Goal: Task Accomplishment & Management: Complete application form

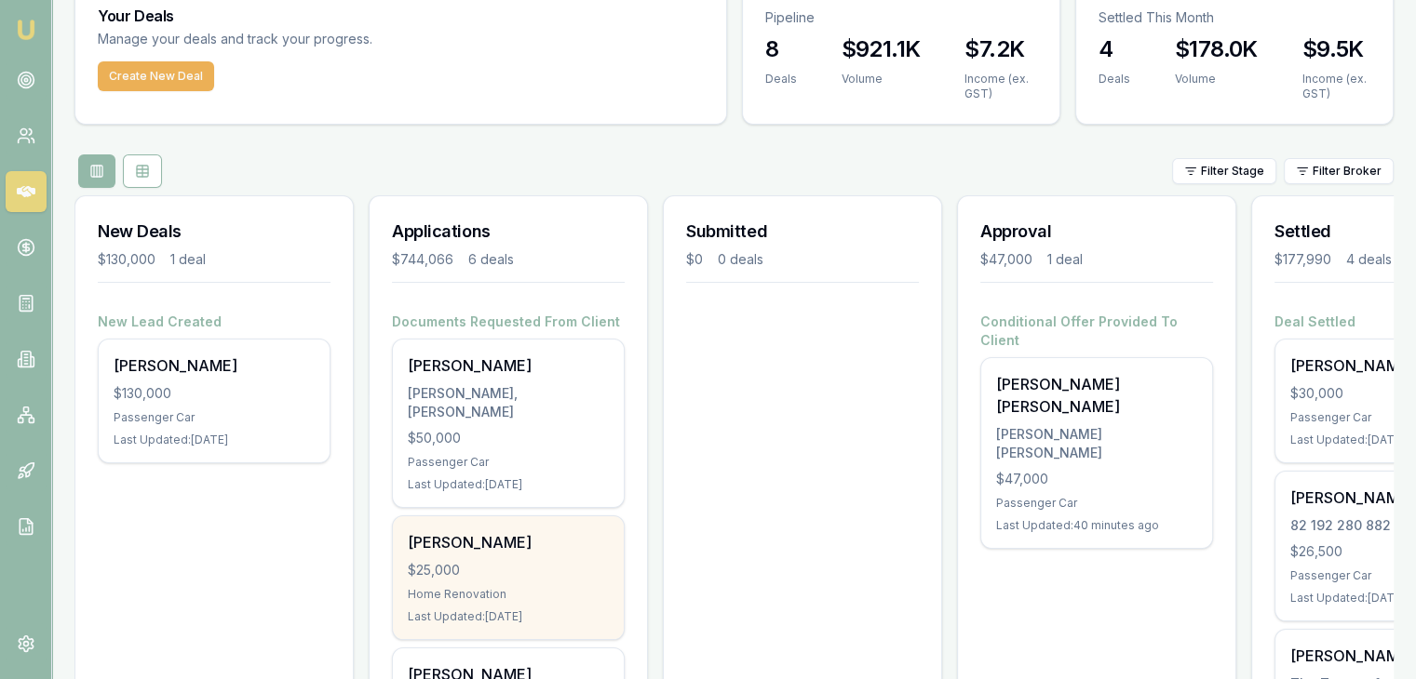
scroll to position [186, 0]
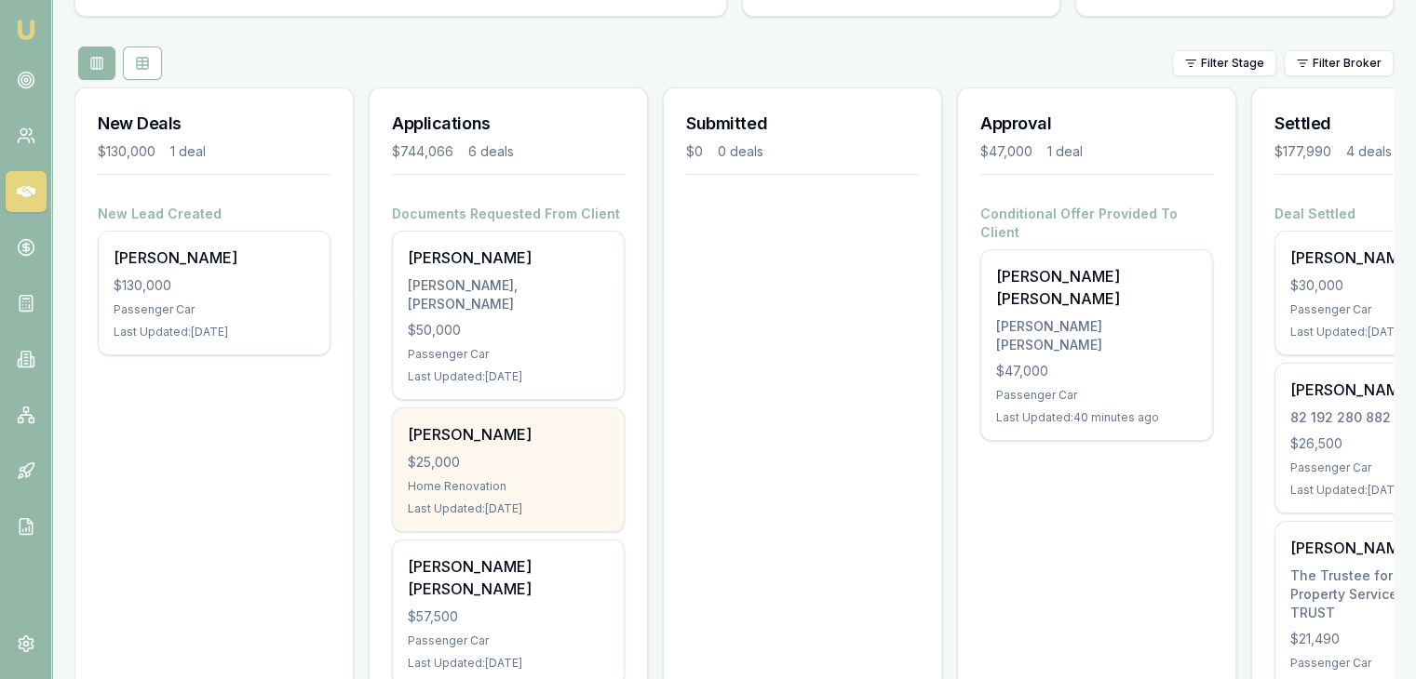
click at [519, 453] on div "$25,000" at bounding box center [508, 462] width 201 height 19
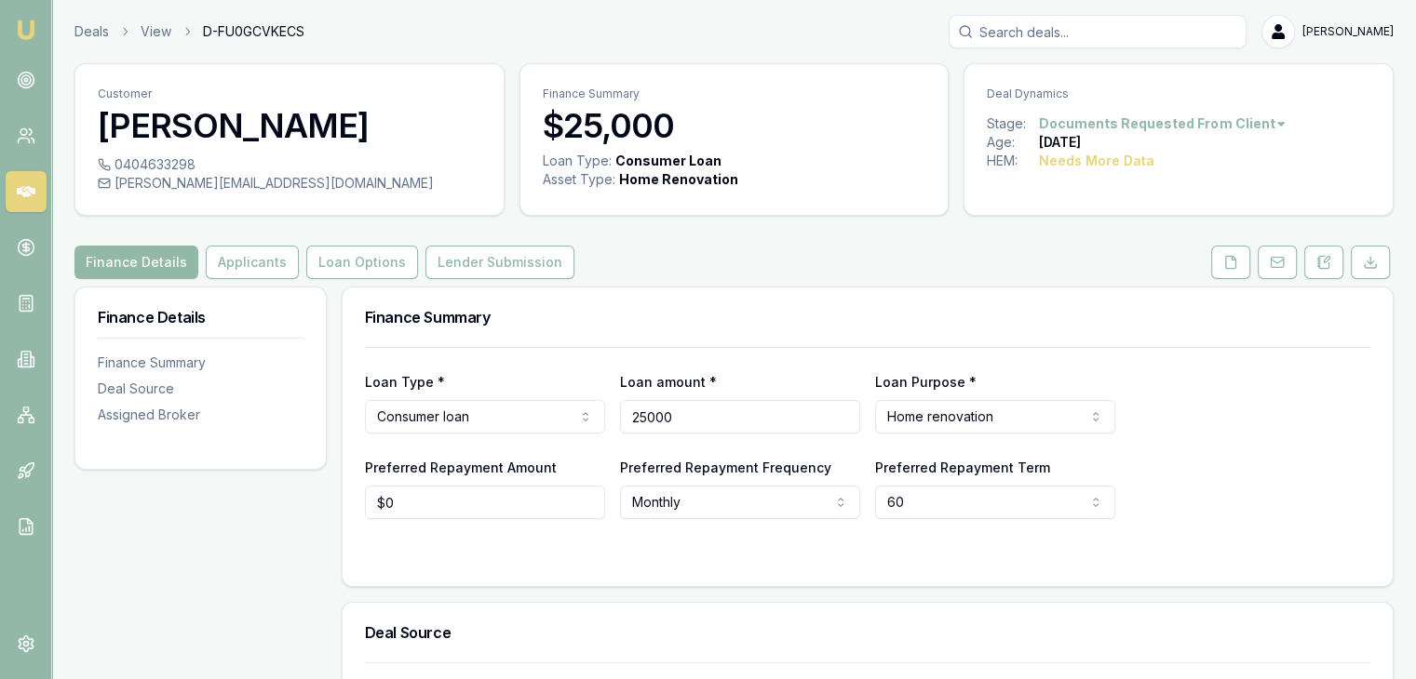
click at [644, 410] on input "25000" at bounding box center [740, 417] width 240 height 34
type input "$15,000"
click at [795, 360] on div "Loan Type * Consumer loan Consumer loan Consumer asset Commercial loan Commerci…" at bounding box center [867, 433] width 1005 height 172
click at [518, 410] on html "Emu Broker Deals View D-FU0GCVKECS Pinkesh Patel Toggle Menu Customer Parveen K…" at bounding box center [708, 339] width 1416 height 679
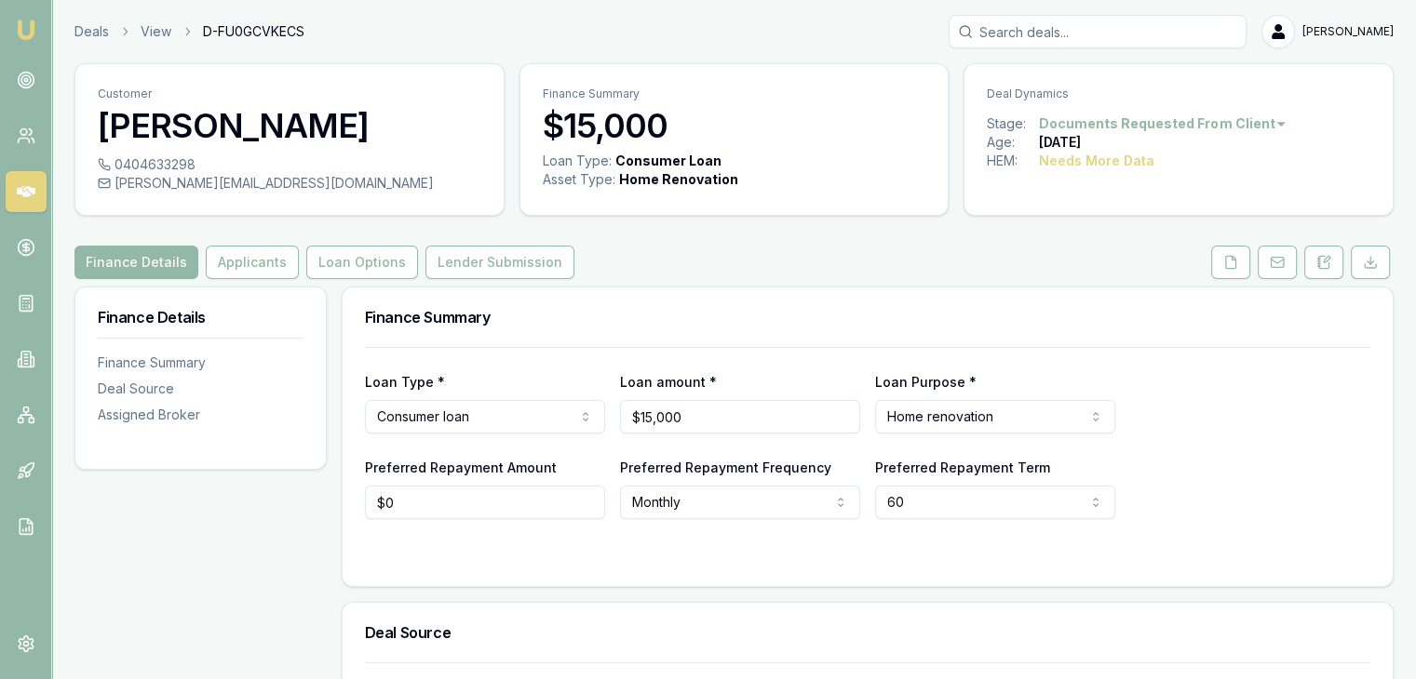
click at [465, 551] on div at bounding box center [867, 556] width 1005 height 15
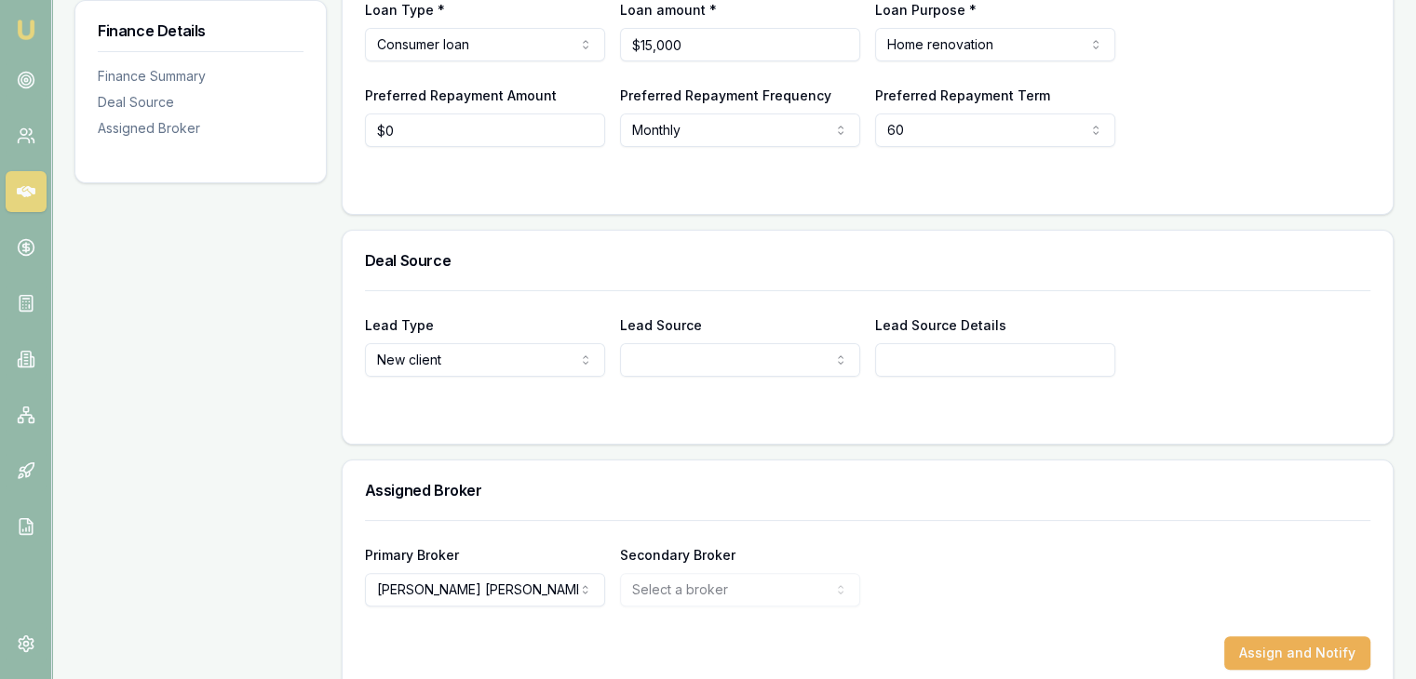
scroll to position [399, 0]
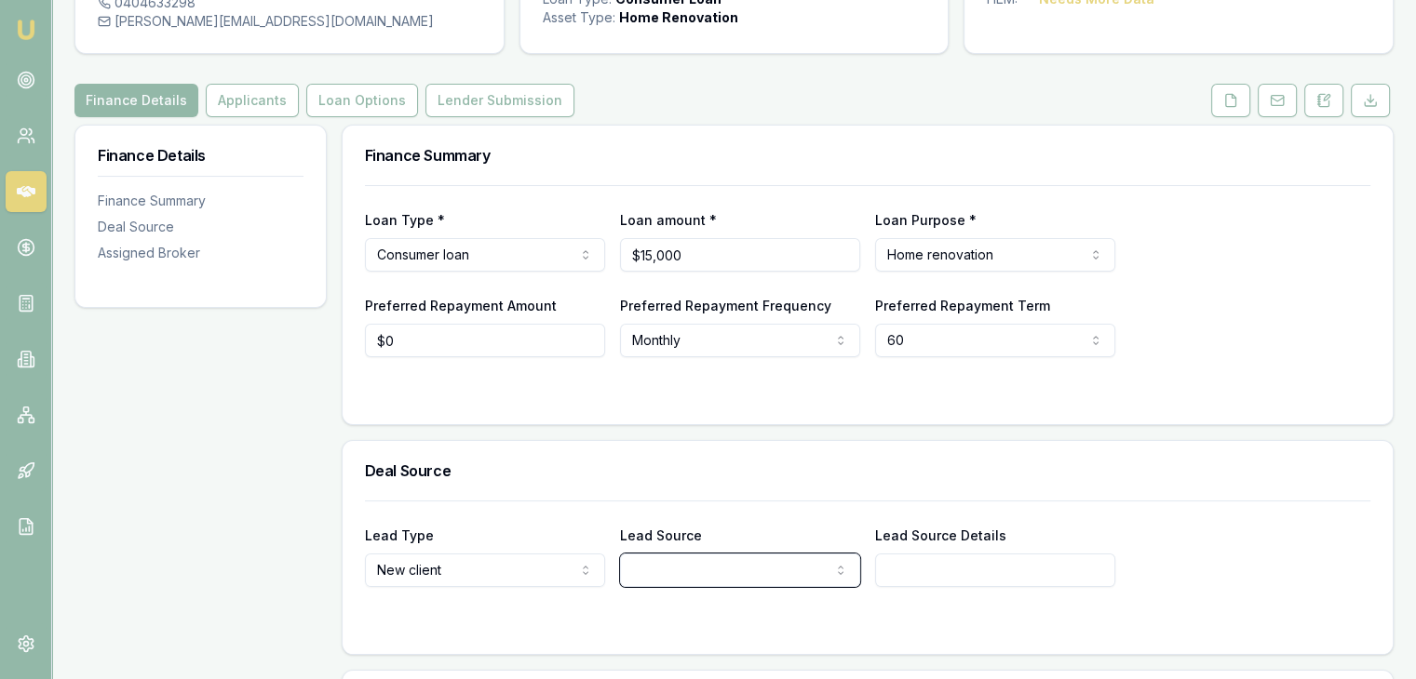
scroll to position [27, 0]
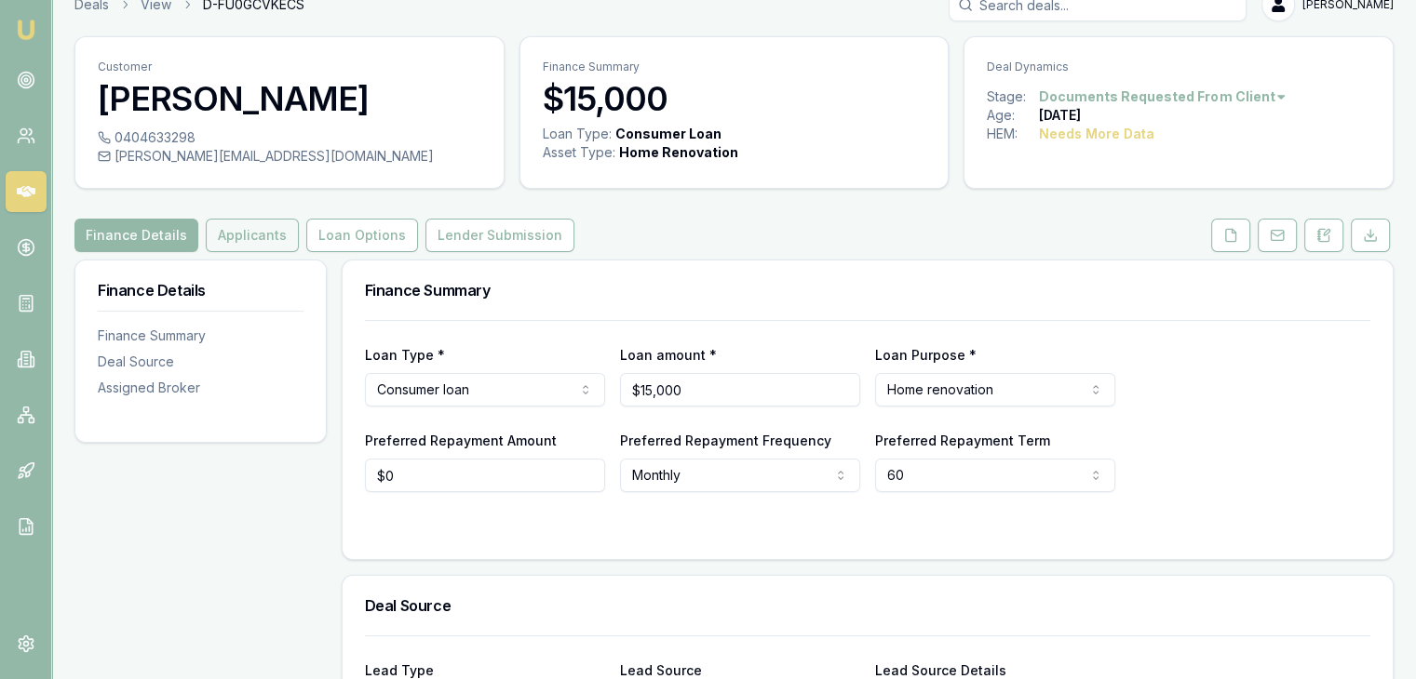
click at [241, 226] on button "Applicants" at bounding box center [252, 236] width 93 height 34
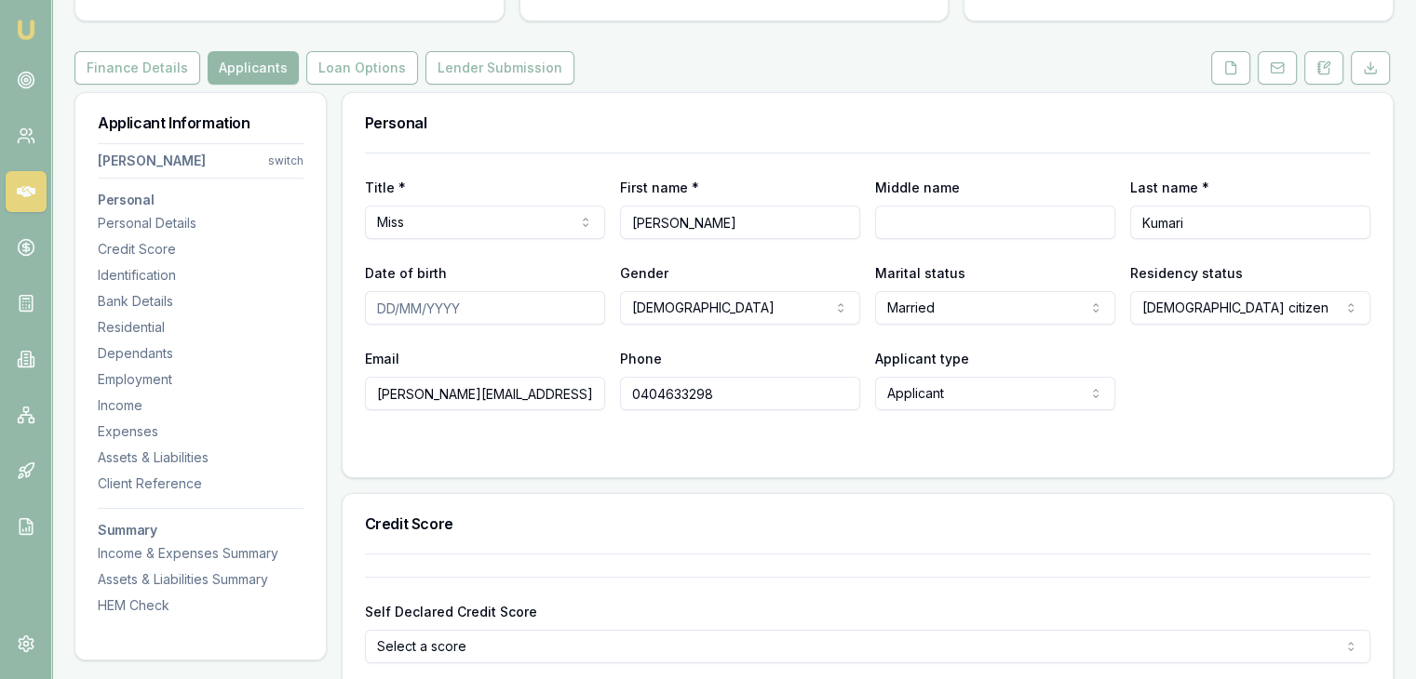
scroll to position [213, 0]
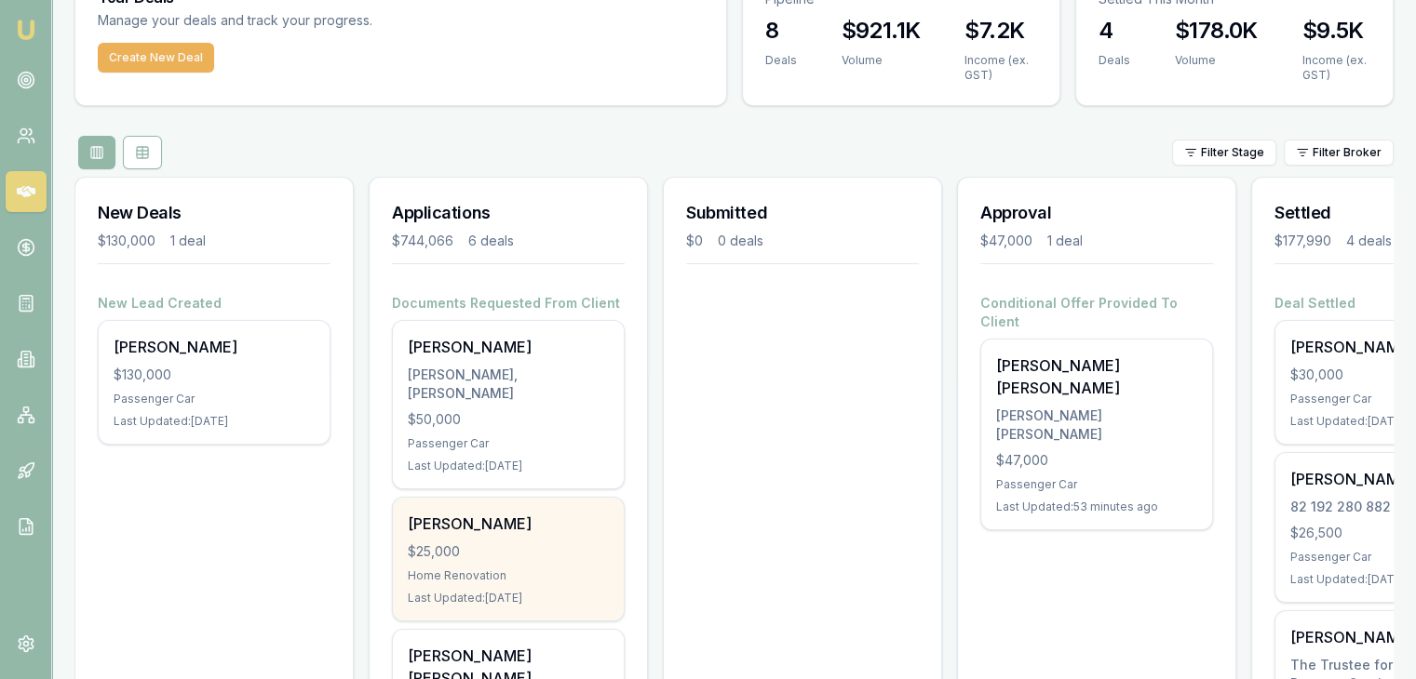
scroll to position [186, 0]
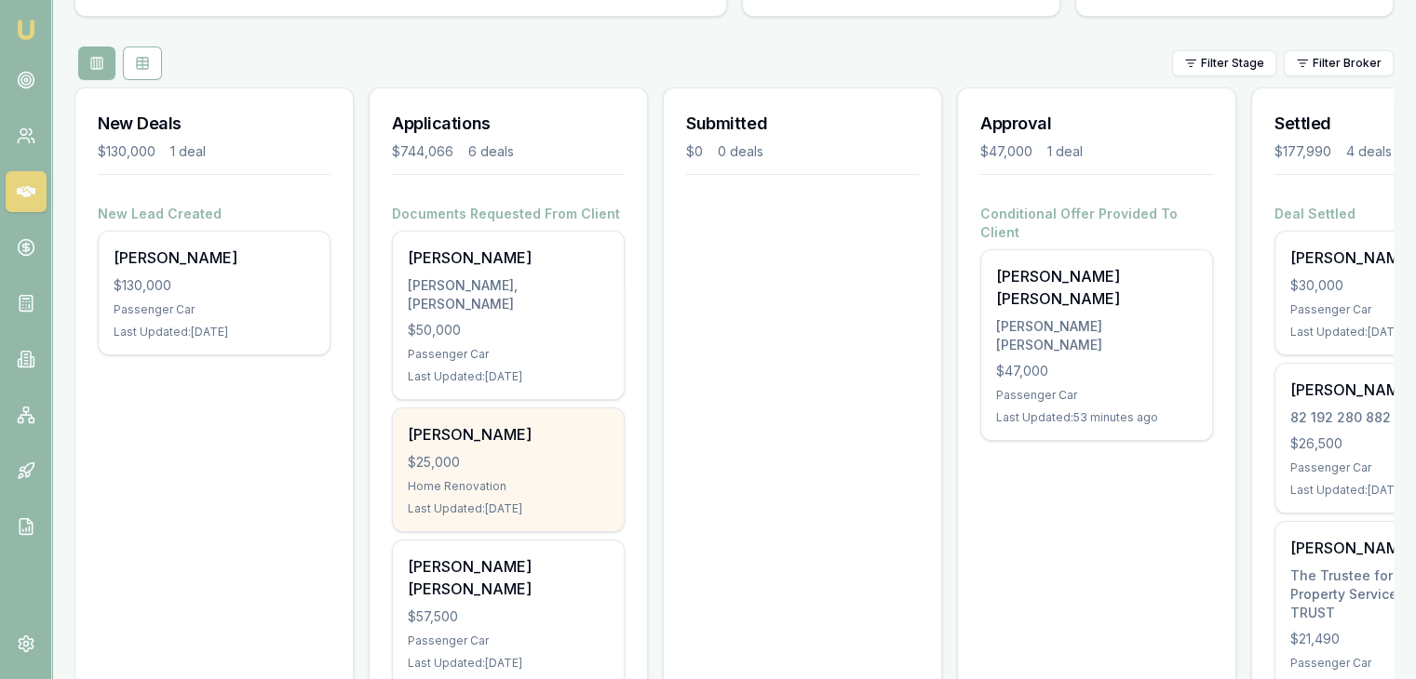
click at [491, 479] on div "Home Renovation" at bounding box center [508, 486] width 201 height 15
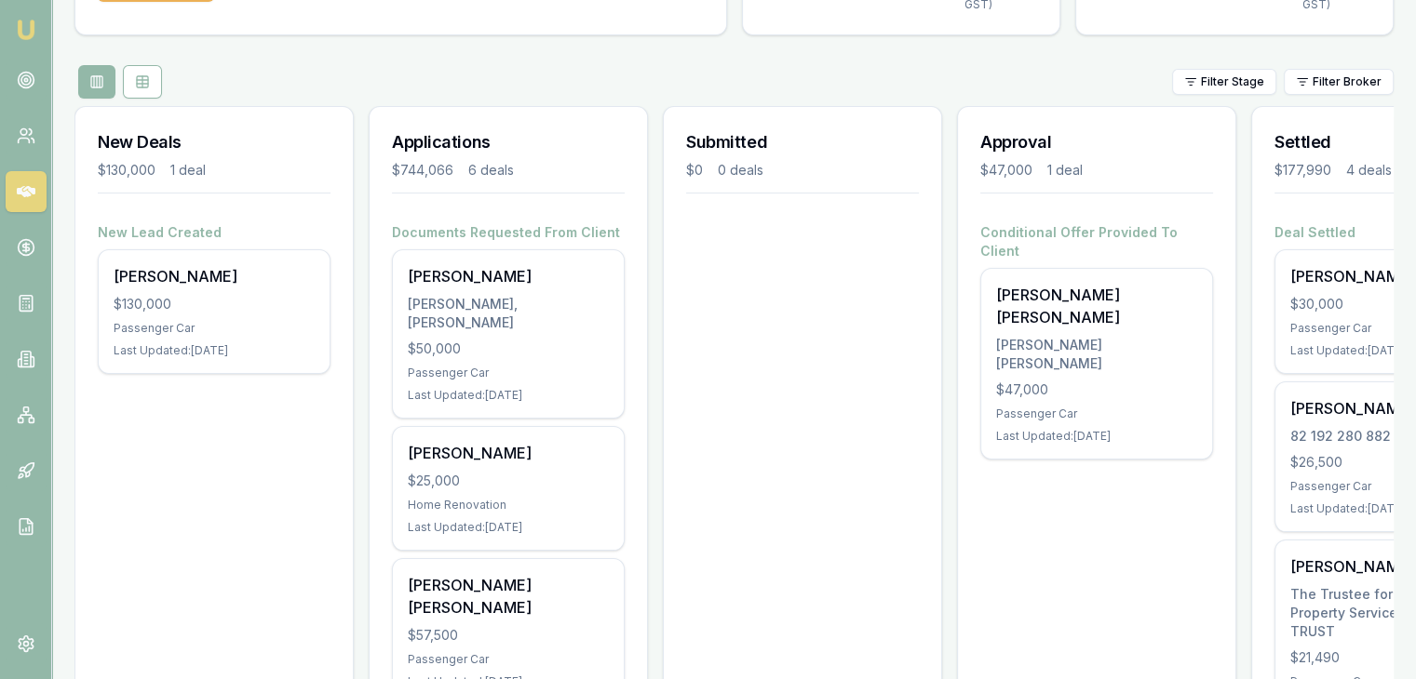
scroll to position [167, 0]
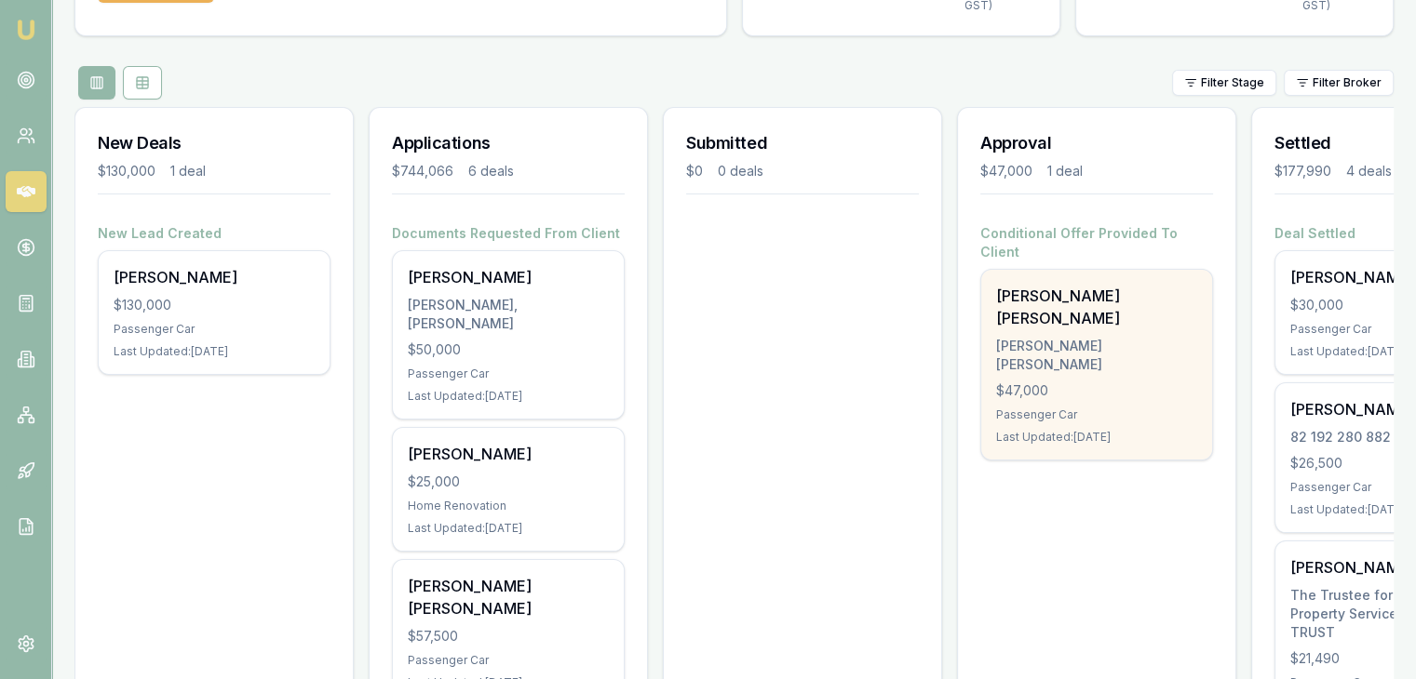
click at [1057, 337] on div "PATEL, KALPESHKUMAR RAMESHBHAI" at bounding box center [1096, 355] width 201 height 37
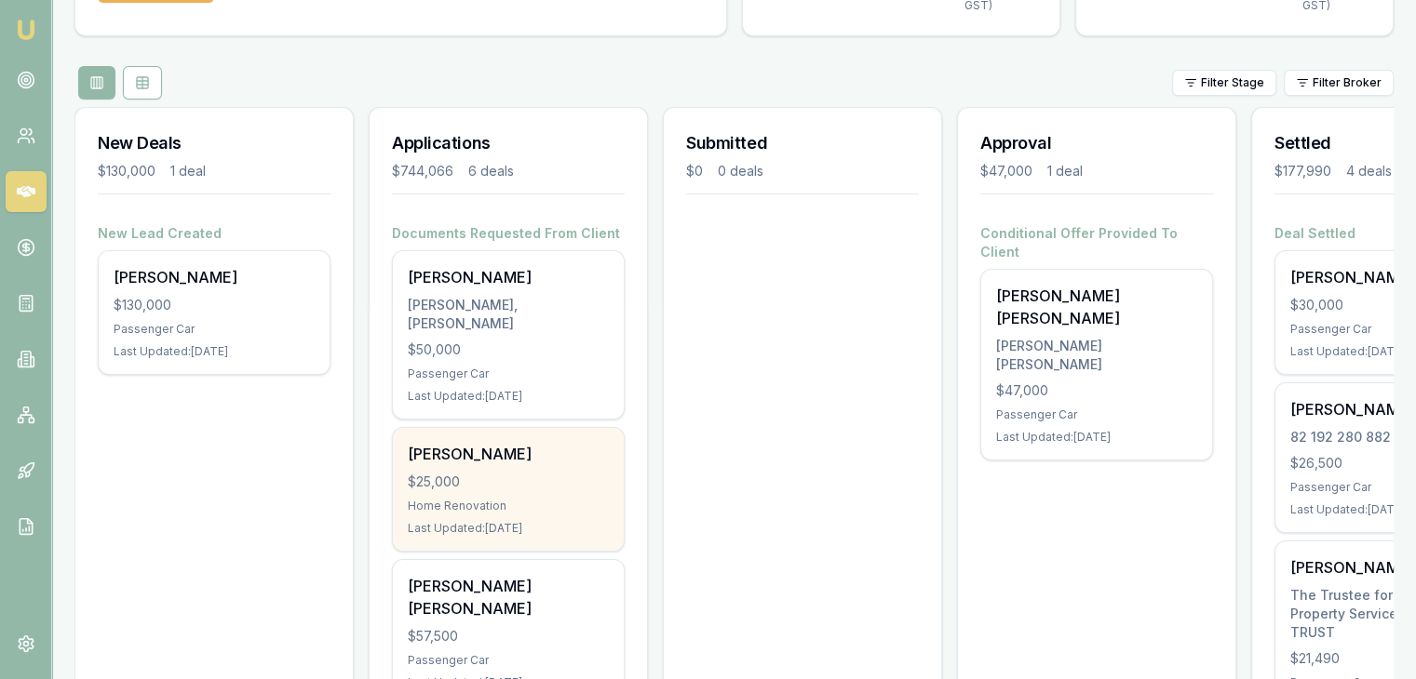
click at [432, 473] on div "$25,000" at bounding box center [508, 482] width 201 height 19
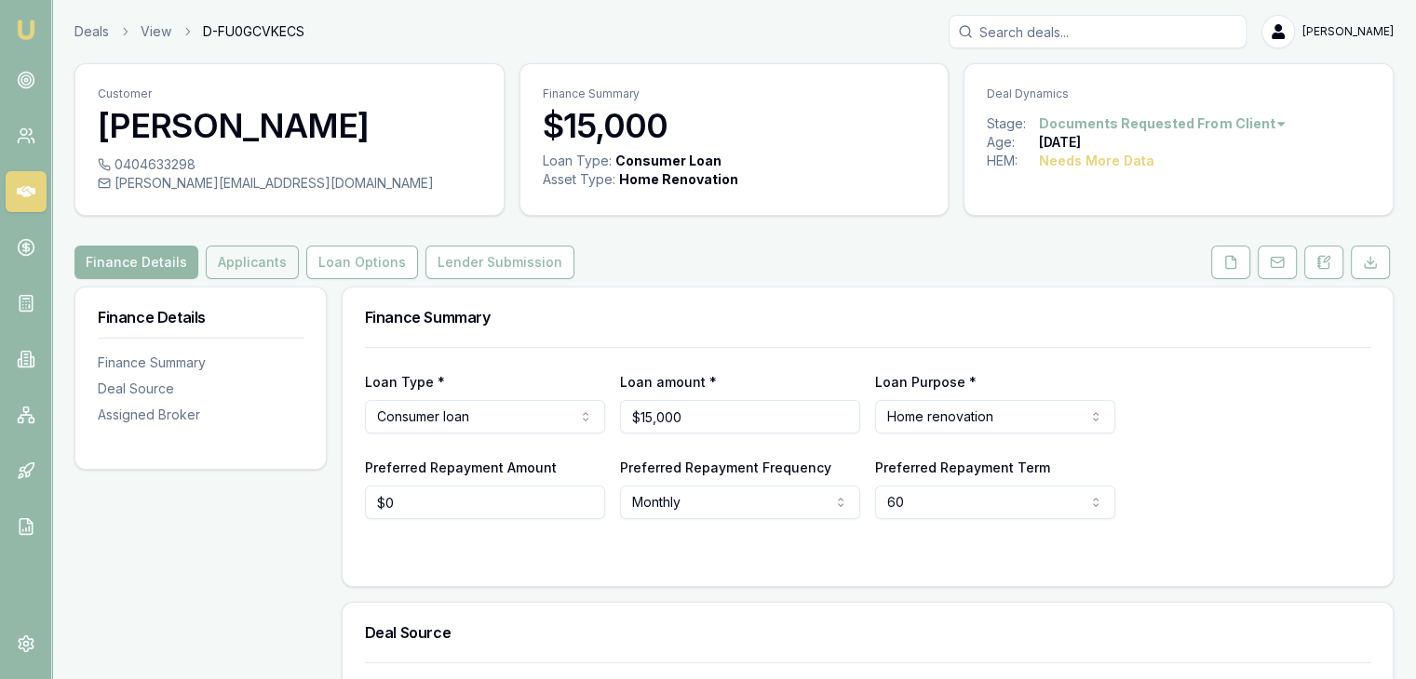
click at [245, 251] on button "Applicants" at bounding box center [252, 263] width 93 height 34
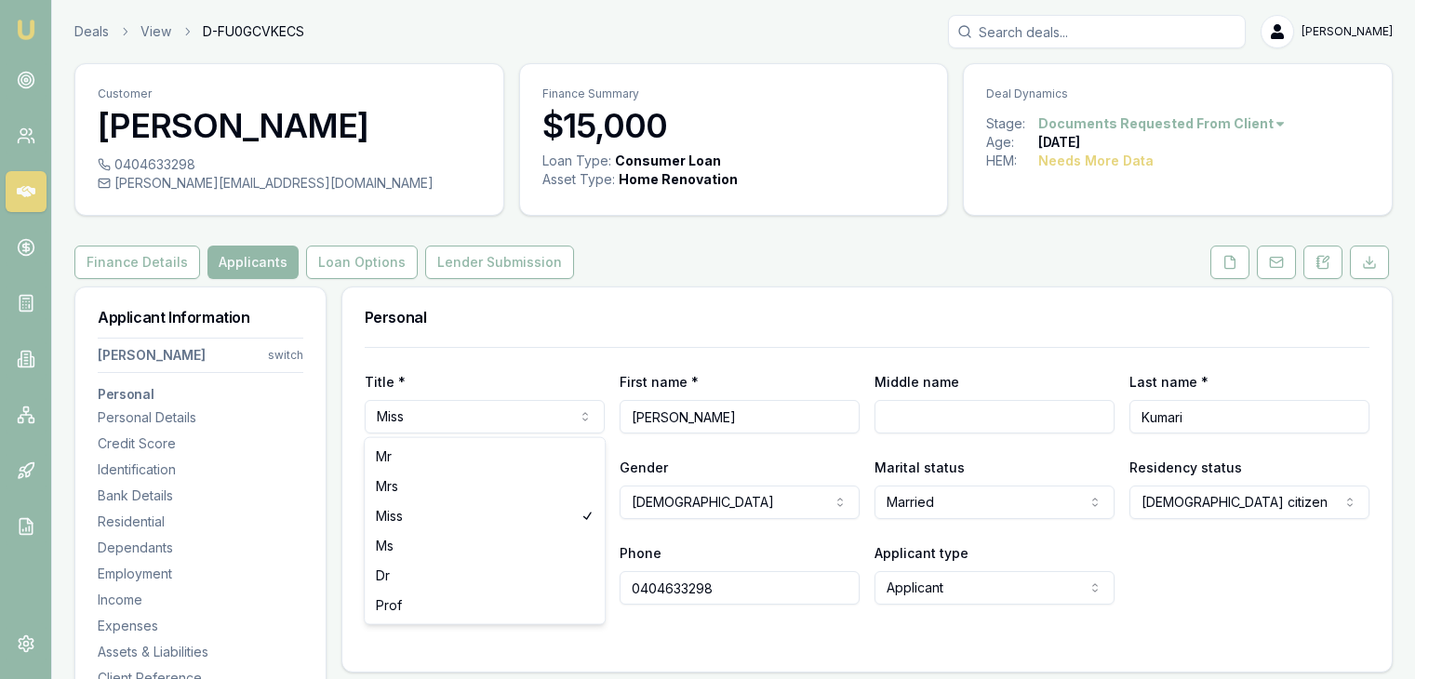
click at [469, 412] on html "Emu Broker Deals View D-FU0GCVKECS [PERSON_NAME] Toggle Menu Customer [PERSON_N…" at bounding box center [714, 339] width 1429 height 679
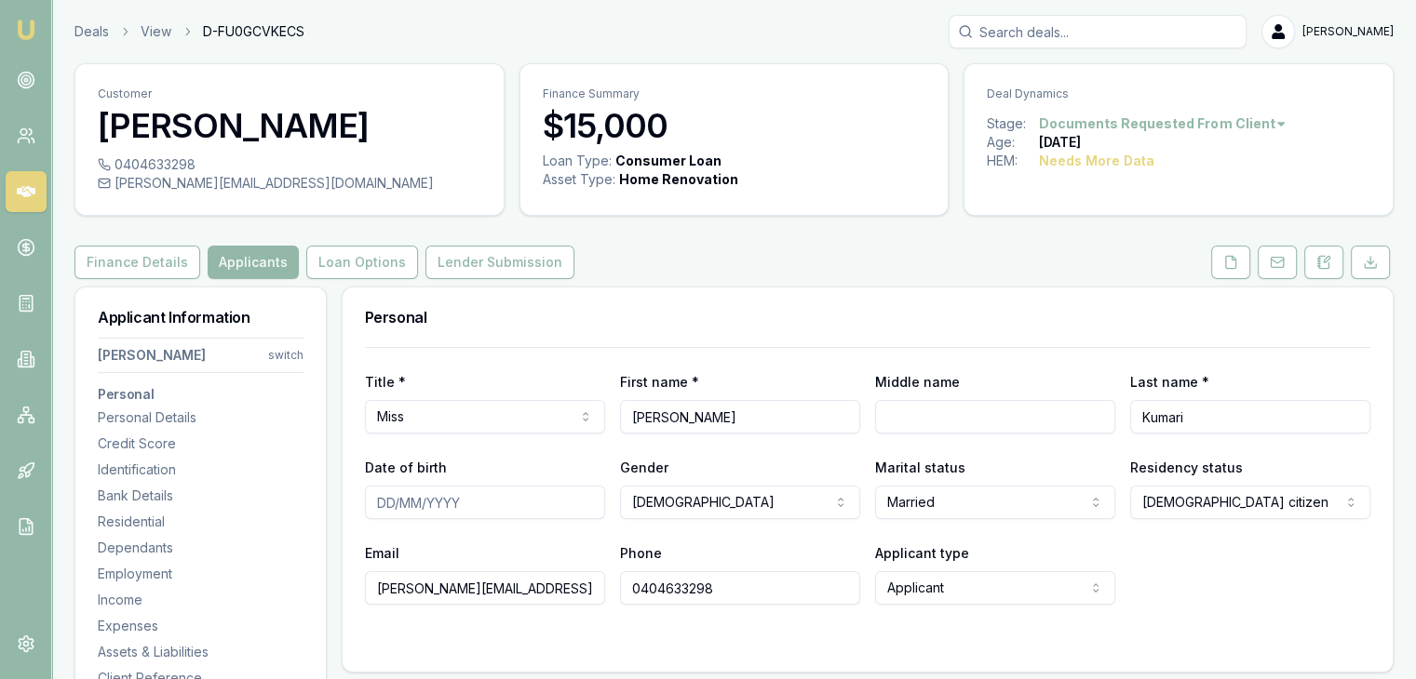
click at [485, 509] on input "Date of birth" at bounding box center [485, 503] width 240 height 34
click at [382, 503] on input "Date of birth" at bounding box center [485, 503] width 240 height 34
type input "05/11/1987"
click at [1188, 564] on div "Email parveen.joshi1987@yahoo.com.au Phone 0404633298 Applicant type Applicant …" at bounding box center [867, 573] width 1005 height 63
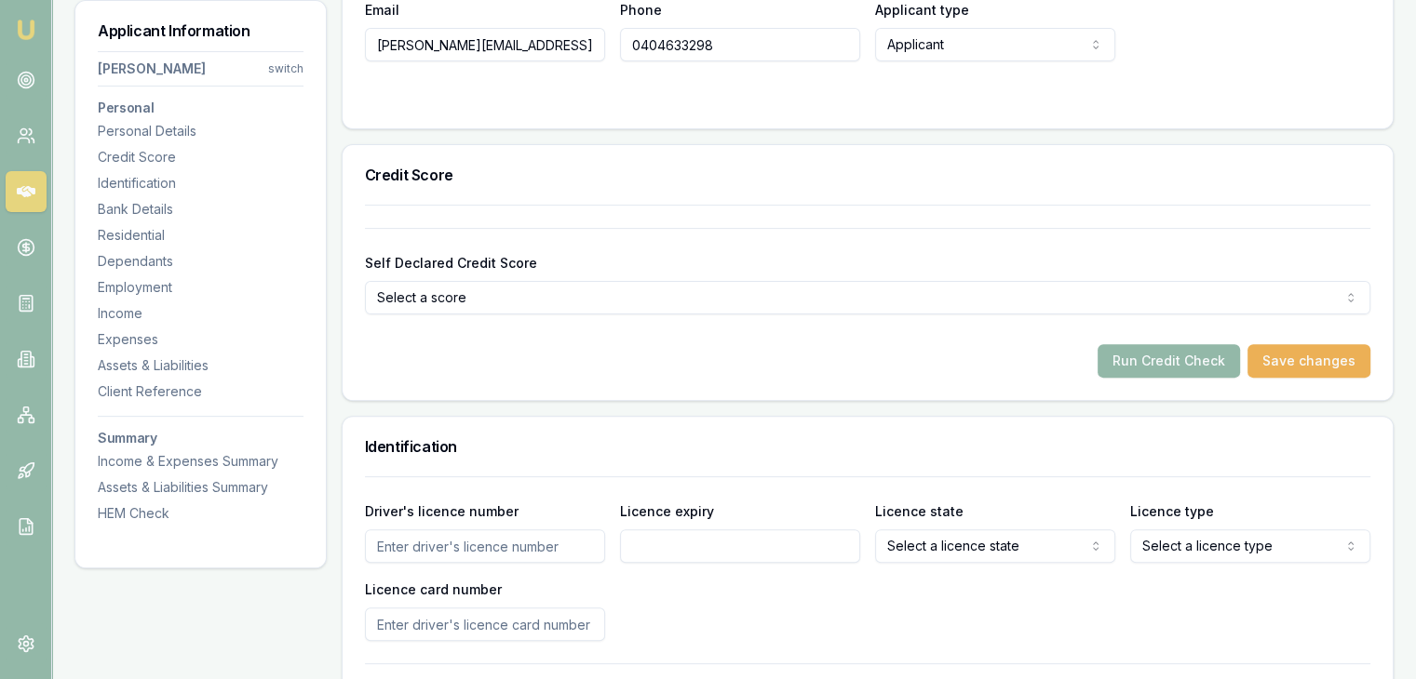
scroll to position [651, 0]
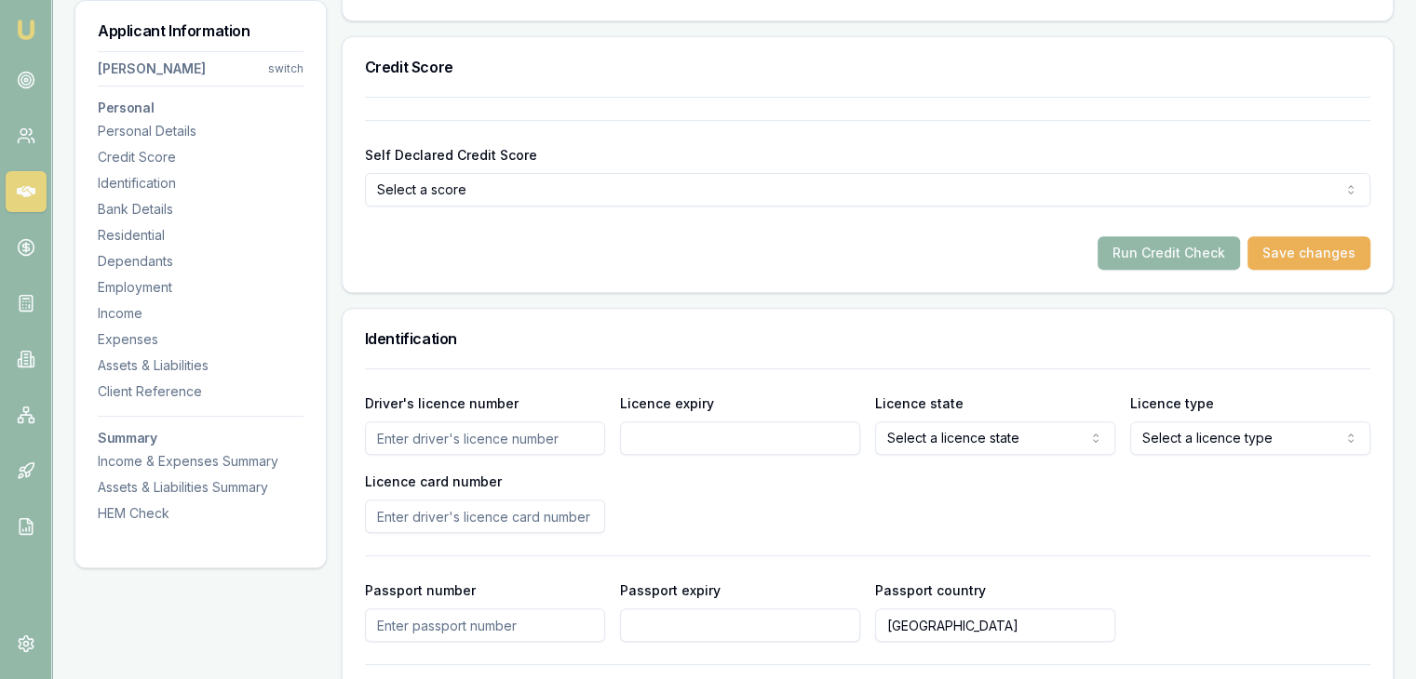
click at [520, 448] on input "Driver's licence number" at bounding box center [485, 439] width 240 height 34
type input "038415463"
click at [701, 451] on input "Licence expiry" at bounding box center [740, 439] width 240 height 34
type input "0"
type input "[DATE]"
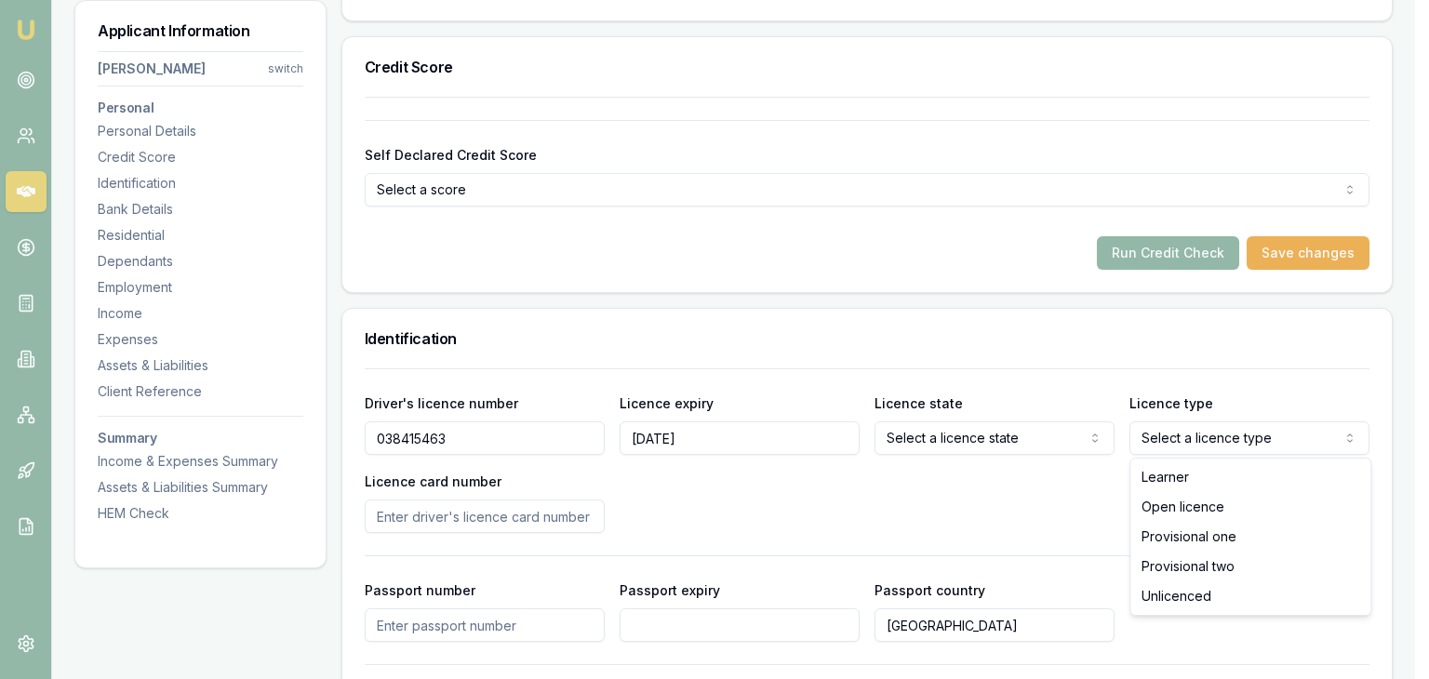
select select "OPEN_LICENCE"
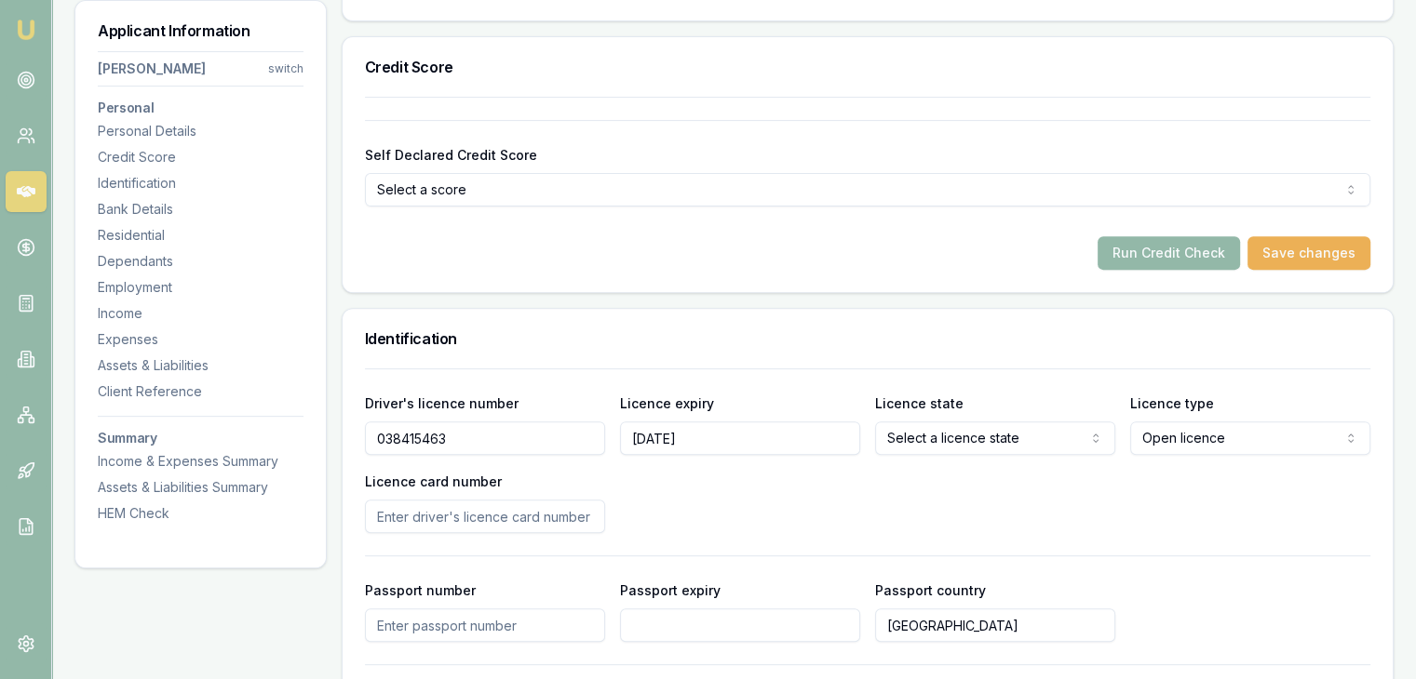
click at [492, 521] on input "Licence card number" at bounding box center [485, 517] width 240 height 34
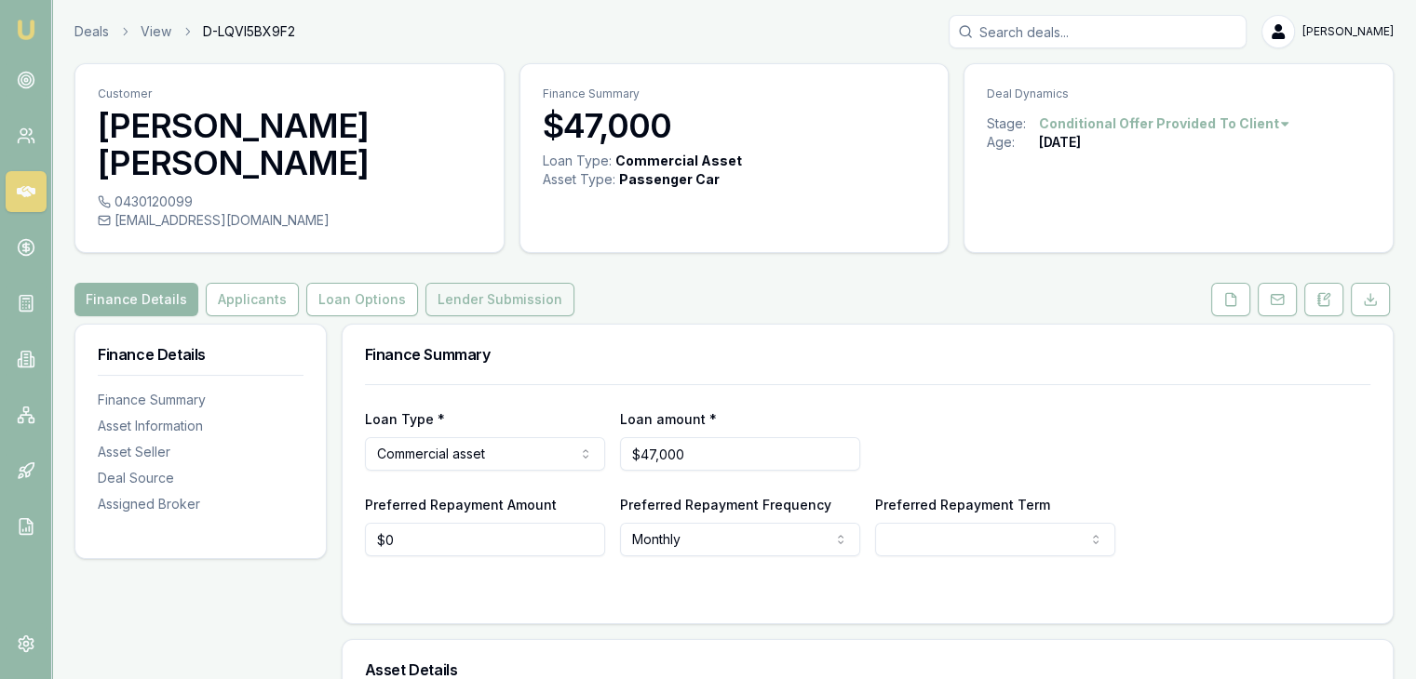
click at [469, 299] on button "Lender Submission" at bounding box center [499, 300] width 149 height 34
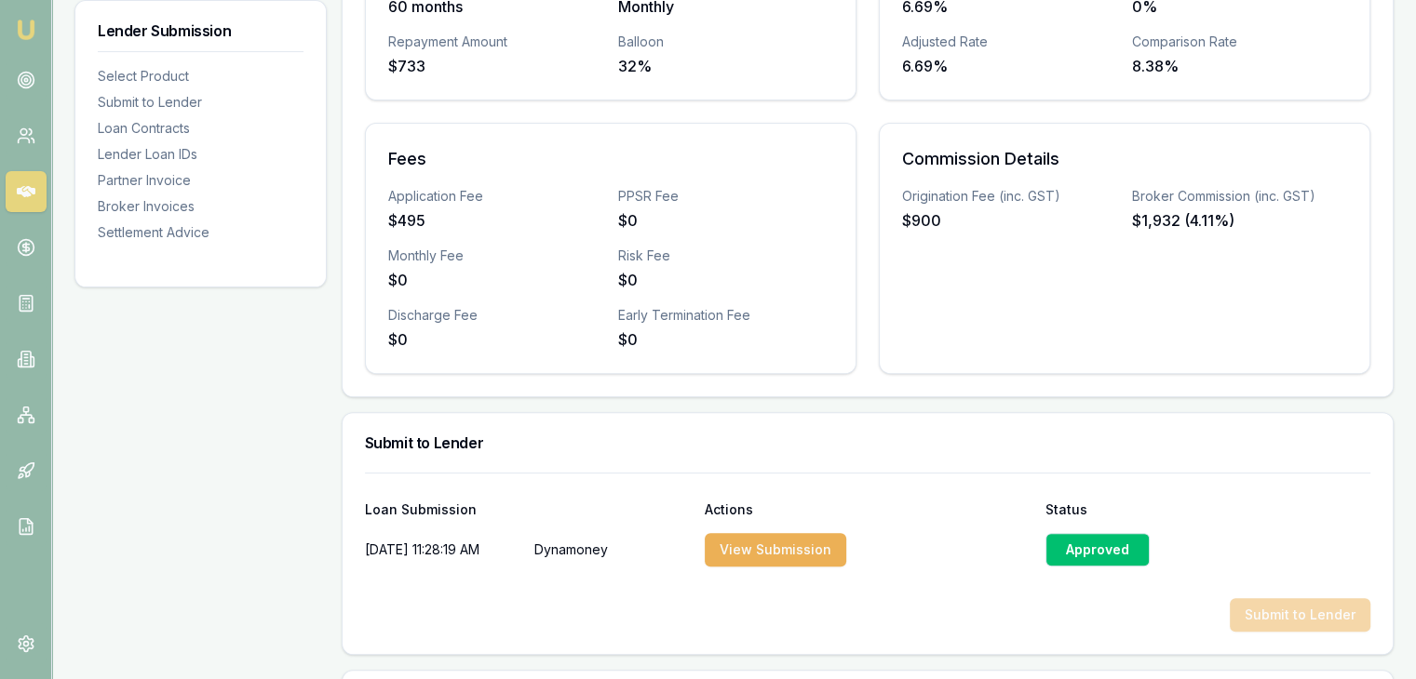
scroll to position [1024, 0]
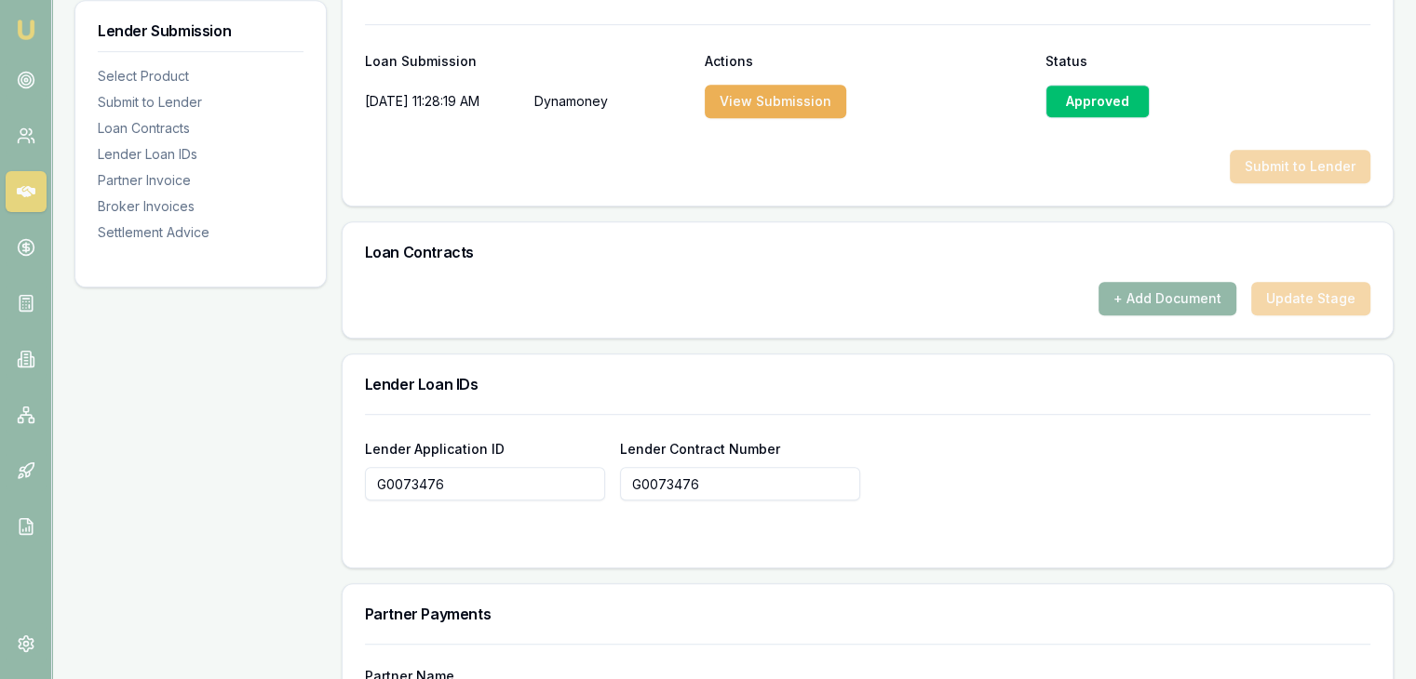
click at [1089, 105] on div "Approved" at bounding box center [1097, 102] width 104 height 34
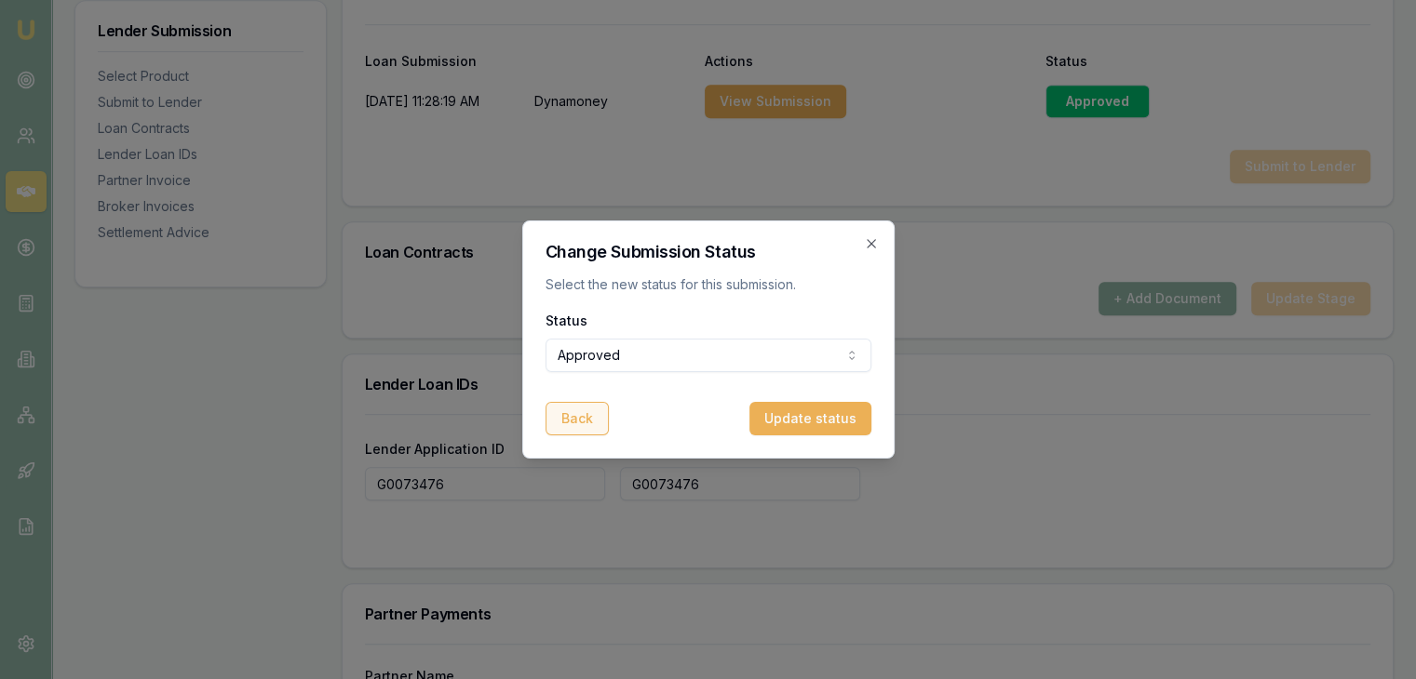
click at [551, 429] on button "Back" at bounding box center [576, 419] width 63 height 34
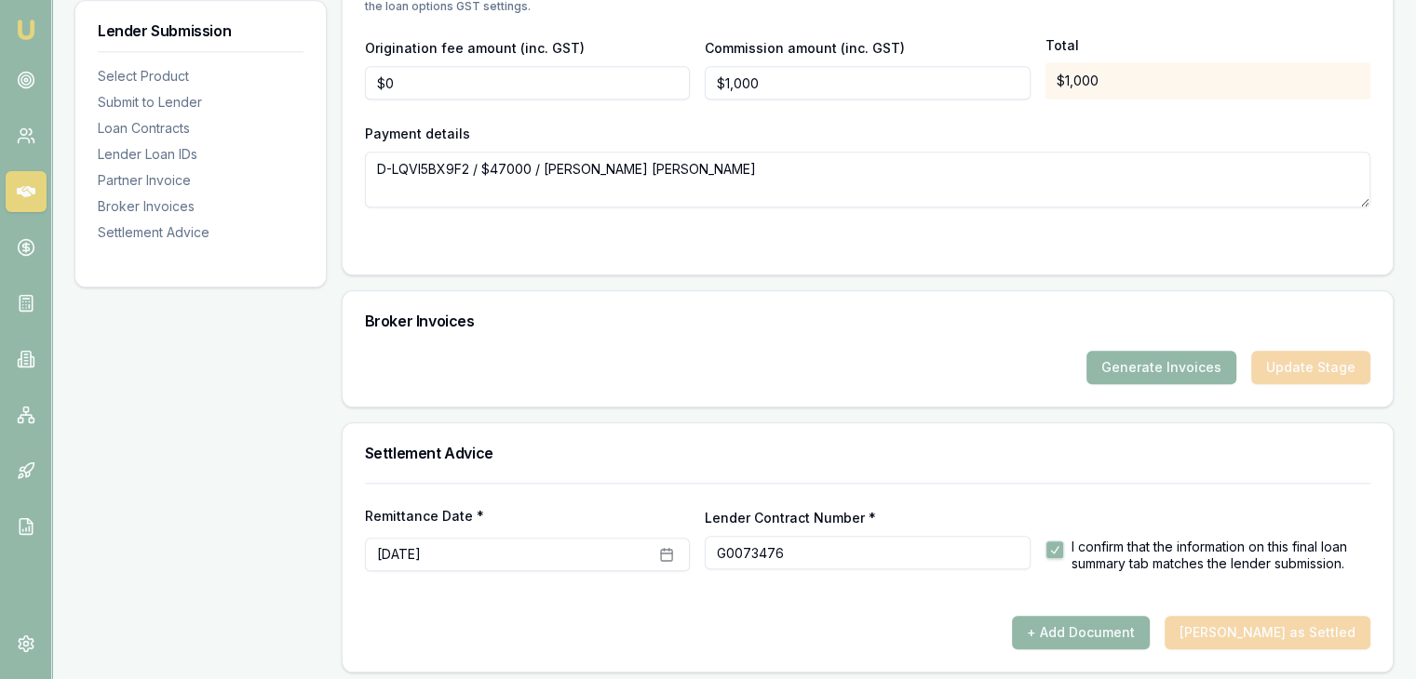
scroll to position [1883, 0]
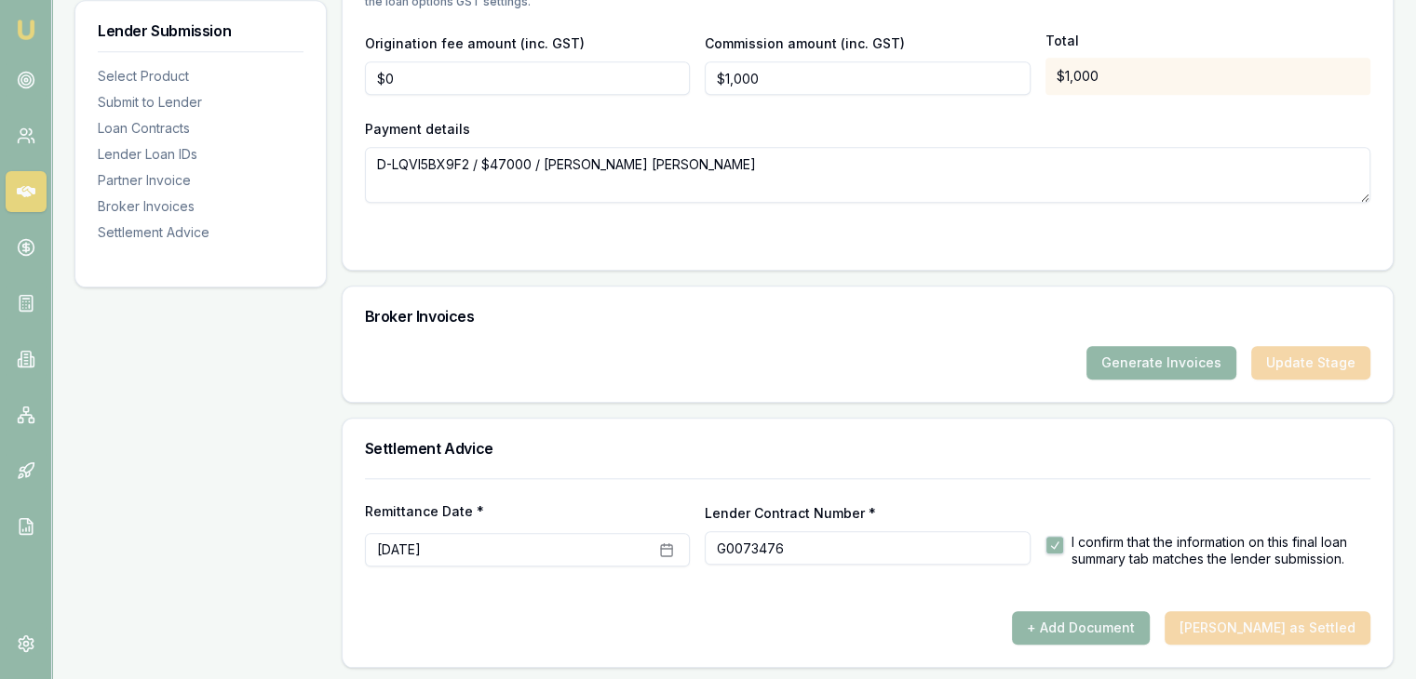
click at [1267, 620] on div "+ Add Document [PERSON_NAME] as Settled" at bounding box center [867, 628] width 1005 height 34
click at [1107, 624] on button "+ Add Document" at bounding box center [1081, 628] width 138 height 34
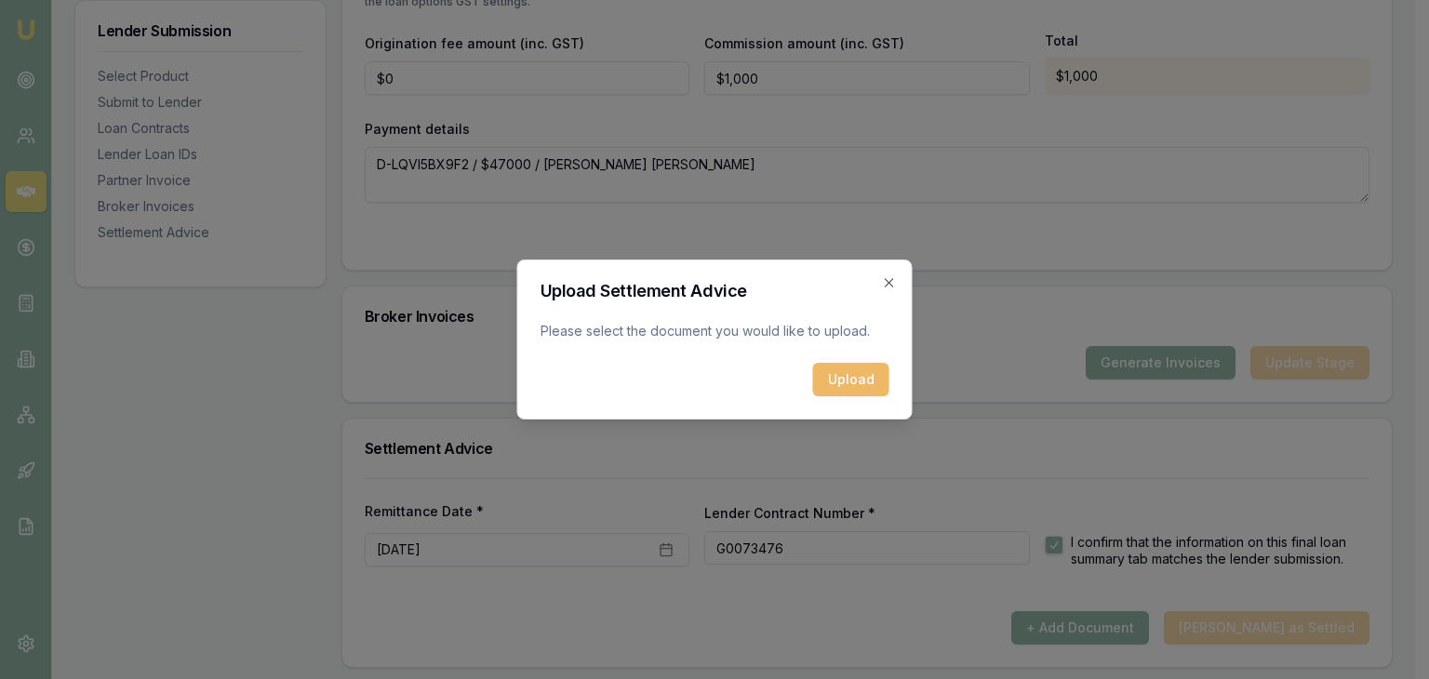
click at [838, 394] on button "Upload" at bounding box center [851, 380] width 76 height 34
click at [891, 283] on icon "button" at bounding box center [889, 282] width 15 height 15
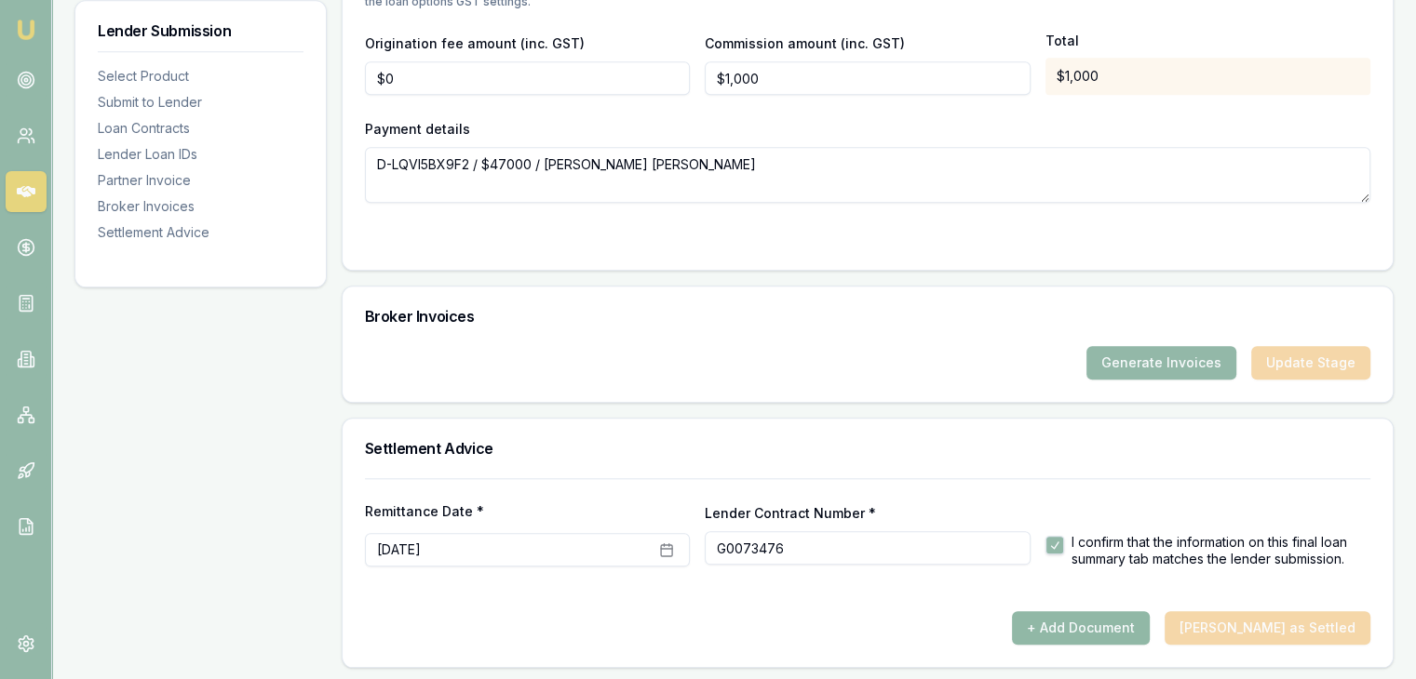
click at [1102, 626] on button "+ Add Document" at bounding box center [1081, 628] width 138 height 34
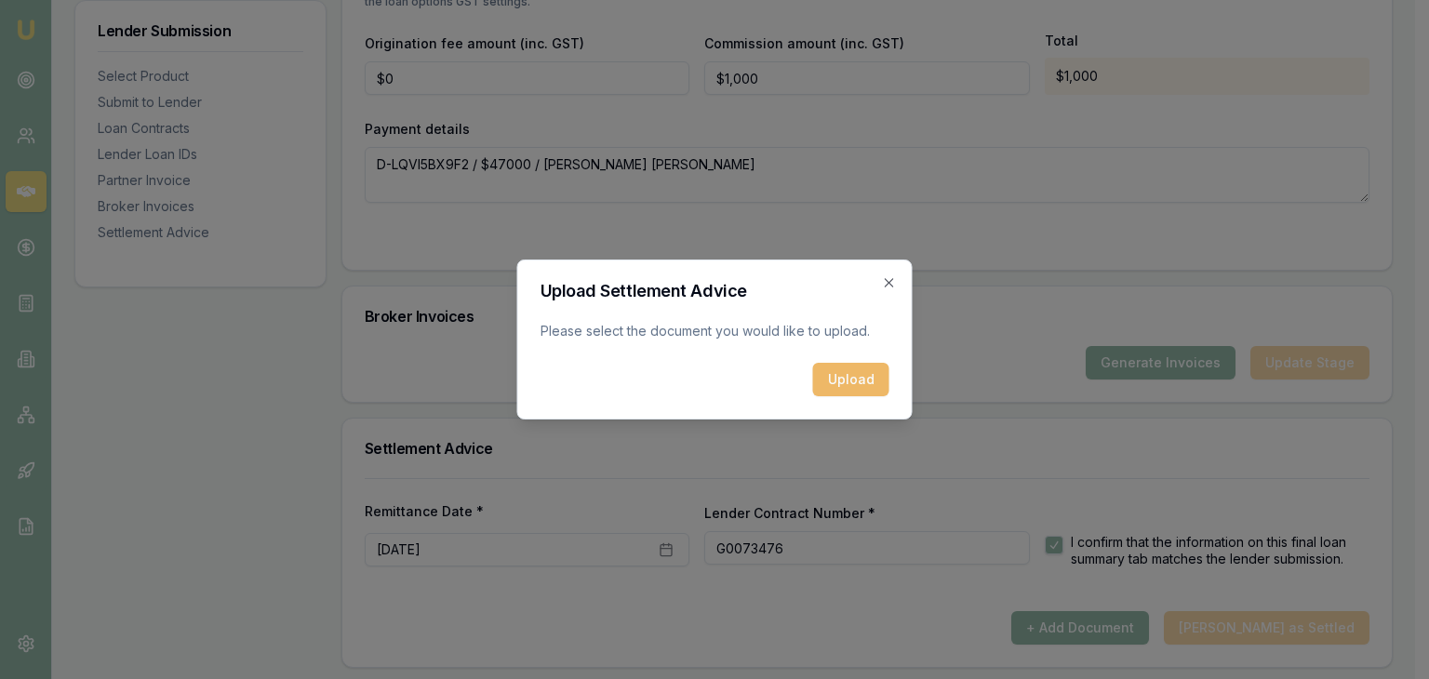
click at [871, 372] on button "Upload" at bounding box center [851, 380] width 76 height 34
click at [886, 279] on icon "button" at bounding box center [889, 282] width 8 height 8
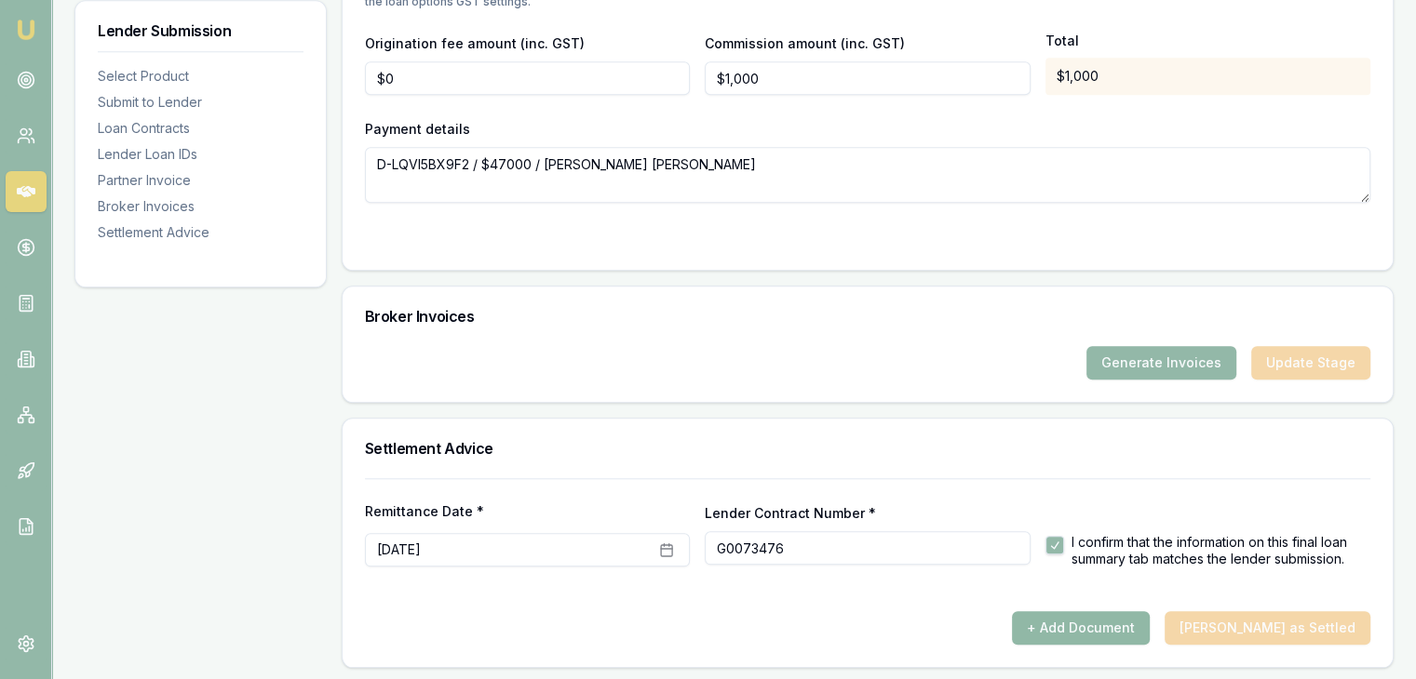
click at [1072, 611] on button "+ Add Document" at bounding box center [1081, 628] width 138 height 34
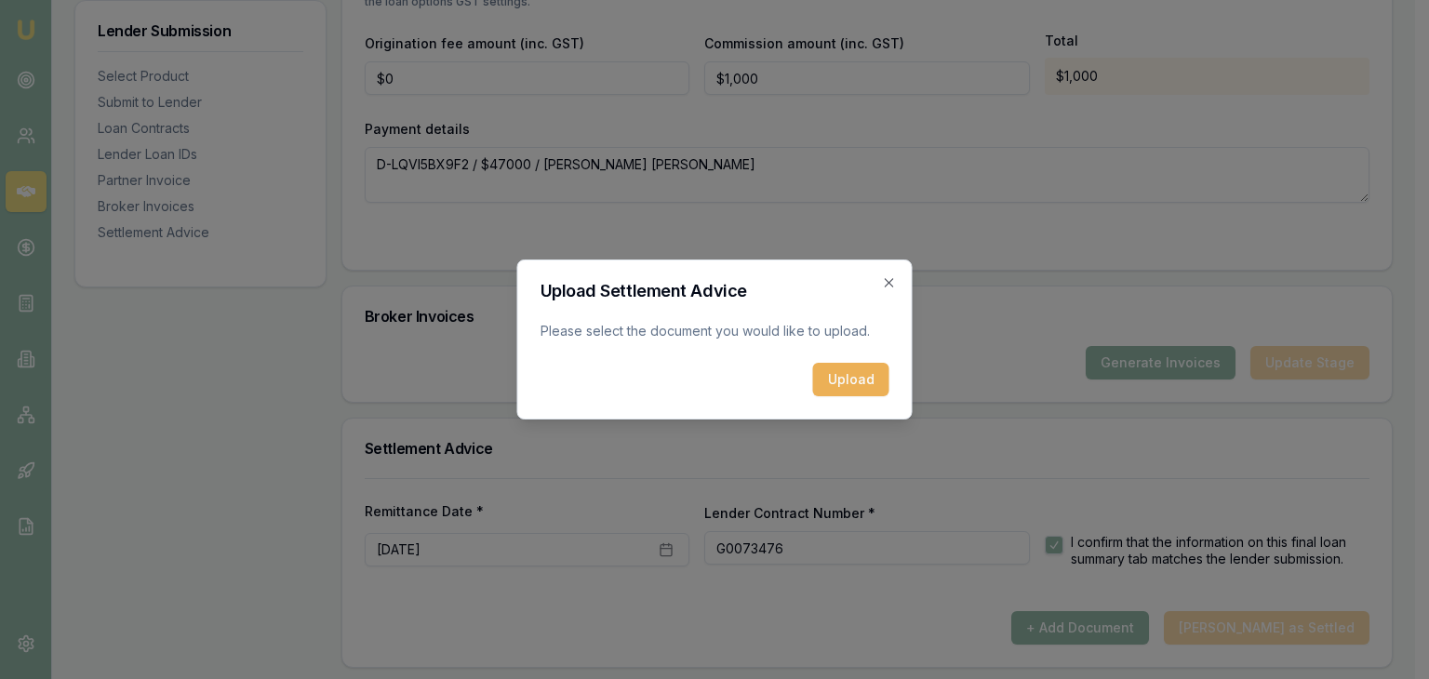
click at [845, 360] on form "Upload Settlement Advice Please select the document you would like to upload. U…" at bounding box center [715, 340] width 349 height 114
click at [838, 377] on button "Upload" at bounding box center [851, 380] width 76 height 34
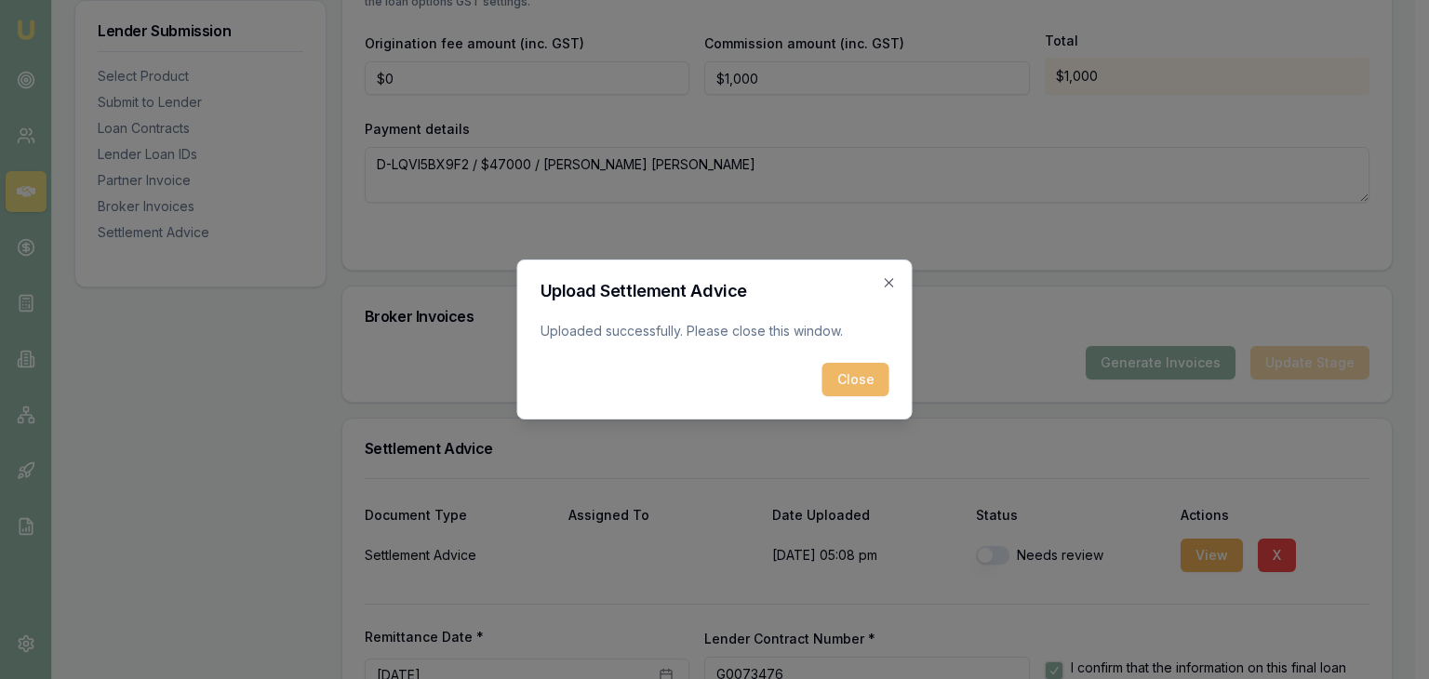
click at [866, 384] on button "Close" at bounding box center [856, 380] width 67 height 34
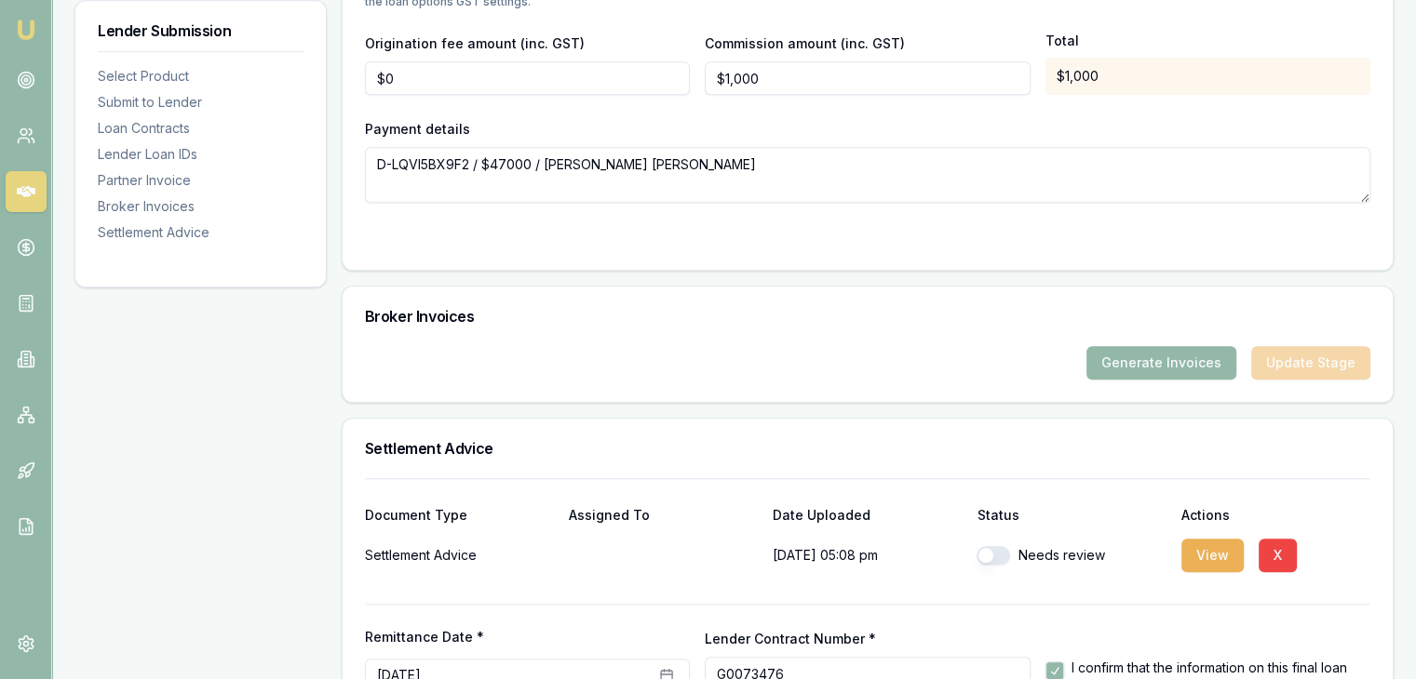
click at [996, 546] on button "button" at bounding box center [993, 555] width 34 height 19
checkbox input "true"
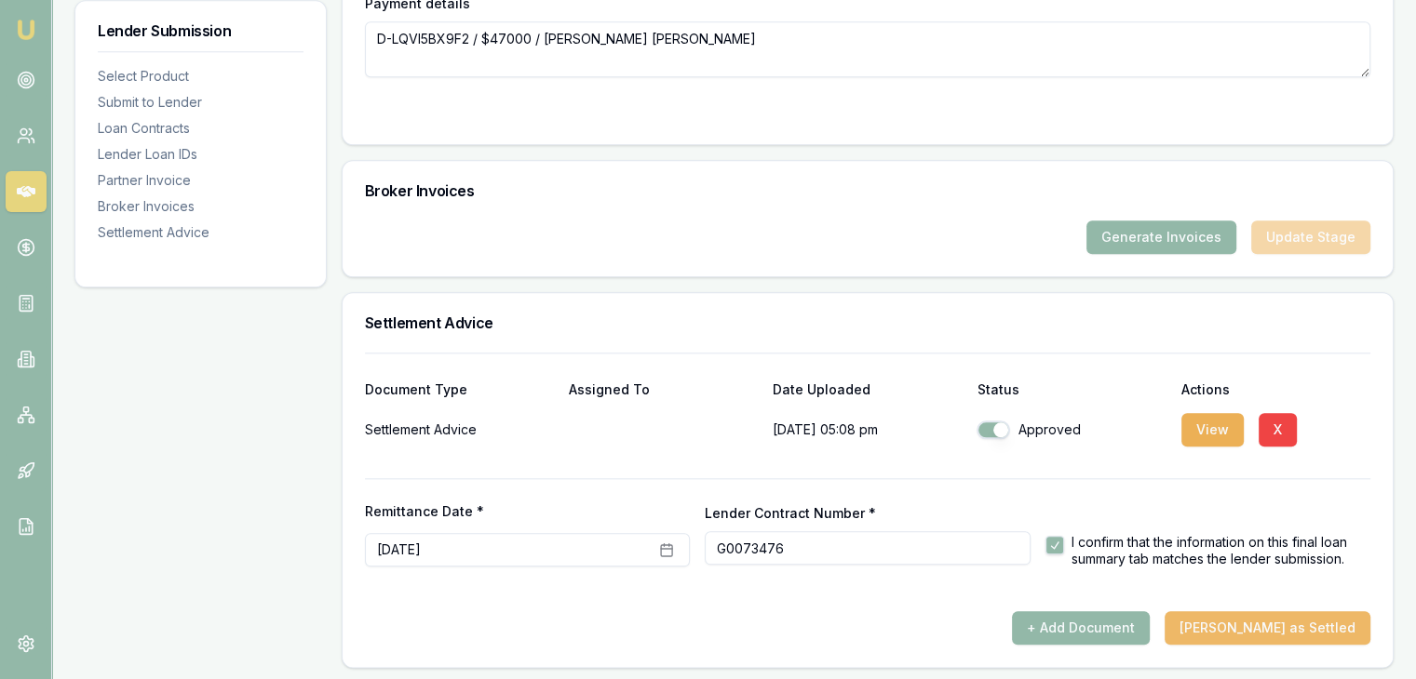
click at [1274, 628] on button "[PERSON_NAME] as Settled" at bounding box center [1267, 628] width 206 height 34
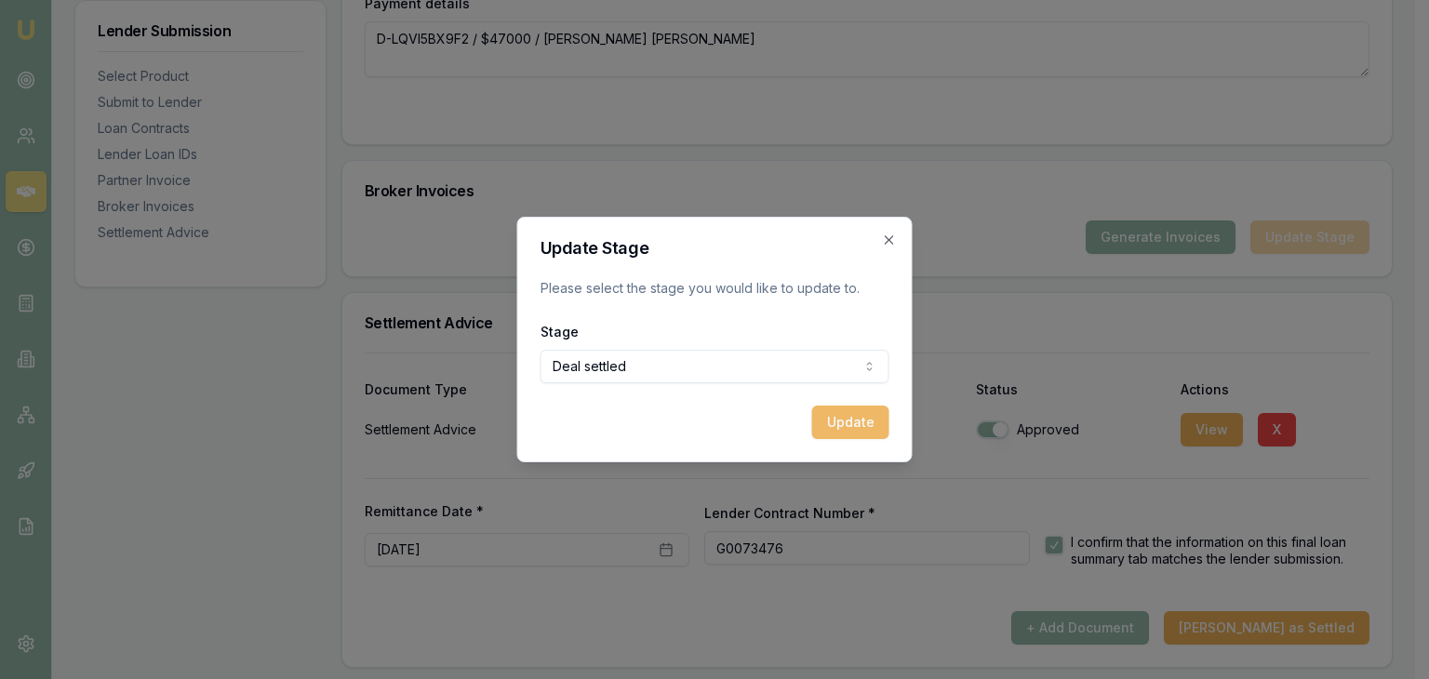
click at [837, 436] on button "Update" at bounding box center [850, 423] width 77 height 34
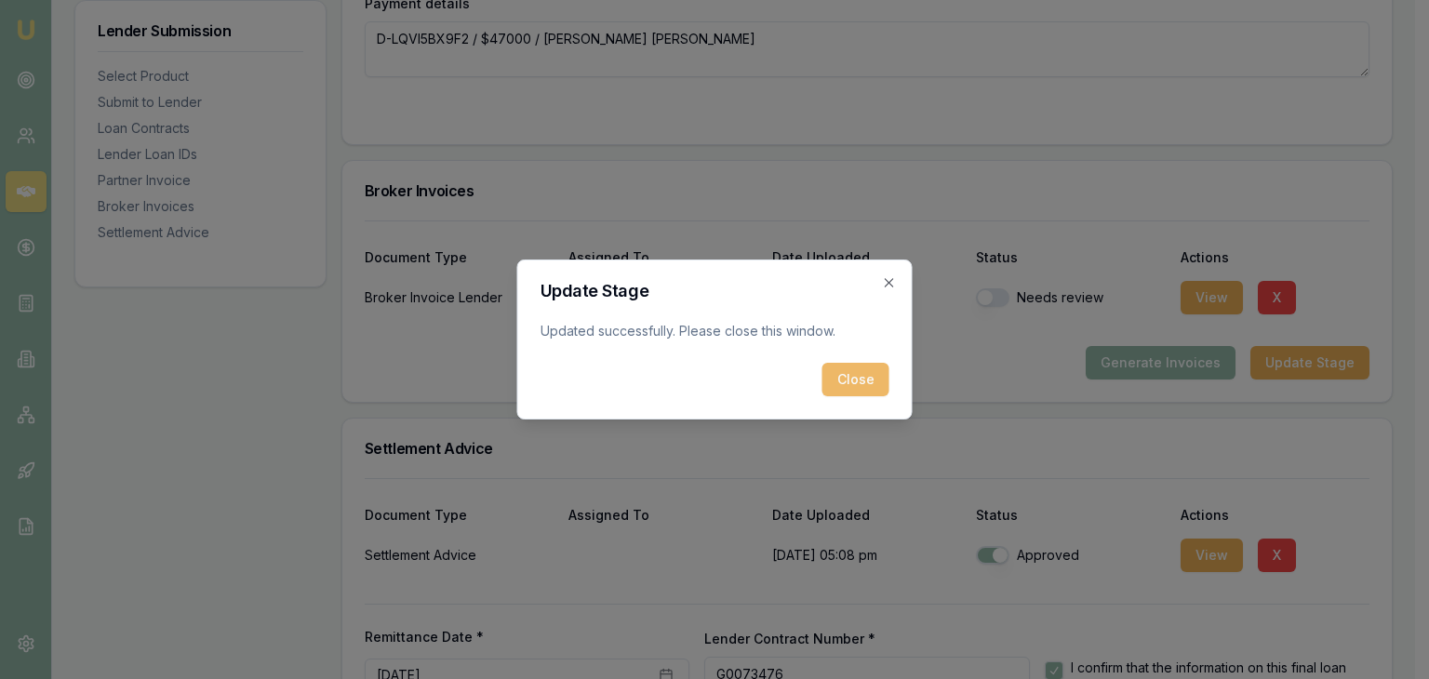
click at [874, 393] on button "Close" at bounding box center [856, 380] width 67 height 34
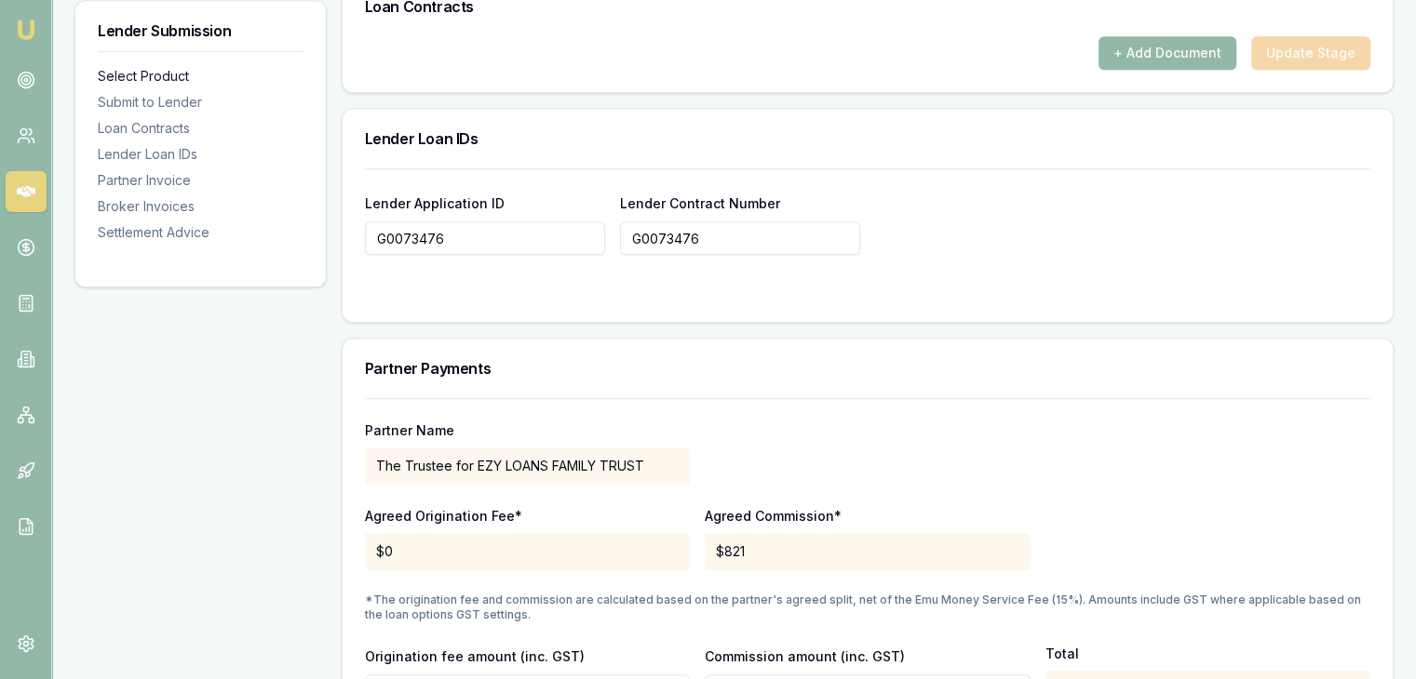
scroll to position [1264, 0]
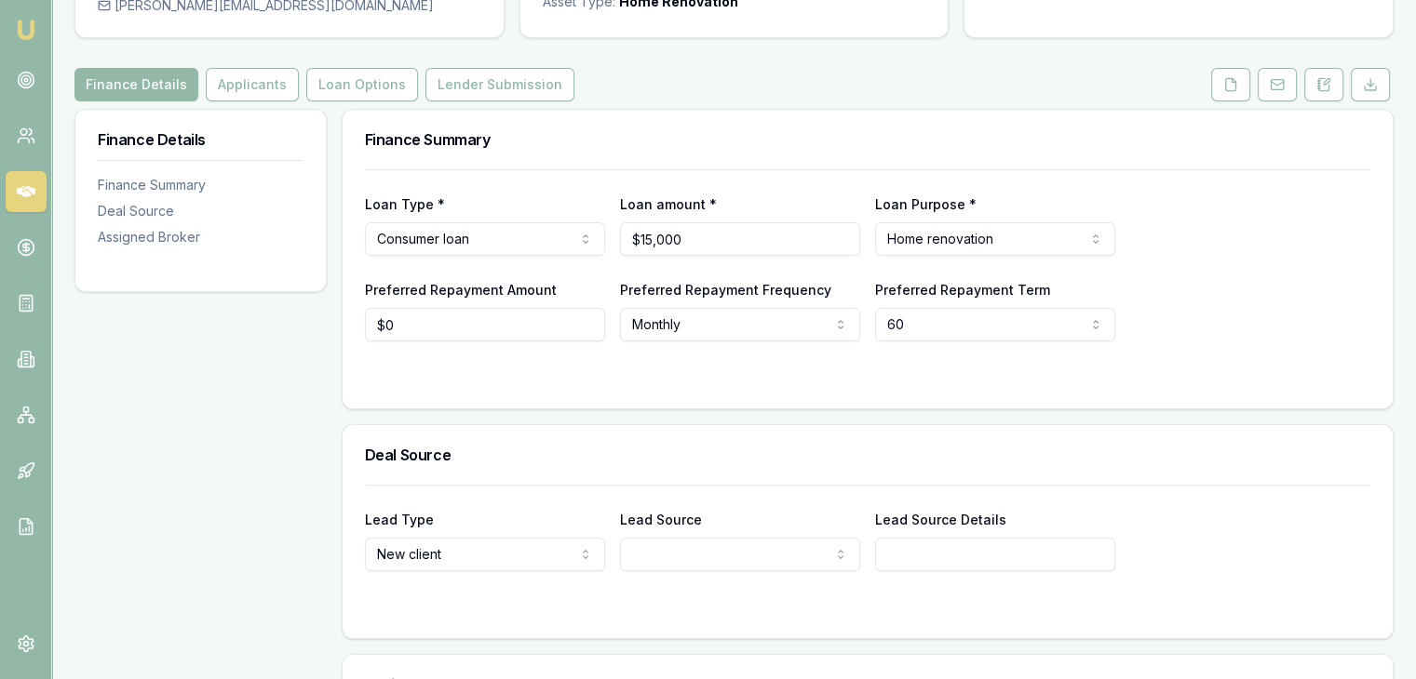
scroll to position [399, 0]
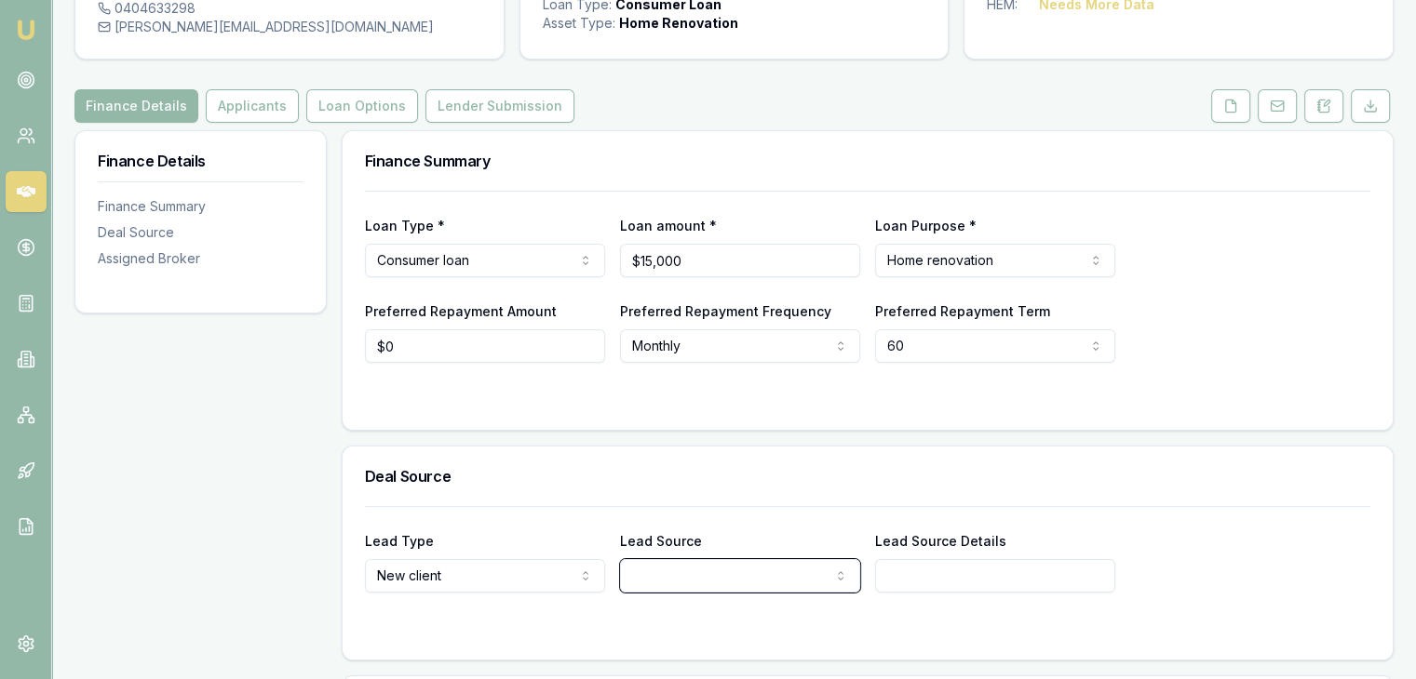
scroll to position [0, 0]
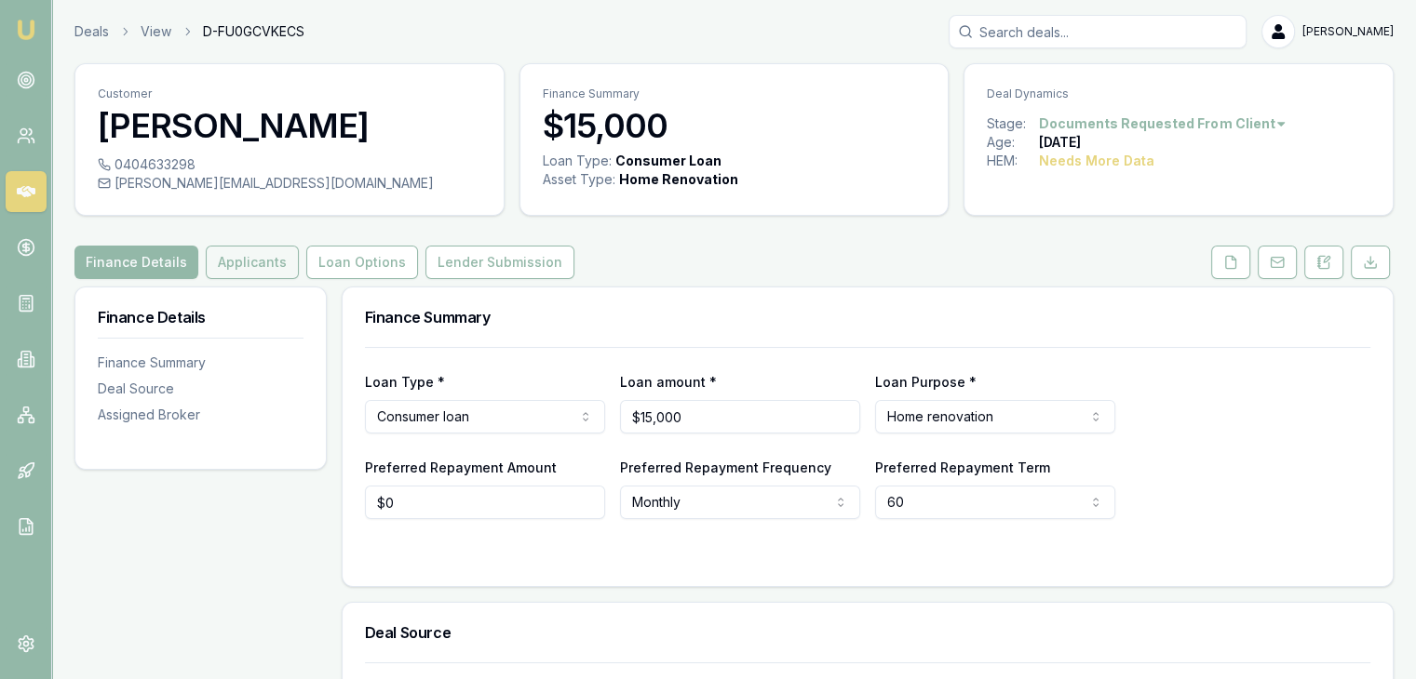
click at [242, 271] on button "Applicants" at bounding box center [252, 263] width 93 height 34
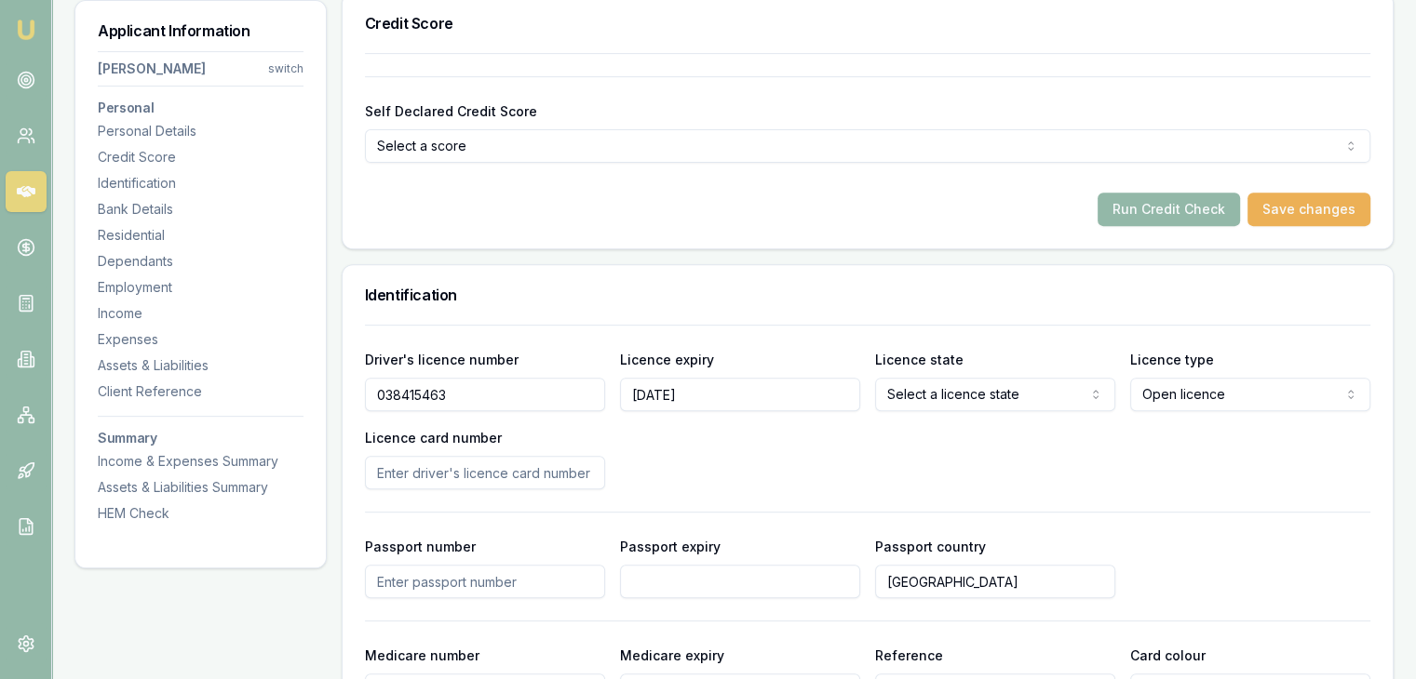
scroll to position [838, 0]
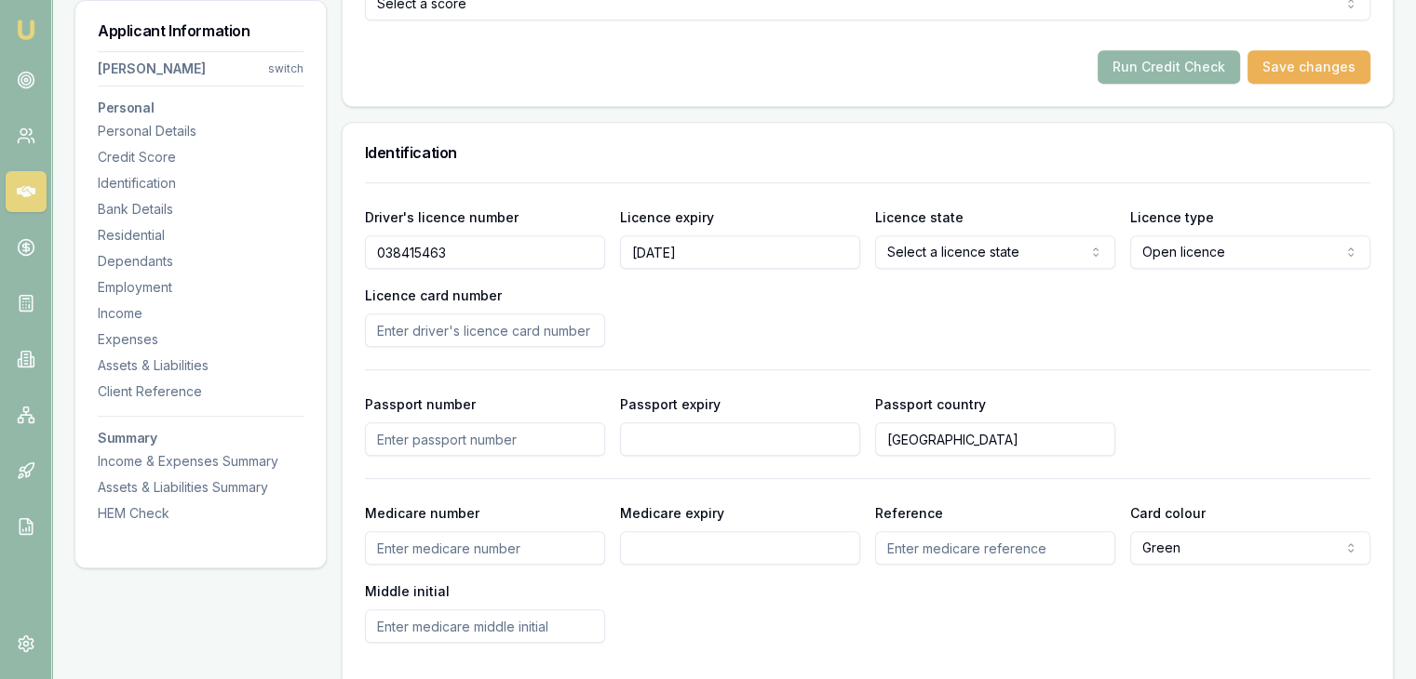
click at [463, 336] on input "Licence card number" at bounding box center [485, 331] width 240 height 34
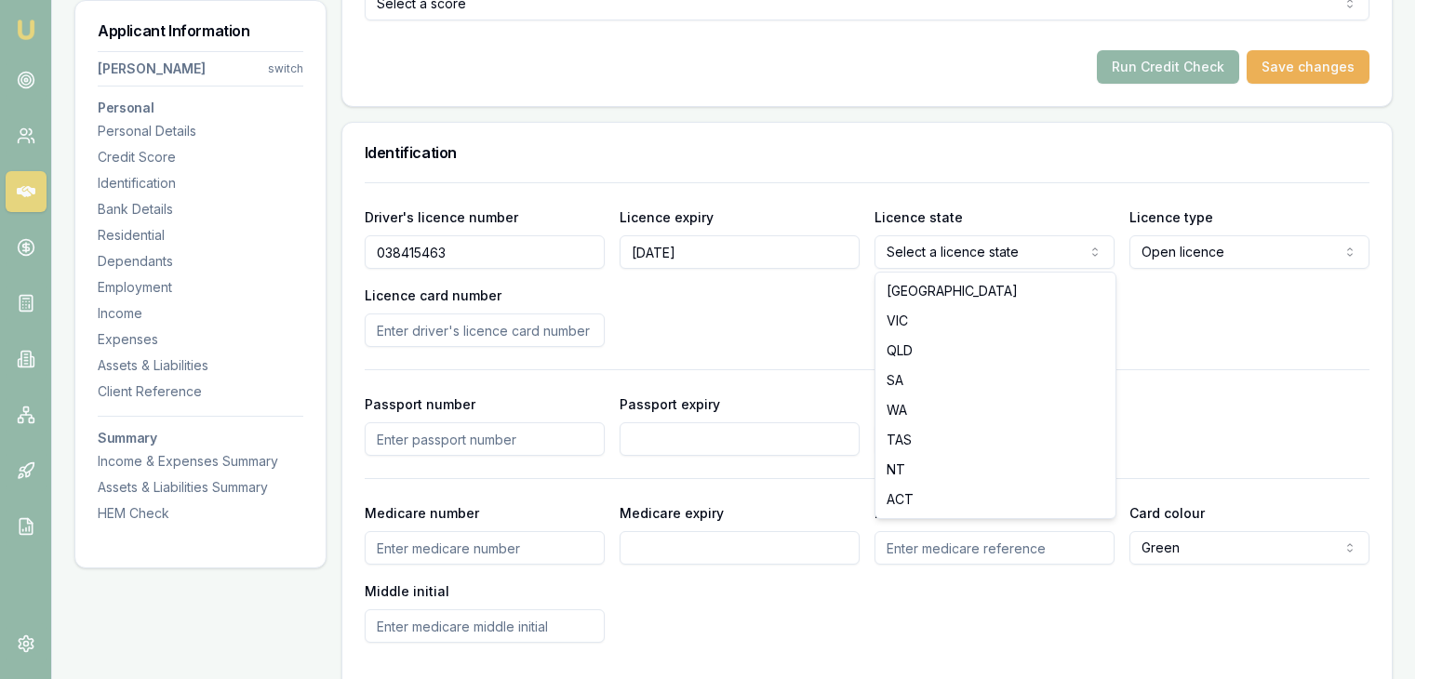
select select "VIC"
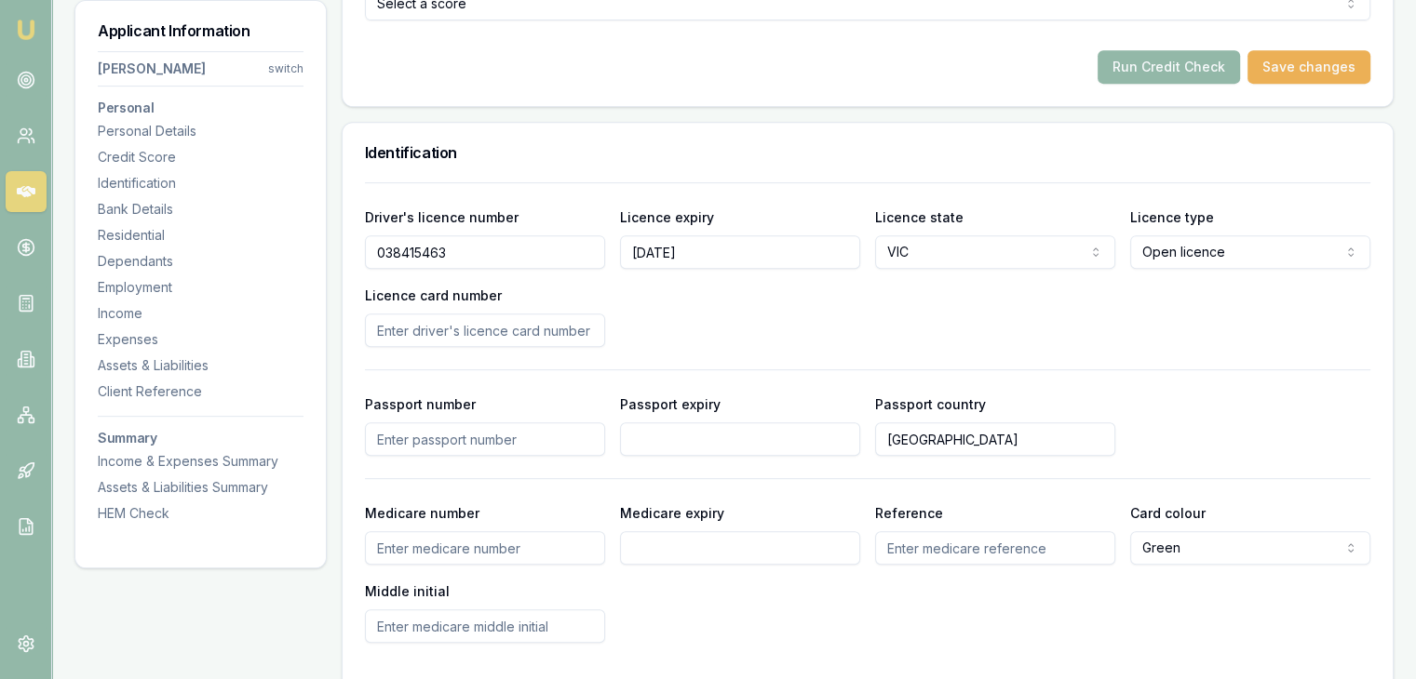
select select
drag, startPoint x: 1000, startPoint y: 305, endPoint x: 804, endPoint y: 305, distance: 195.4
click at [996, 305] on div "Driver's licence number 038415463 Licence expiry 19/09/2027 Licence state Selec…" at bounding box center [867, 276] width 1005 height 141
click at [476, 333] on input "Licence card number" at bounding box center [485, 331] width 240 height 34
drag, startPoint x: 571, startPoint y: 329, endPoint x: 618, endPoint y: 344, distance: 49.1
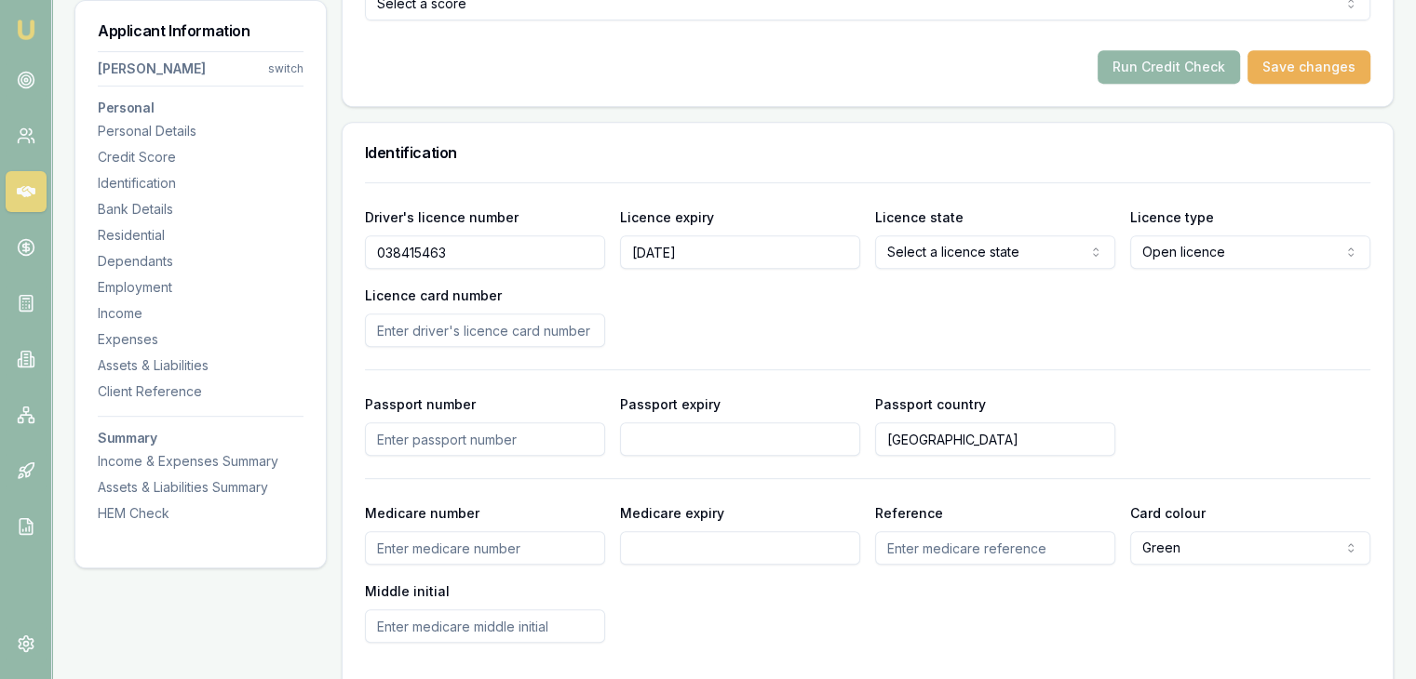
click at [571, 329] on input "Licence card number" at bounding box center [485, 331] width 240 height 34
type input "P3501610"
click at [719, 340] on div "Driver's licence number 038415463 Licence expiry 19/09/2027 Licence state Selec…" at bounding box center [867, 276] width 1005 height 141
click at [469, 546] on input "Medicare number" at bounding box center [485, 548] width 240 height 34
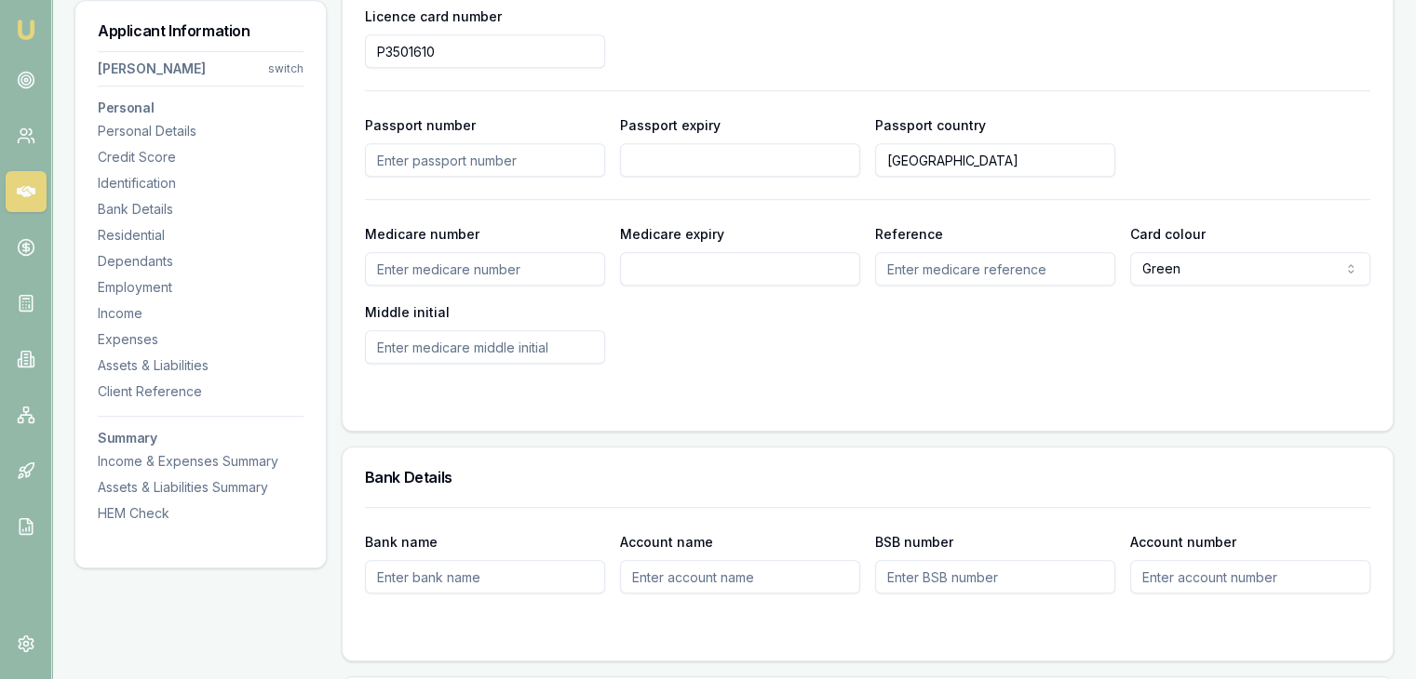
scroll to position [1303, 0]
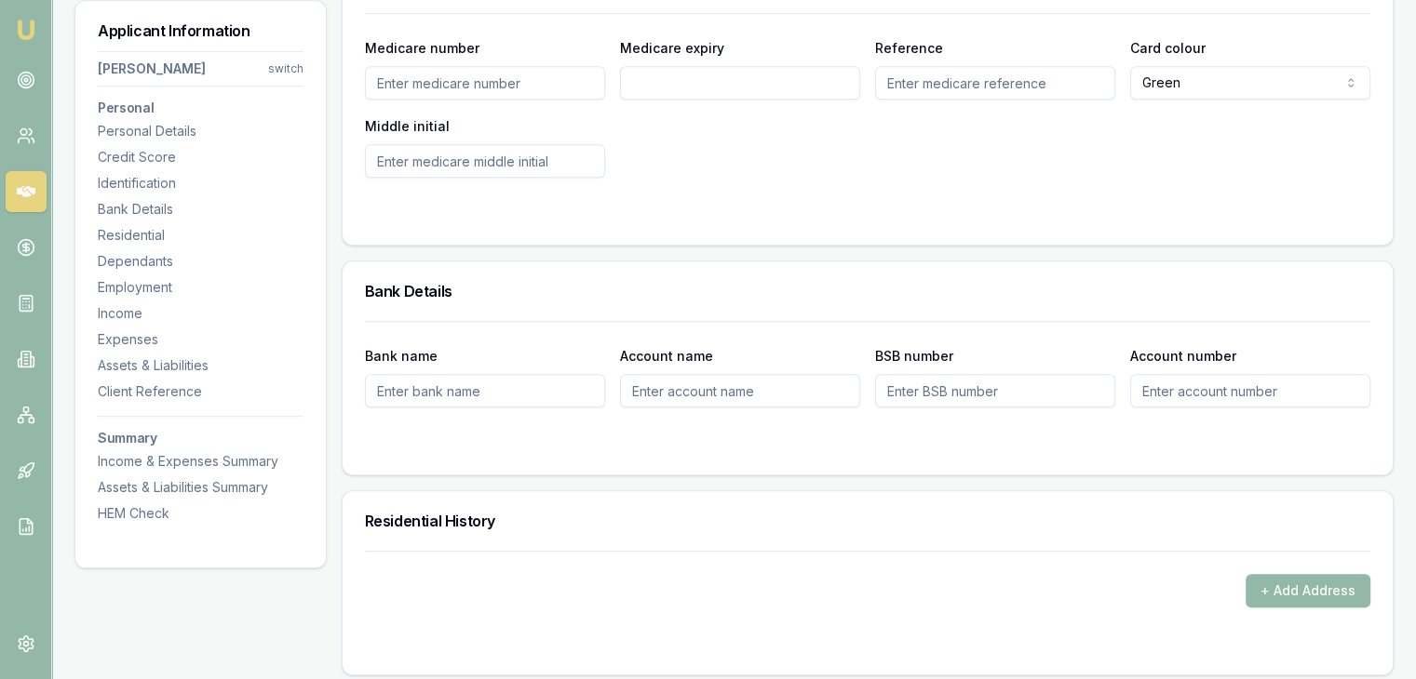
click at [443, 391] on input "Bank name" at bounding box center [485, 391] width 240 height 34
type input "."
type input "CBA"
type input "Parveen Kumari"
type input "062948"
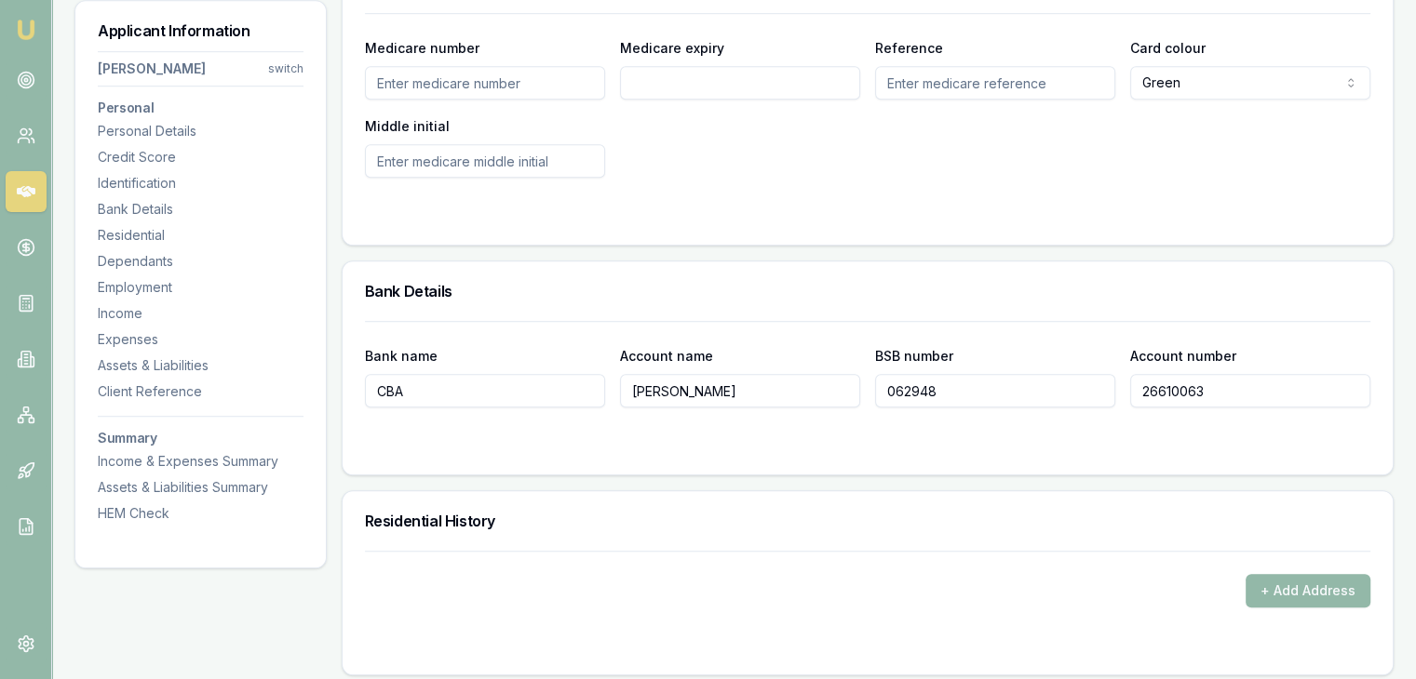
type input "26610063"
click at [994, 542] on div "Residential History" at bounding box center [867, 521] width 1050 height 60
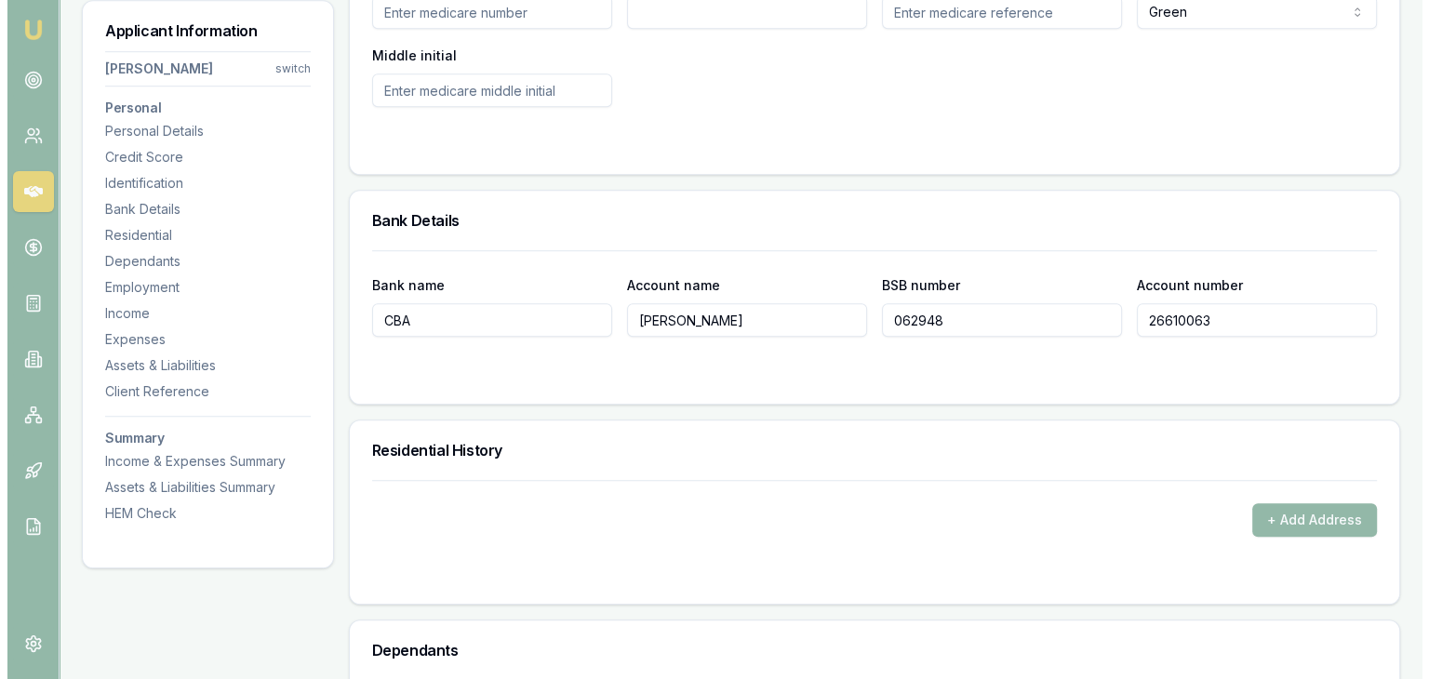
scroll to position [1489, 0]
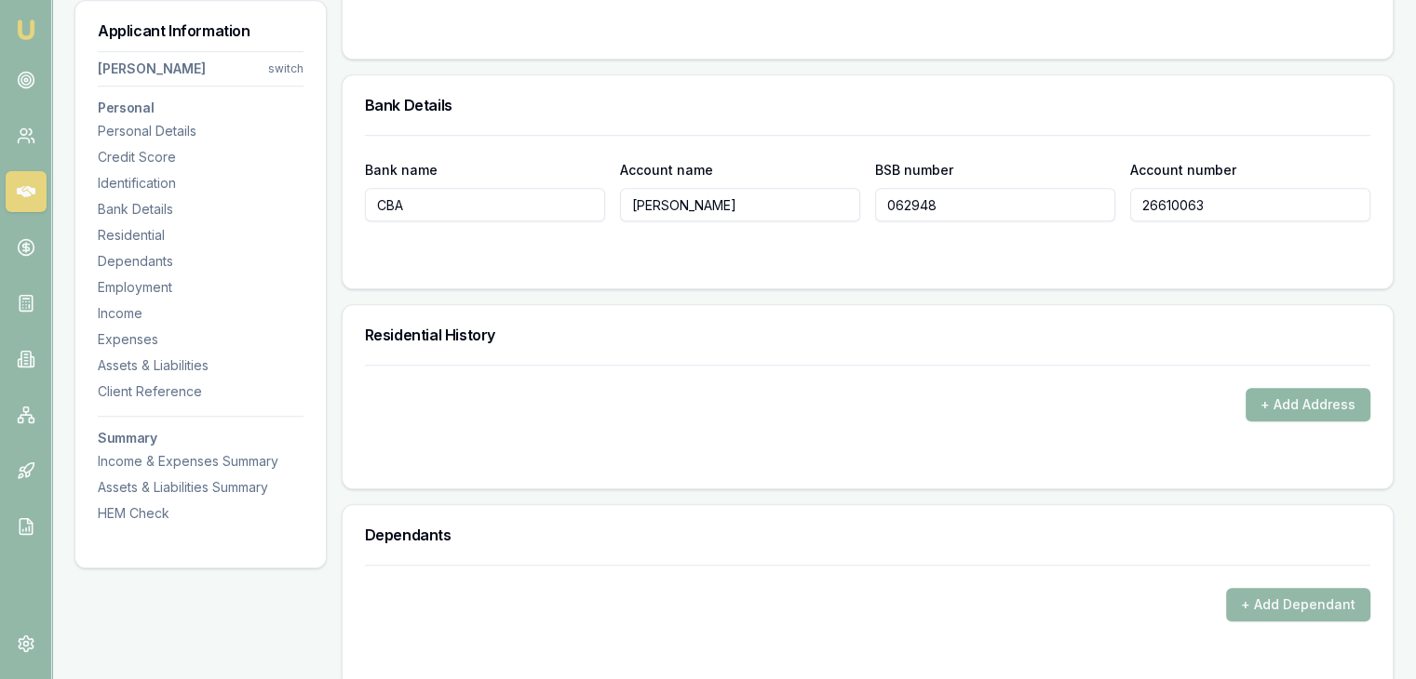
click at [1247, 405] on button "+ Add Address" at bounding box center [1307, 405] width 125 height 34
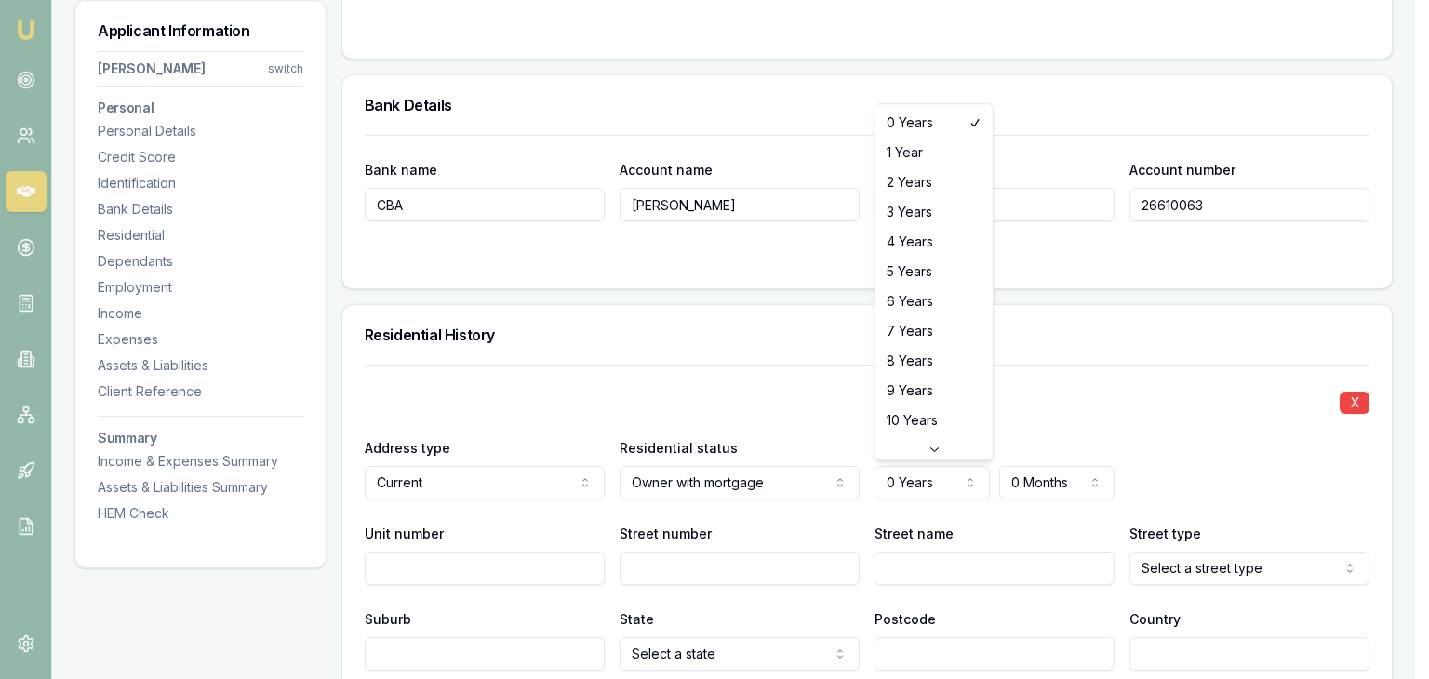
select select "4"
drag, startPoint x: 901, startPoint y: 230, endPoint x: 897, endPoint y: 268, distance: 38.3
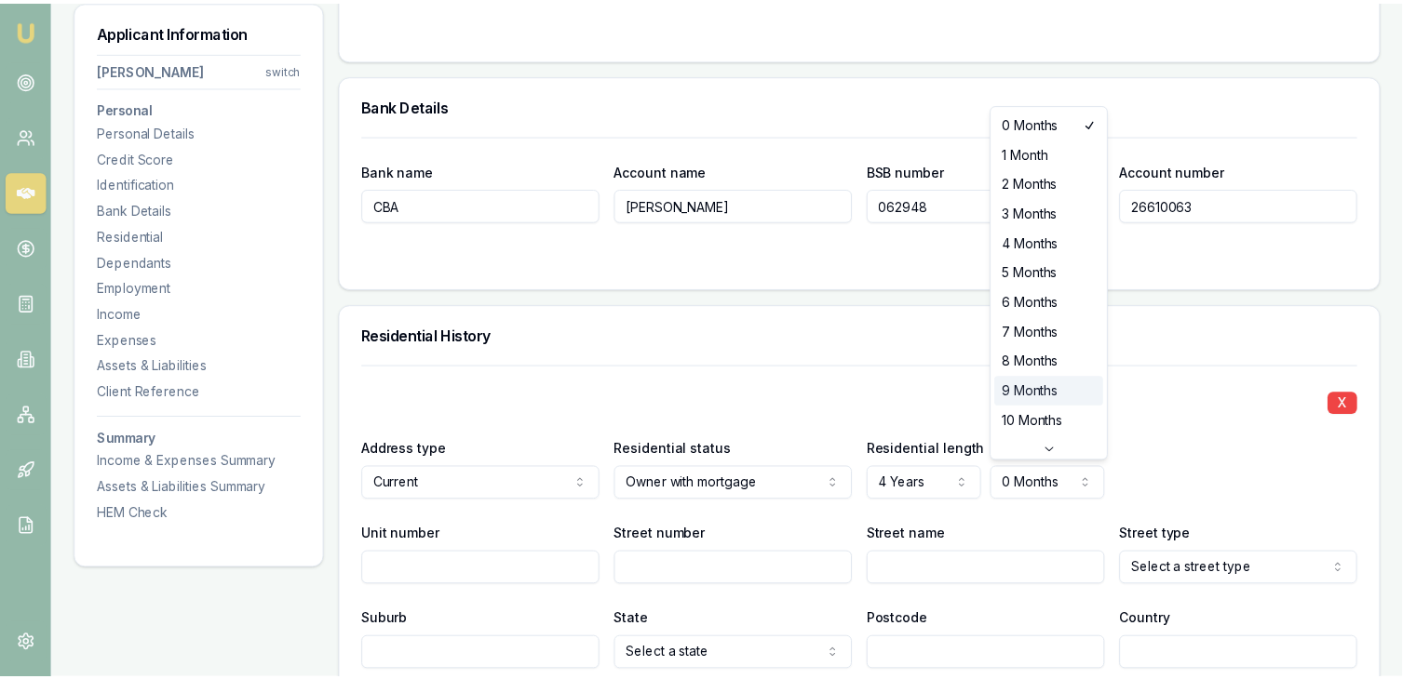
scroll to position [30, 0]
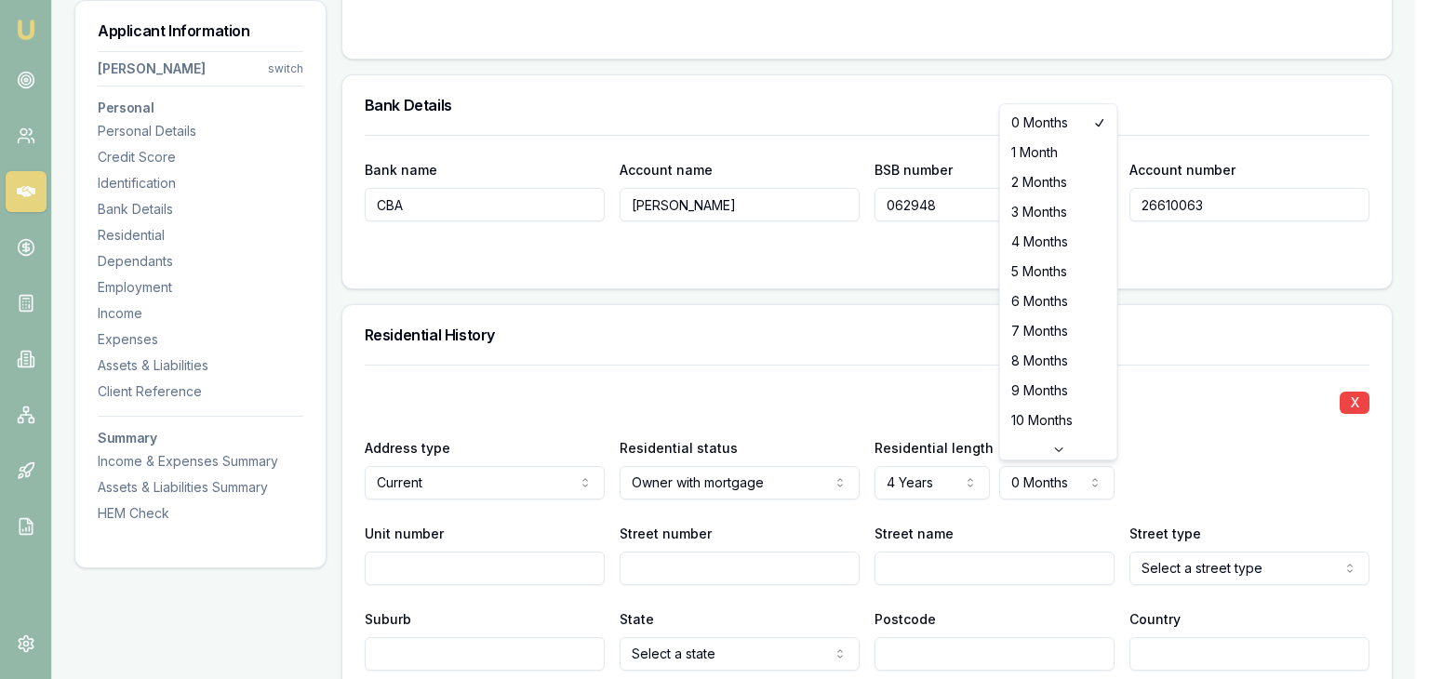
select select "3"
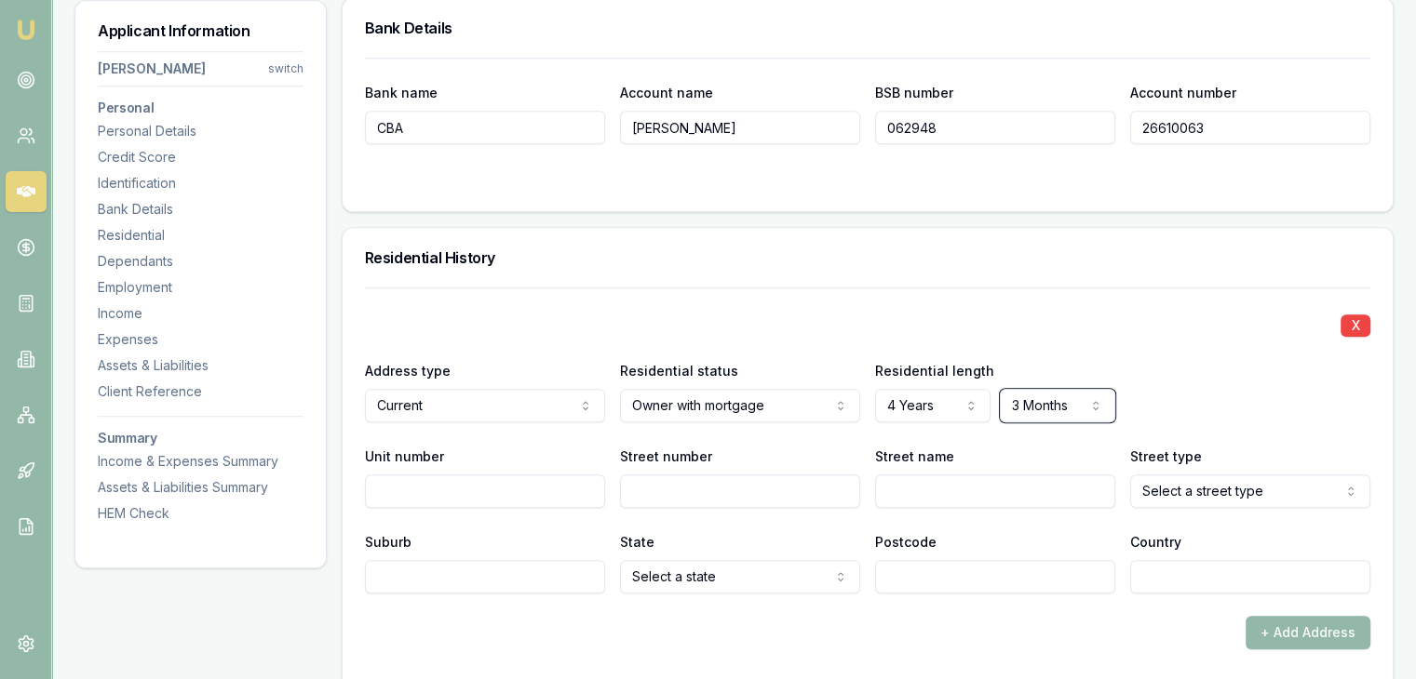
scroll to position [1675, 0]
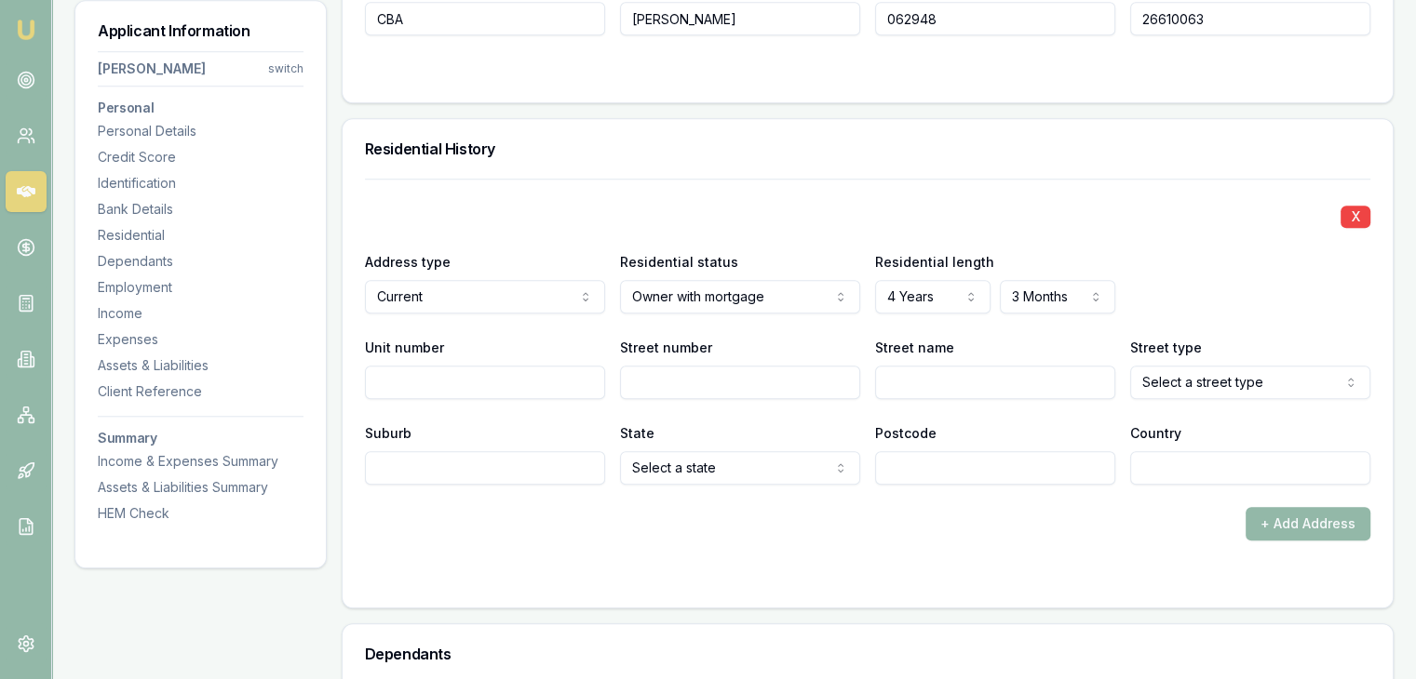
click at [748, 388] on input "Street number" at bounding box center [740, 383] width 240 height 34
type input "2"
click at [900, 375] on input "Street name" at bounding box center [995, 383] width 240 height 34
click at [650, 392] on input "26" at bounding box center [740, 383] width 240 height 34
type input "28"
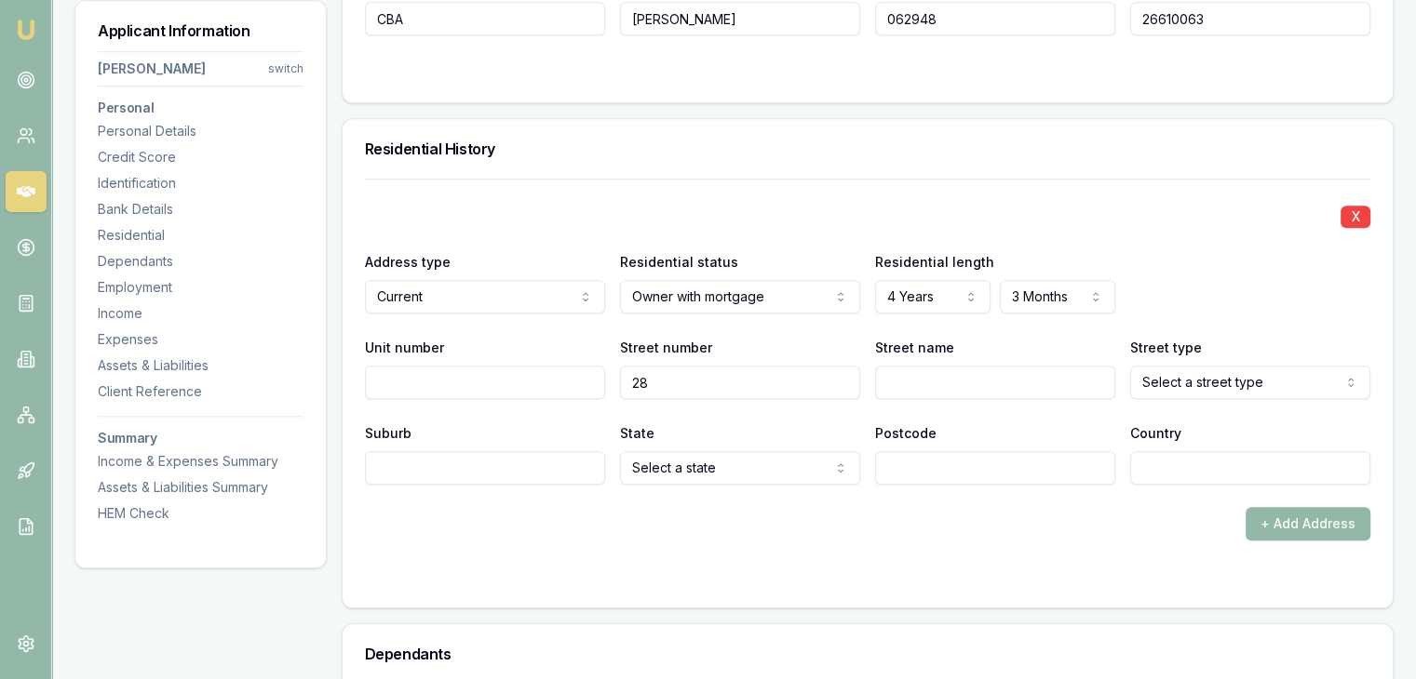
click at [917, 380] on input "Street name" at bounding box center [995, 383] width 240 height 34
type input "Calvante Way"
select select "Way"
type input "Tarneit"
select select "VIC"
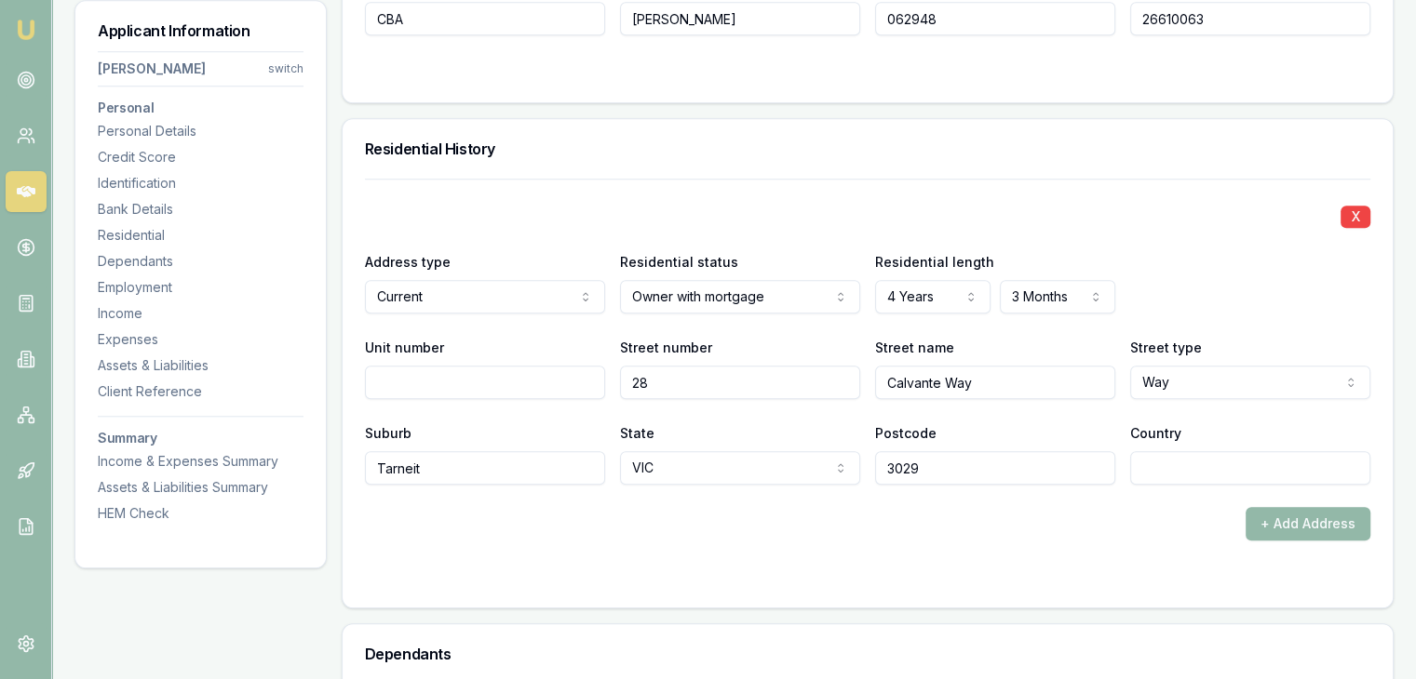
type input "3029"
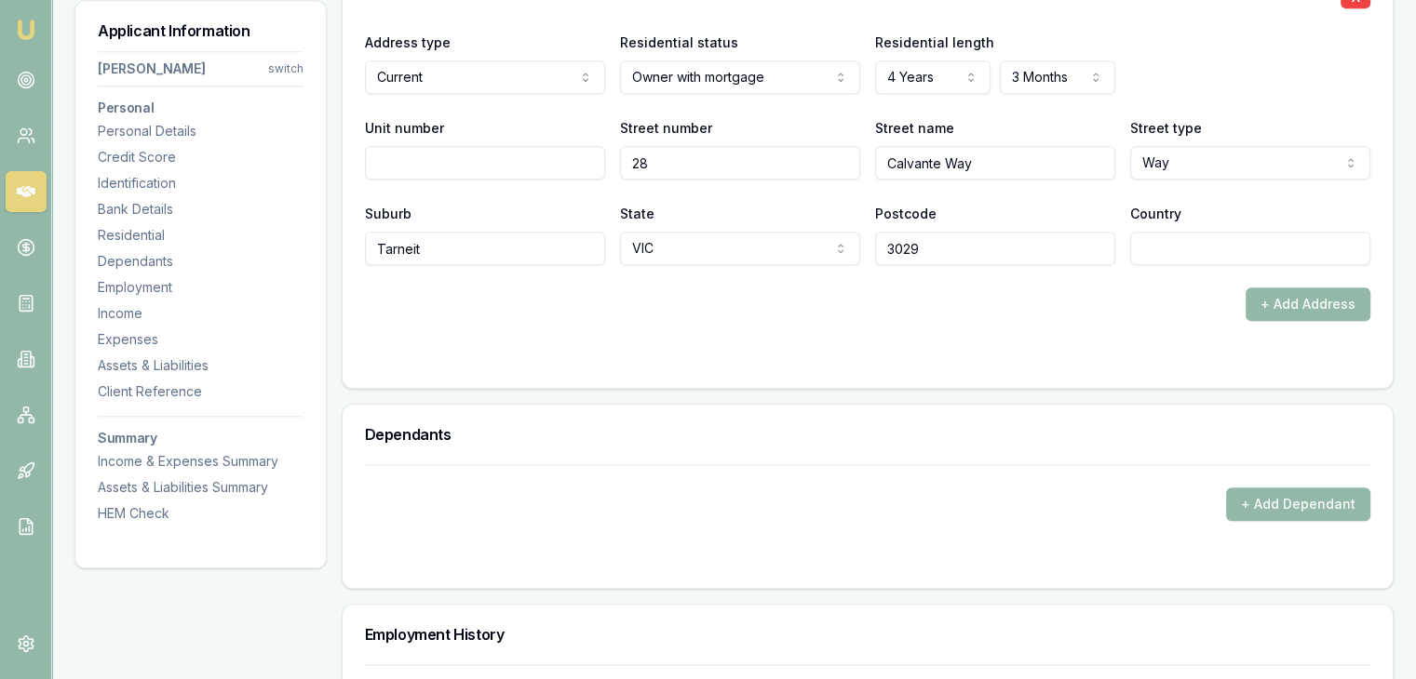
scroll to position [1954, 0]
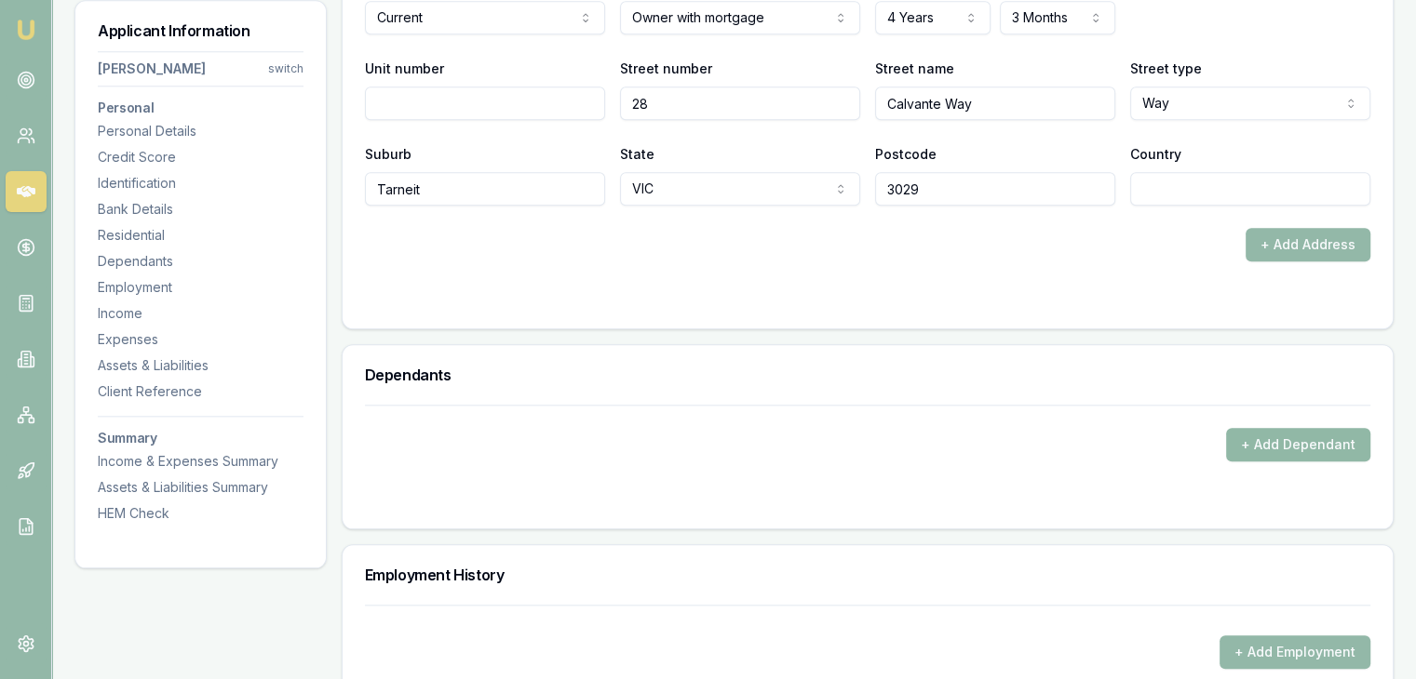
click at [1235, 442] on button "+ Add Dependant" at bounding box center [1298, 445] width 144 height 34
click at [1266, 436] on button "+ Add Dependant" at bounding box center [1298, 445] width 144 height 34
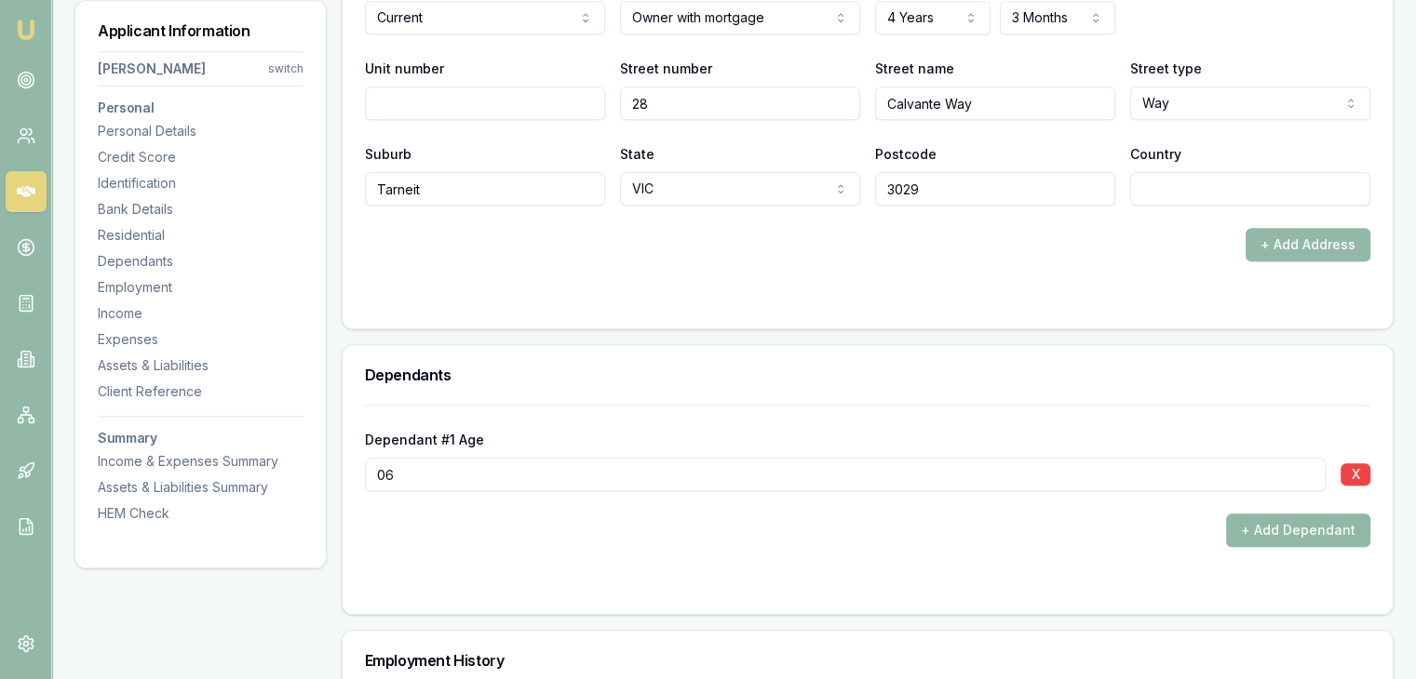
type input "06"
click at [1244, 530] on button "+ Add Dependant" at bounding box center [1298, 531] width 144 height 34
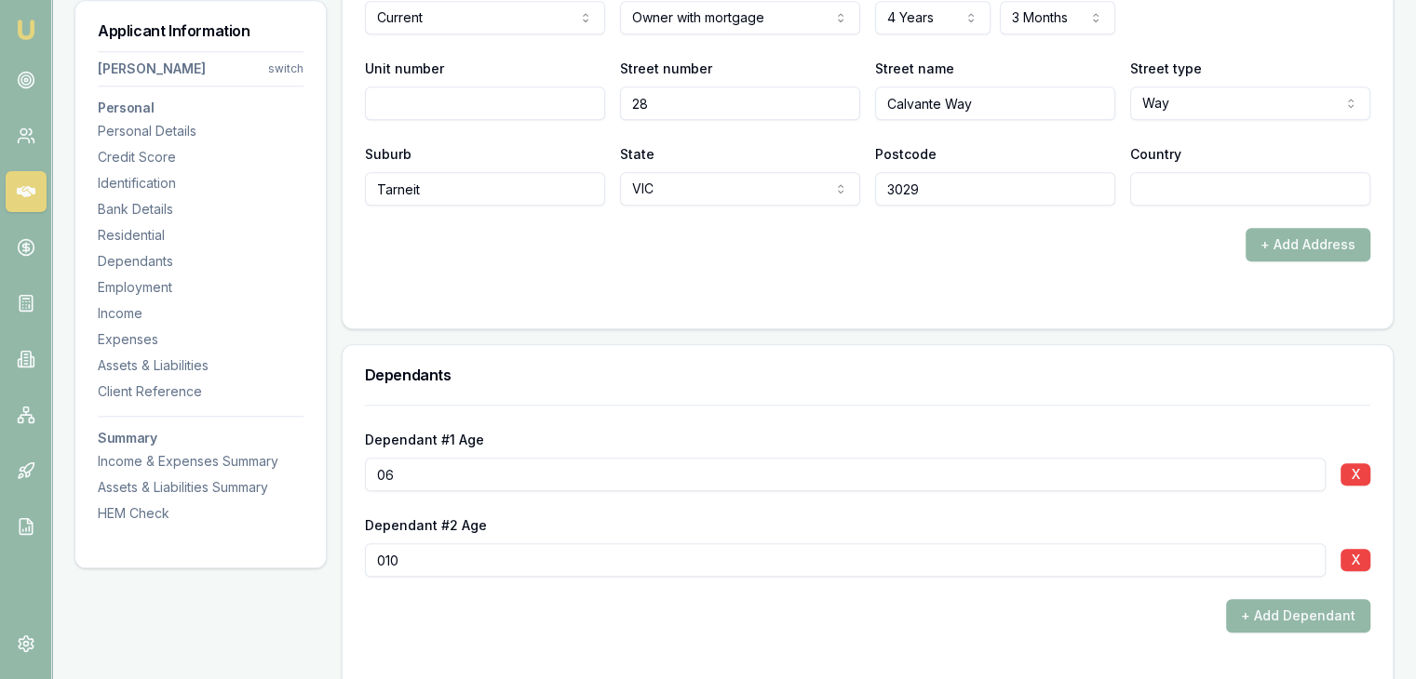
type input "010"
drag, startPoint x: 820, startPoint y: 645, endPoint x: 825, endPoint y: 623, distance: 23.0
click at [825, 624] on form "Dependant #1 Age 06 X Dependant #2 Age 010 X + Add Dependant" at bounding box center [867, 541] width 1005 height 273
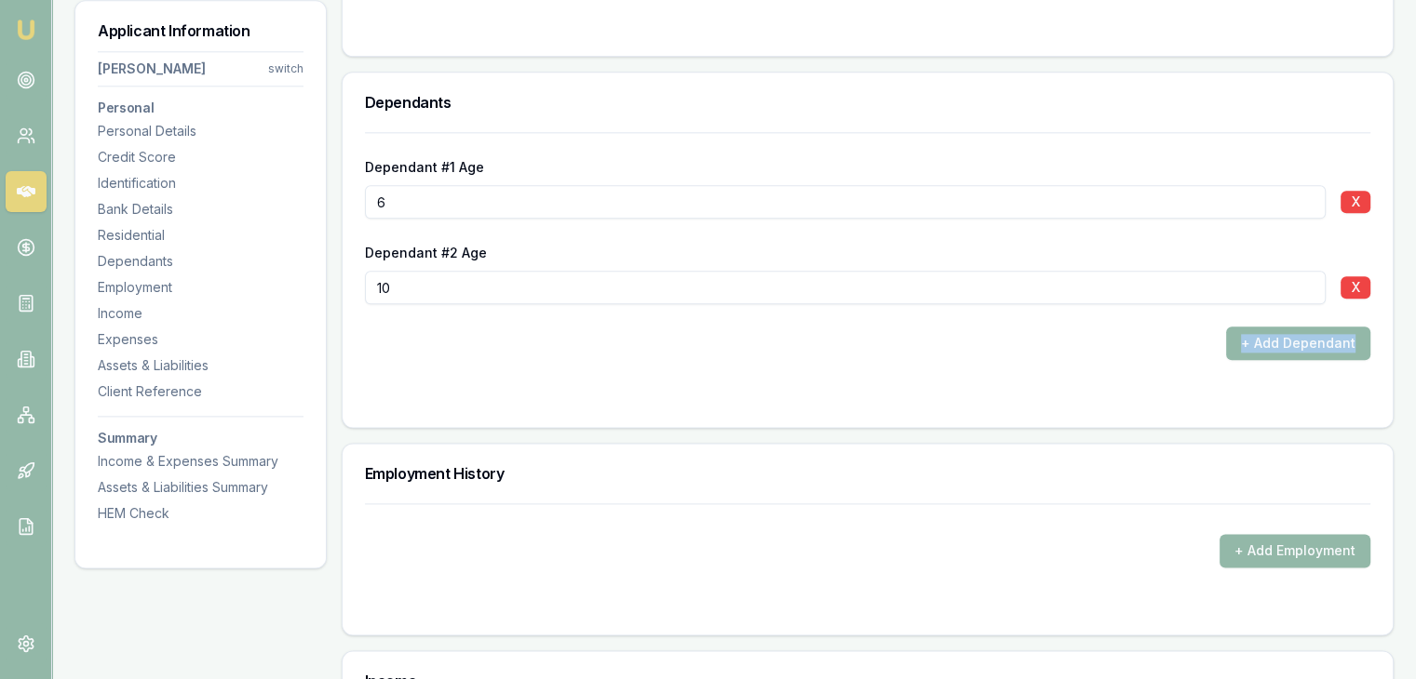
scroll to position [2327, 0]
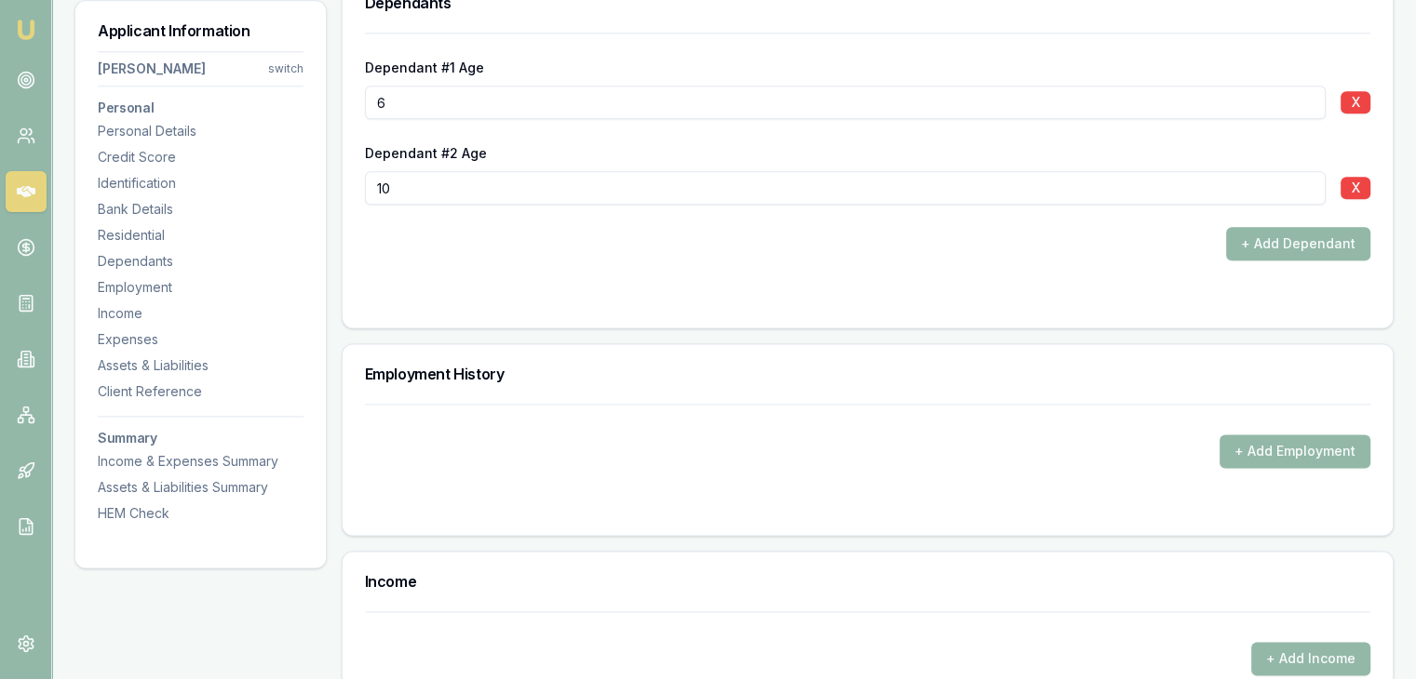
click at [596, 446] on div "+ Add Employment" at bounding box center [867, 452] width 1005 height 34
click at [1250, 447] on button "+ Add Employment" at bounding box center [1294, 452] width 151 height 34
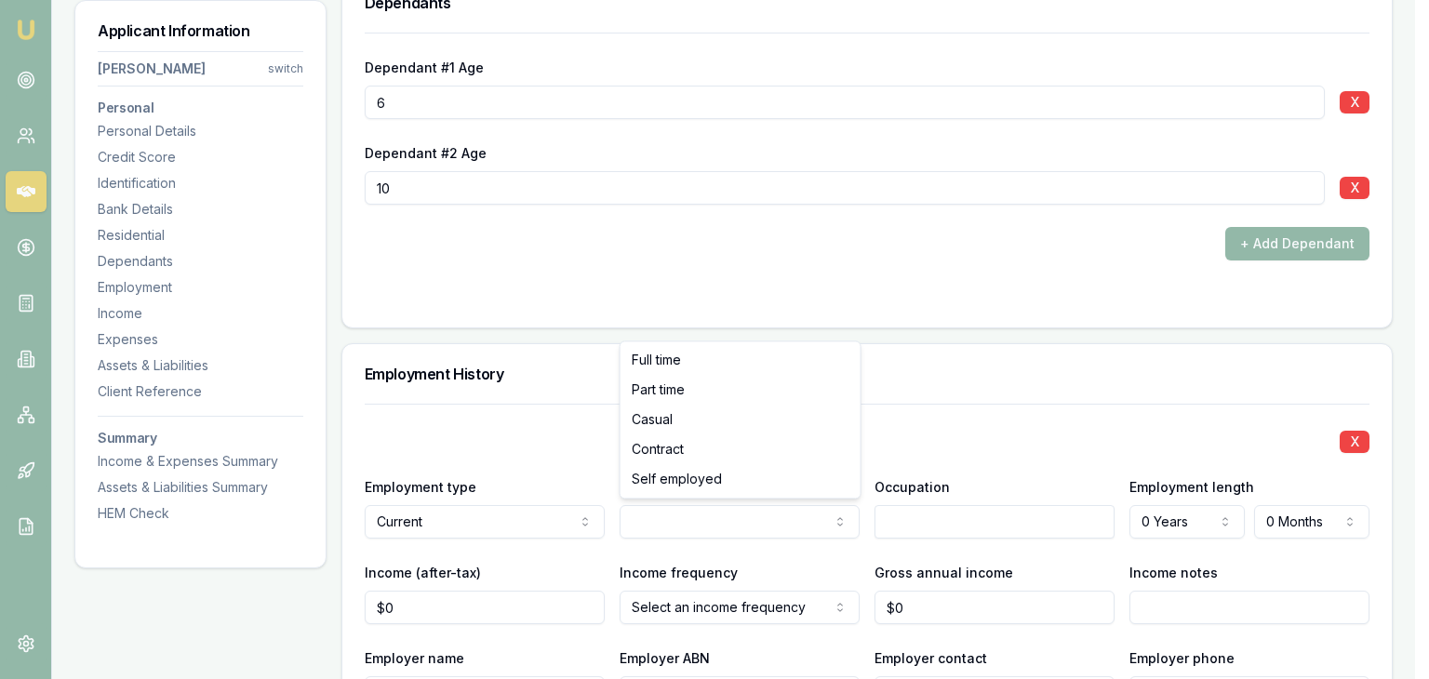
drag, startPoint x: 696, startPoint y: 369, endPoint x: 781, endPoint y: 463, distance: 126.5
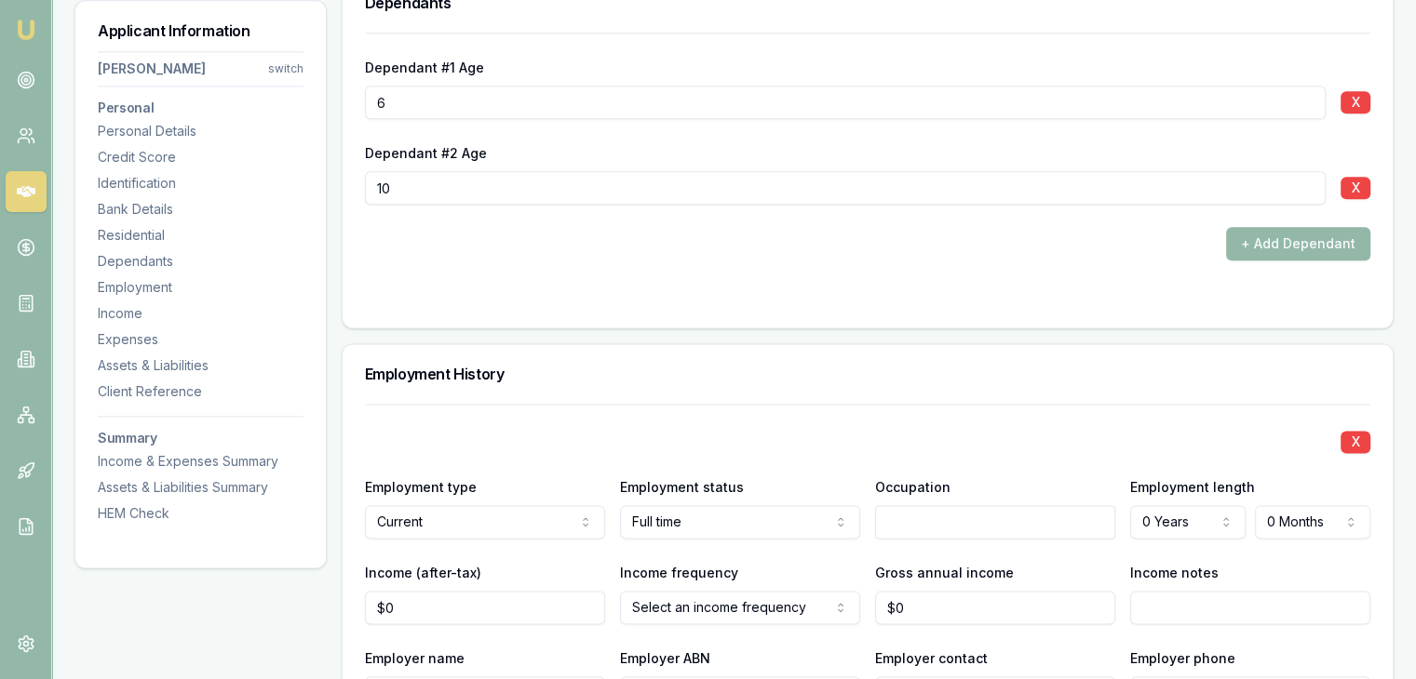
click at [906, 518] on input "text" at bounding box center [995, 522] width 240 height 34
click at [934, 517] on input "text" at bounding box center [995, 522] width 240 height 34
type input "Lifestyle Co Ordinator"
select select "4"
type input "0"
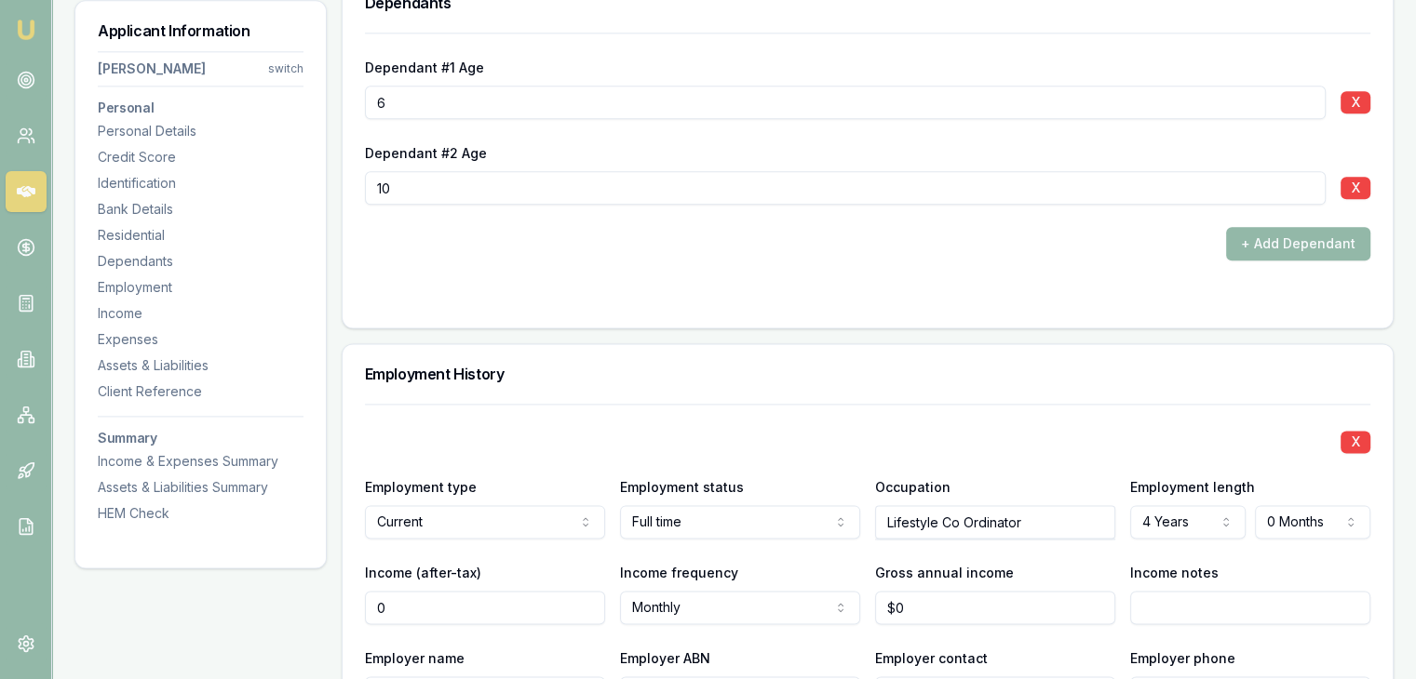
click at [531, 613] on input "0" at bounding box center [485, 608] width 240 height 34
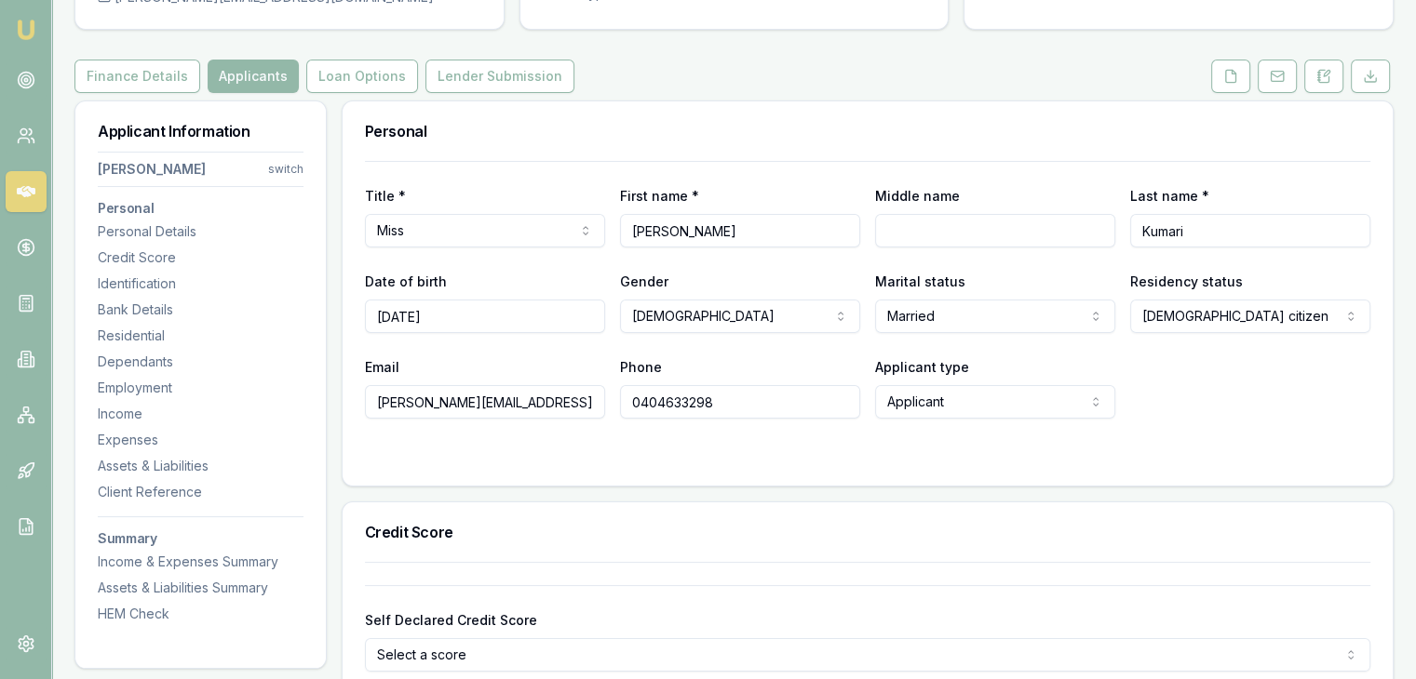
scroll to position [0, 0]
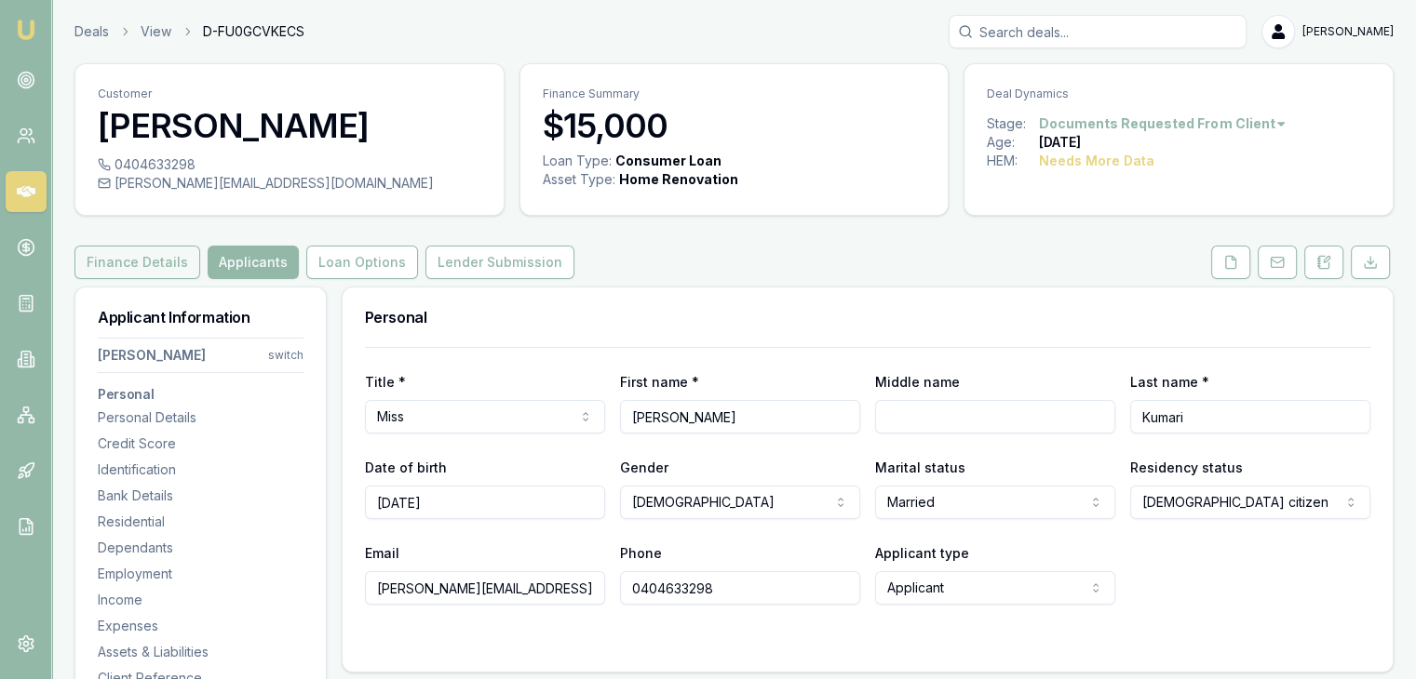
click at [168, 254] on button "Finance Details" at bounding box center [137, 263] width 126 height 34
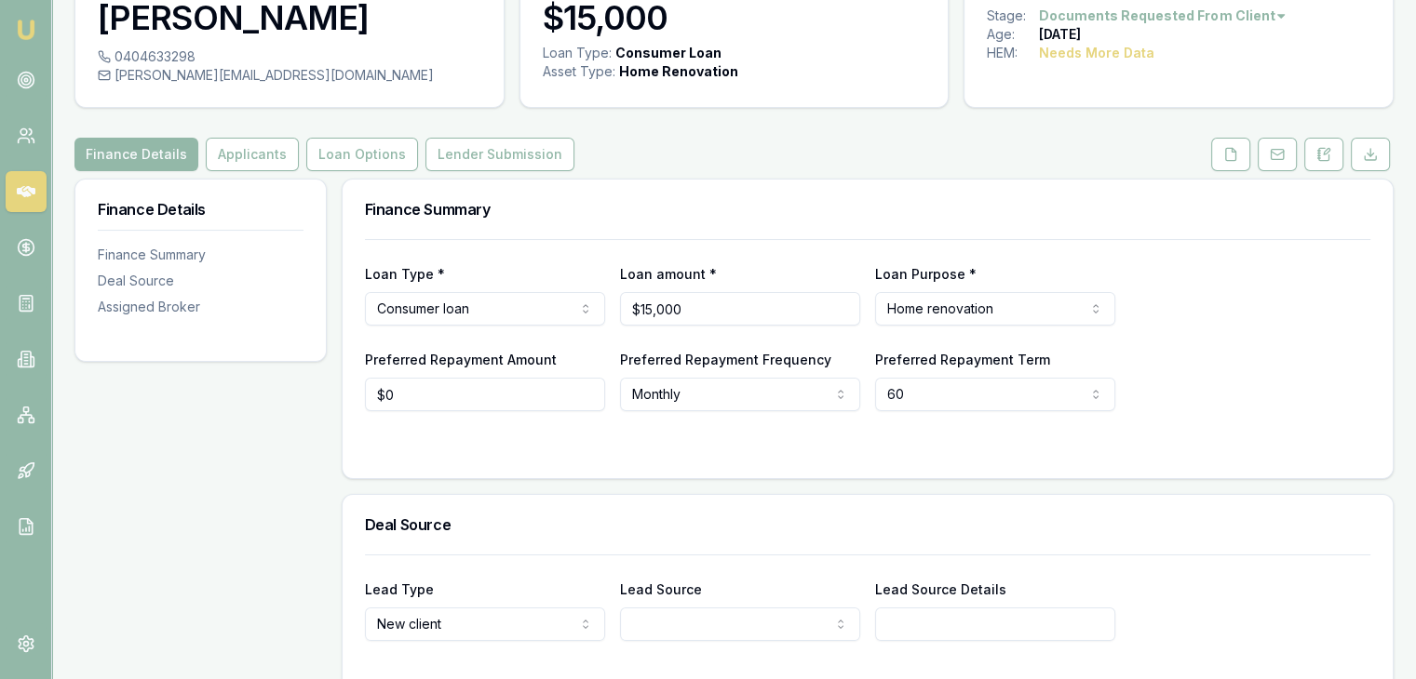
scroll to position [27, 0]
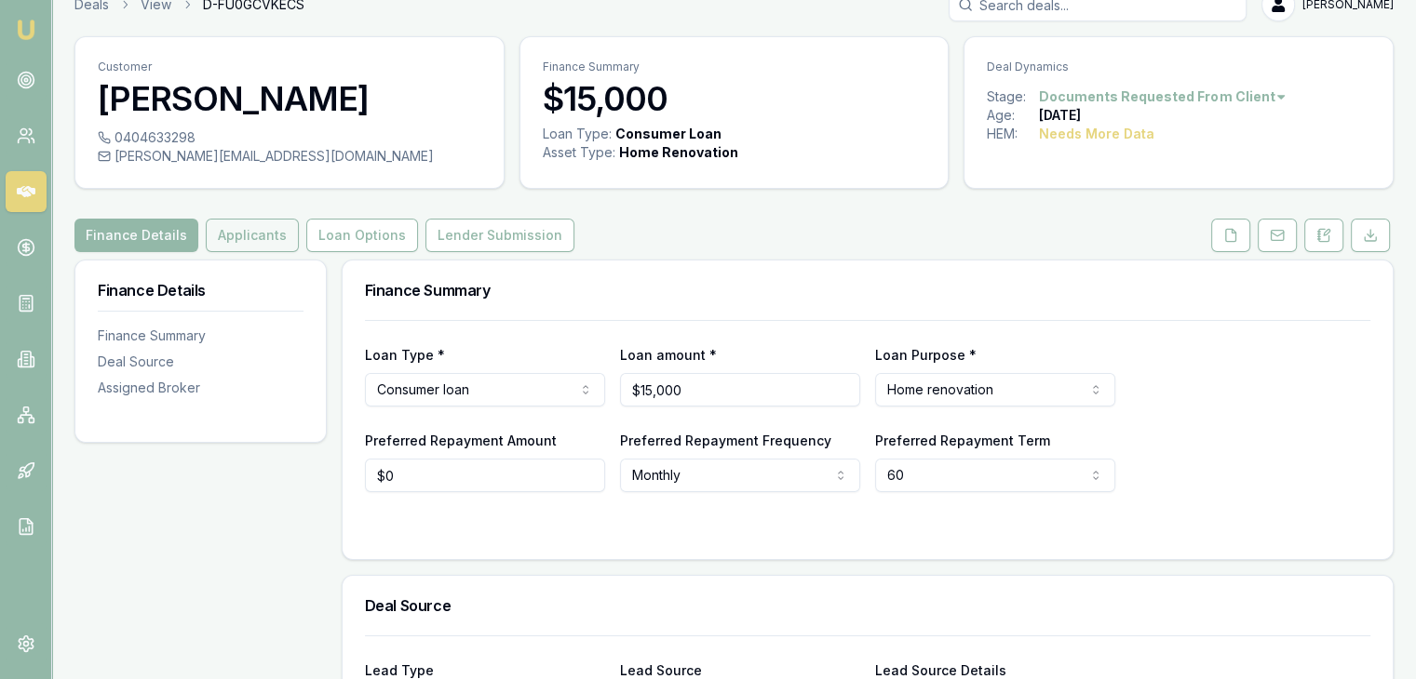
click at [238, 235] on button "Applicants" at bounding box center [252, 236] width 93 height 34
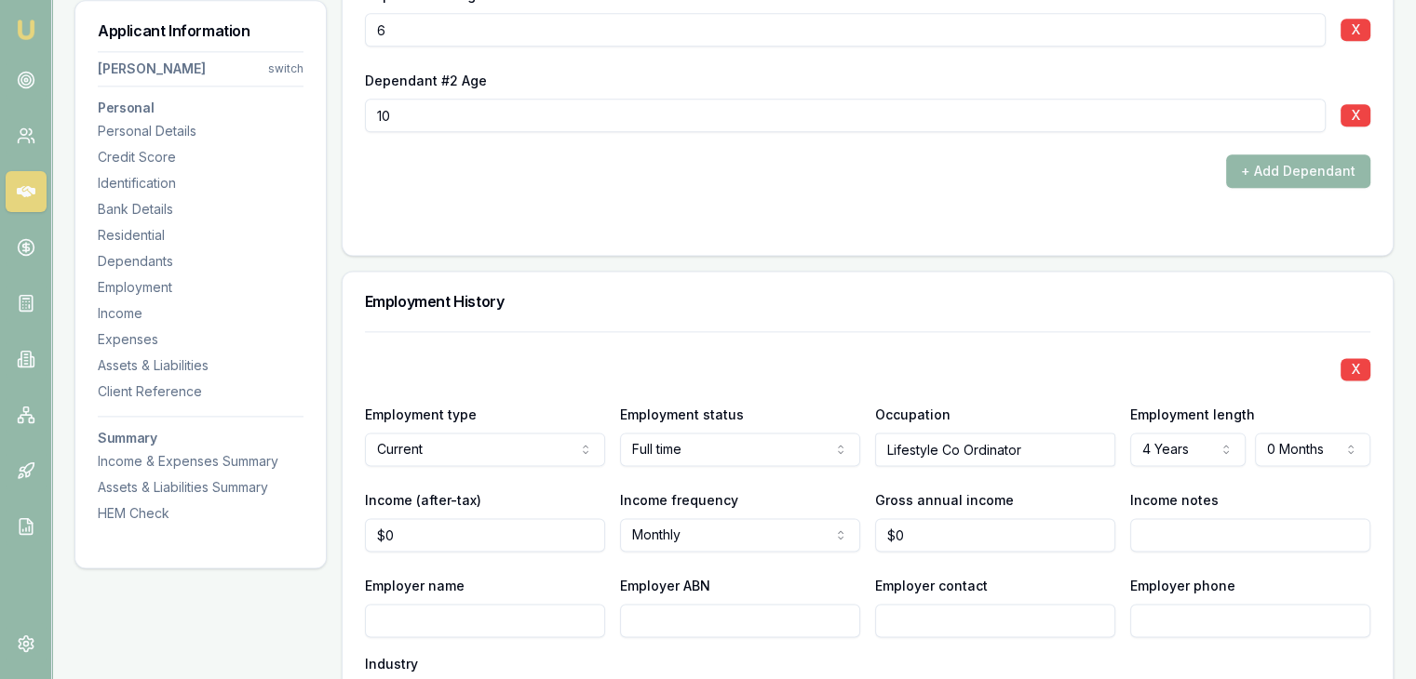
scroll to position [2432, 0]
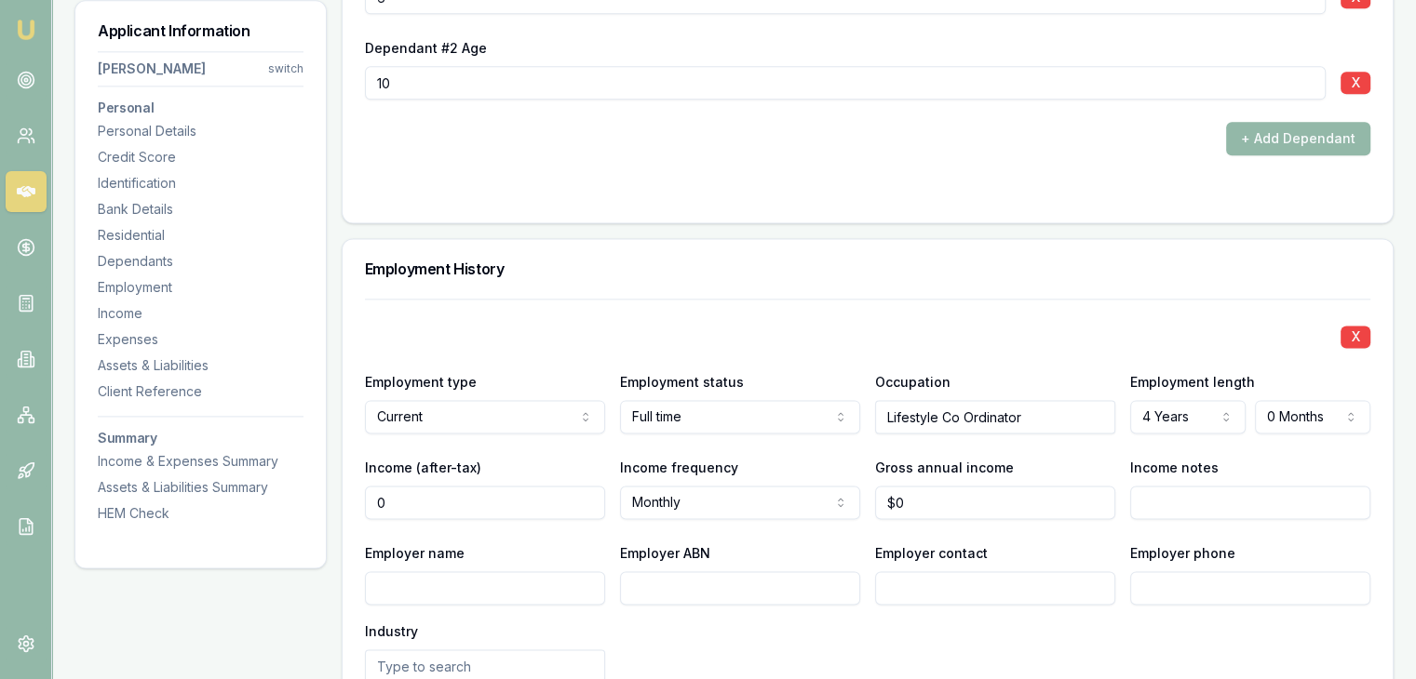
click at [417, 500] on input "0" at bounding box center [485, 503] width 240 height 34
type input "5271.34"
click at [937, 503] on input "0" at bounding box center [995, 503] width 240 height 34
type input "$79,478"
click at [1188, 511] on input "Income notes" at bounding box center [1250, 503] width 240 height 34
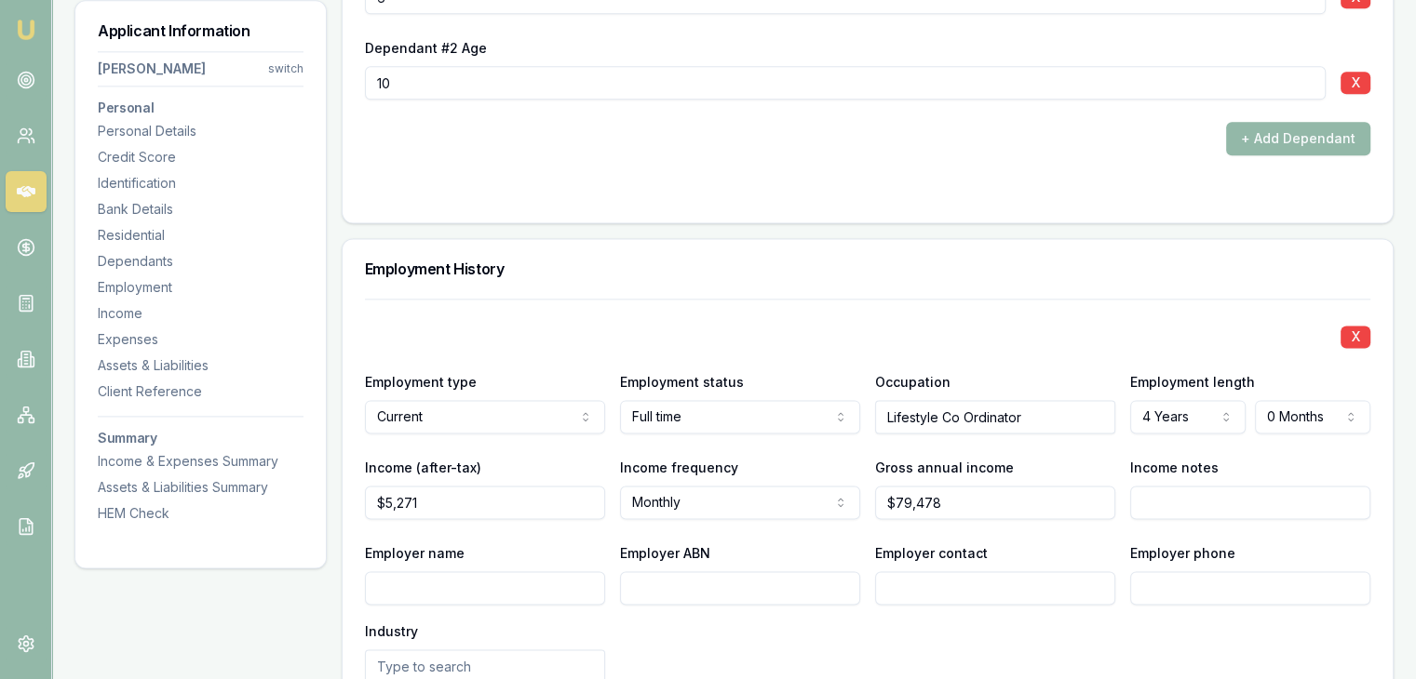
click at [533, 571] on input "Employer name" at bounding box center [485, 588] width 240 height 34
type input "HomeStyle Age Care"
type input "89947149231"
click at [908, 584] on input "Employer contact" at bounding box center [995, 588] width 240 height 34
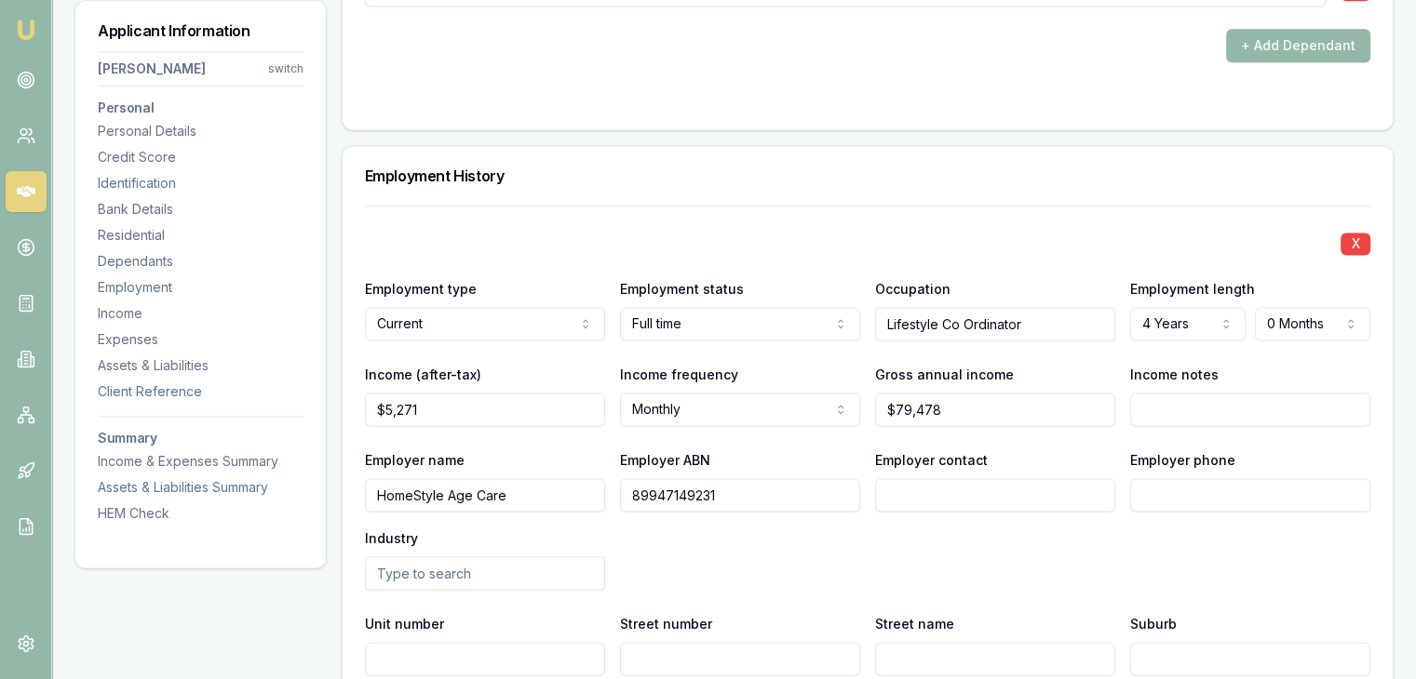
scroll to position [2618, 0]
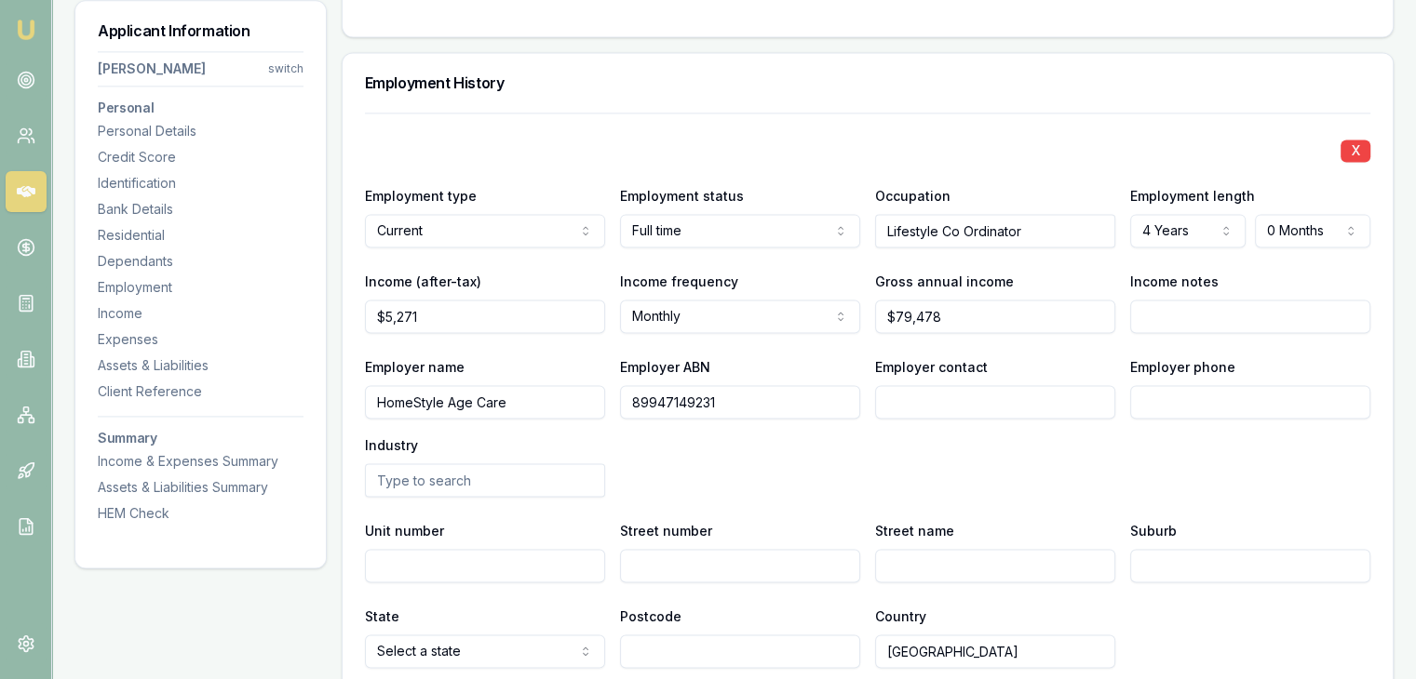
click at [402, 562] on input "Unit number" at bounding box center [485, 566] width 240 height 34
type input "269"
type input "Center"
type input "Bentleigh"
select select "VIC"
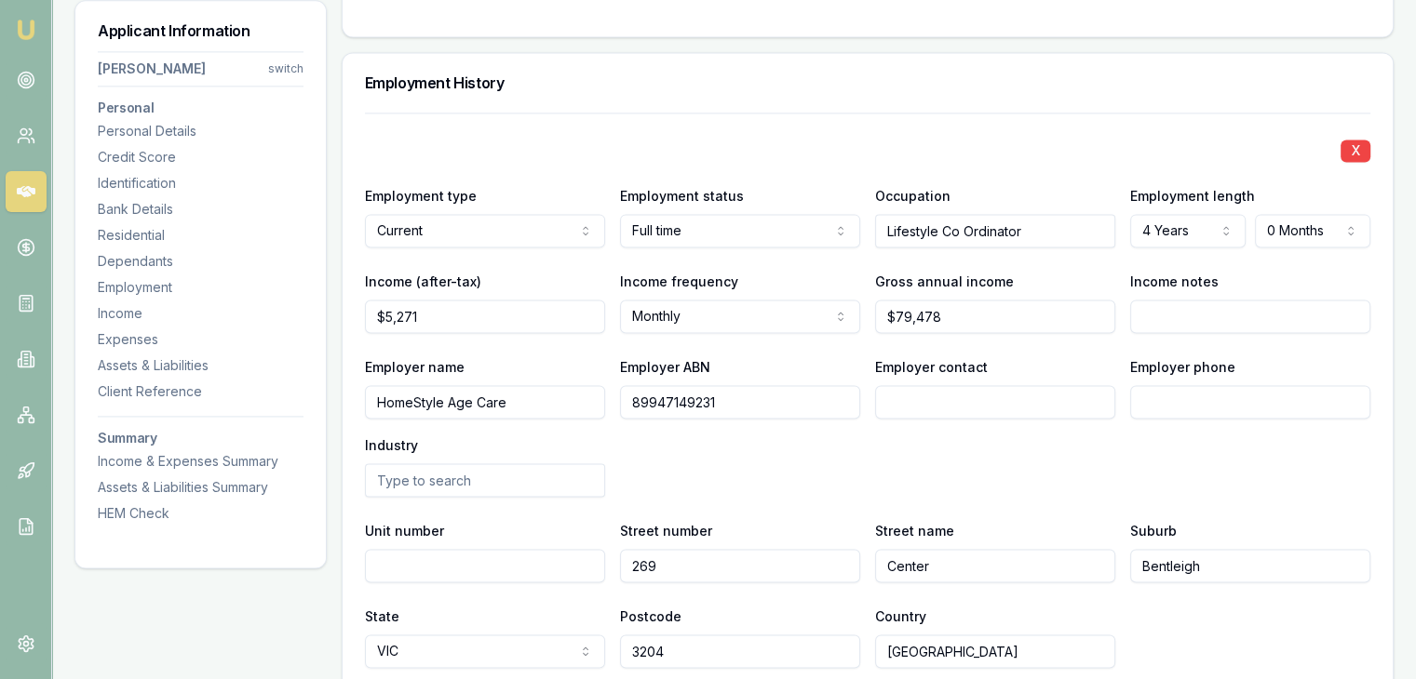
type input "3204"
click at [1016, 504] on div "X Employment type Current Current Previous Employment status Full time Full tim…" at bounding box center [867, 391] width 1005 height 556
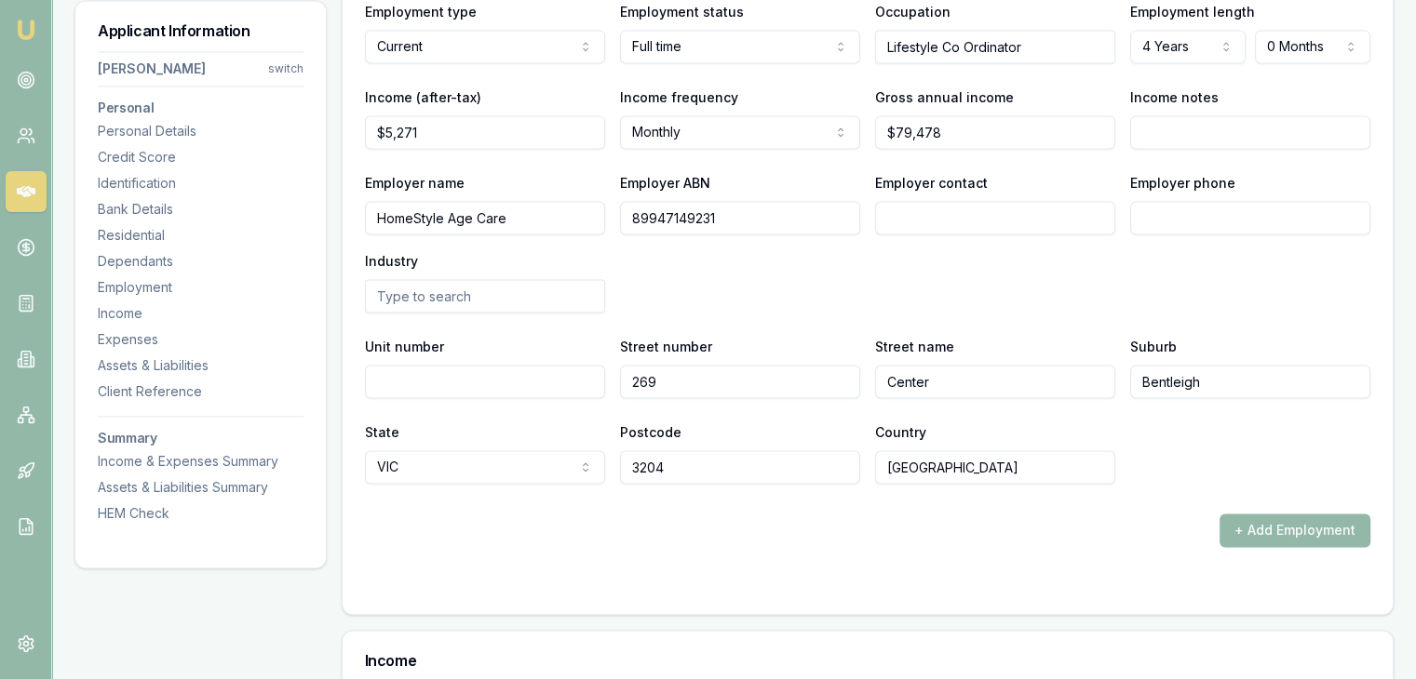
scroll to position [2804, 0]
drag, startPoint x: 946, startPoint y: 375, endPoint x: 951, endPoint y: 384, distance: 10.4
click at [946, 378] on input "Center" at bounding box center [995, 380] width 240 height 34
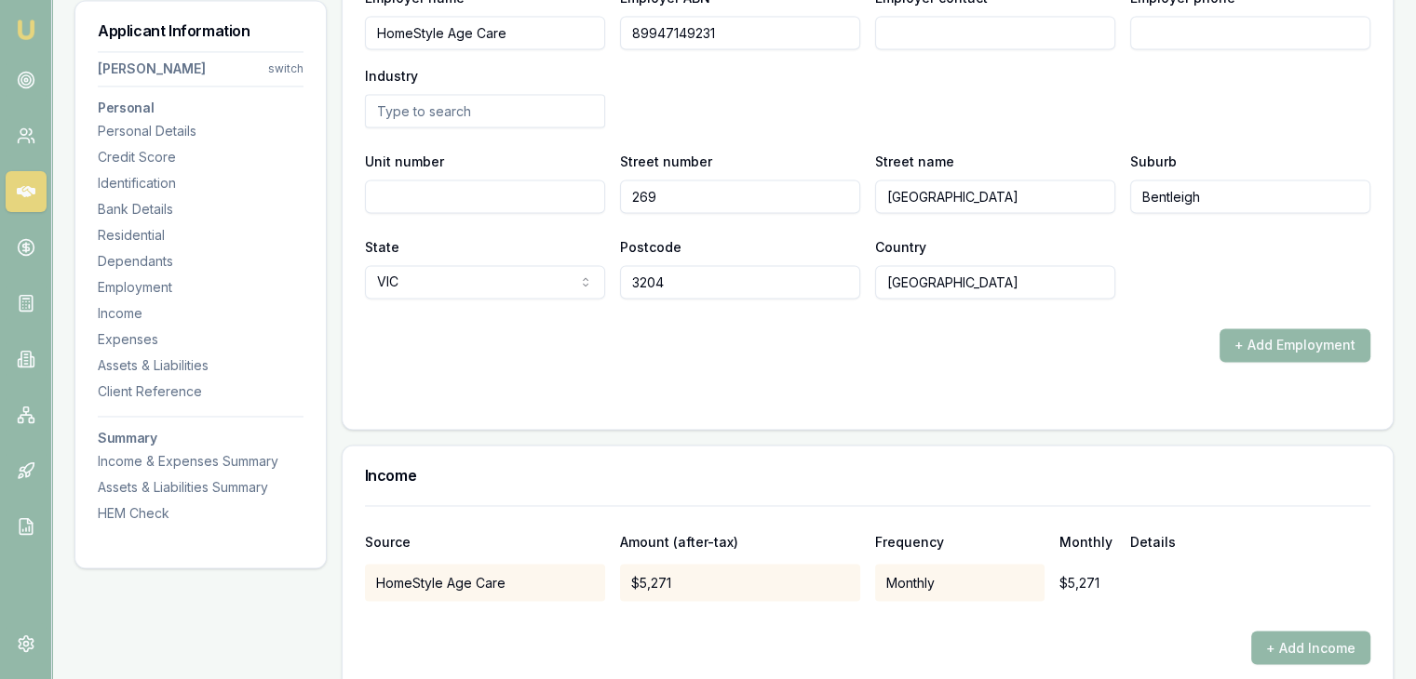
scroll to position [2990, 0]
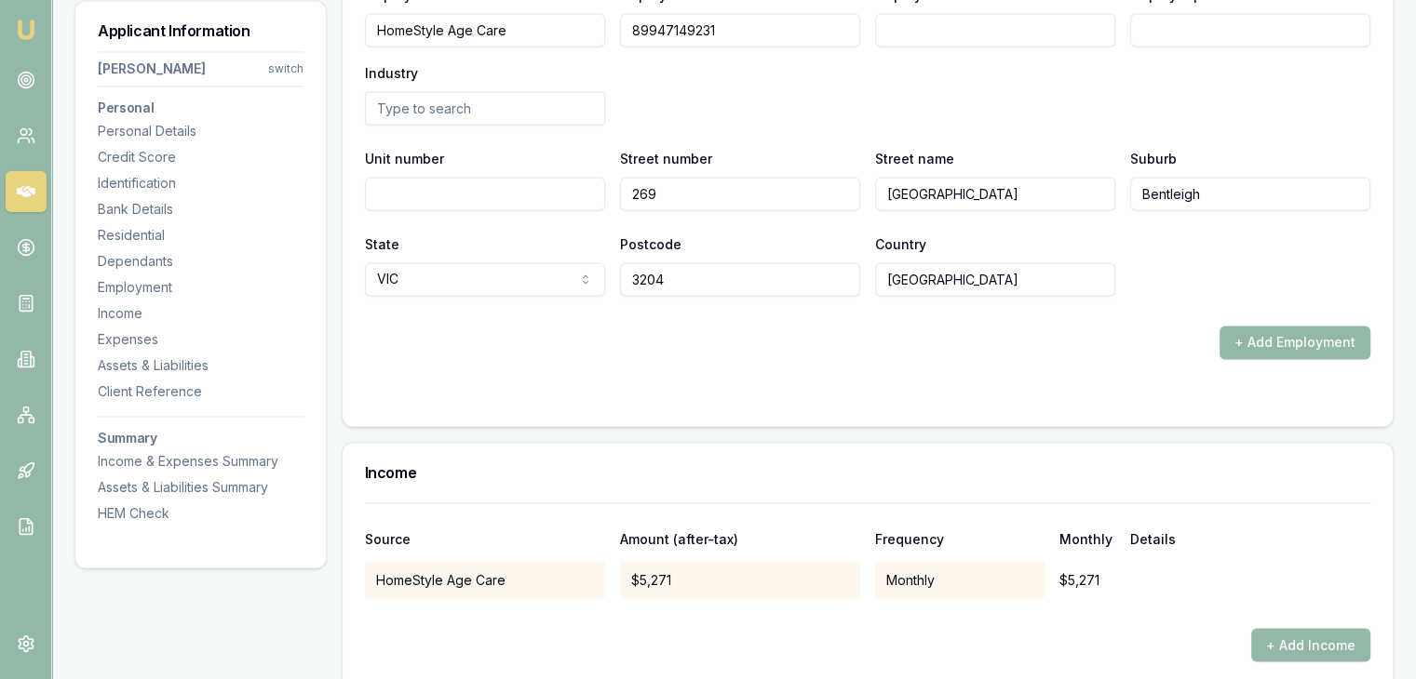
type input "Center Road"
click at [638, 371] on form "X Employment type Current Current Previous Employment status Full time Full tim…" at bounding box center [867, 72] width 1005 height 664
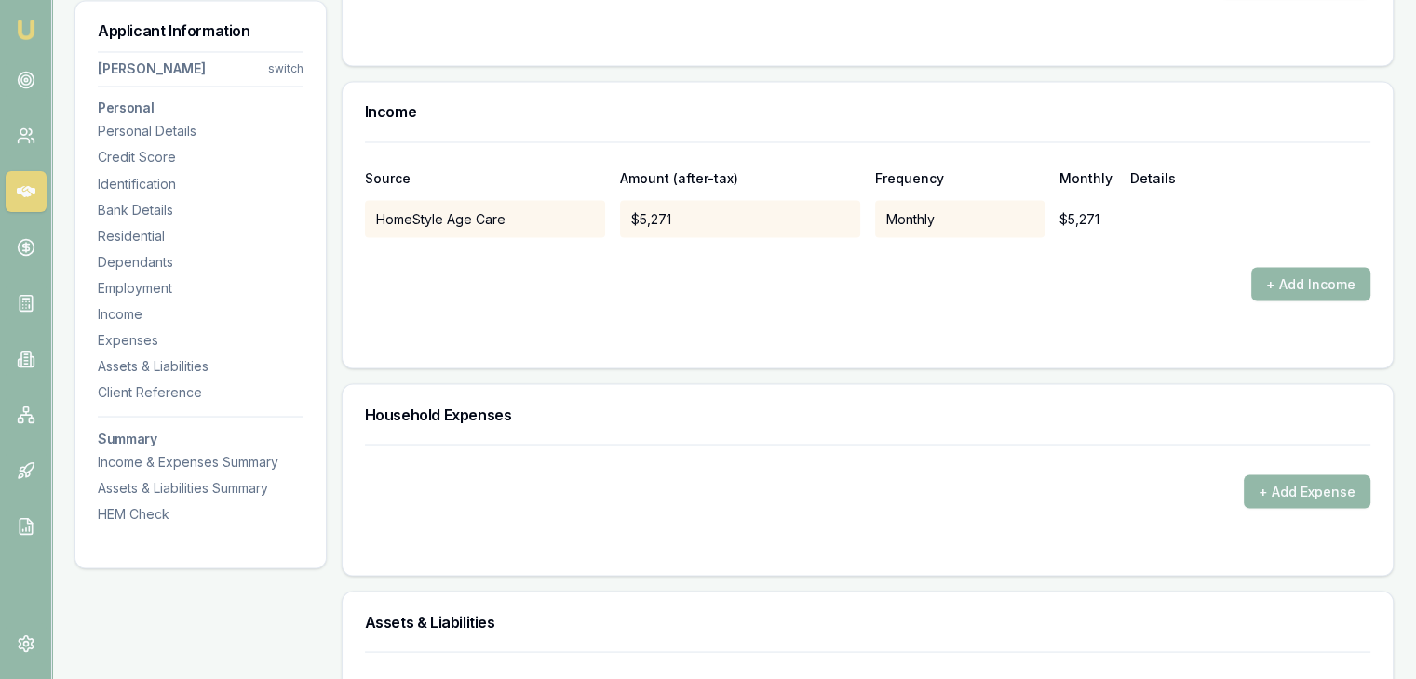
scroll to position [3362, 0]
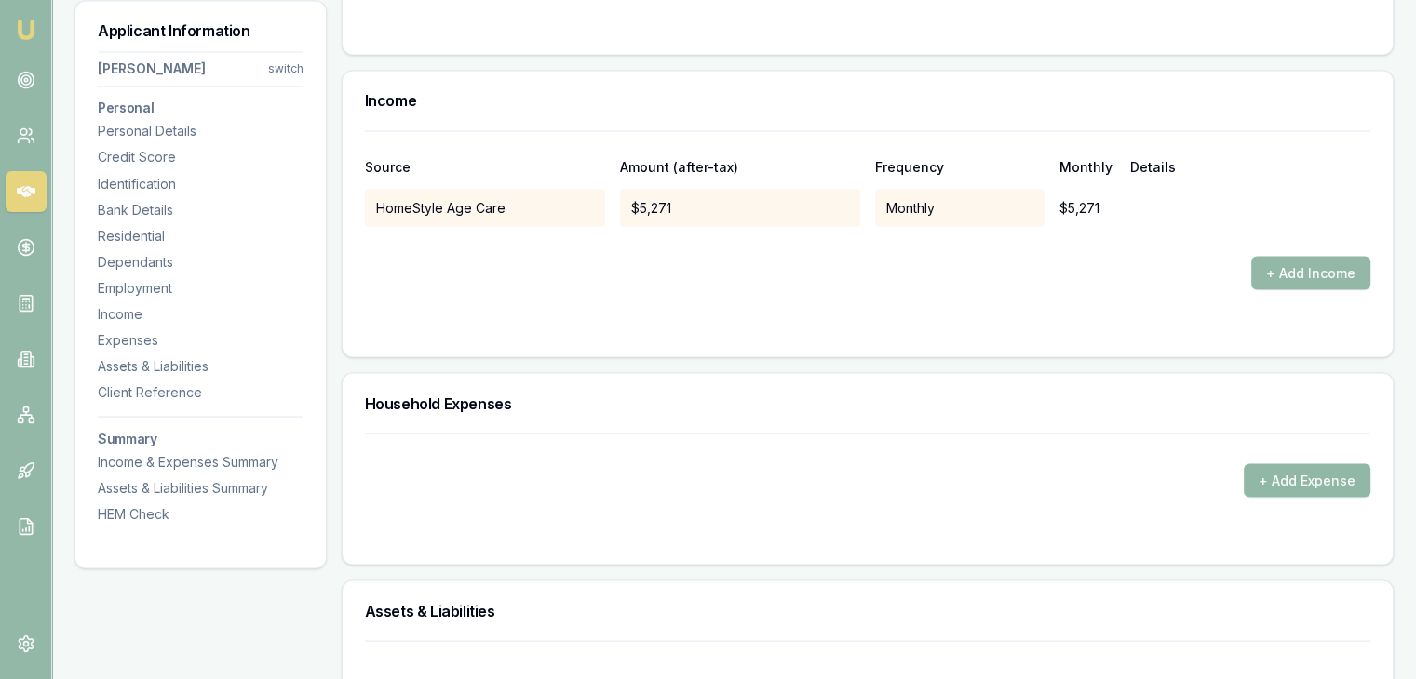
click at [1255, 476] on button "+ Add Expense" at bounding box center [1306, 480] width 127 height 34
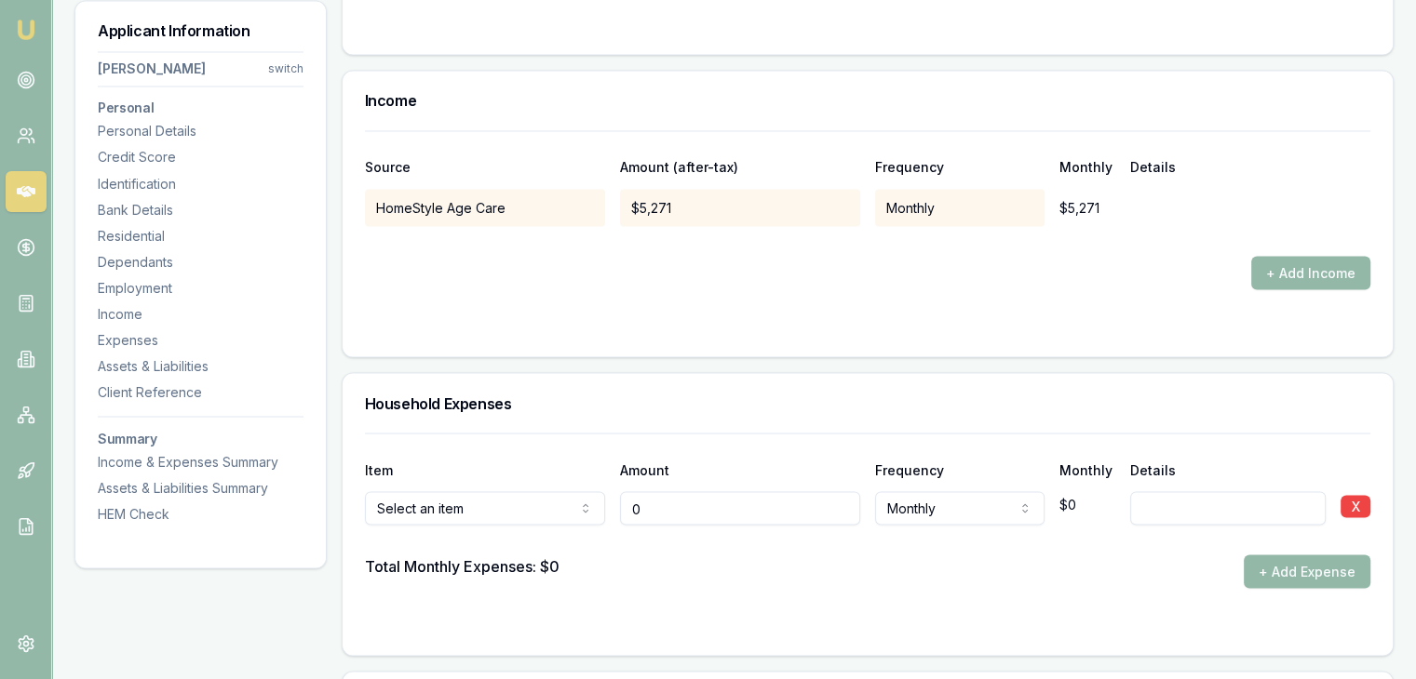
type input "$0"
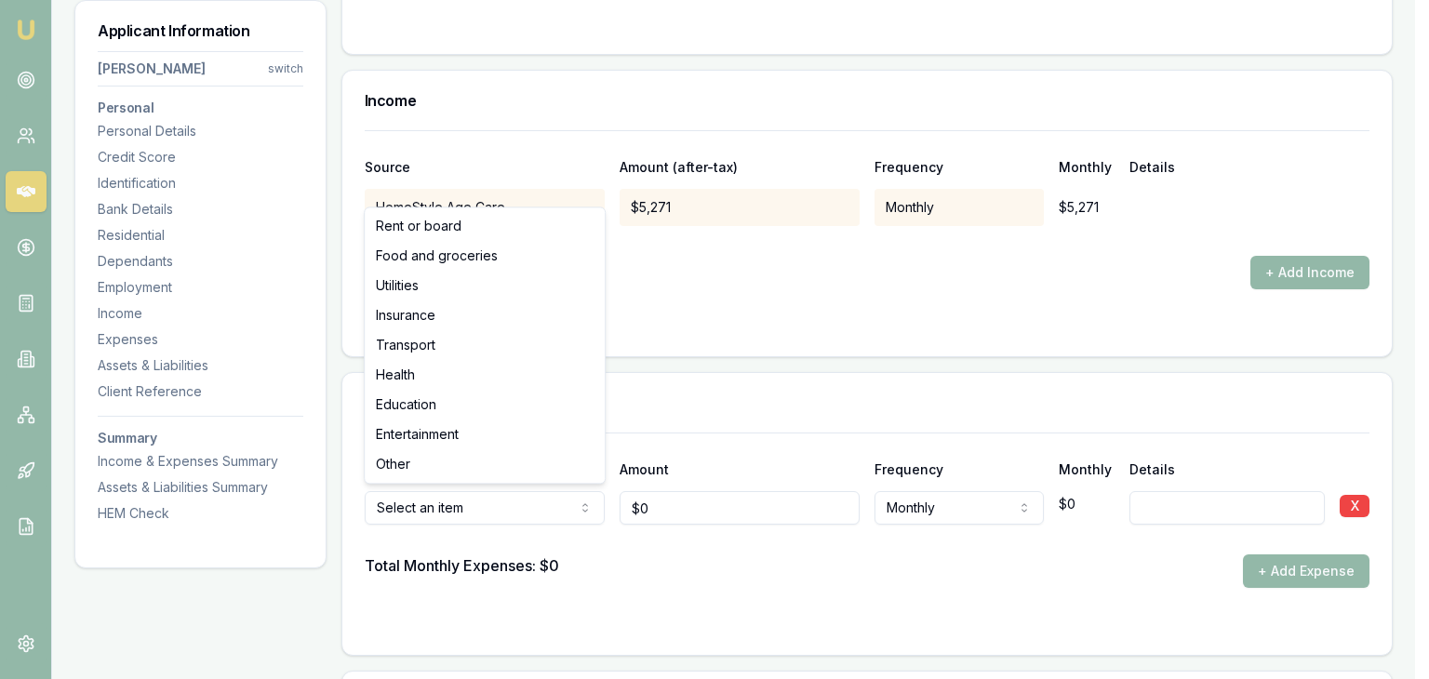
select select "FOOD_AND_GROCERIES"
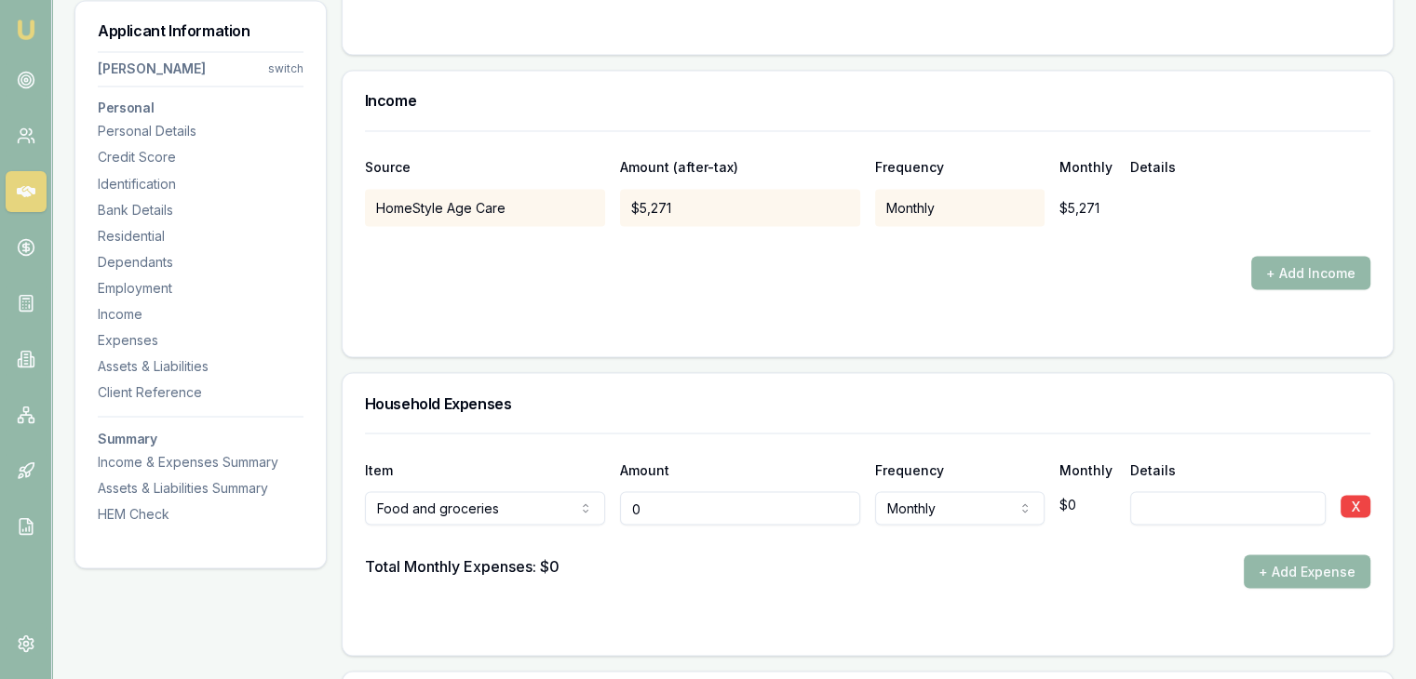
click at [657, 496] on input "0" at bounding box center [740, 508] width 240 height 34
type input "0"
type input "$700"
click at [745, 570] on div "Total Monthly Expenses: $0 + Add Expense" at bounding box center [867, 572] width 1005 height 34
click at [1268, 571] on button "+ Add Expense" at bounding box center [1306, 572] width 127 height 34
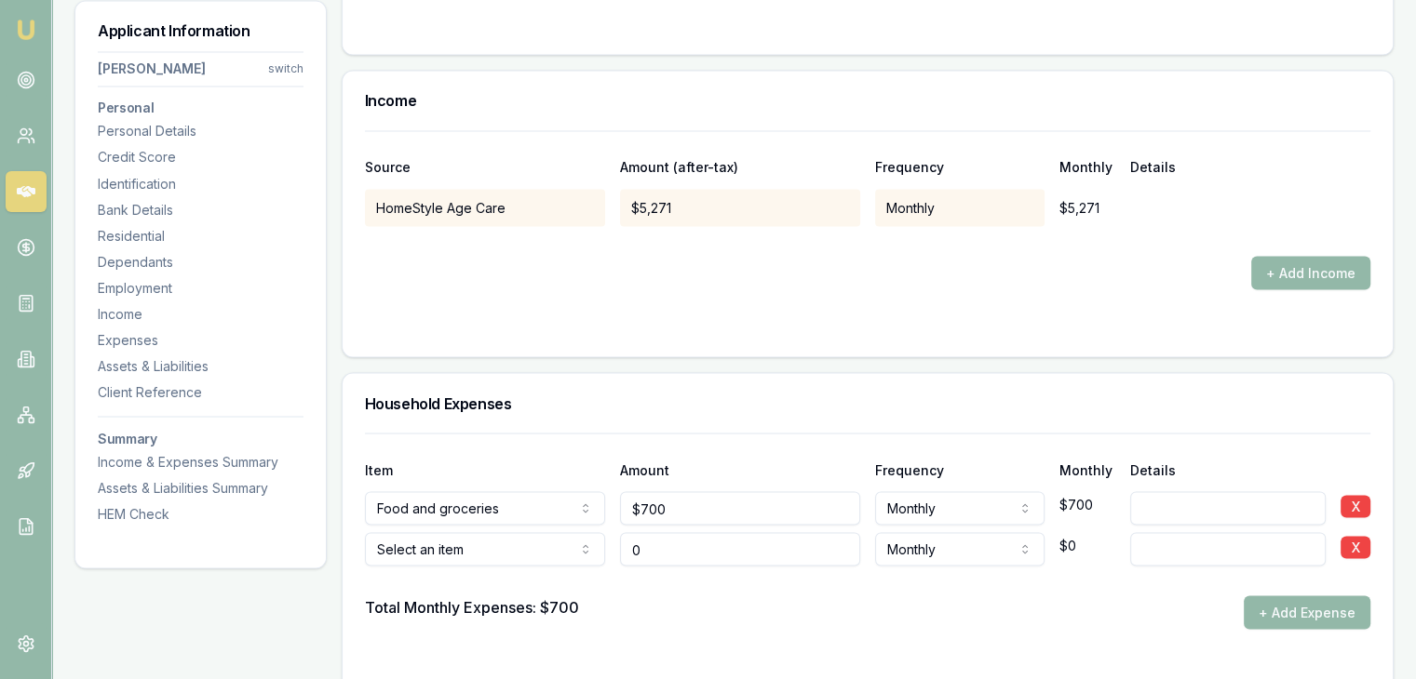
type input "$0"
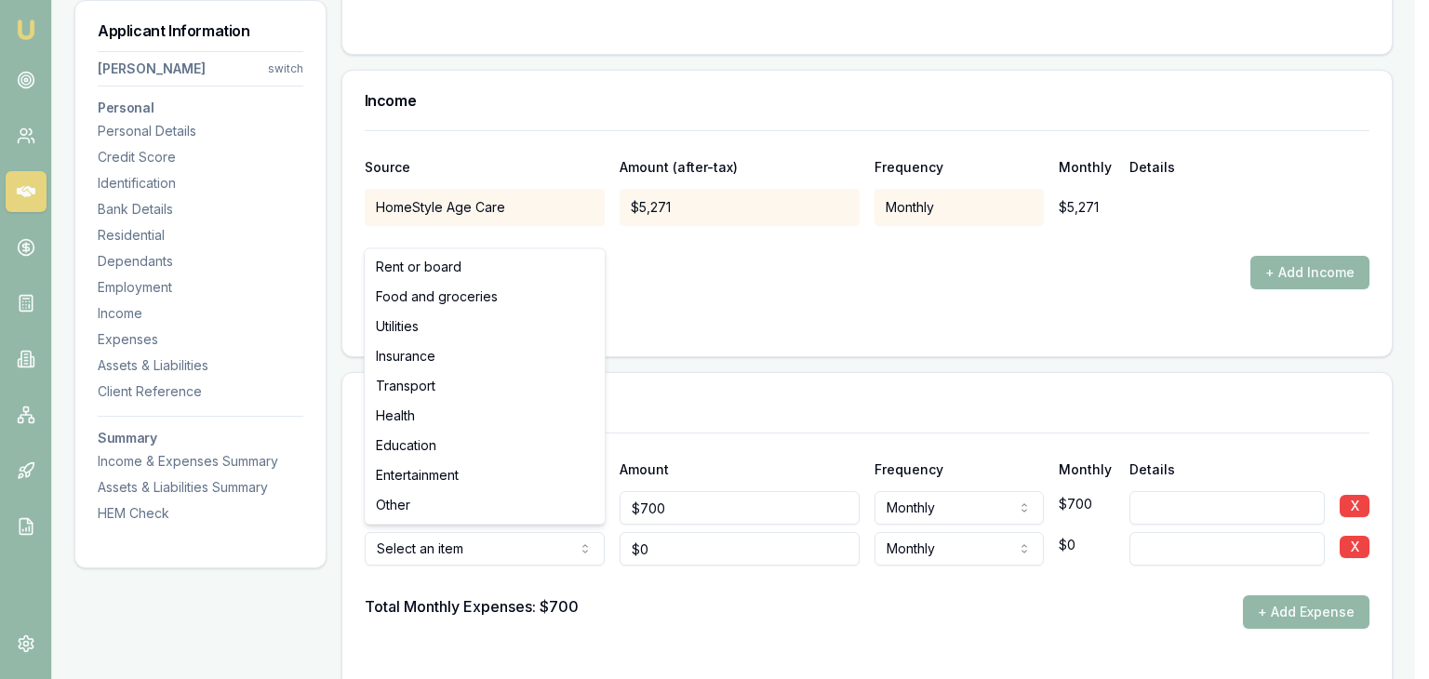
select select "UTILITIES"
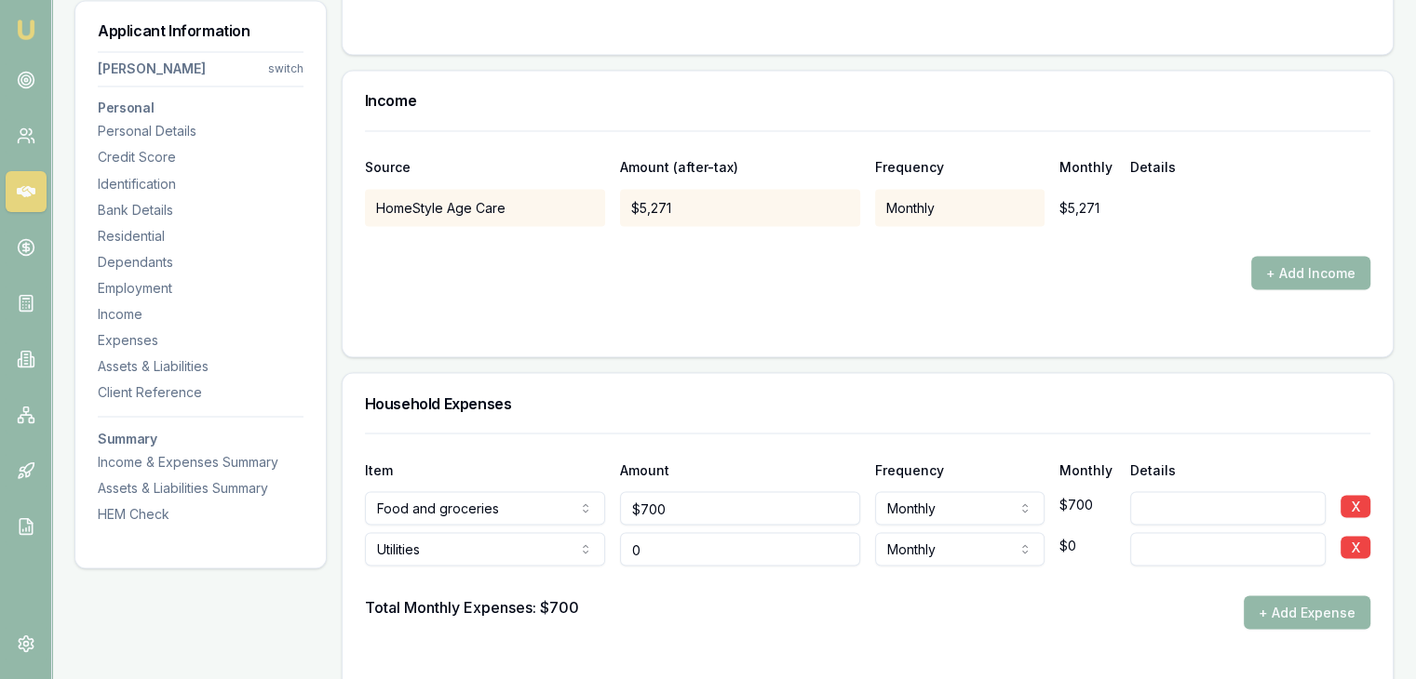
drag, startPoint x: 636, startPoint y: 537, endPoint x: 646, endPoint y: 540, distance: 10.6
click at [638, 537] on input "0" at bounding box center [740, 549] width 240 height 34
type input "$150"
click at [1266, 611] on button "+ Add Expense" at bounding box center [1306, 613] width 127 height 34
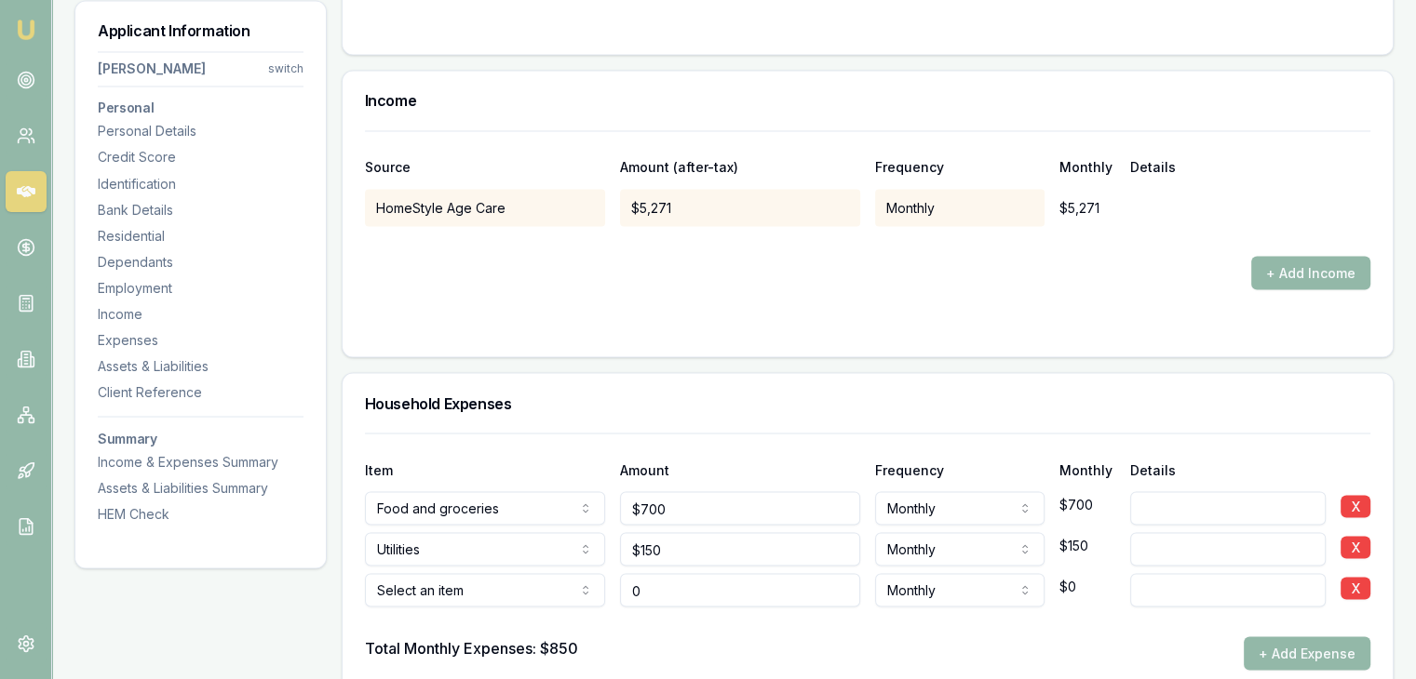
type input "$0"
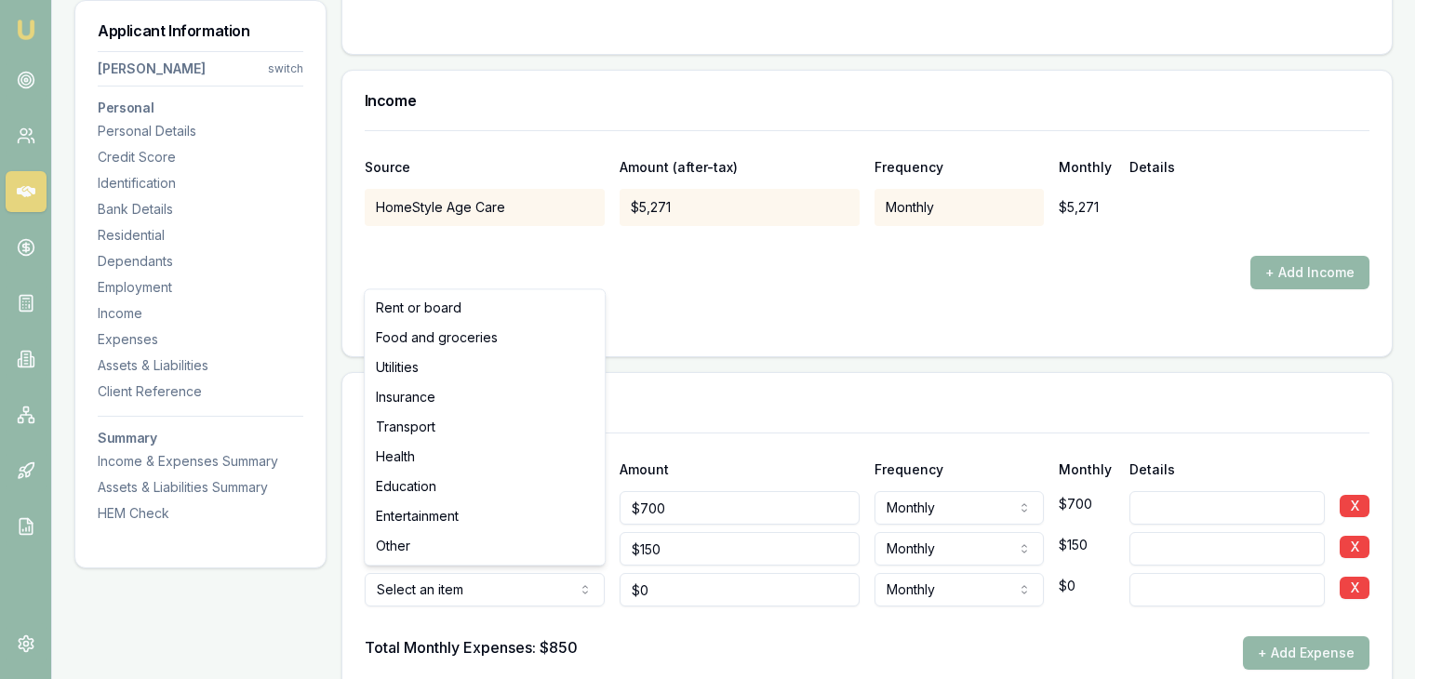
select select "TRANSPORT"
drag, startPoint x: 443, startPoint y: 425, endPoint x: 479, endPoint y: 477, distance: 63.5
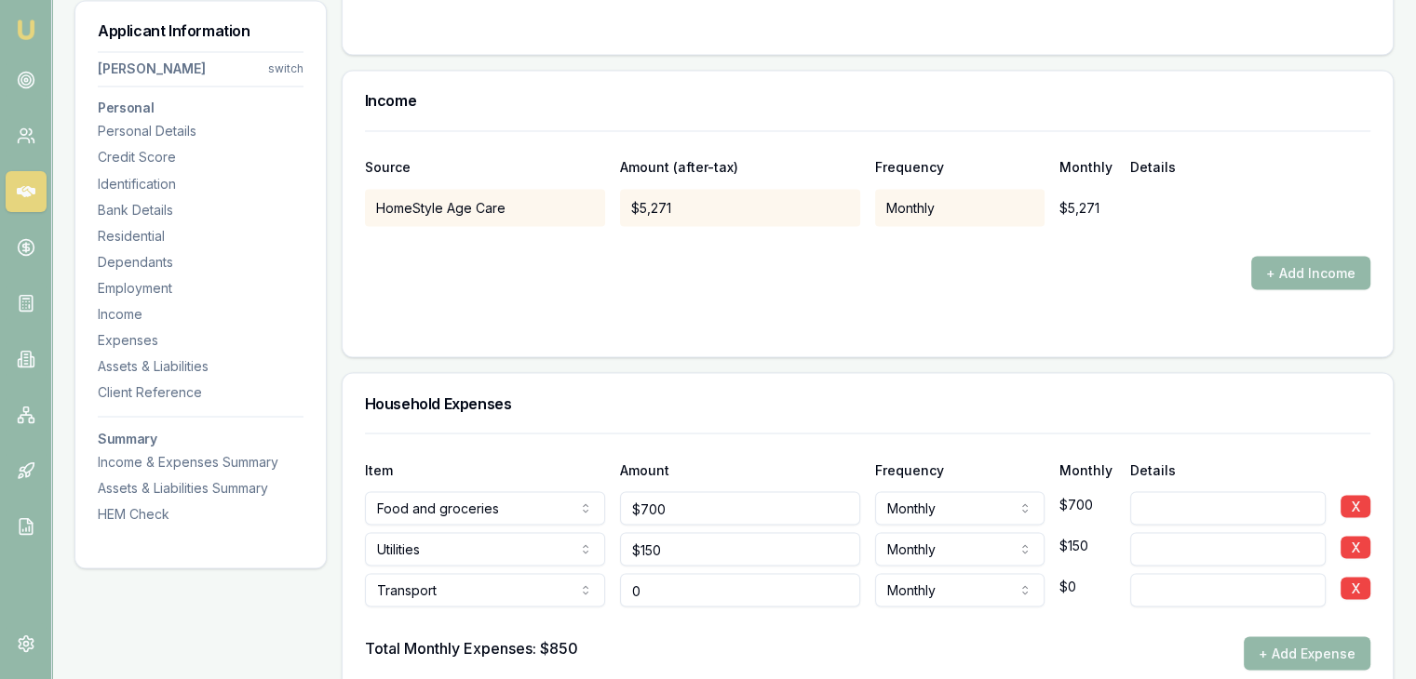
click at [697, 574] on input "0" at bounding box center [740, 590] width 240 height 34
type input "$250"
click at [1293, 645] on button "+ Add Expense" at bounding box center [1306, 654] width 127 height 34
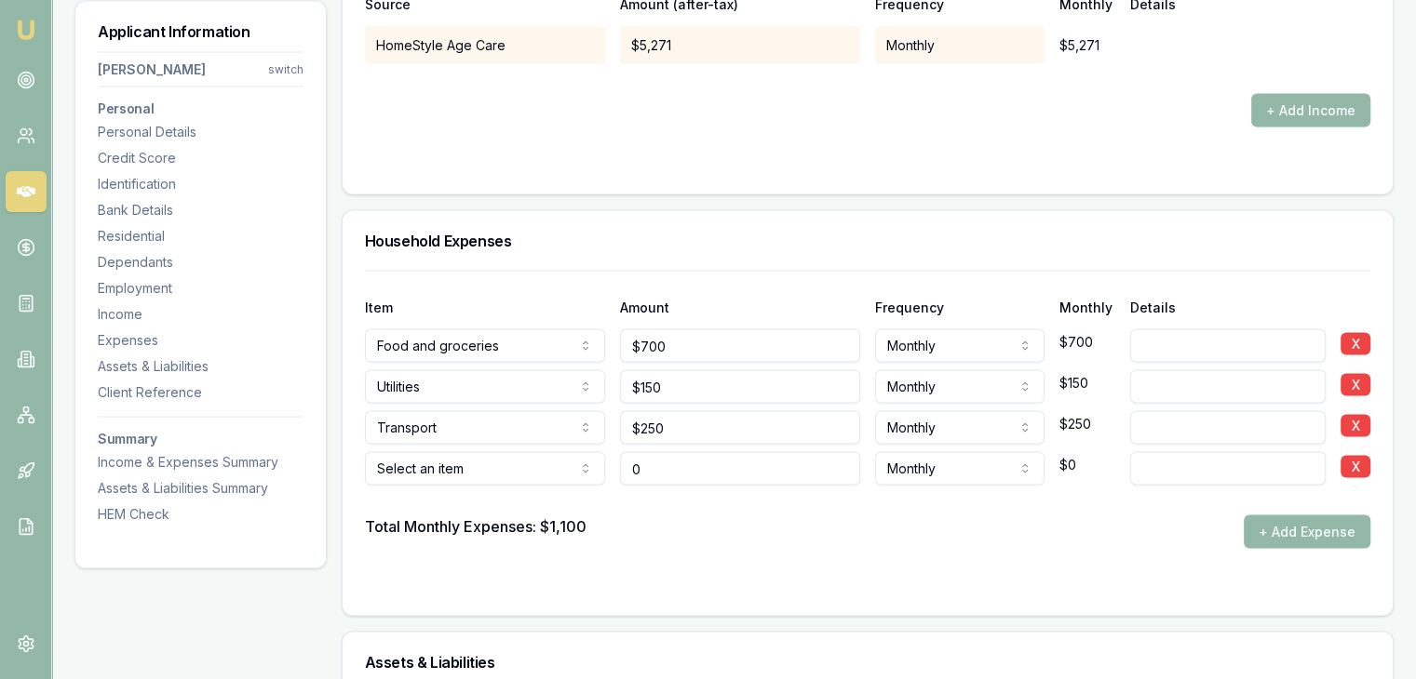
scroll to position [3642, 0]
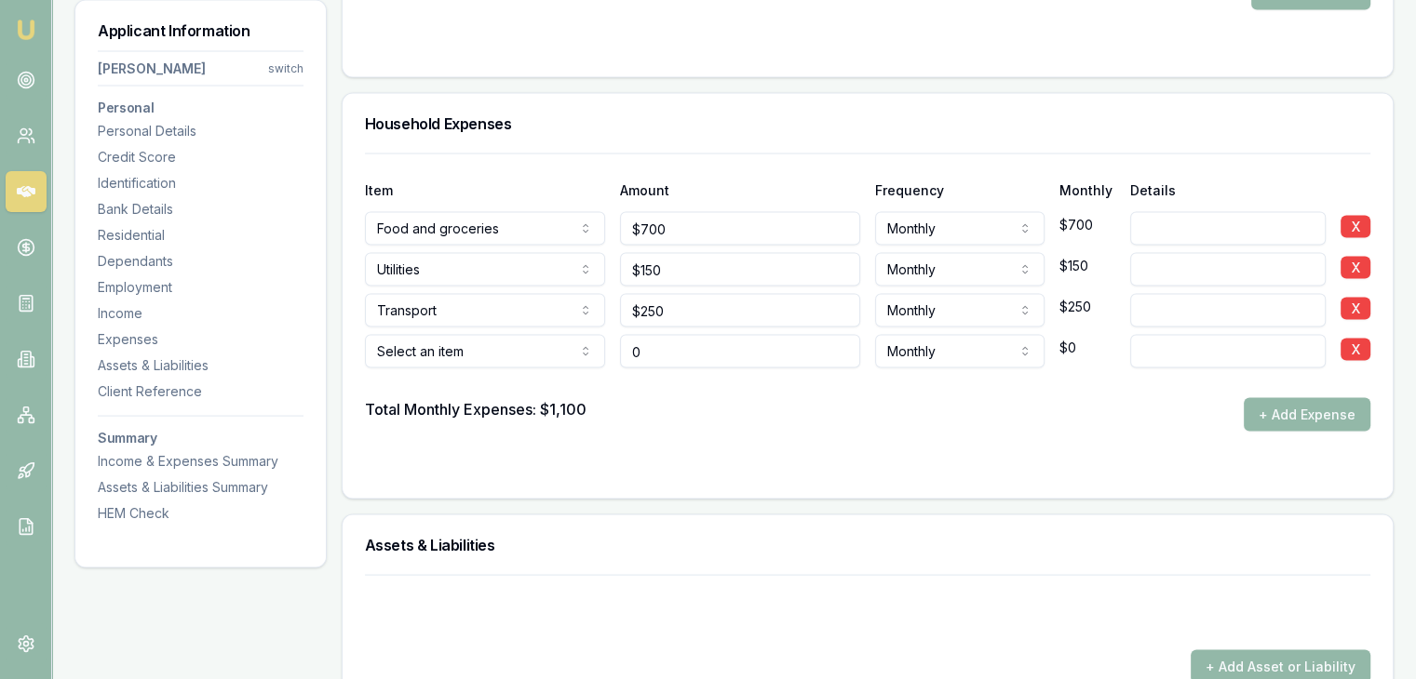
type input "$0"
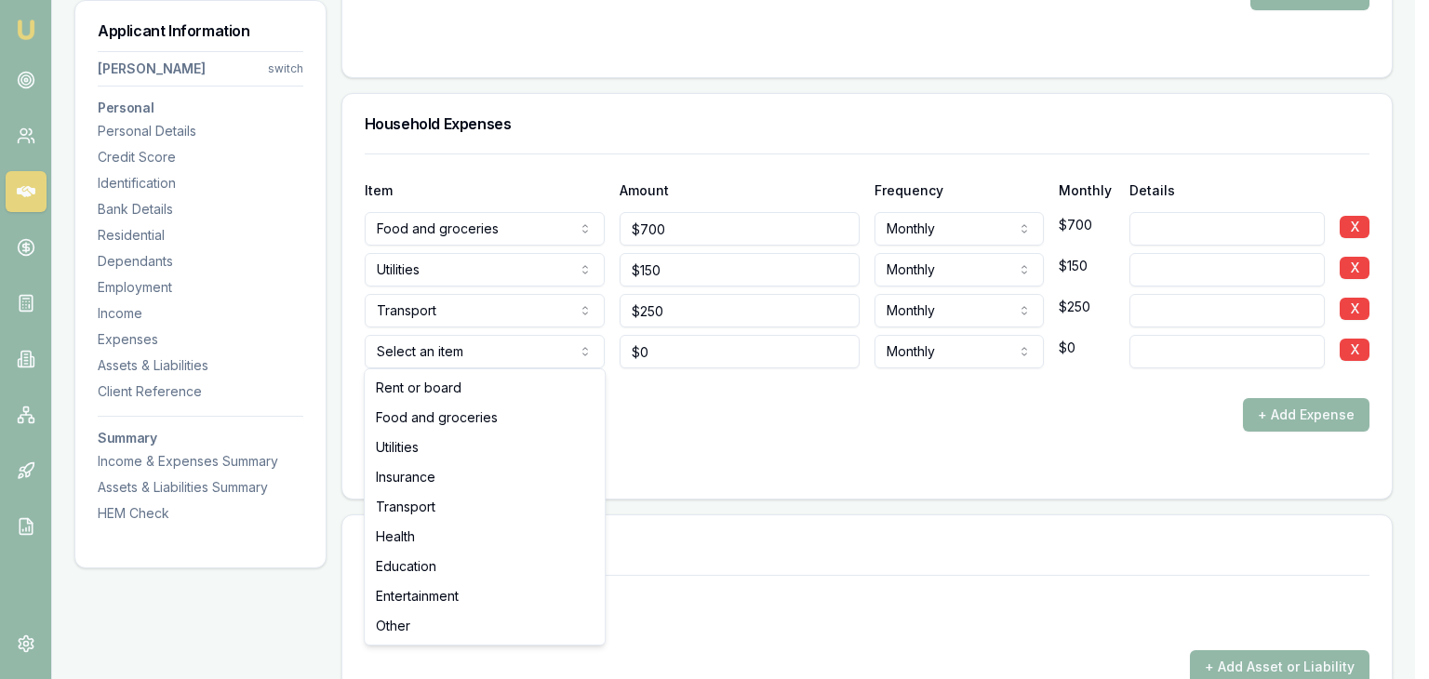
select select "ENTERTAINMENT"
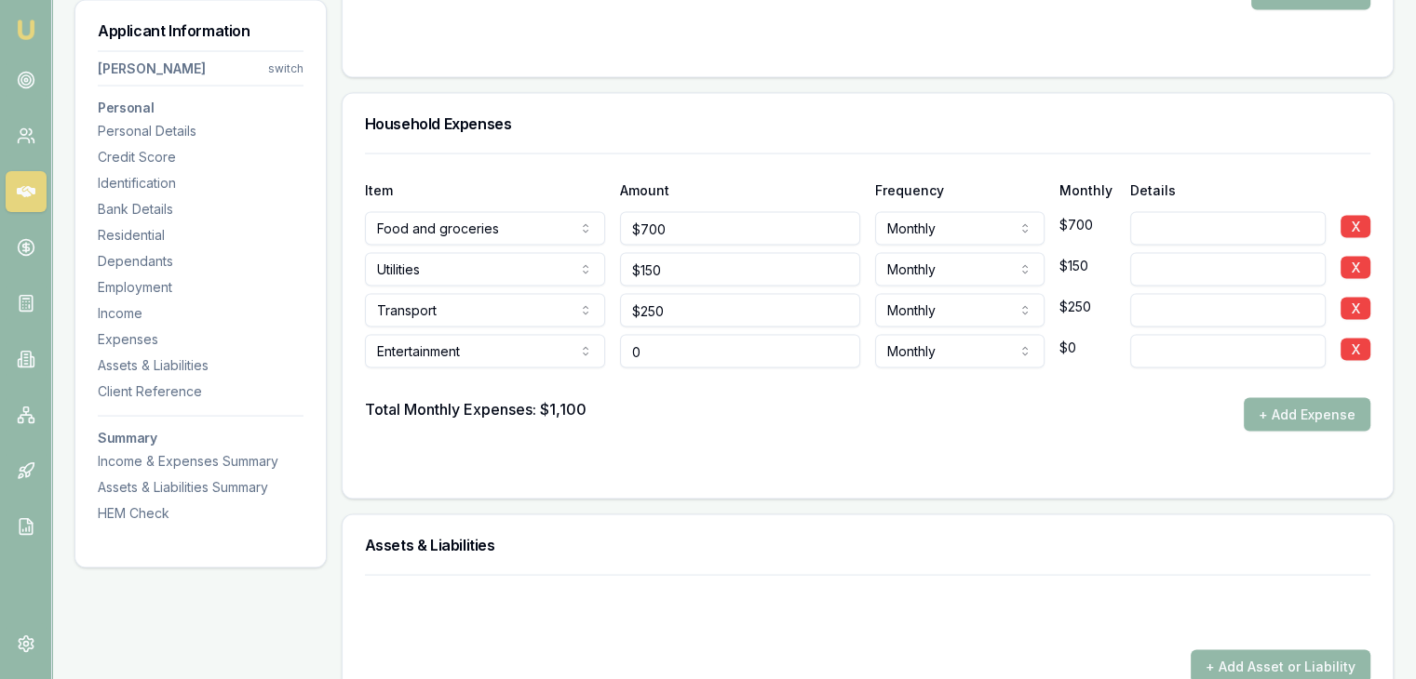
click at [655, 342] on input "0" at bounding box center [740, 352] width 240 height 34
type input "$300"
click at [664, 462] on div at bounding box center [867, 469] width 1005 height 15
click at [1286, 398] on button "+ Add Expense" at bounding box center [1306, 415] width 127 height 34
click at [1318, 410] on button "+ Add Expense" at bounding box center [1306, 415] width 127 height 34
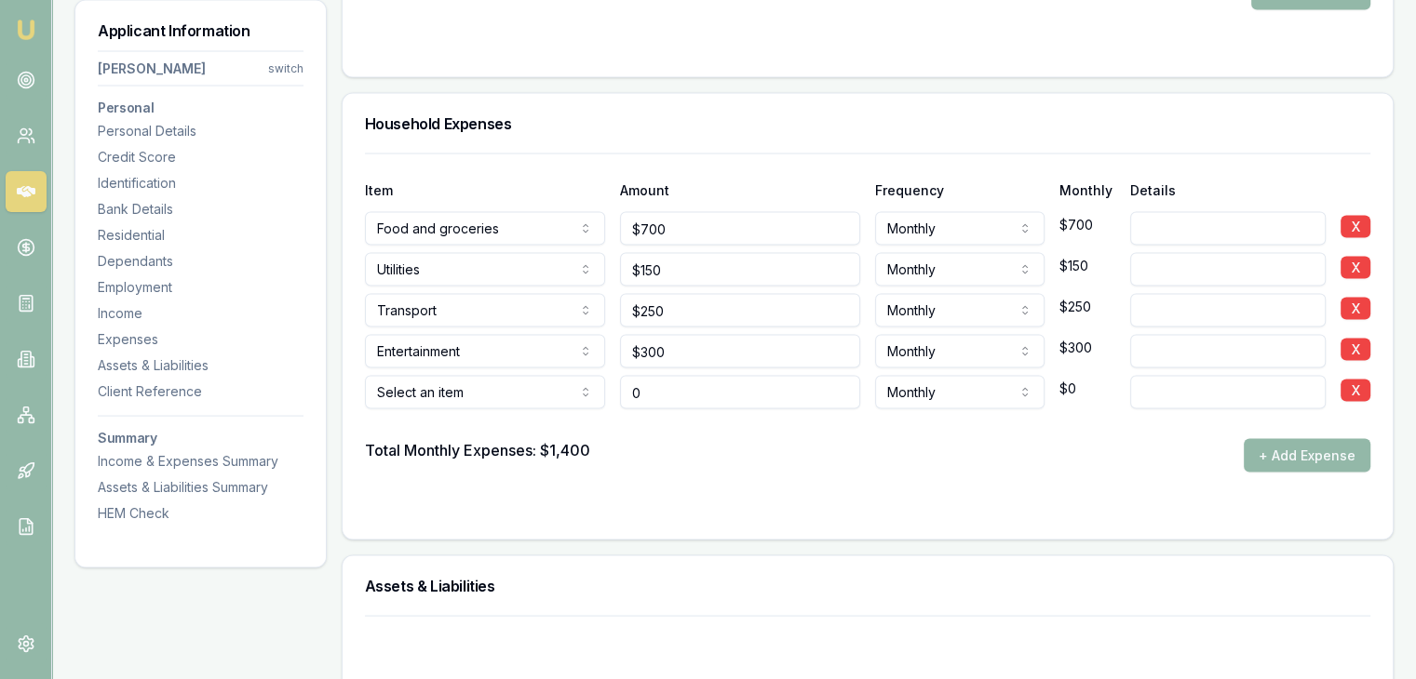
type input "$0"
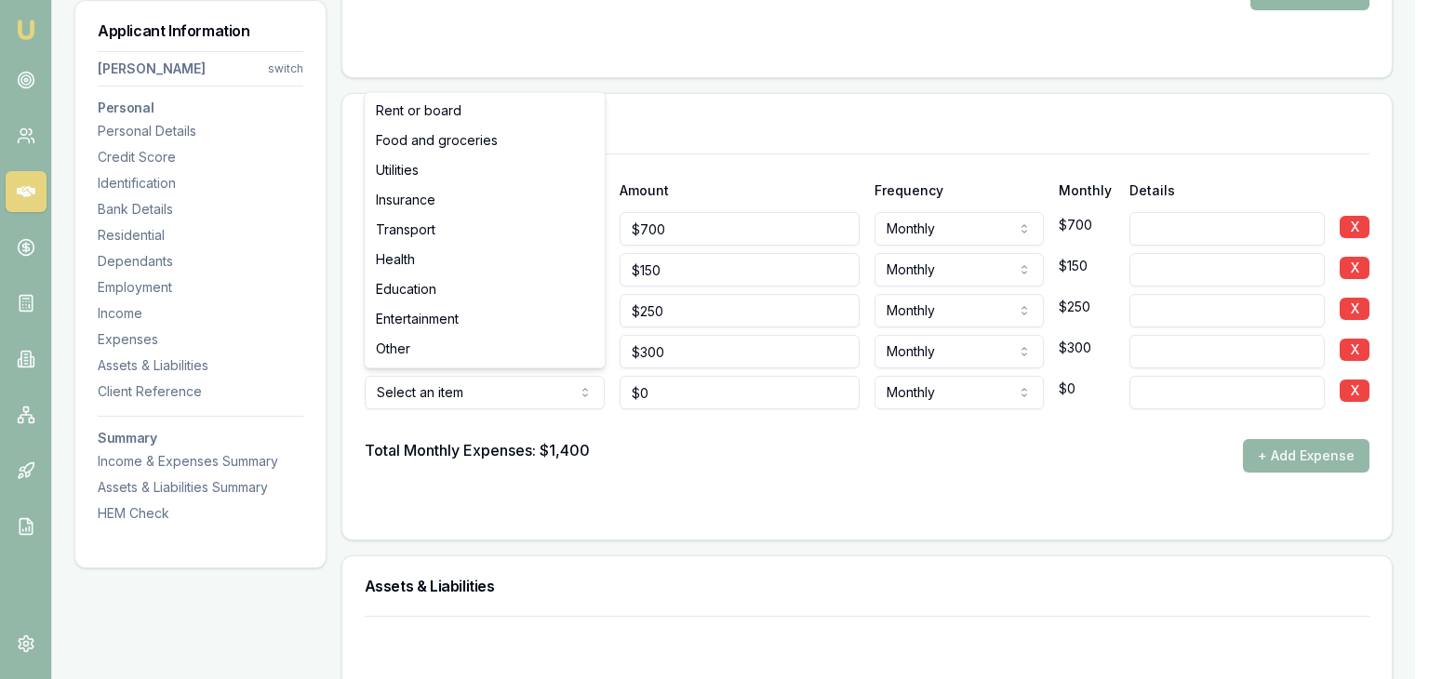
select select "HEALTH"
drag, startPoint x: 458, startPoint y: 254, endPoint x: 497, endPoint y: 295, distance: 56.6
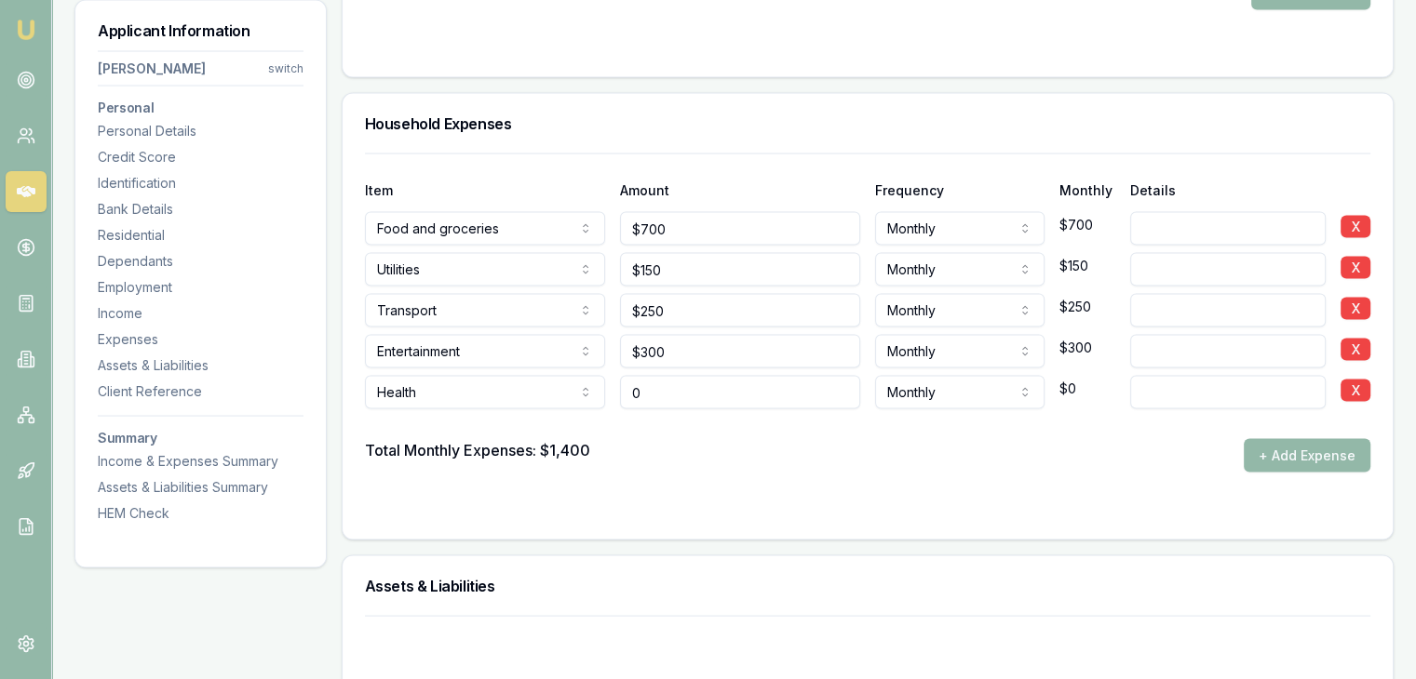
click at [679, 399] on input "0" at bounding box center [740, 393] width 240 height 34
type input "$120"
click at [707, 493] on form "Item Amount Frequency Monthly Details Food and groceries Rent or board Food and…" at bounding box center [867, 336] width 1005 height 364
drag, startPoint x: 1255, startPoint y: 455, endPoint x: 1241, endPoint y: 459, distance: 14.4
click at [1255, 456] on button "+ Add Expense" at bounding box center [1306, 456] width 127 height 34
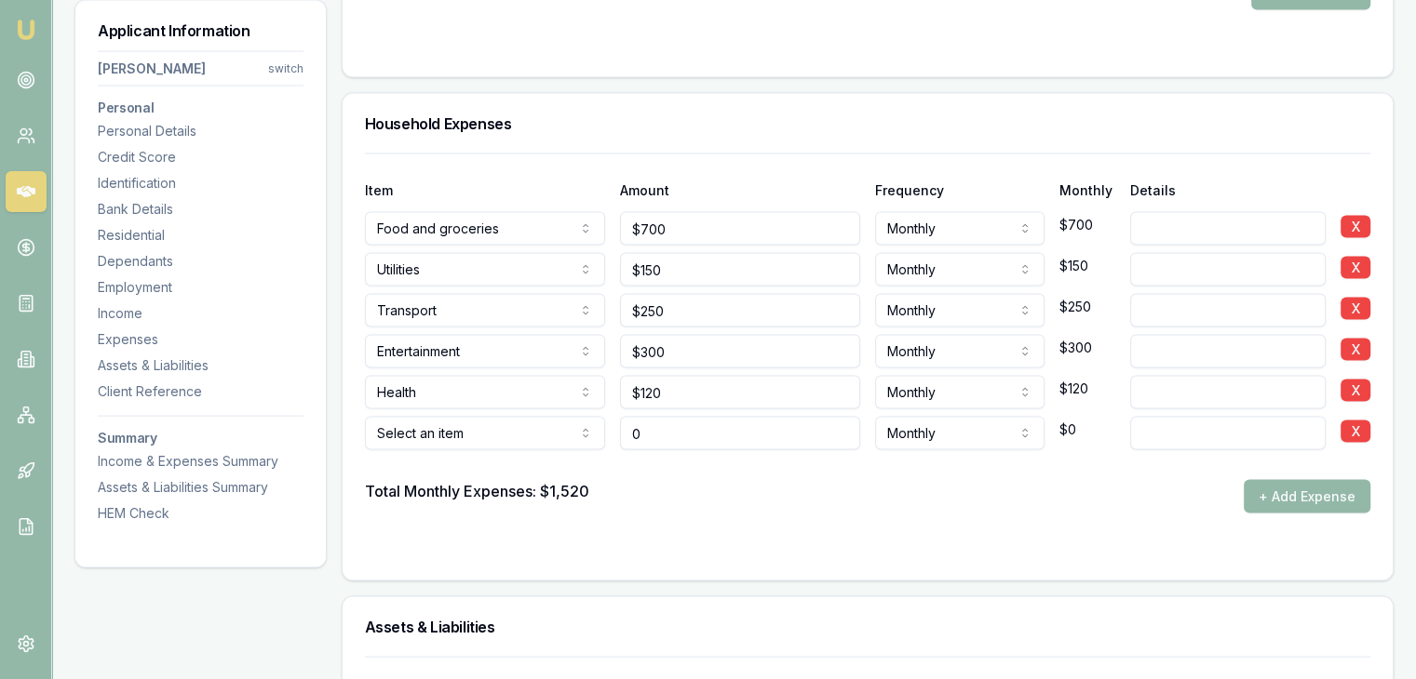
type input "$0"
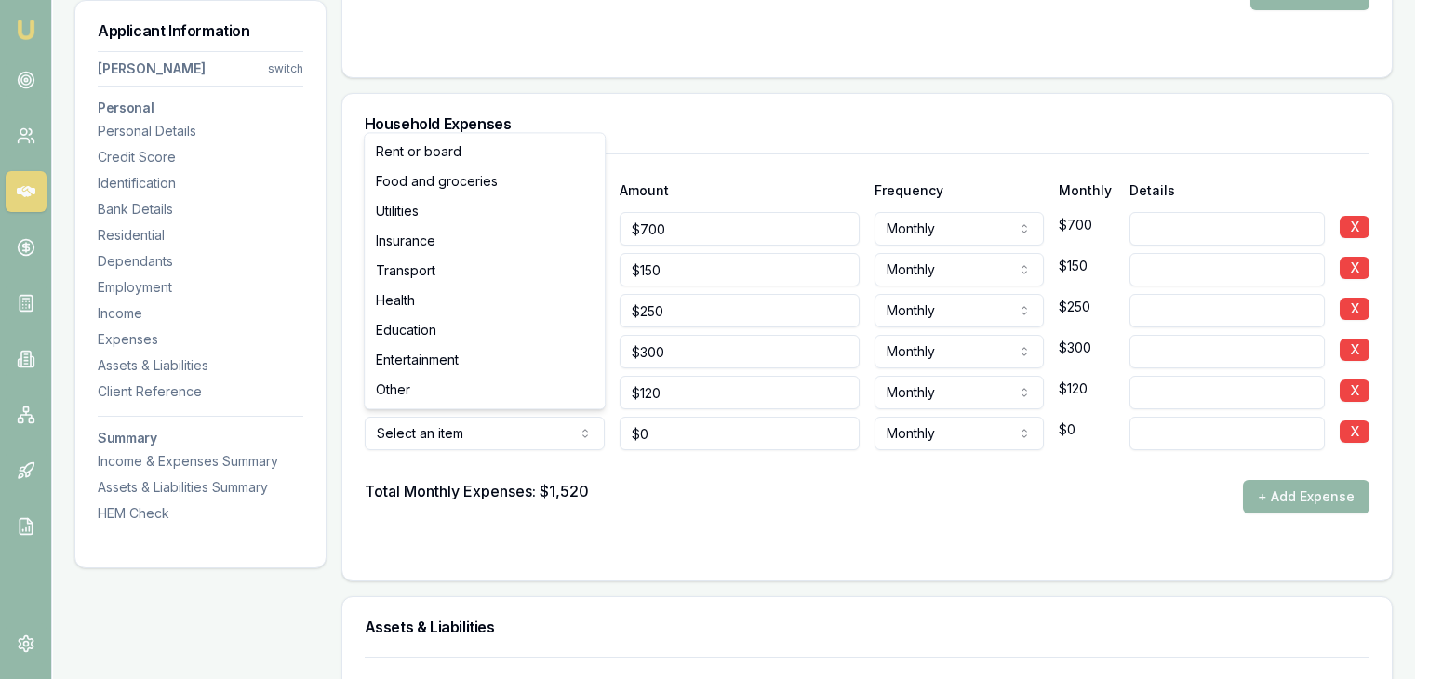
select select "EDUCATION"
drag, startPoint x: 441, startPoint y: 329, endPoint x: 457, endPoint y: 356, distance: 32.1
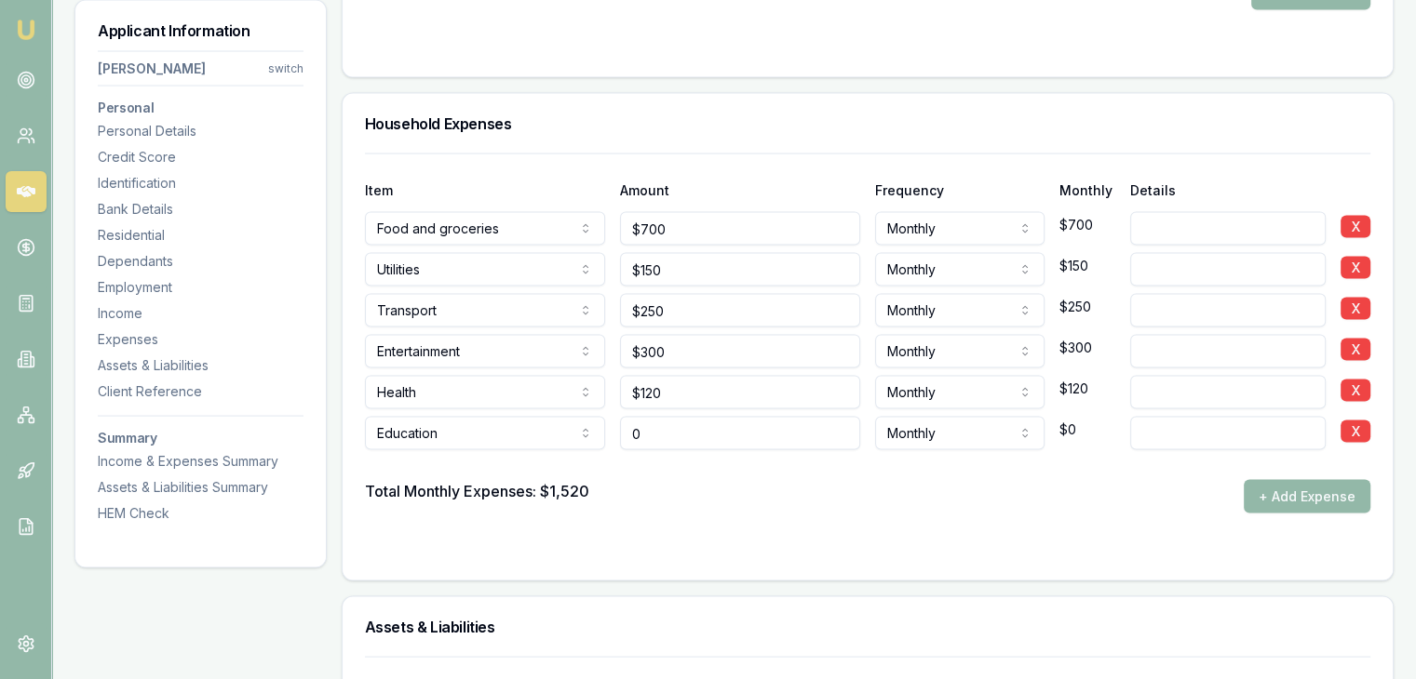
click at [689, 442] on input "0" at bounding box center [740, 434] width 240 height 34
type input "$200"
click at [683, 503] on div "Total Monthly Expenses: $1,520 + Add Expense" at bounding box center [867, 497] width 1005 height 34
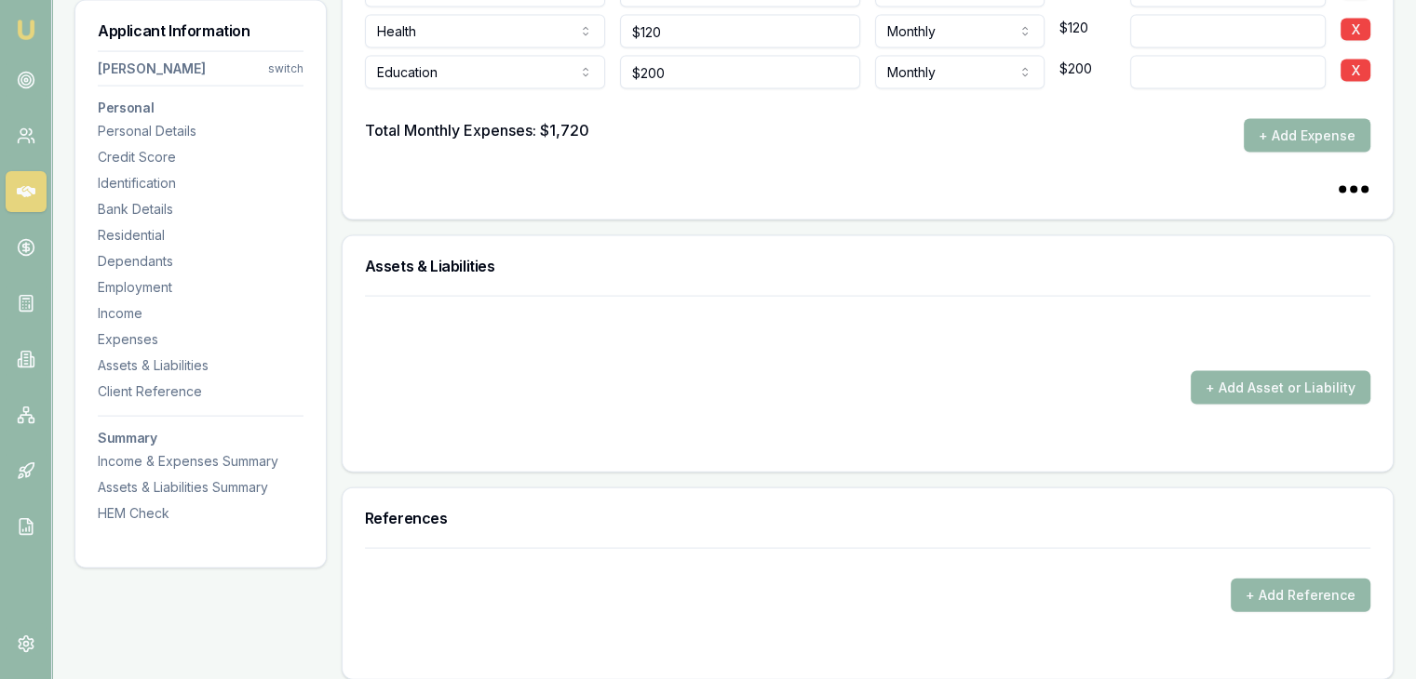
scroll to position [4014, 0]
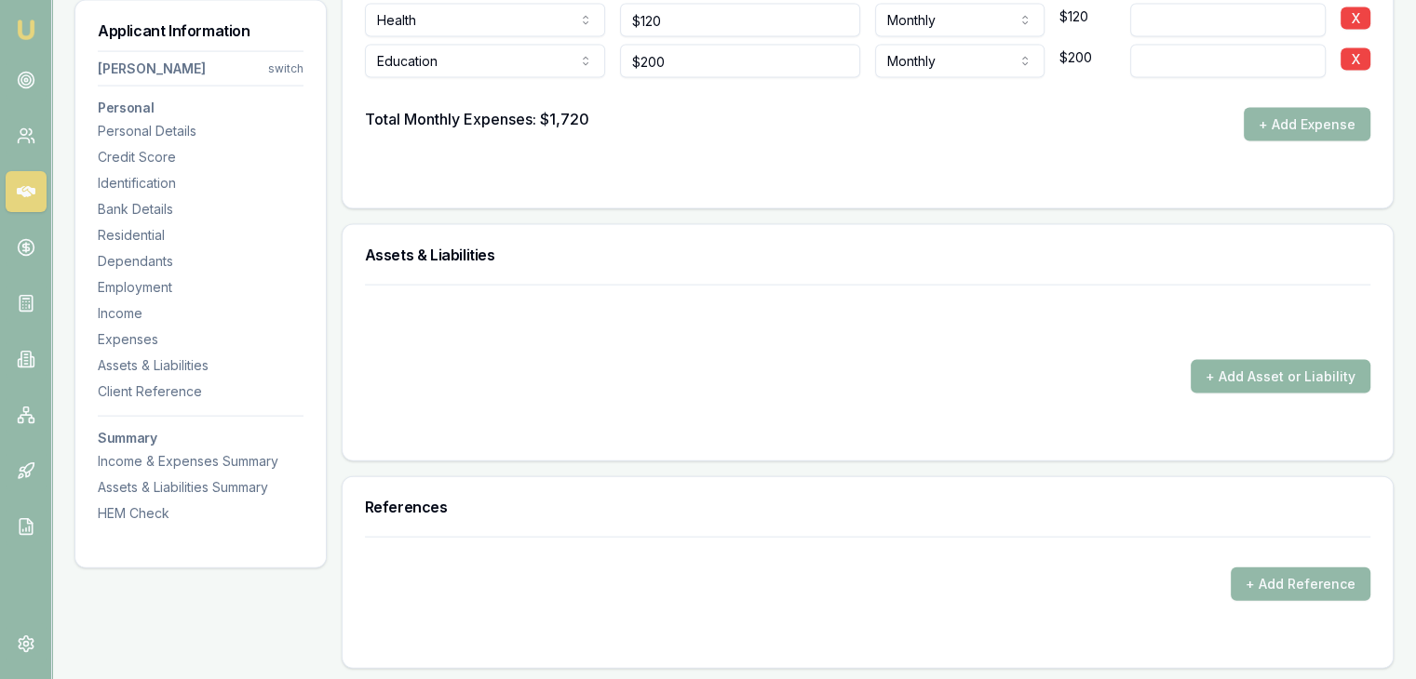
click at [1206, 371] on button "+ Add Asset or Liability" at bounding box center [1280, 377] width 180 height 34
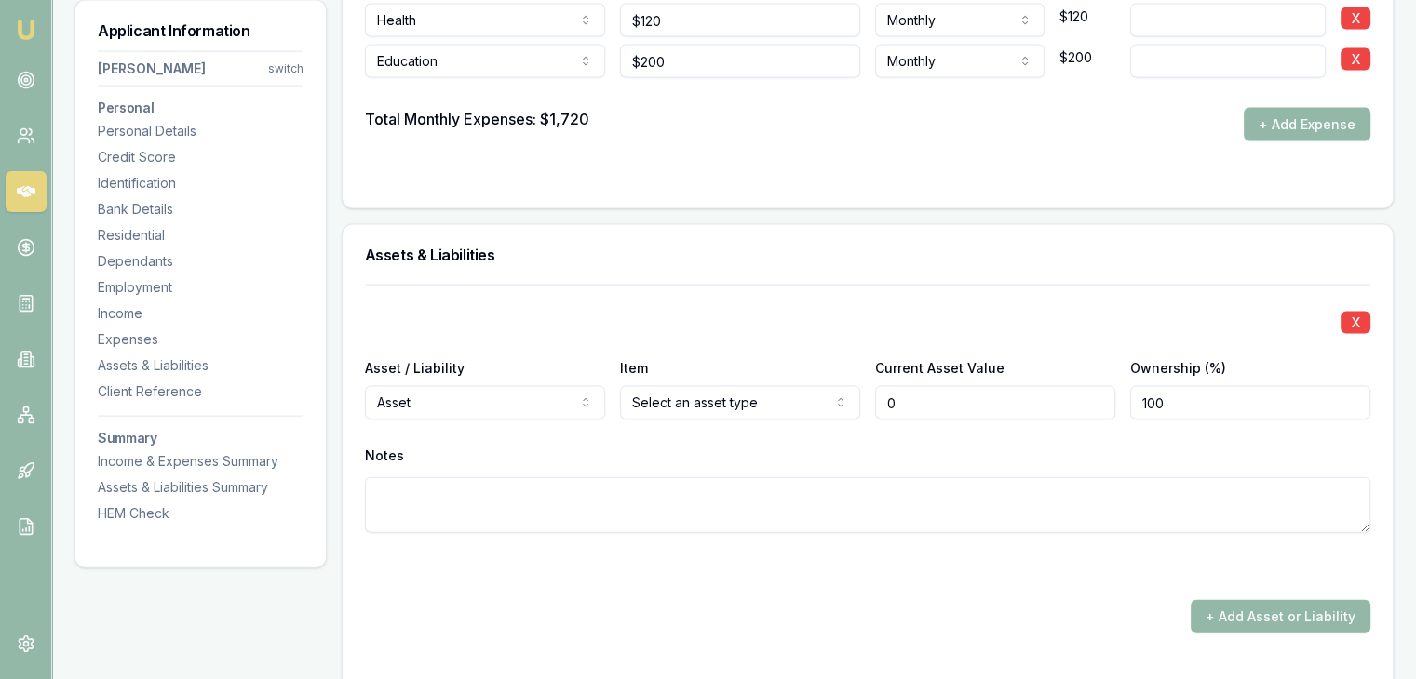
type input "$0"
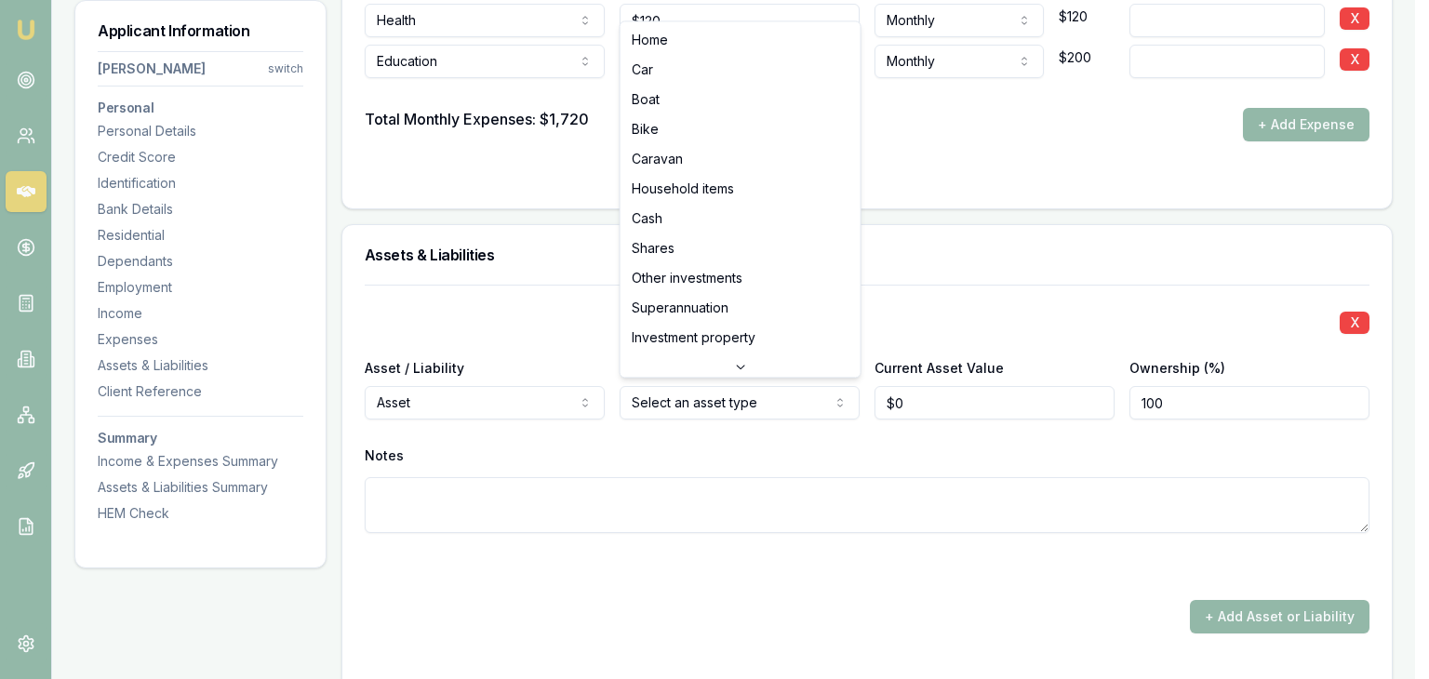
select select "HOUSEHOLD_ITEMS"
drag, startPoint x: 665, startPoint y: 191, endPoint x: 677, endPoint y: 213, distance: 25.0
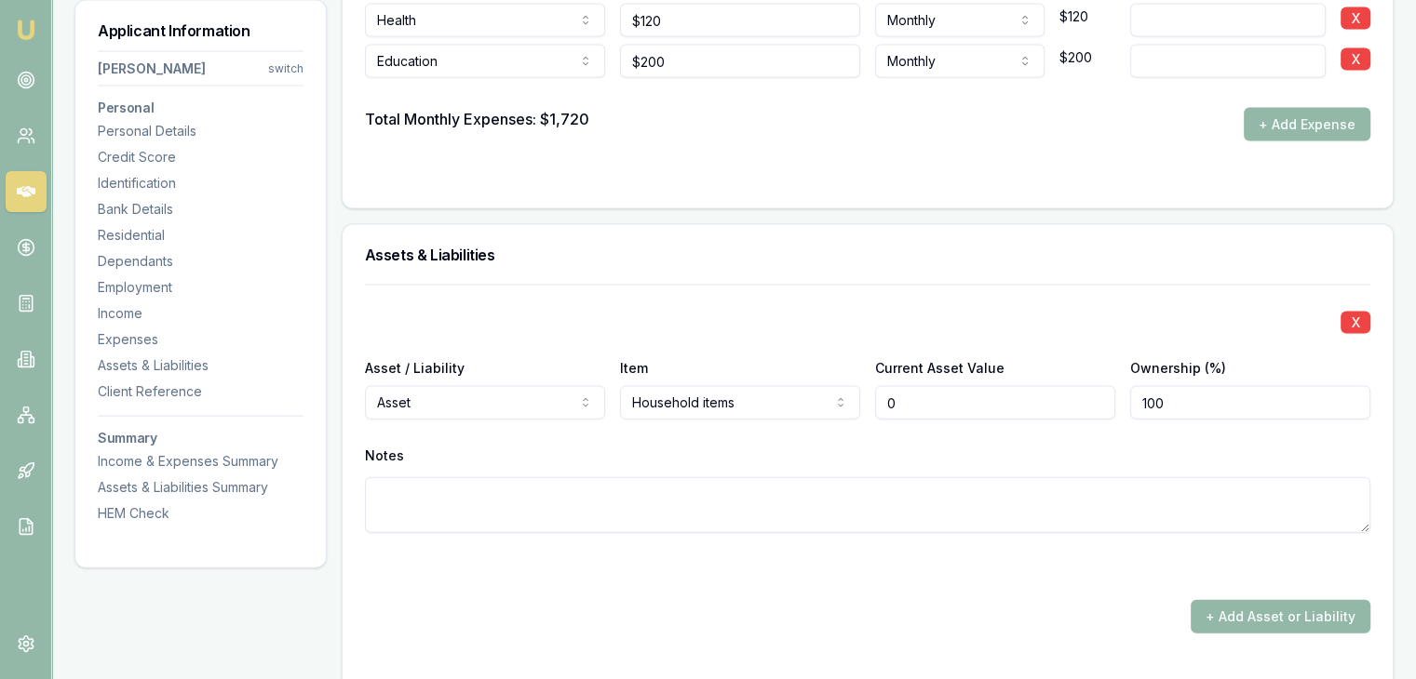
click at [955, 404] on input "0" at bounding box center [995, 403] width 240 height 34
type input "$30,000"
click at [934, 442] on div "Notes" at bounding box center [867, 456] width 1005 height 28
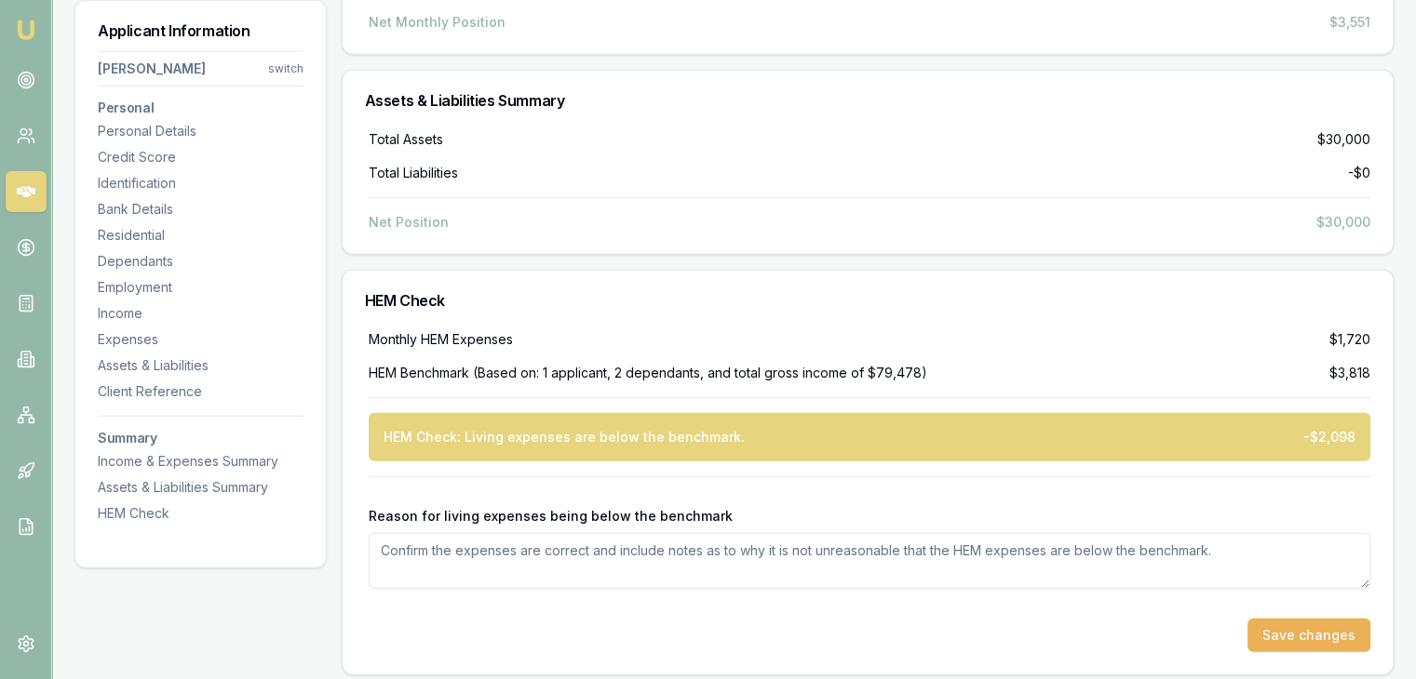
scroll to position [5206, 0]
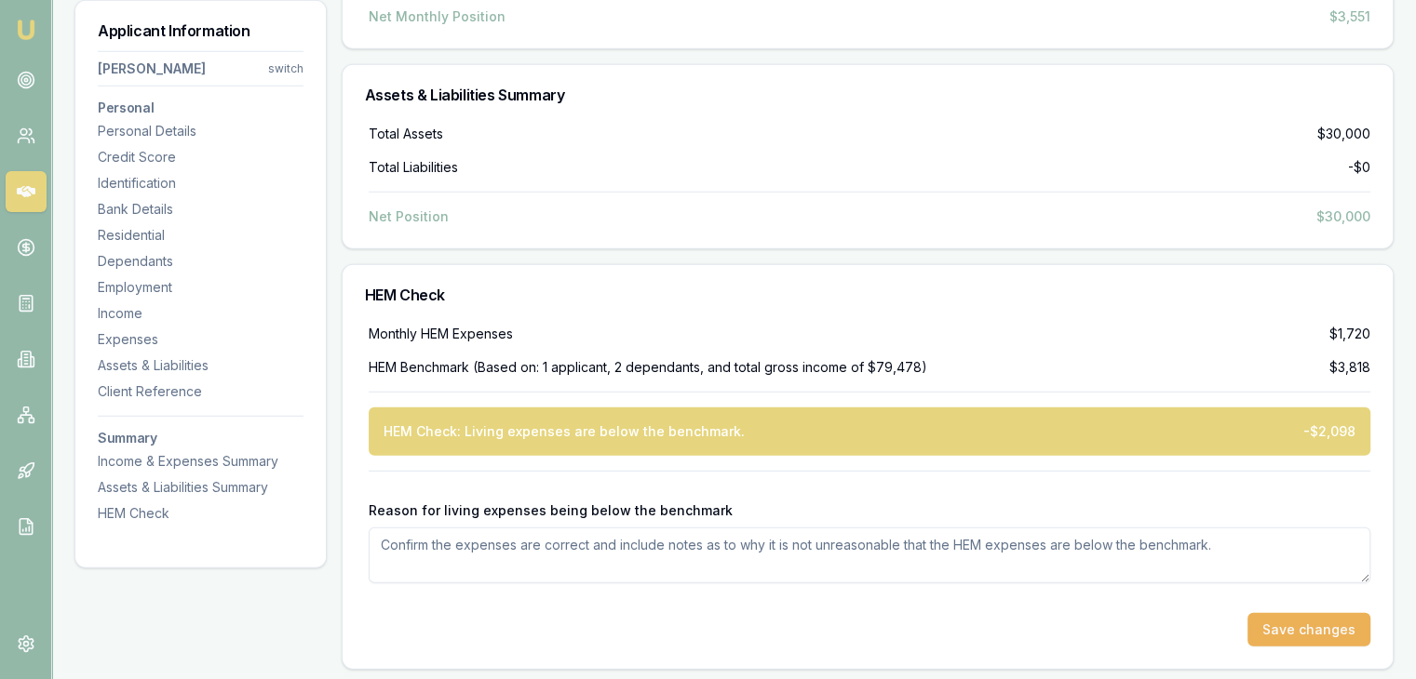
click at [413, 544] on textarea "Reason for living expenses being below the benchmark" at bounding box center [869, 556] width 1001 height 56
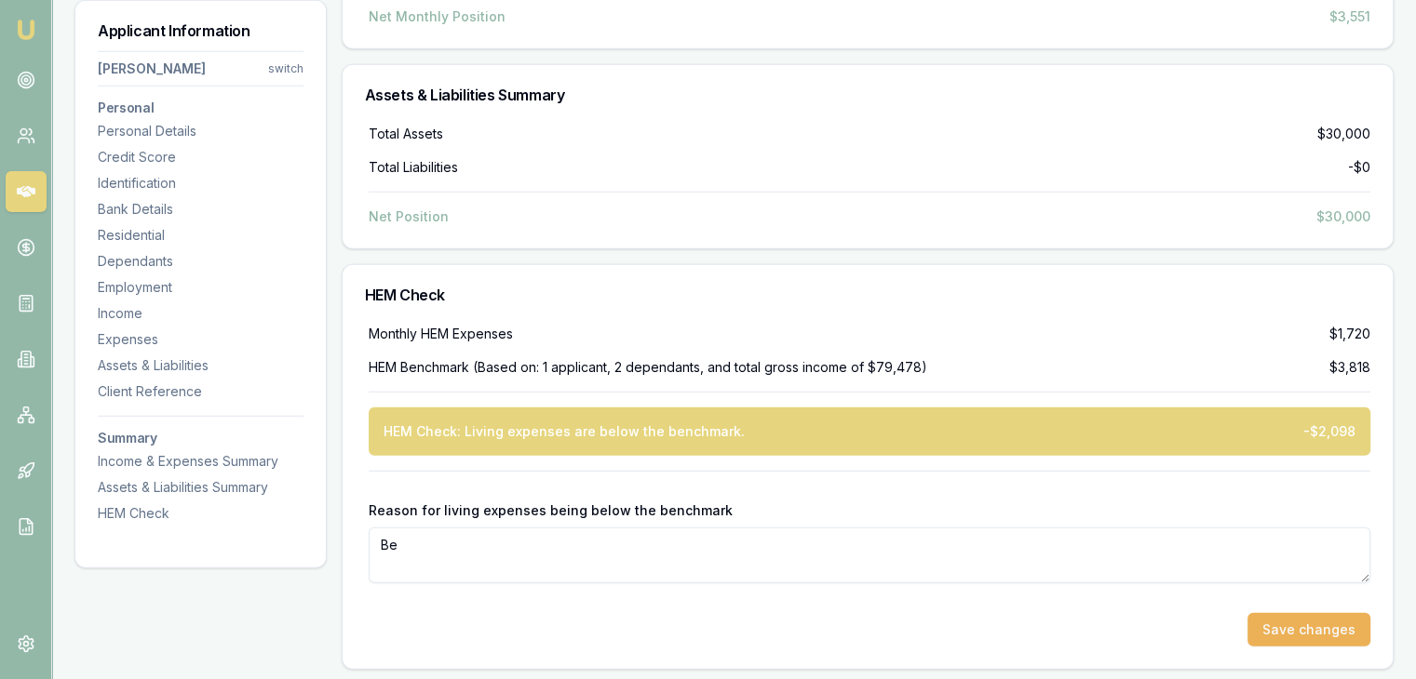
type textarea "B"
type textarea "i have applied in latutute they take shared liivng expenses ."
click at [1325, 624] on button "Save changes" at bounding box center [1308, 630] width 123 height 34
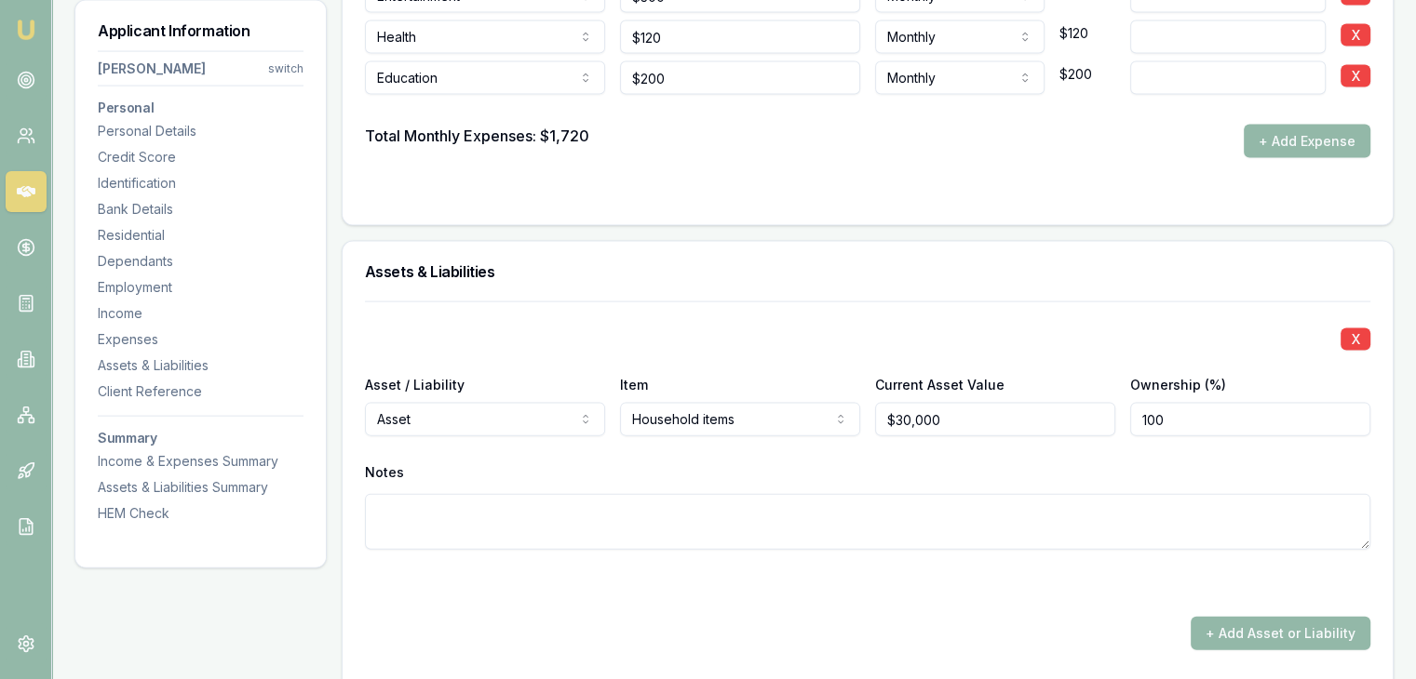
scroll to position [3996, 0]
drag, startPoint x: 1221, startPoint y: 628, endPoint x: 1163, endPoint y: 615, distance: 59.2
click at [1220, 629] on button "+ Add Asset or Liability" at bounding box center [1280, 635] width 180 height 34
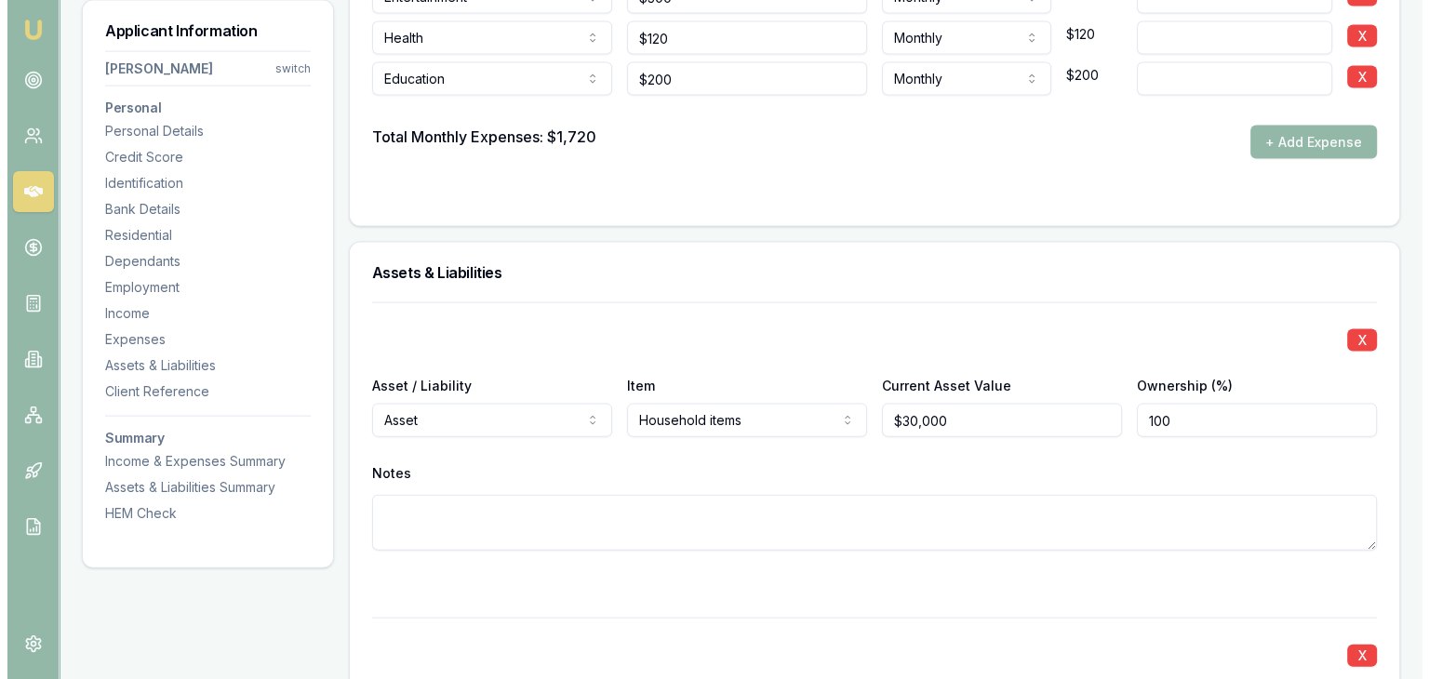
scroll to position [4389, 0]
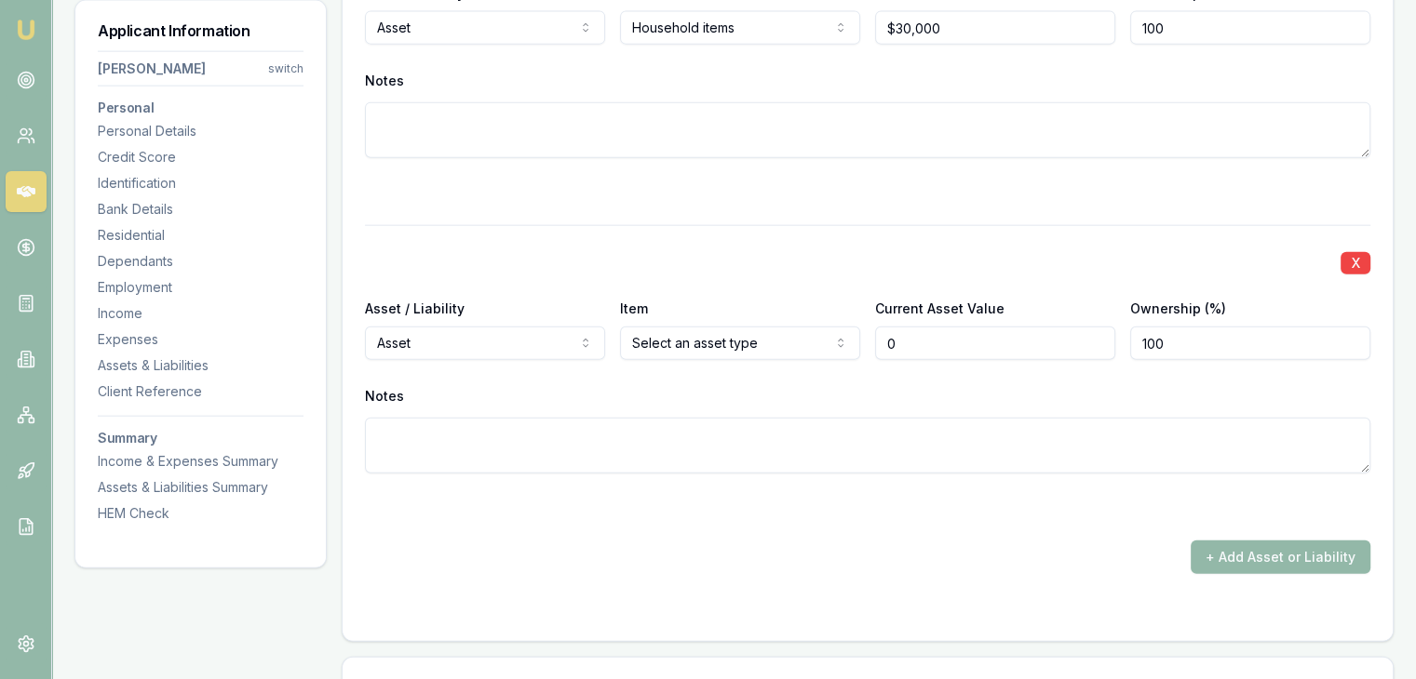
type input "$0"
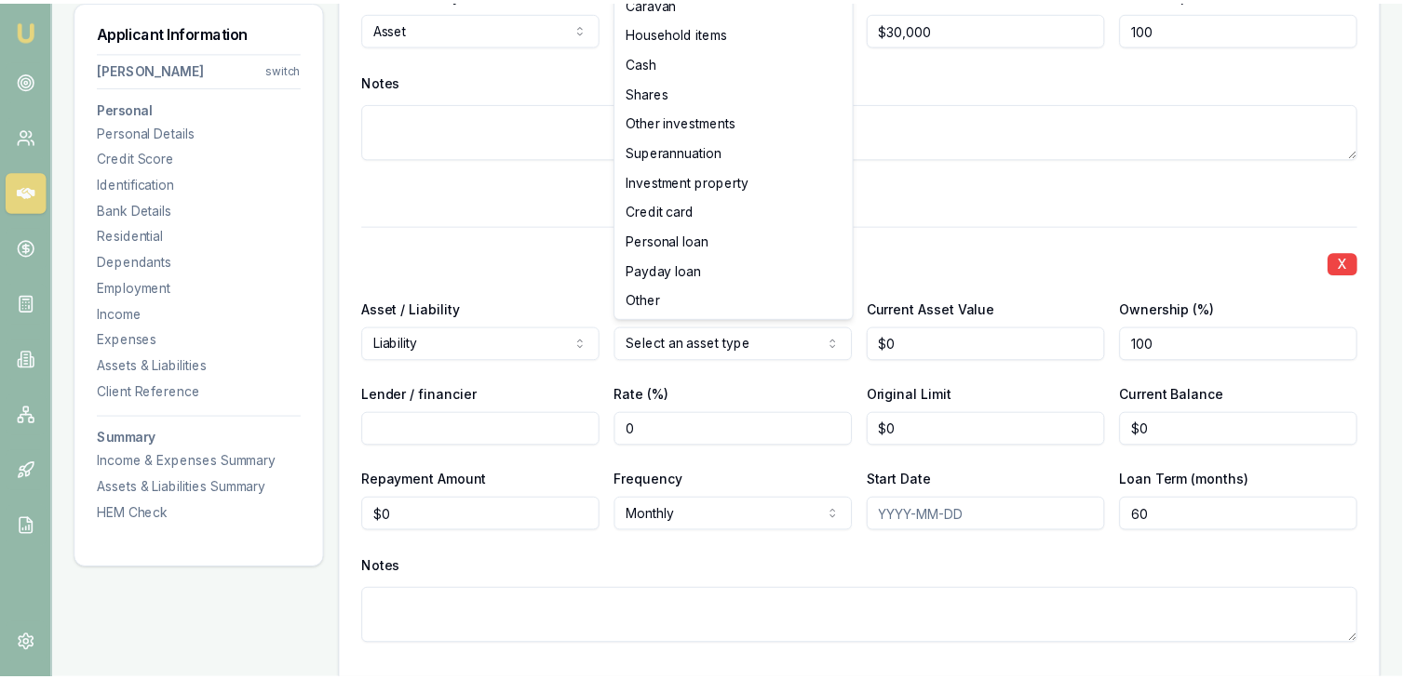
scroll to position [119, 0]
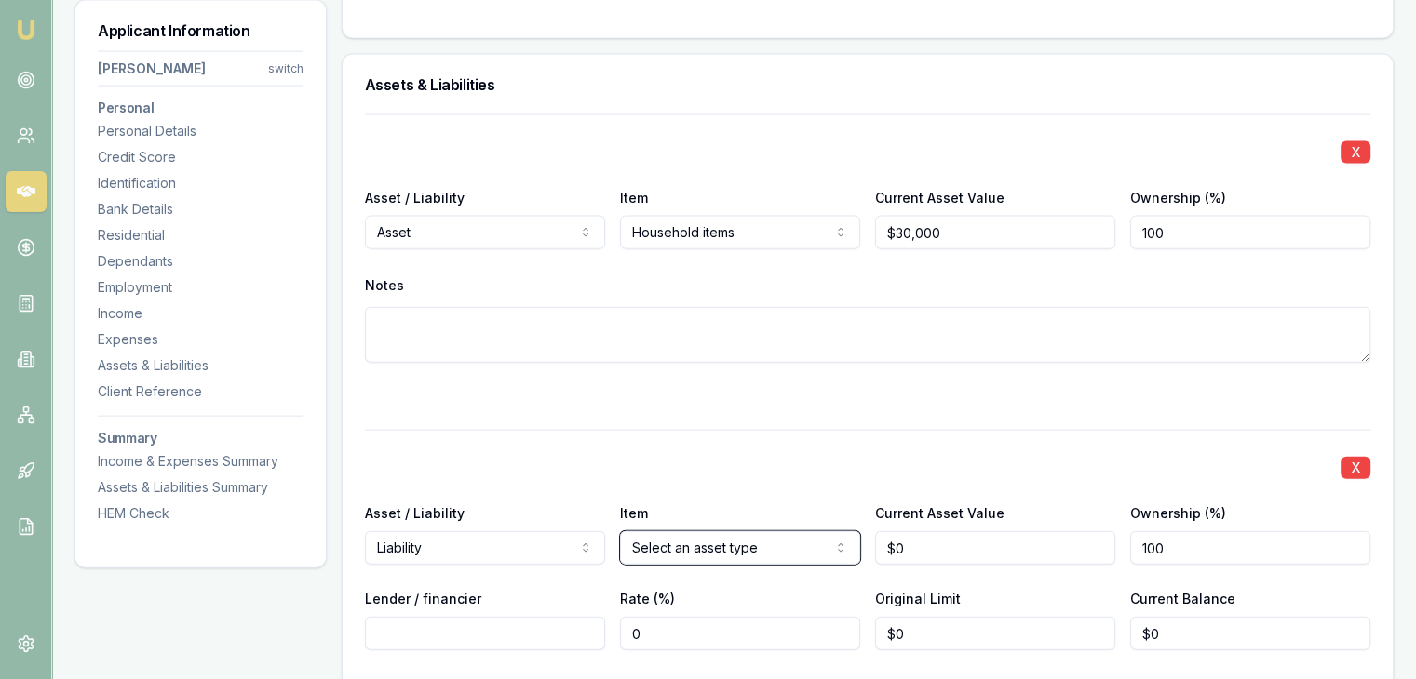
scroll to position [4296, 0]
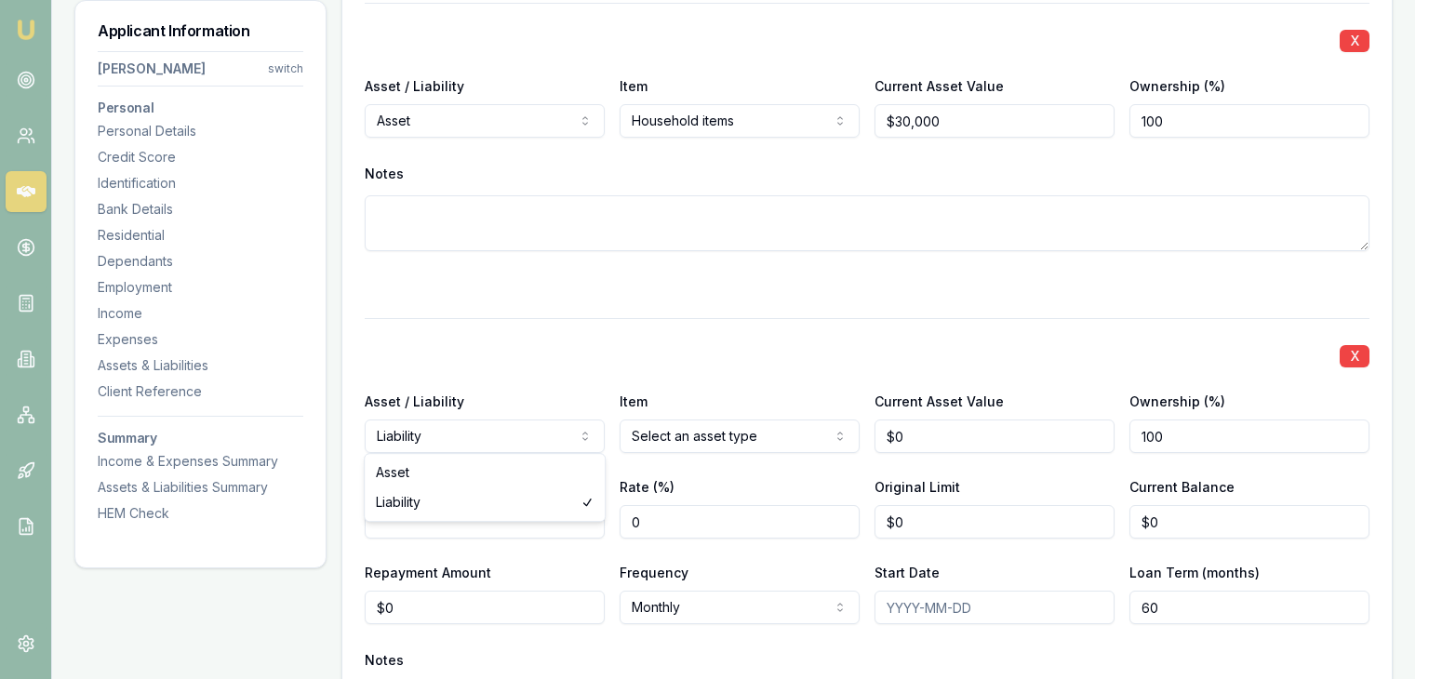
select select "ASSET"
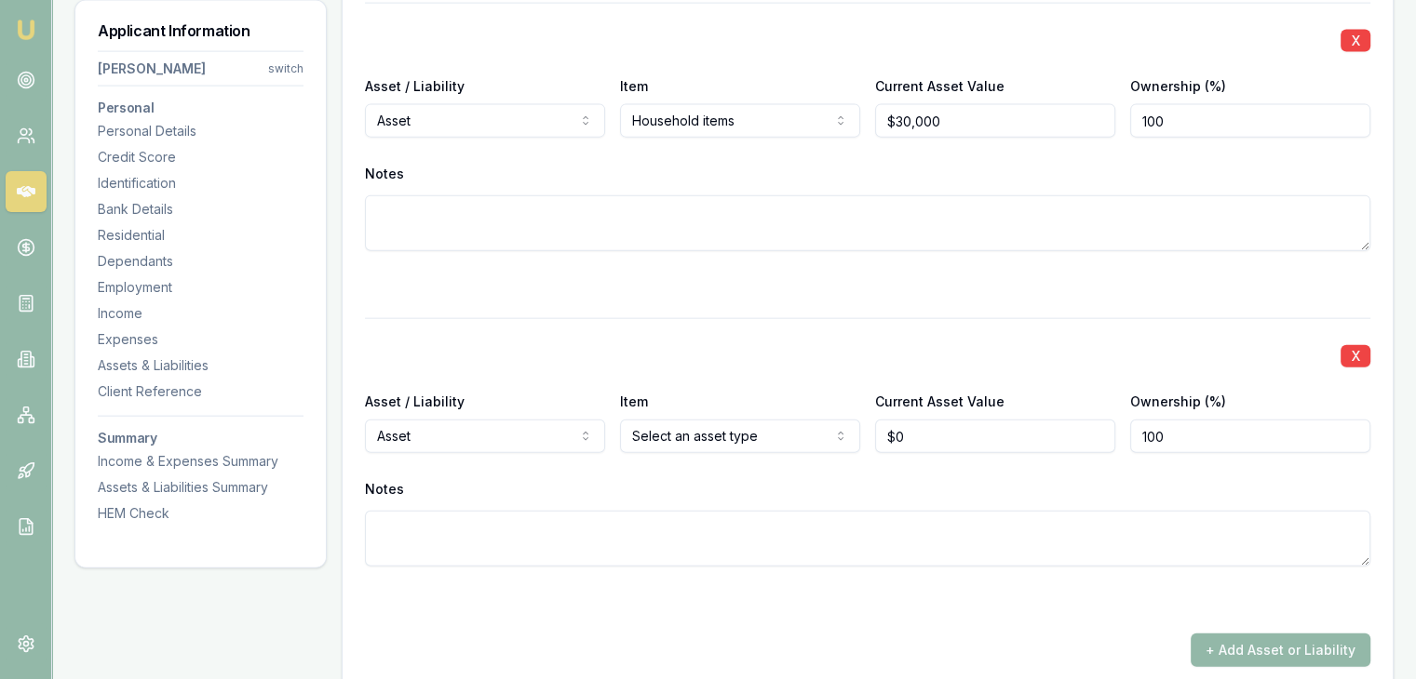
type input "0"
click at [960, 422] on input "0" at bounding box center [995, 437] width 240 height 34
type input "$850,000"
click at [819, 396] on div "Item Home Home Car Boat Bike Caravan Household items Cash Shares Other investme…" at bounding box center [740, 421] width 240 height 63
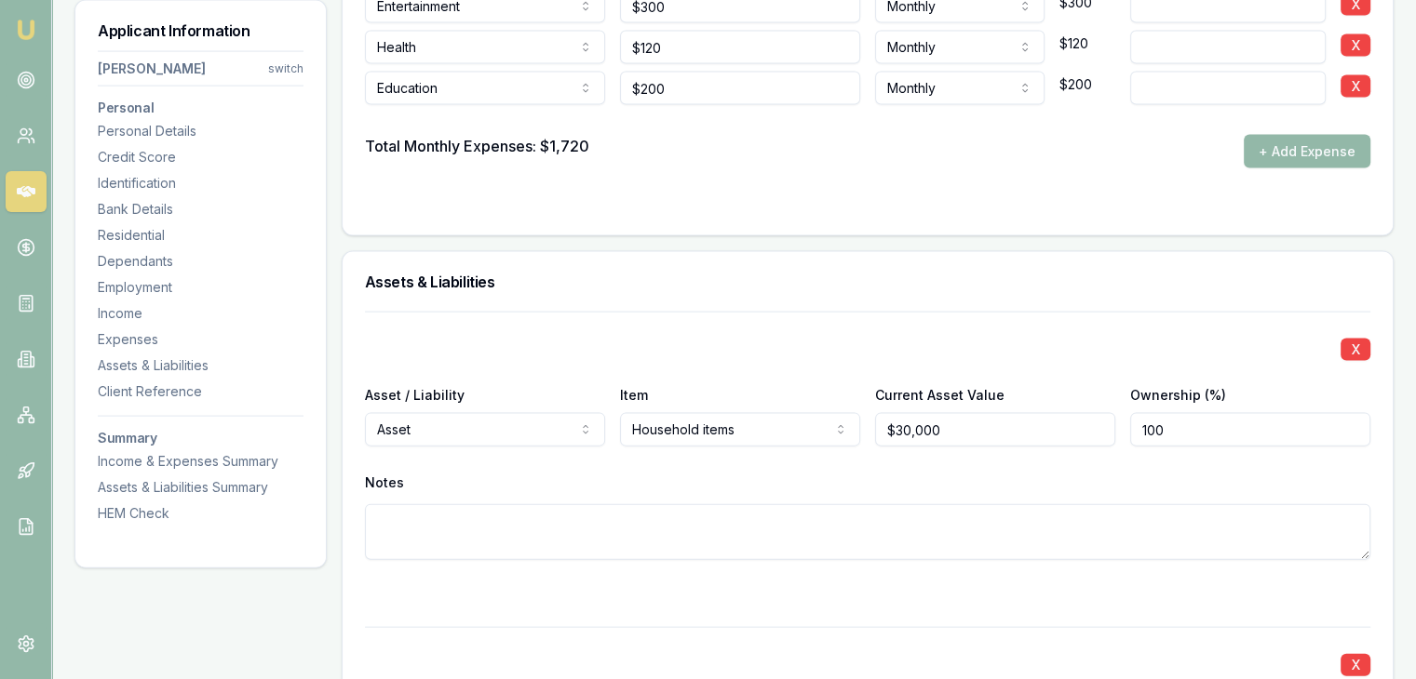
scroll to position [4017, 0]
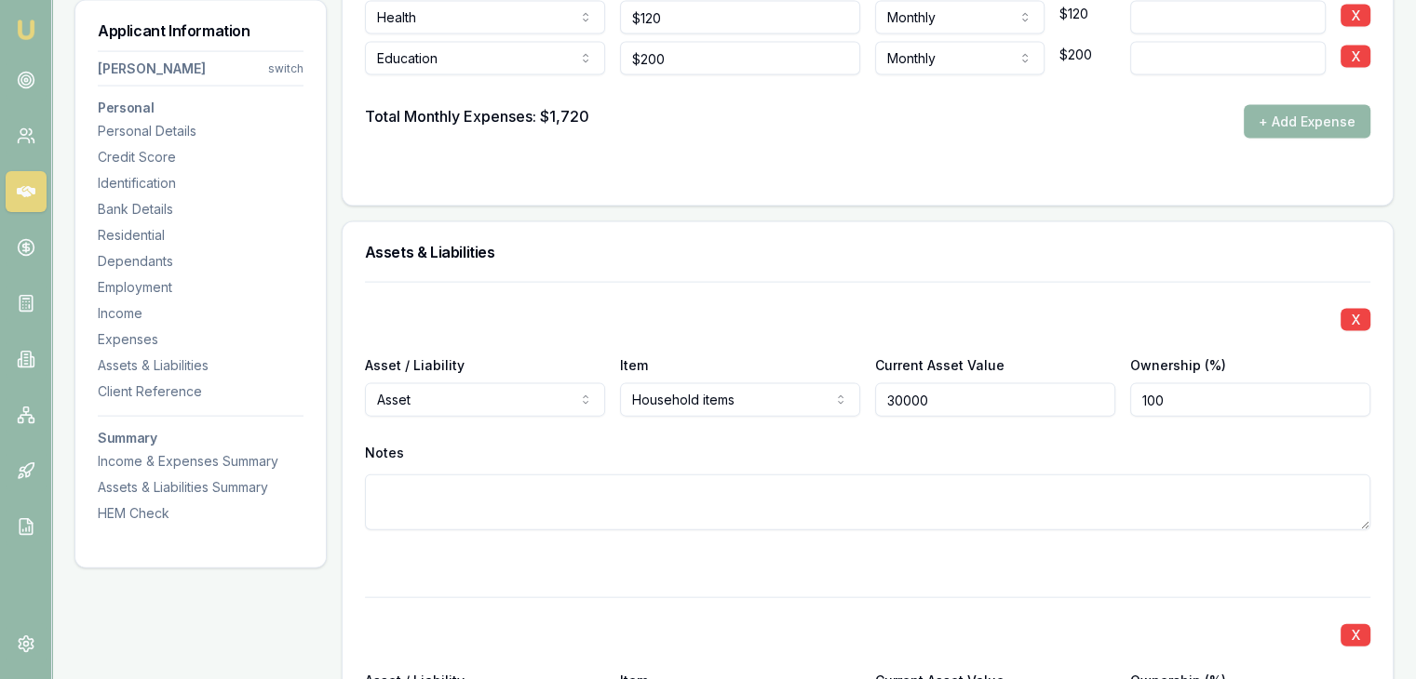
click at [1018, 400] on input "30000" at bounding box center [995, 400] width 240 height 34
type input "$30,000"
click at [987, 463] on div "Notes" at bounding box center [867, 484] width 1005 height 91
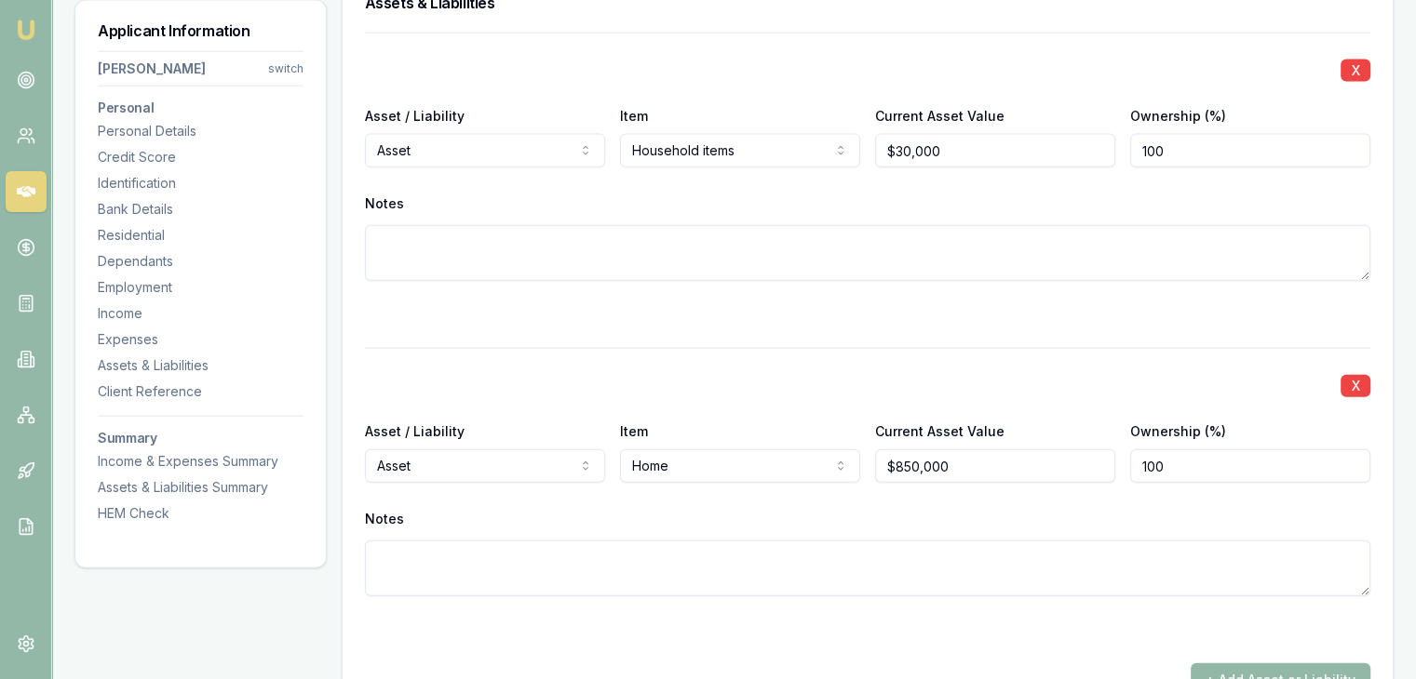
scroll to position [4296, 0]
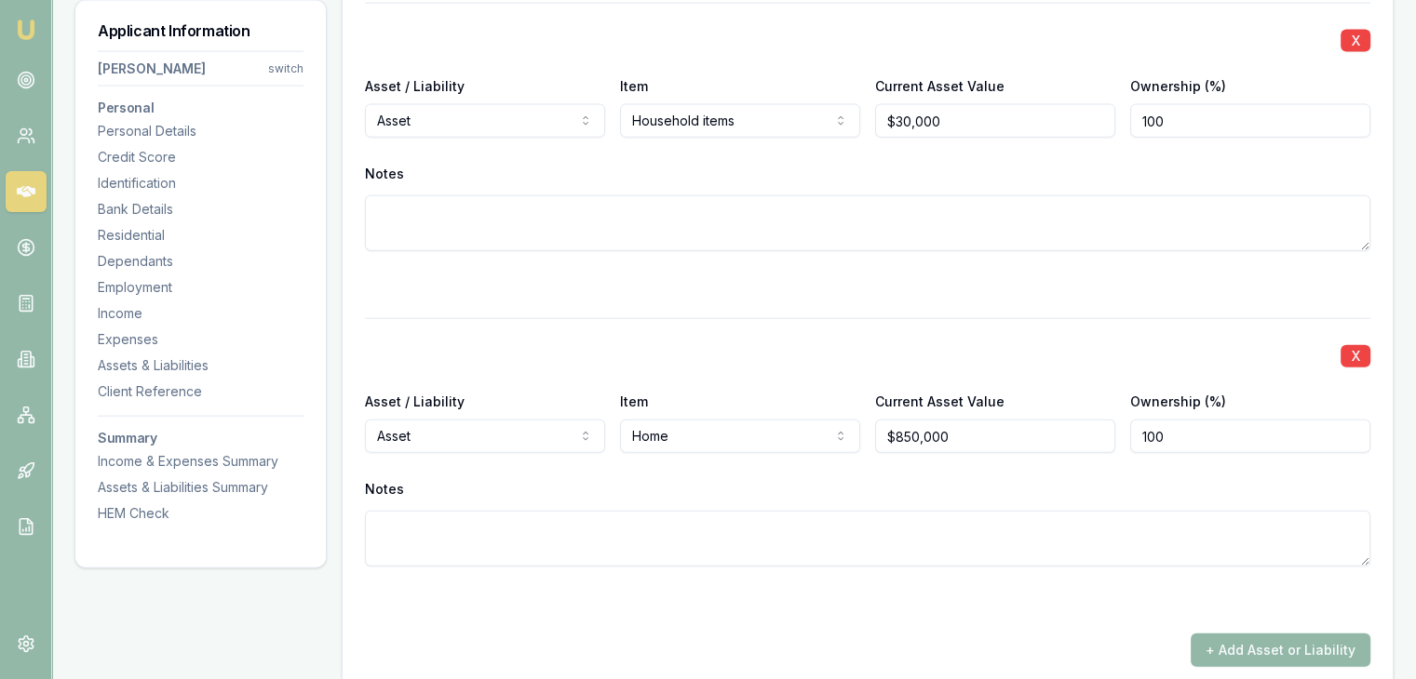
click at [1173, 429] on input "100" at bounding box center [1250, 437] width 240 height 34
type input "050"
click at [1114, 481] on div "Notes" at bounding box center [867, 490] width 1005 height 28
click at [1205, 655] on button "+ Add Asset or Liability" at bounding box center [1280, 651] width 180 height 34
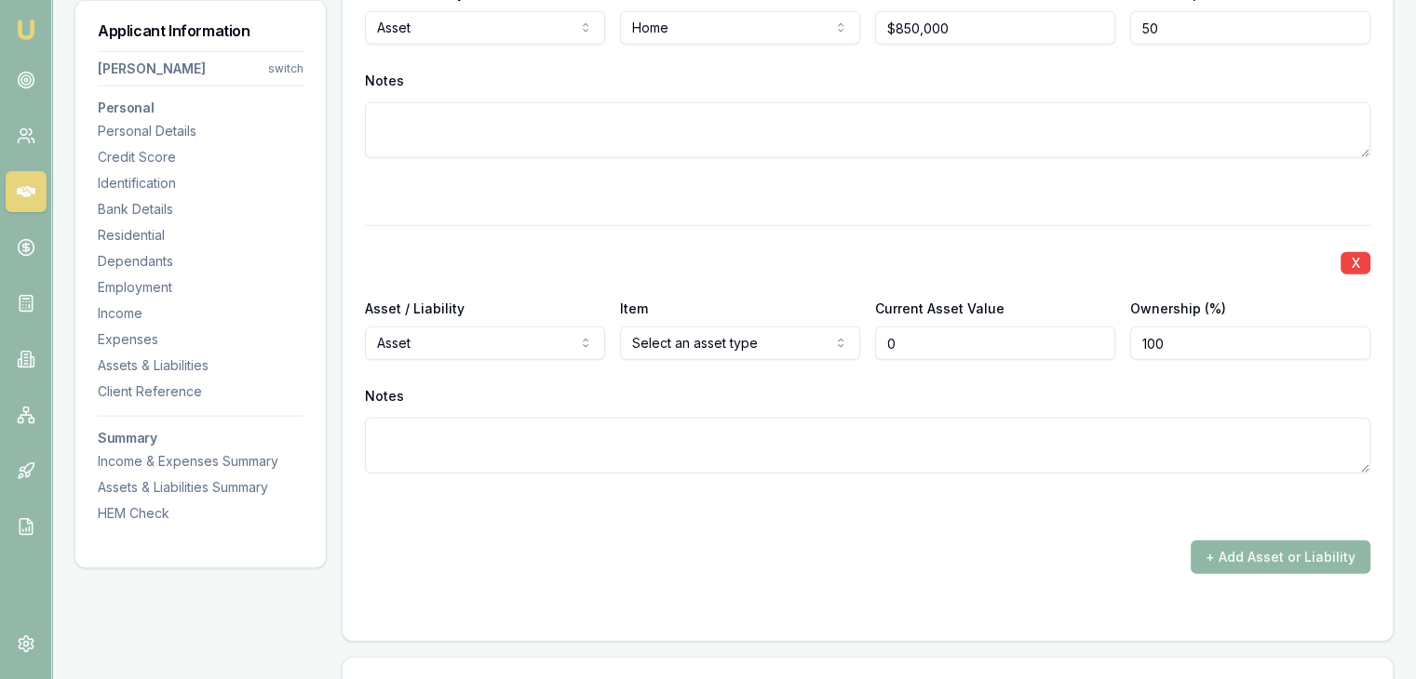
type input "$0"
click at [1224, 548] on button "+ Add Asset or Liability" at bounding box center [1280, 558] width 180 height 34
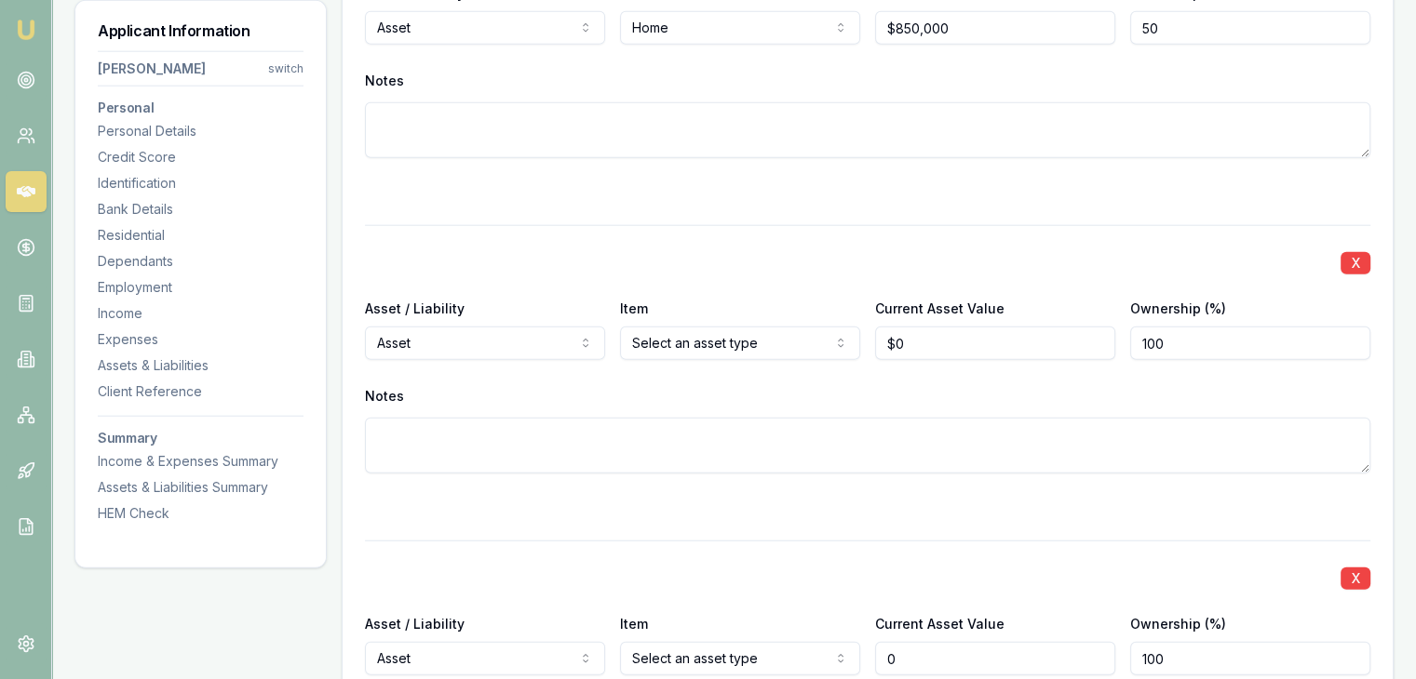
scroll to position [4798, 0]
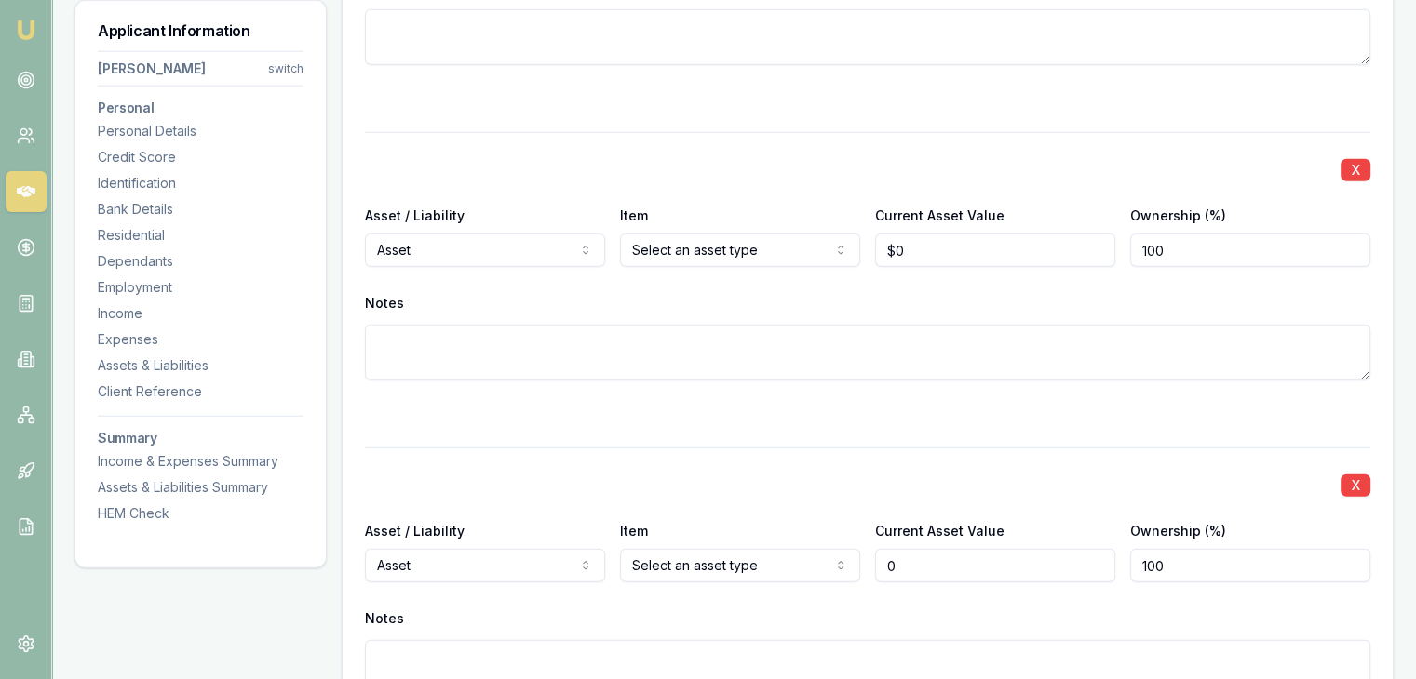
type input "$0"
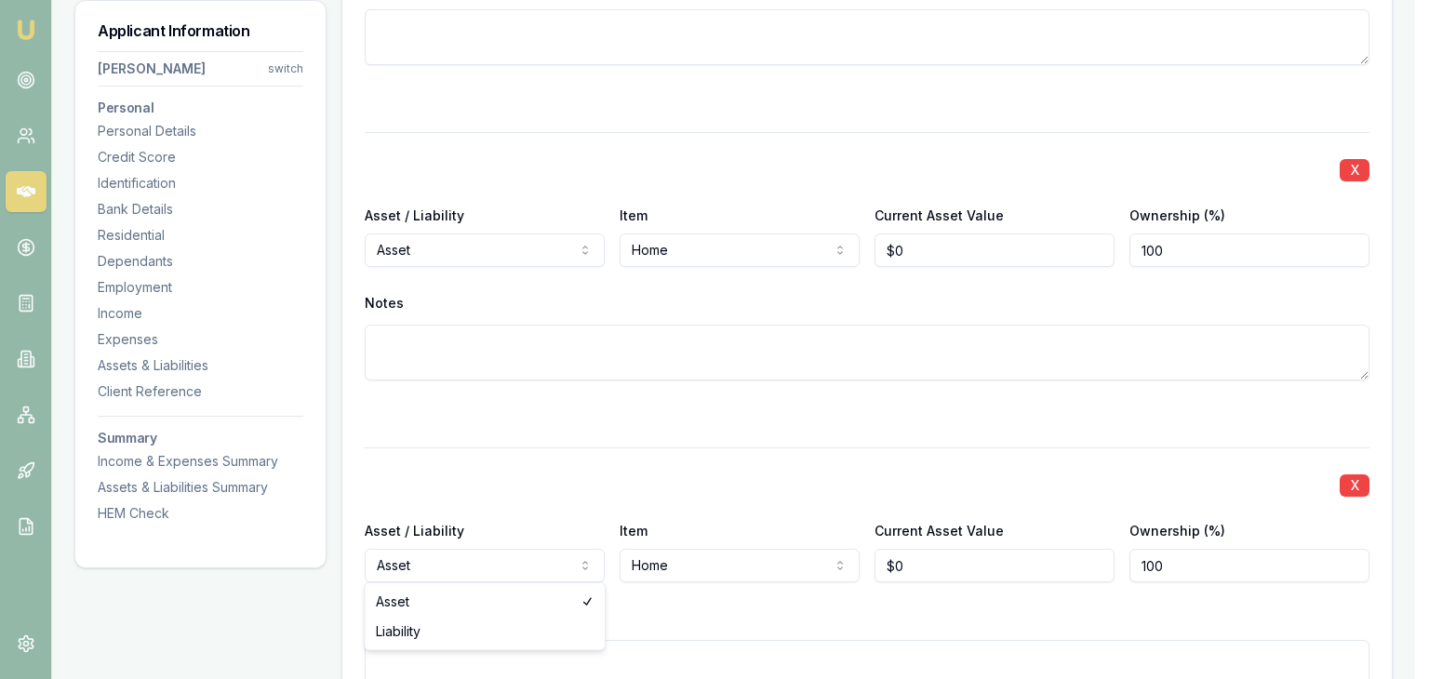
select select "LIABILITY"
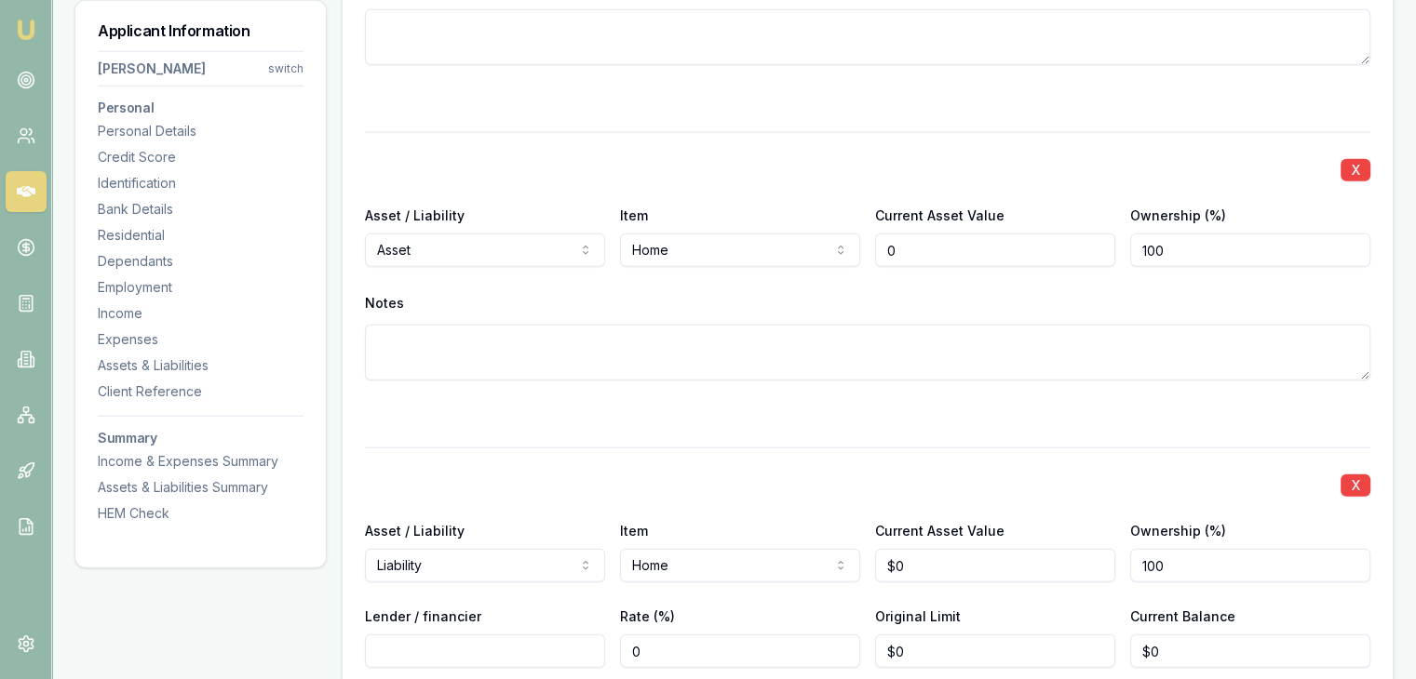
click at [940, 250] on input "0" at bounding box center [995, 251] width 240 height 34
type input "$850,000"
click at [929, 270] on div "X Asset / Liability Asset Asset Liability Item Home Home Car Boat Bike Caravan …" at bounding box center [867, 278] width 1005 height 293
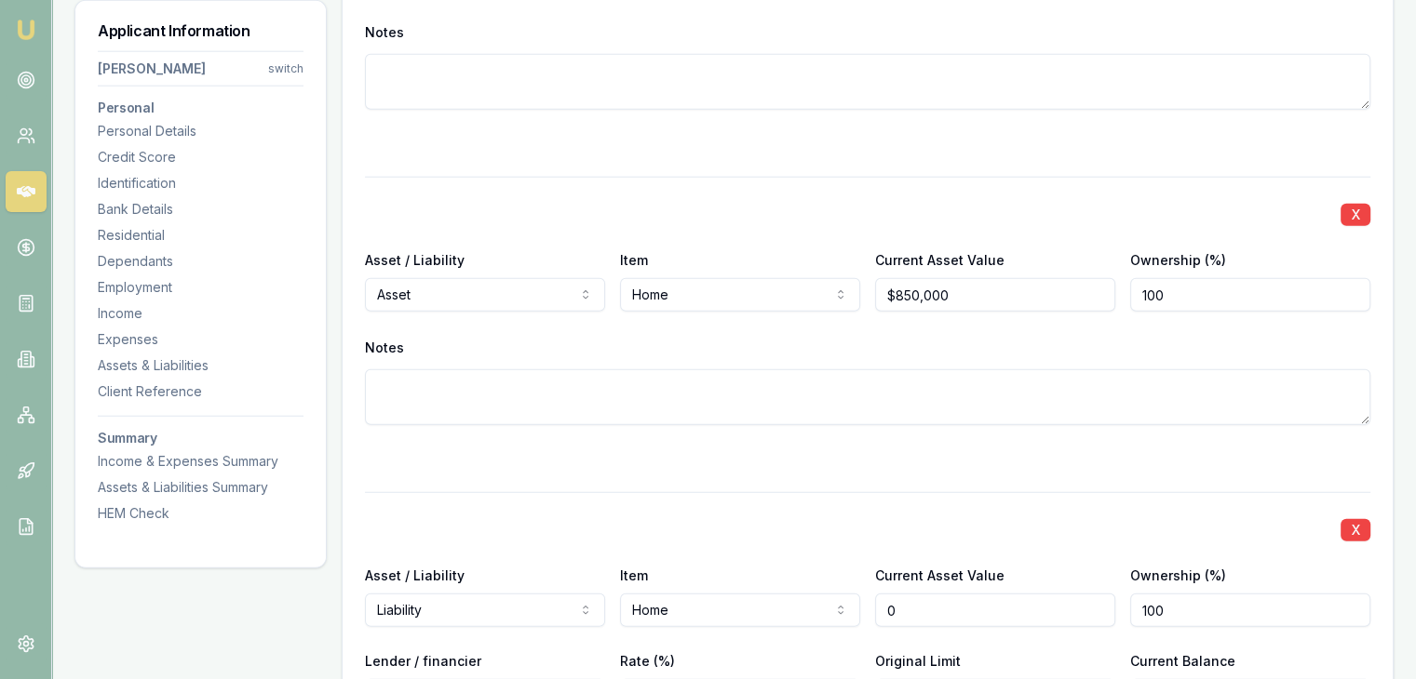
click at [909, 600] on input "0" at bounding box center [995, 611] width 240 height 34
type input "$850,000"
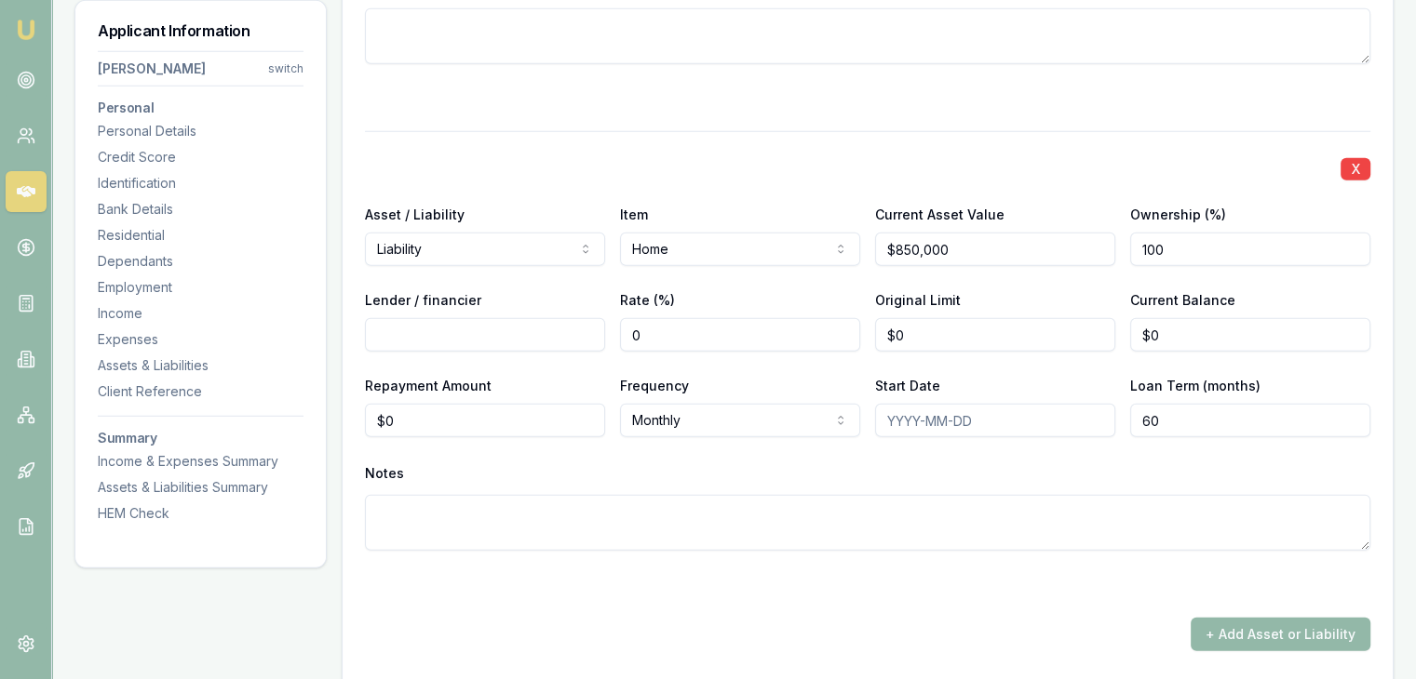
scroll to position [5170, 0]
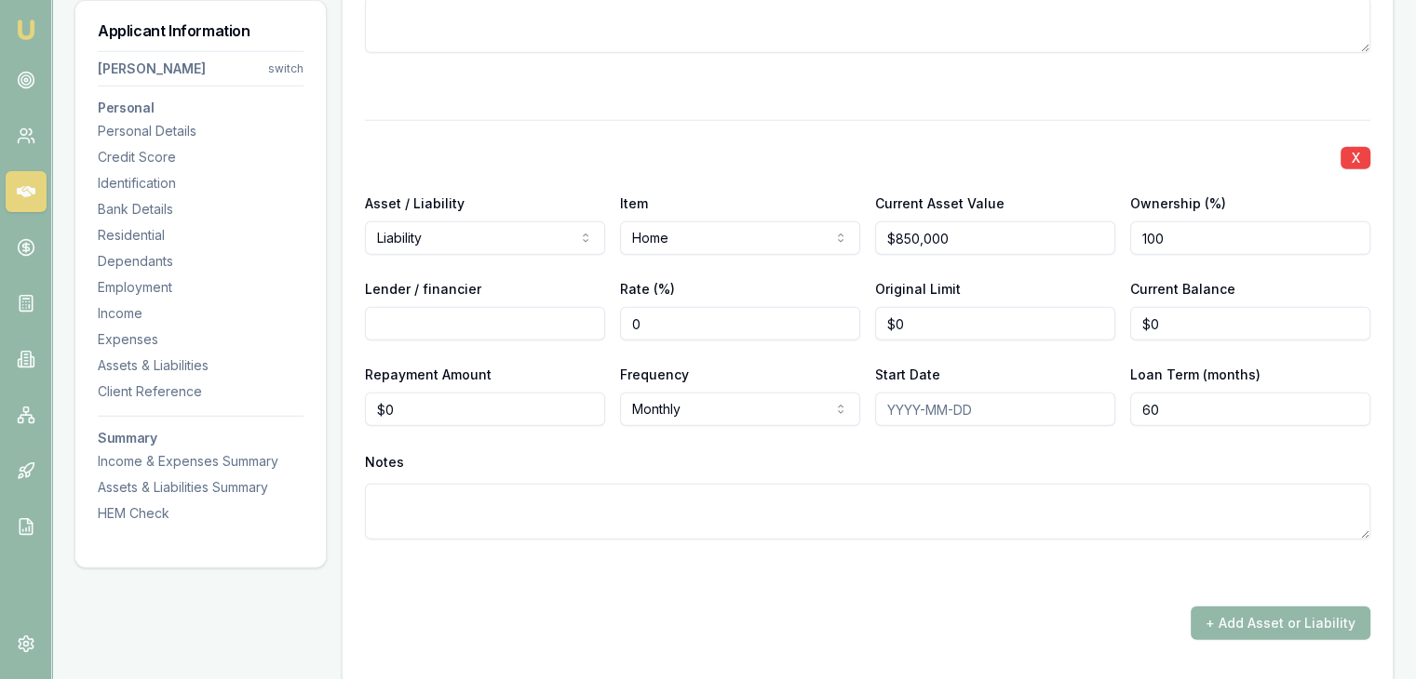
click at [1169, 241] on input "100" at bounding box center [1250, 238] width 240 height 34
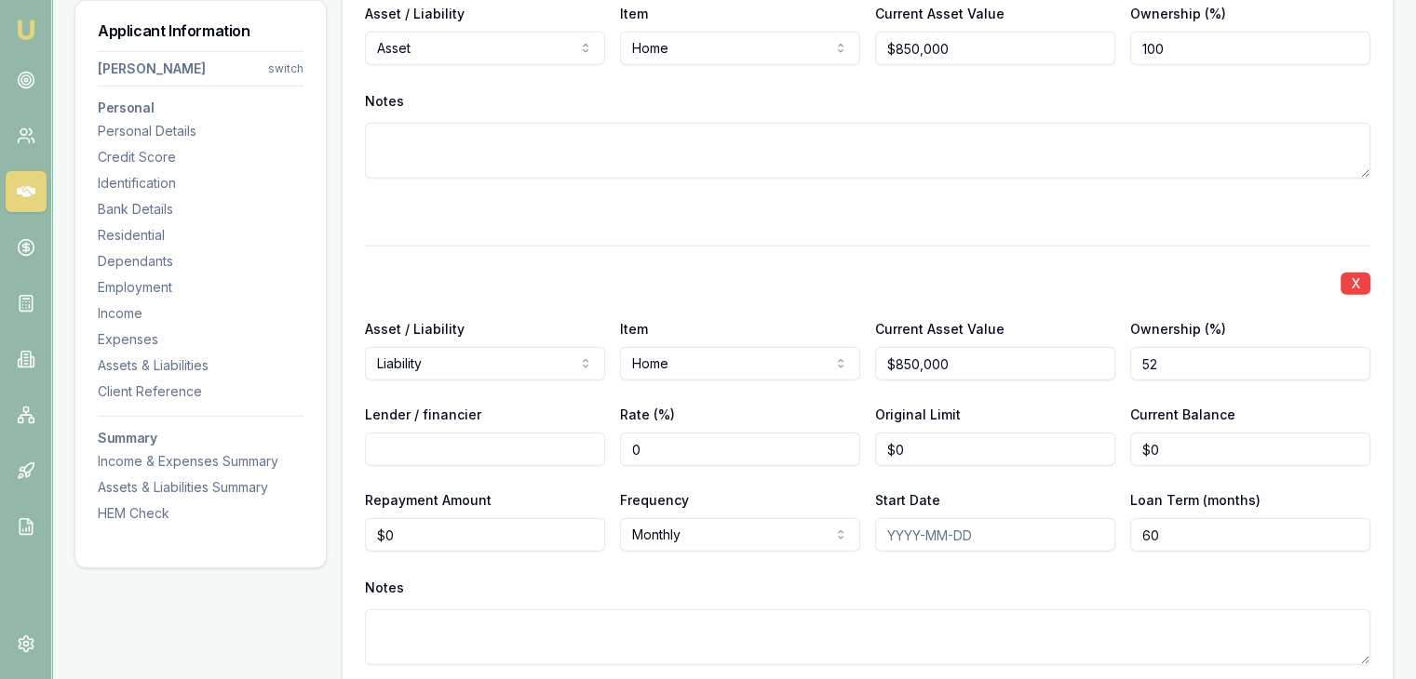
scroll to position [4798, 0]
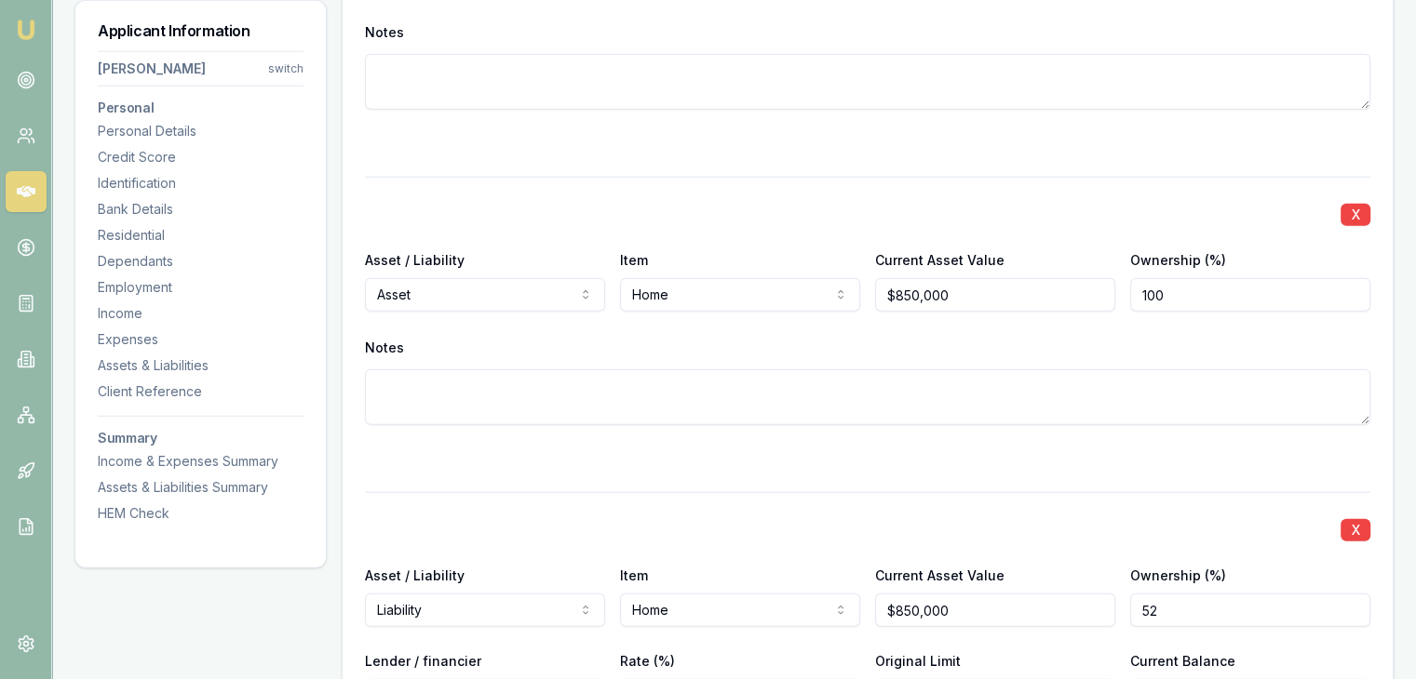
type input "52"
click at [1194, 301] on input "100" at bounding box center [1250, 295] width 240 height 34
type input "050"
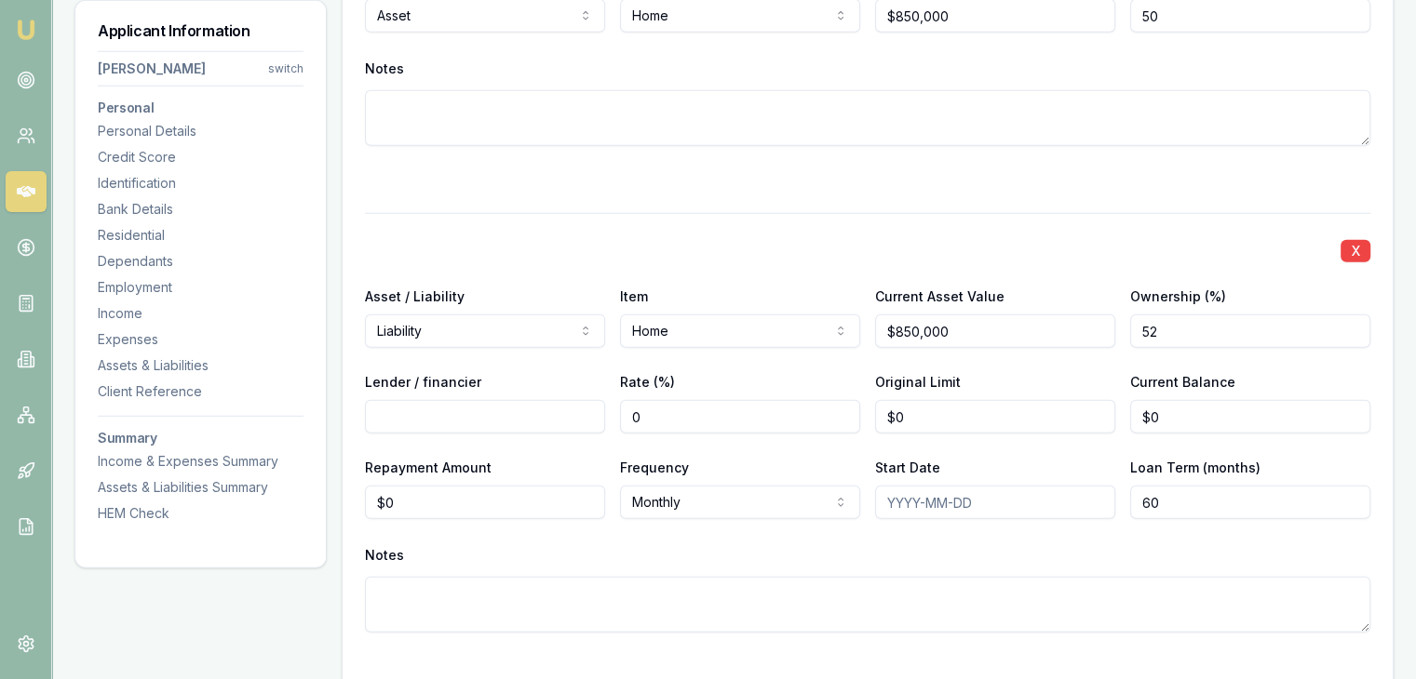
click at [709, 419] on input "0" at bounding box center [740, 417] width 240 height 34
click at [484, 418] on input "Lender / financier" at bounding box center [485, 417] width 240 height 34
type input "CBA"
click at [933, 414] on input "0" at bounding box center [995, 417] width 240 height 34
type input "$0"
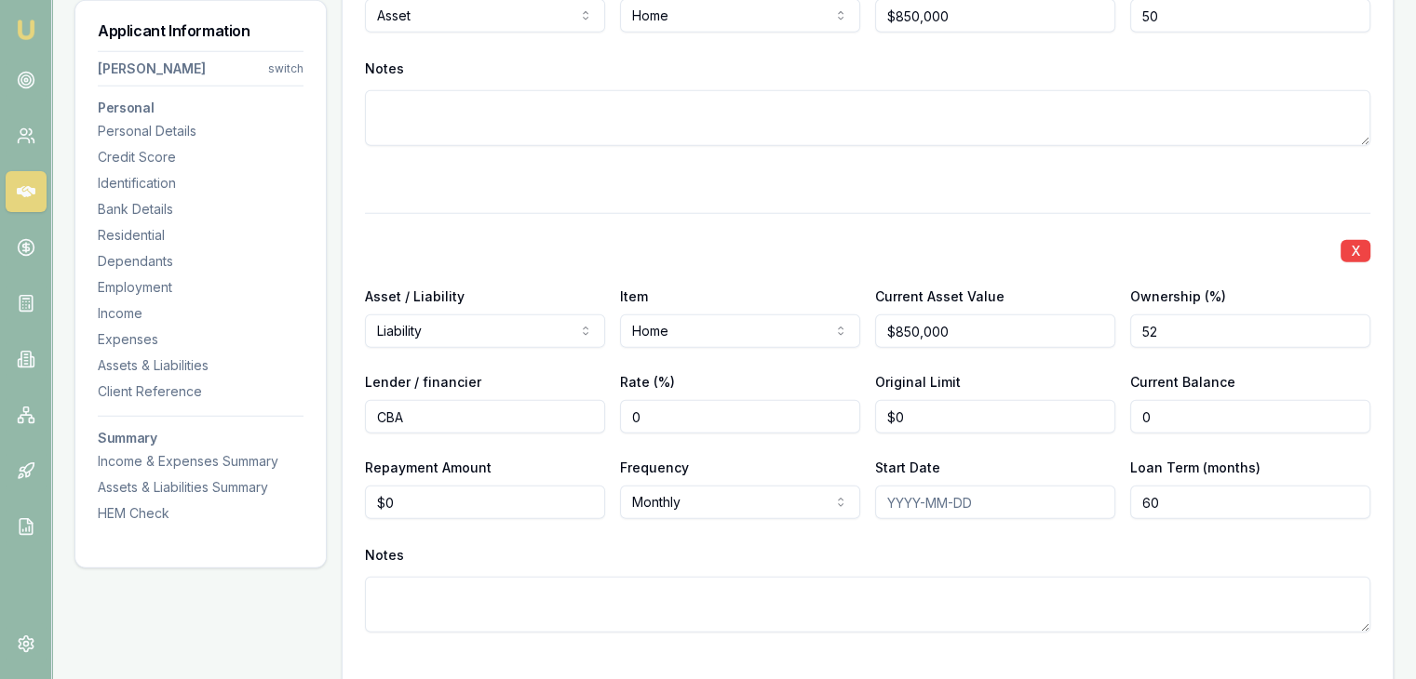
click at [1185, 410] on input "0" at bounding box center [1250, 417] width 240 height 34
type input "$519,741"
click at [1039, 563] on div "Notes" at bounding box center [867, 556] width 1005 height 28
click at [789, 415] on input "0" at bounding box center [740, 417] width 240 height 34
type input "05.44"
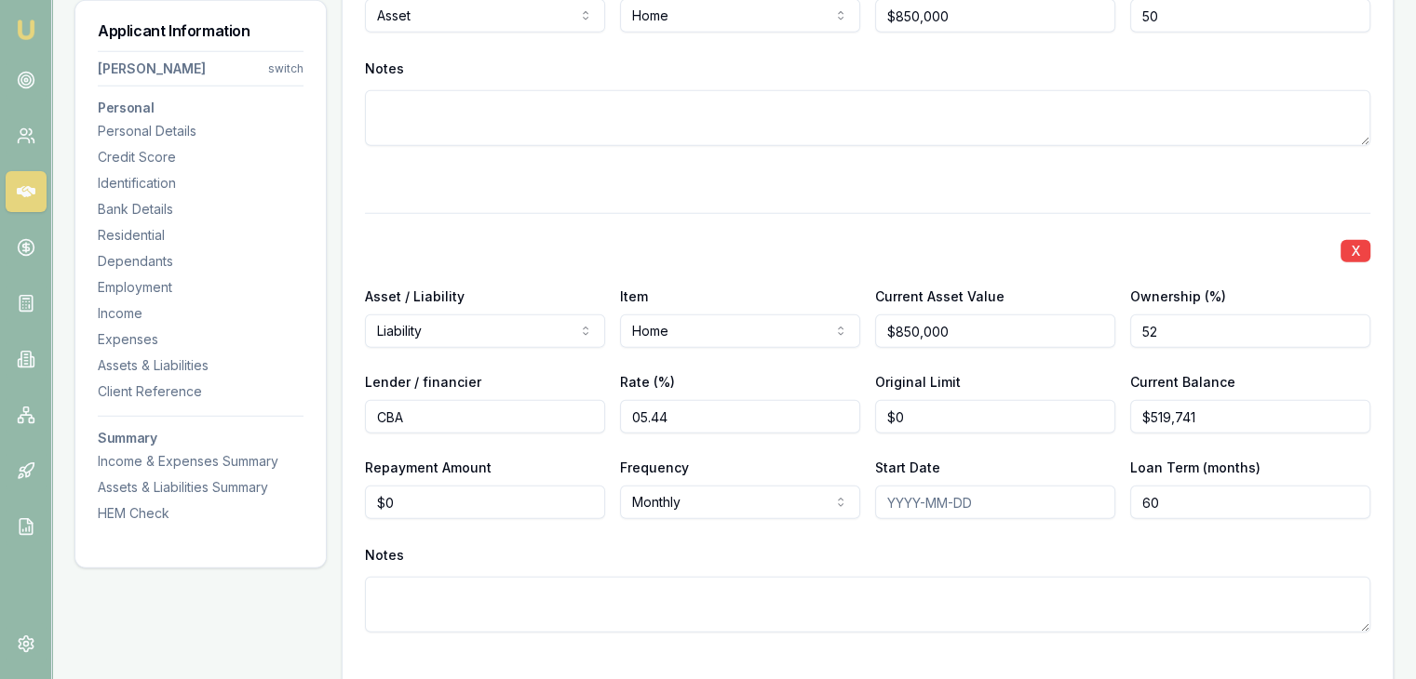
click at [850, 236] on div "X" at bounding box center [867, 249] width 1005 height 26
click at [905, 498] on input "Start Date" at bounding box center [995, 503] width 240 height 34
click at [1170, 329] on input "52" at bounding box center [1250, 332] width 240 height 34
type input "50"
click at [1108, 274] on div "X Asset / Liability Liability Asset Liability Item Home Home Car Boat Bike Cara…" at bounding box center [867, 445] width 1005 height 464
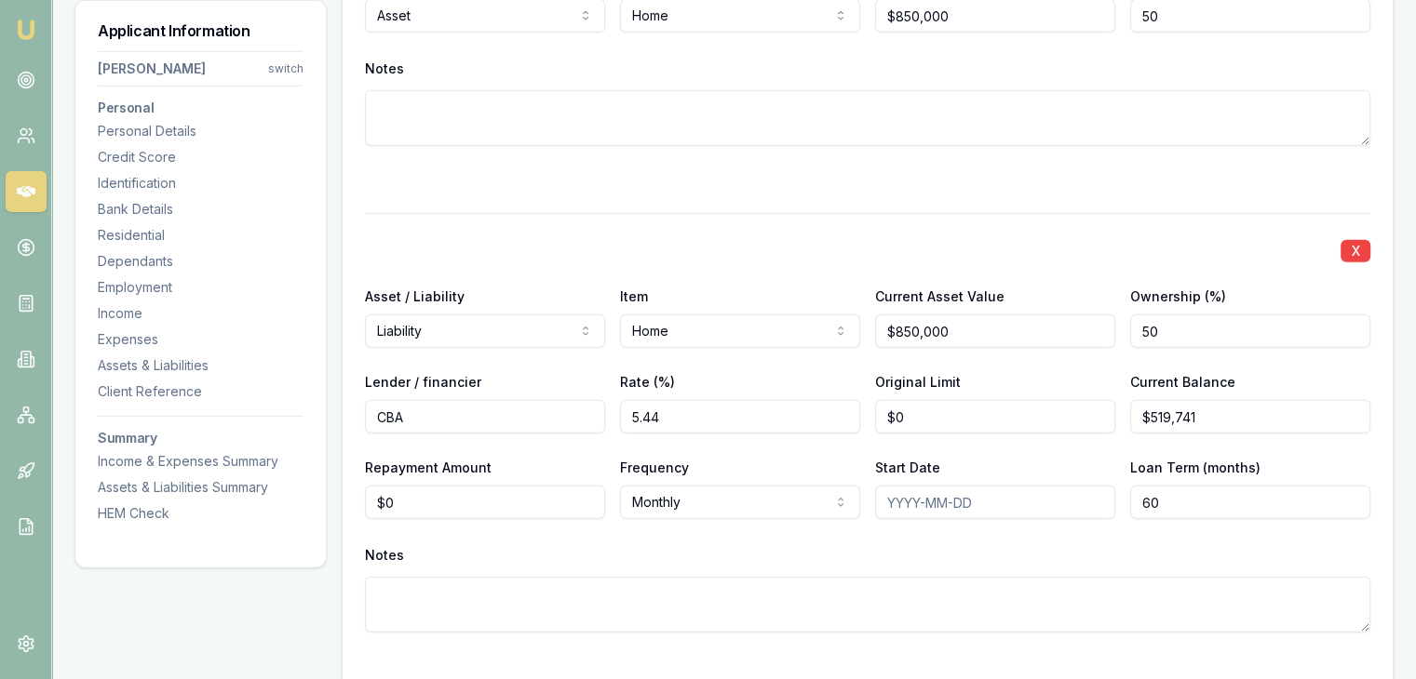
click at [1170, 502] on input "60" at bounding box center [1250, 503] width 240 height 34
type input "0360"
click at [1074, 542] on div "Notes" at bounding box center [867, 556] width 1005 height 28
click at [895, 495] on input "Start Date" at bounding box center [995, 503] width 240 height 34
type input "2"
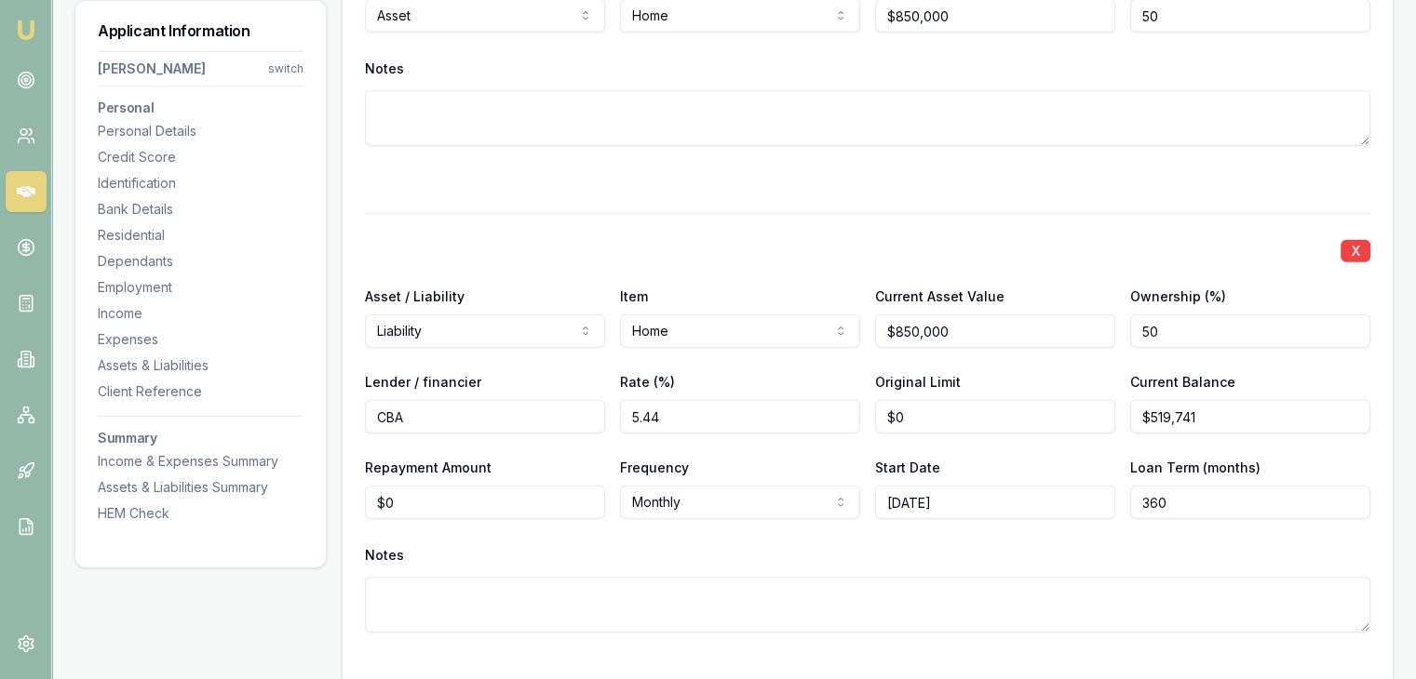
type input "2021-03-23"
click at [782, 563] on div "Notes" at bounding box center [867, 556] width 1005 height 28
type input "0"
click at [531, 495] on input "0" at bounding box center [485, 503] width 240 height 34
type input "$1,250"
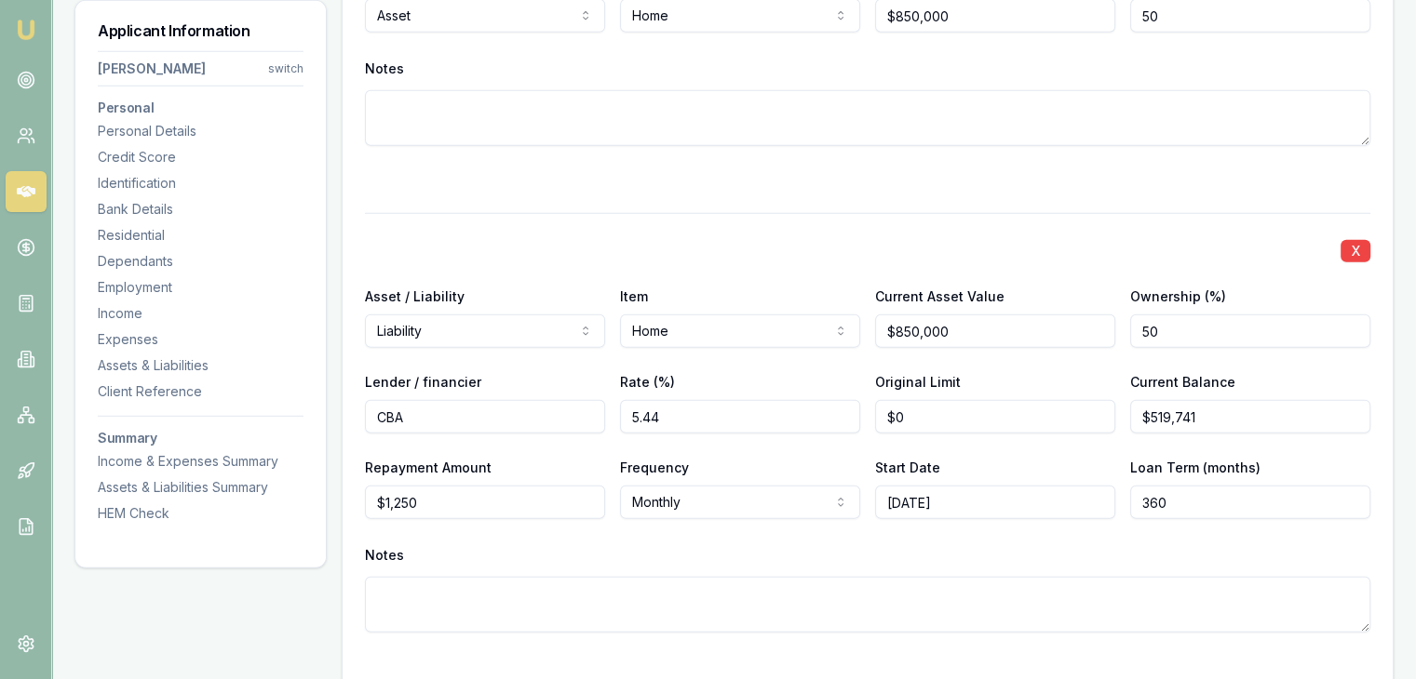
click at [587, 548] on div "Notes" at bounding box center [867, 556] width 1005 height 28
click at [516, 496] on input "1250" at bounding box center [485, 503] width 240 height 34
type input "1"
type input "$1,500"
click at [816, 200] on div "X Asset / Liability Asset Asset Liability Item Household items Home Car Boat Bi…" at bounding box center [867, 0] width 1005 height 1467
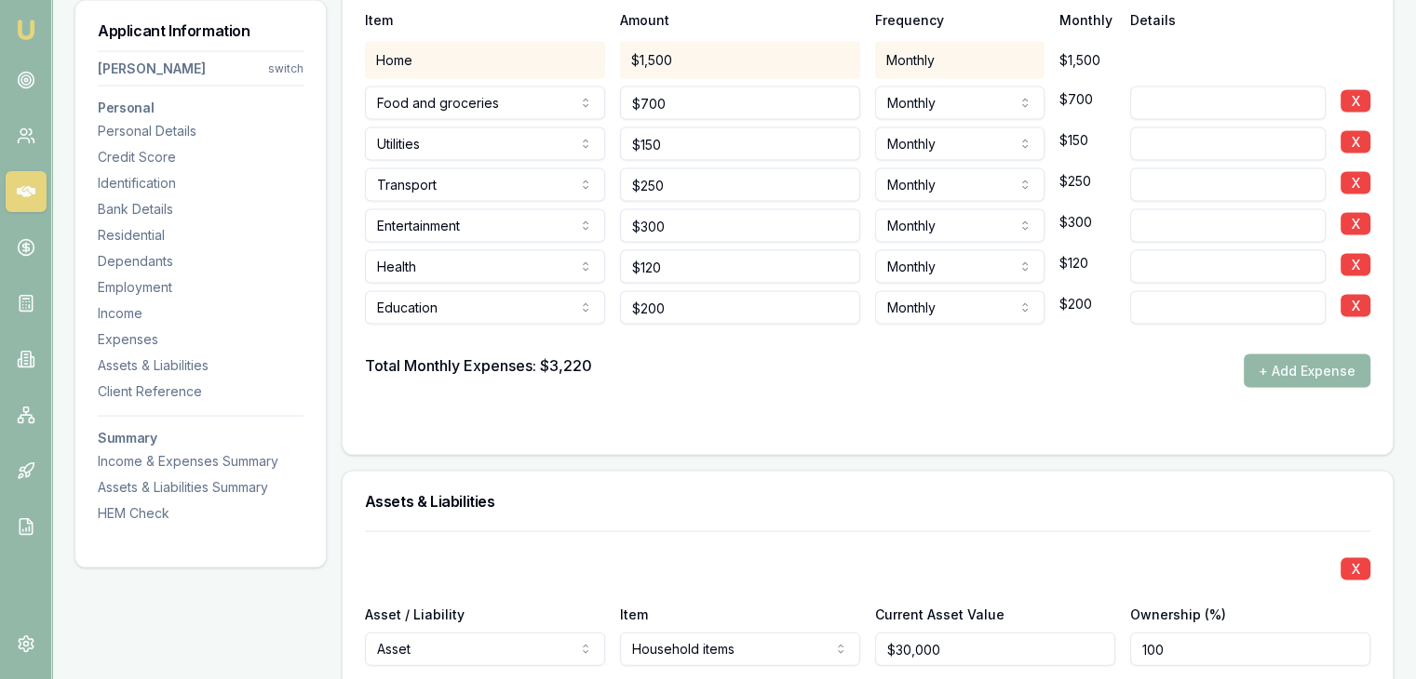
scroll to position [3670, 0]
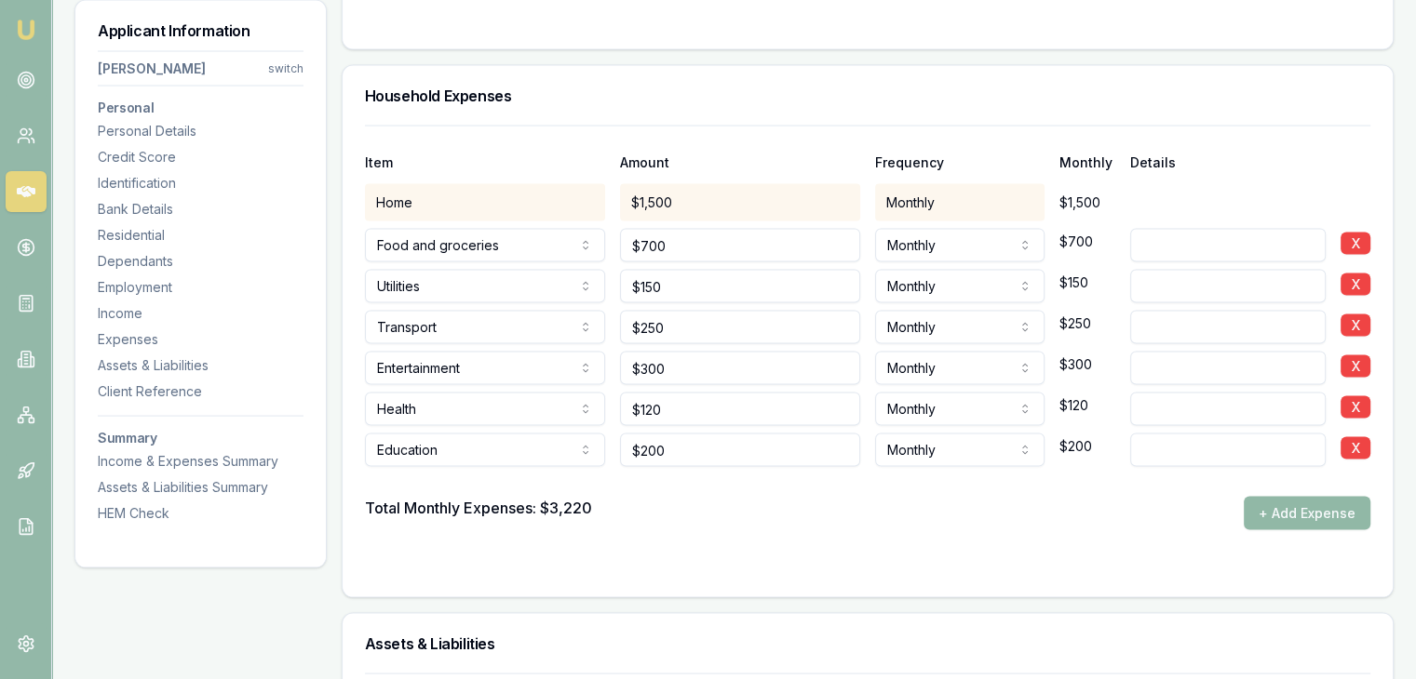
click at [1251, 511] on button "+ Add Expense" at bounding box center [1306, 514] width 127 height 34
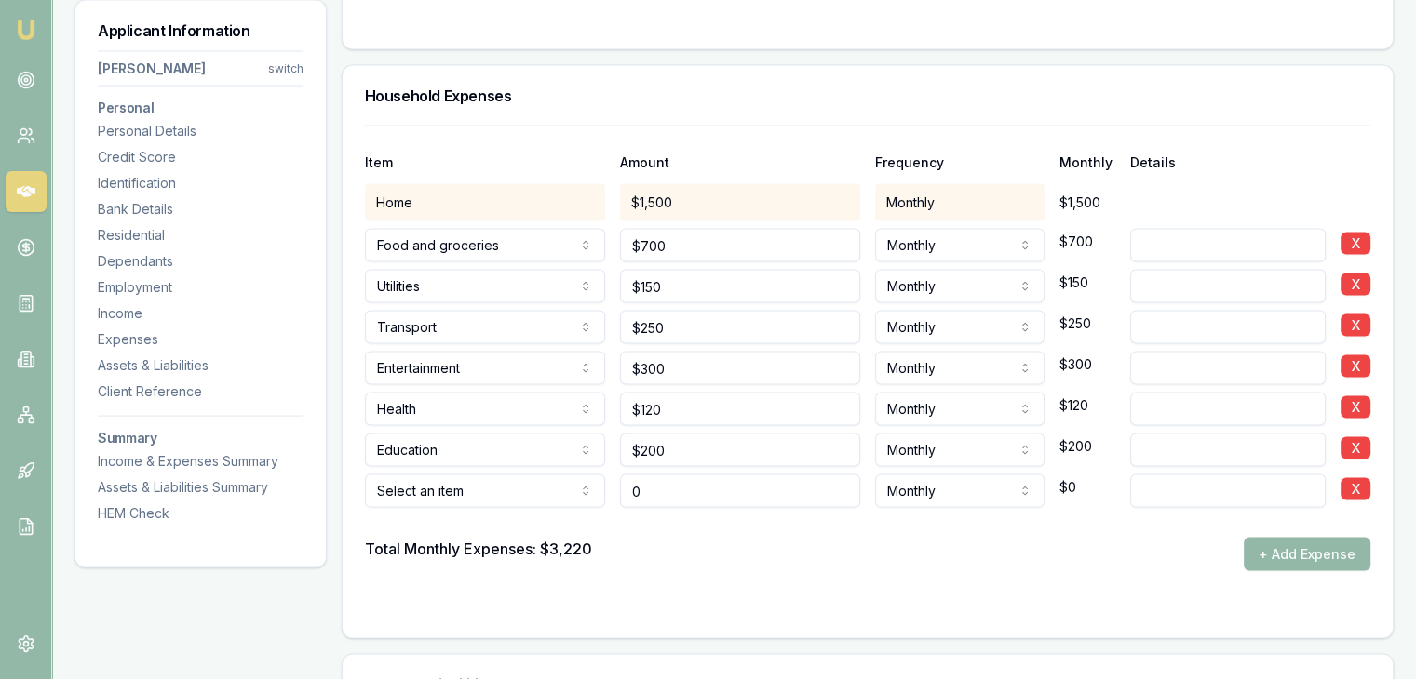
type input "$0"
drag, startPoint x: 786, startPoint y: 567, endPoint x: 1025, endPoint y: 531, distance: 240.9
click at [1349, 489] on button "X" at bounding box center [1355, 489] width 30 height 22
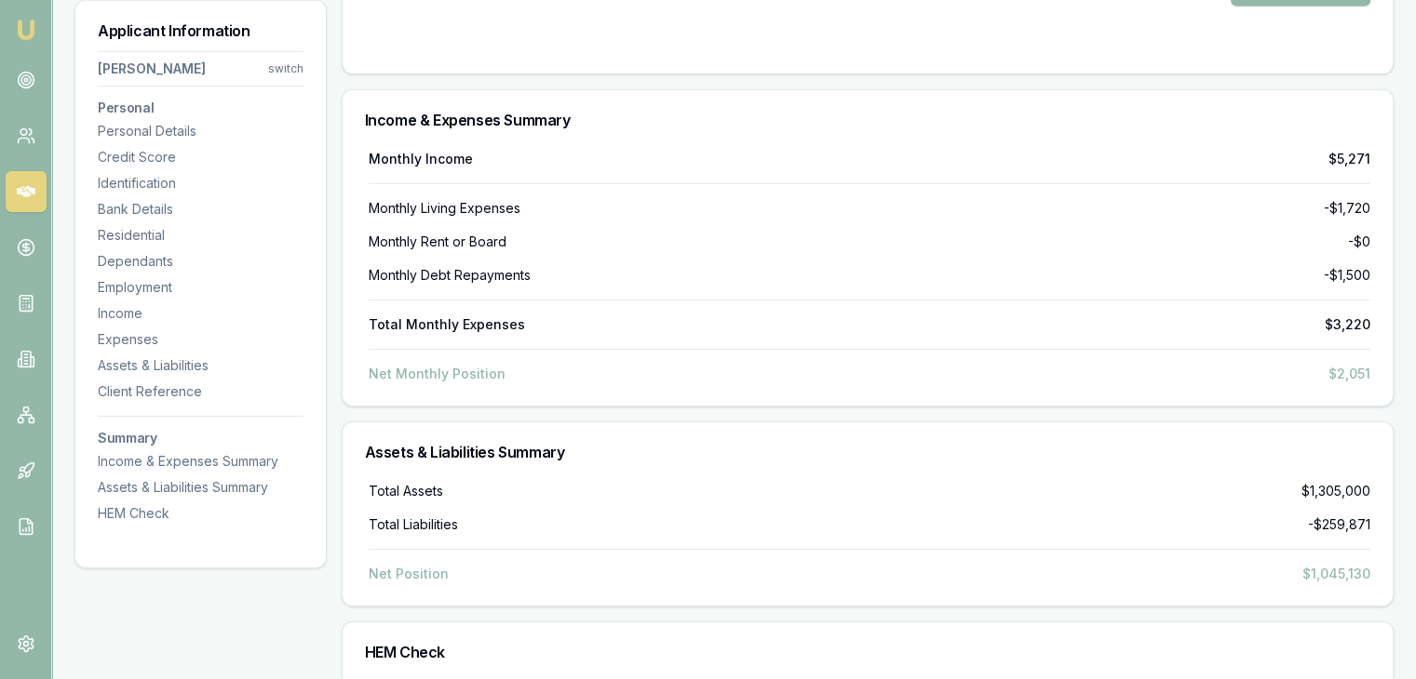
scroll to position [6369, 0]
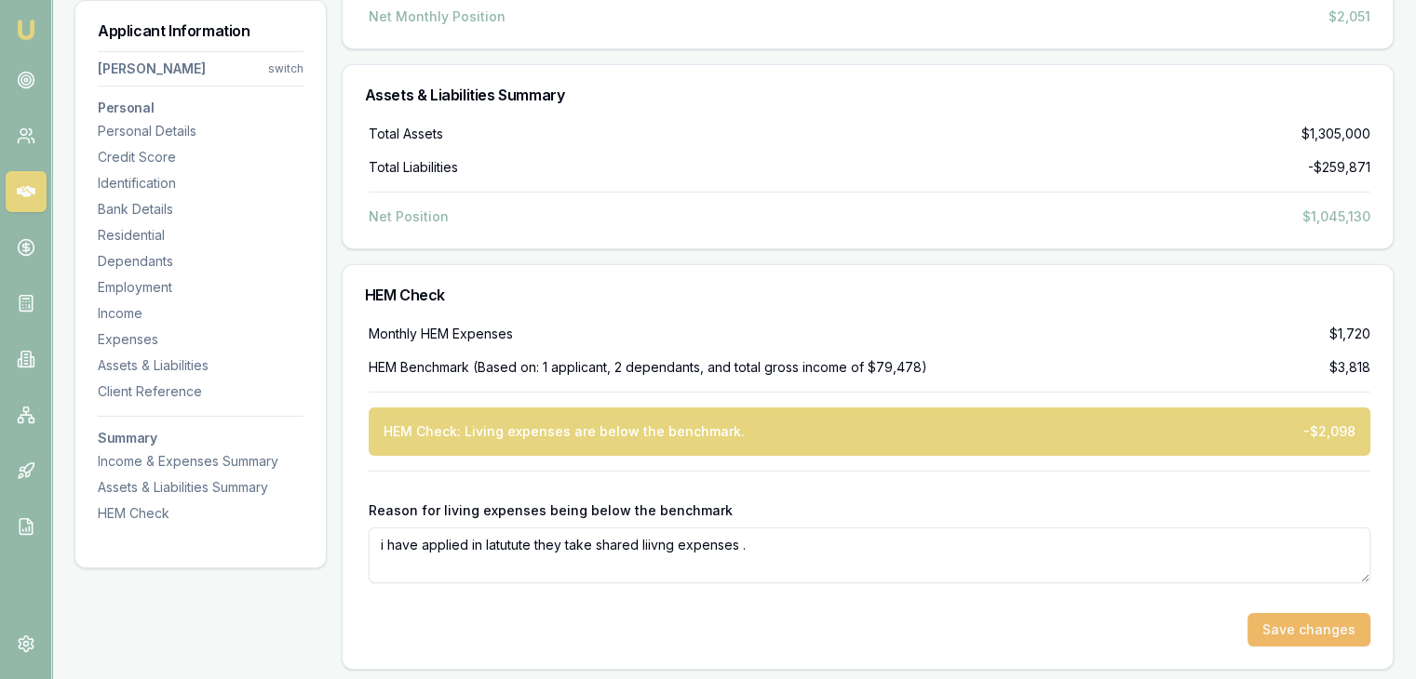
click at [1279, 624] on button "Save changes" at bounding box center [1308, 630] width 123 height 34
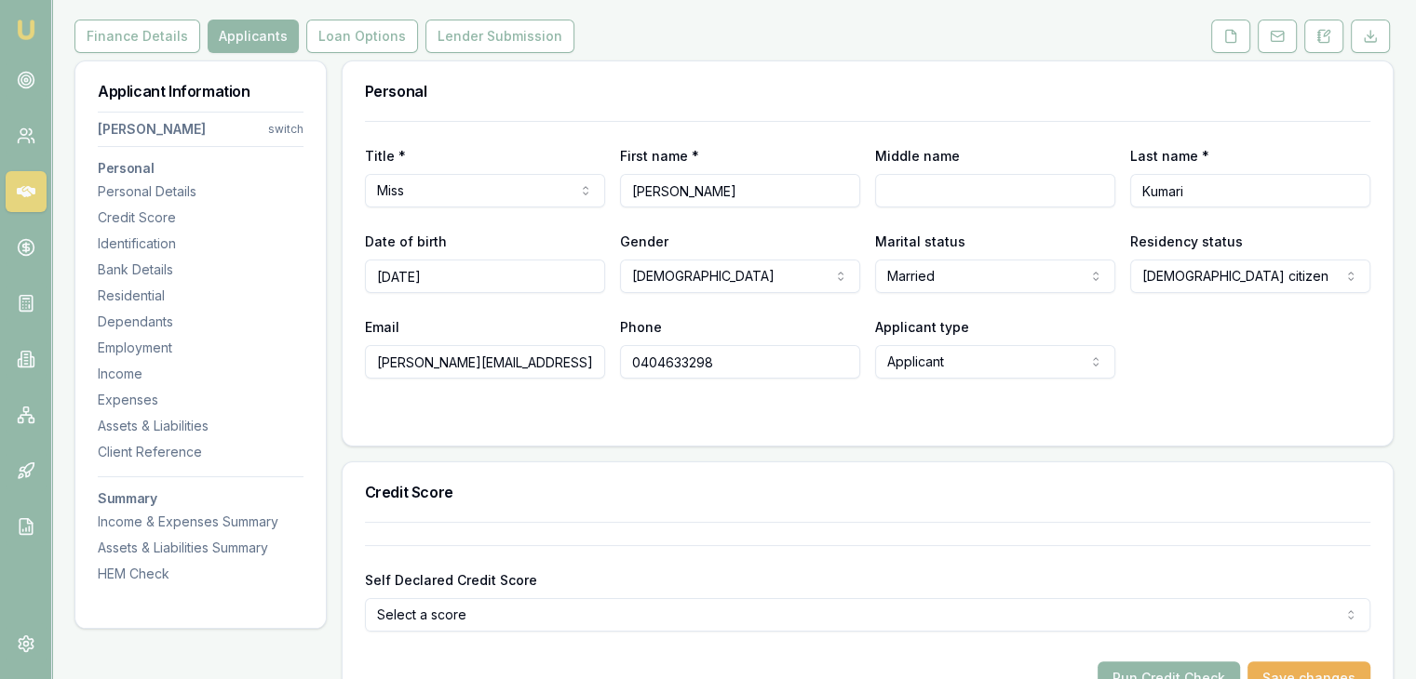
scroll to position [0, 0]
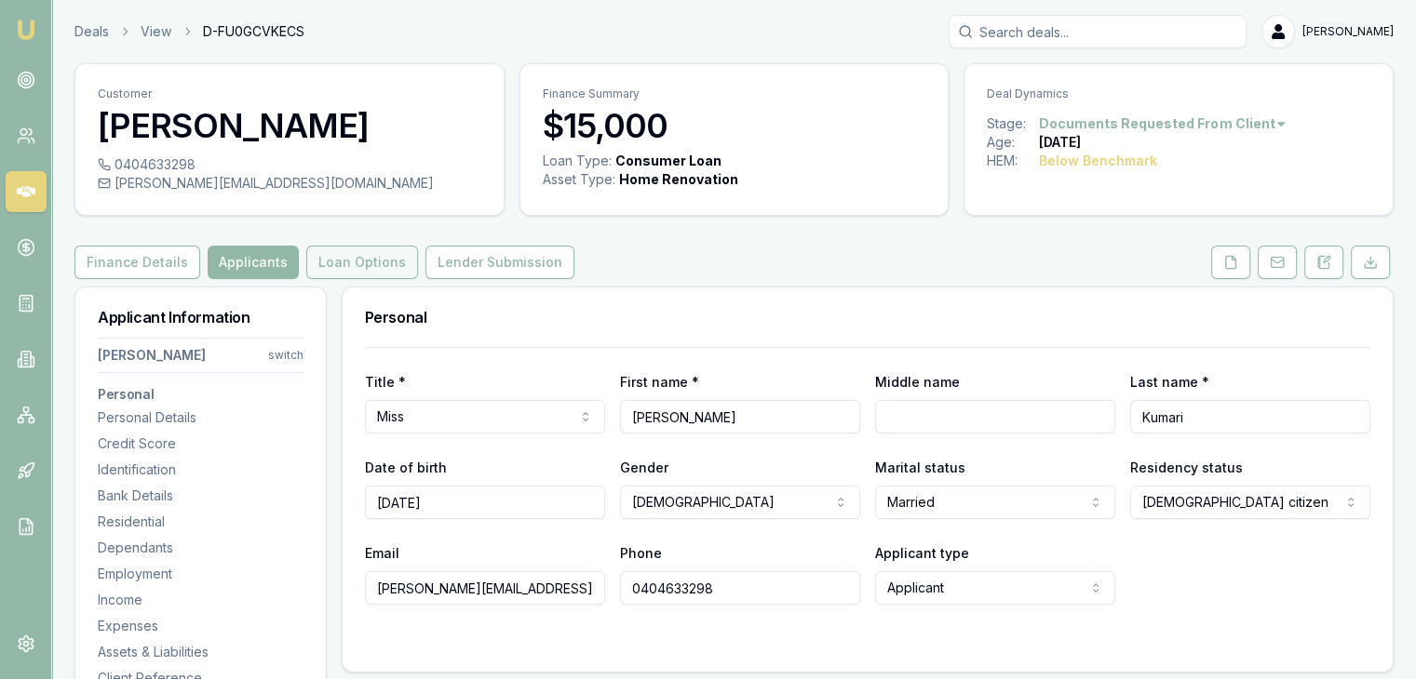
click at [362, 258] on button "Loan Options" at bounding box center [362, 263] width 112 height 34
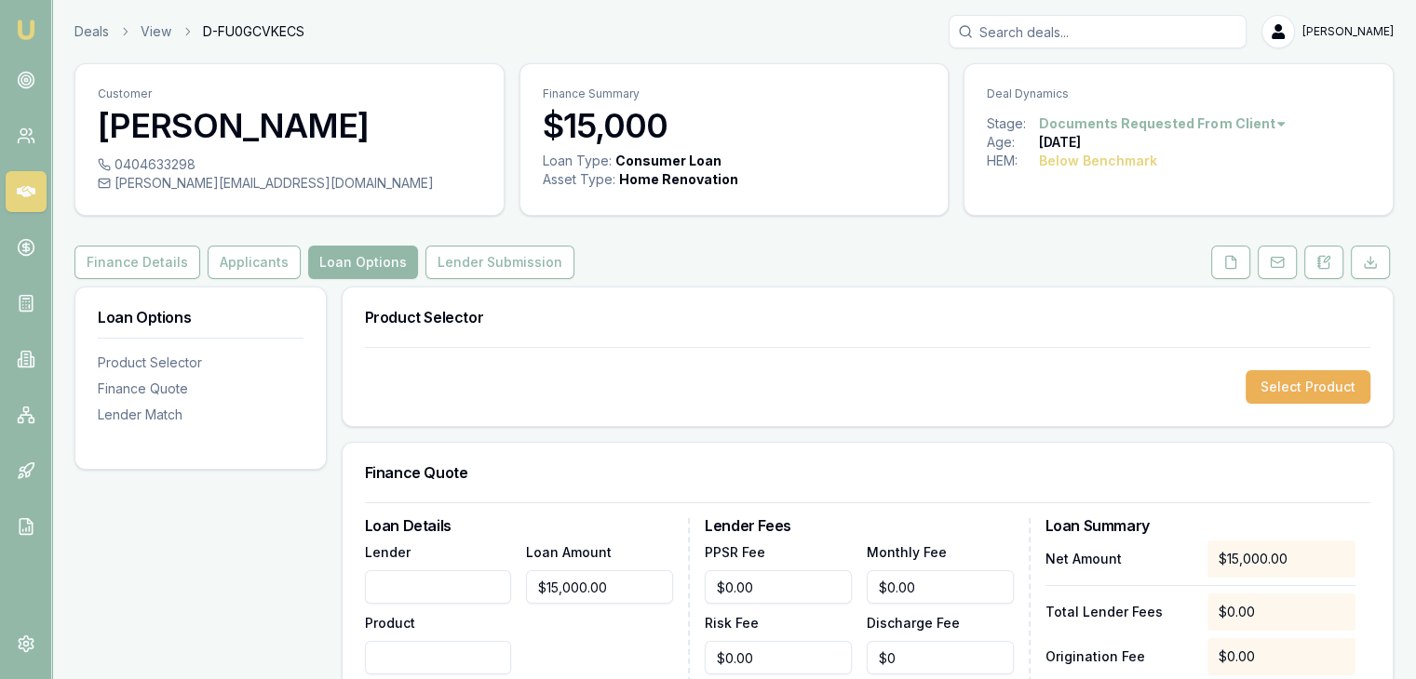
click at [424, 577] on input "Lender" at bounding box center [438, 587] width 147 height 34
click at [1288, 391] on button "Select Product" at bounding box center [1307, 387] width 125 height 34
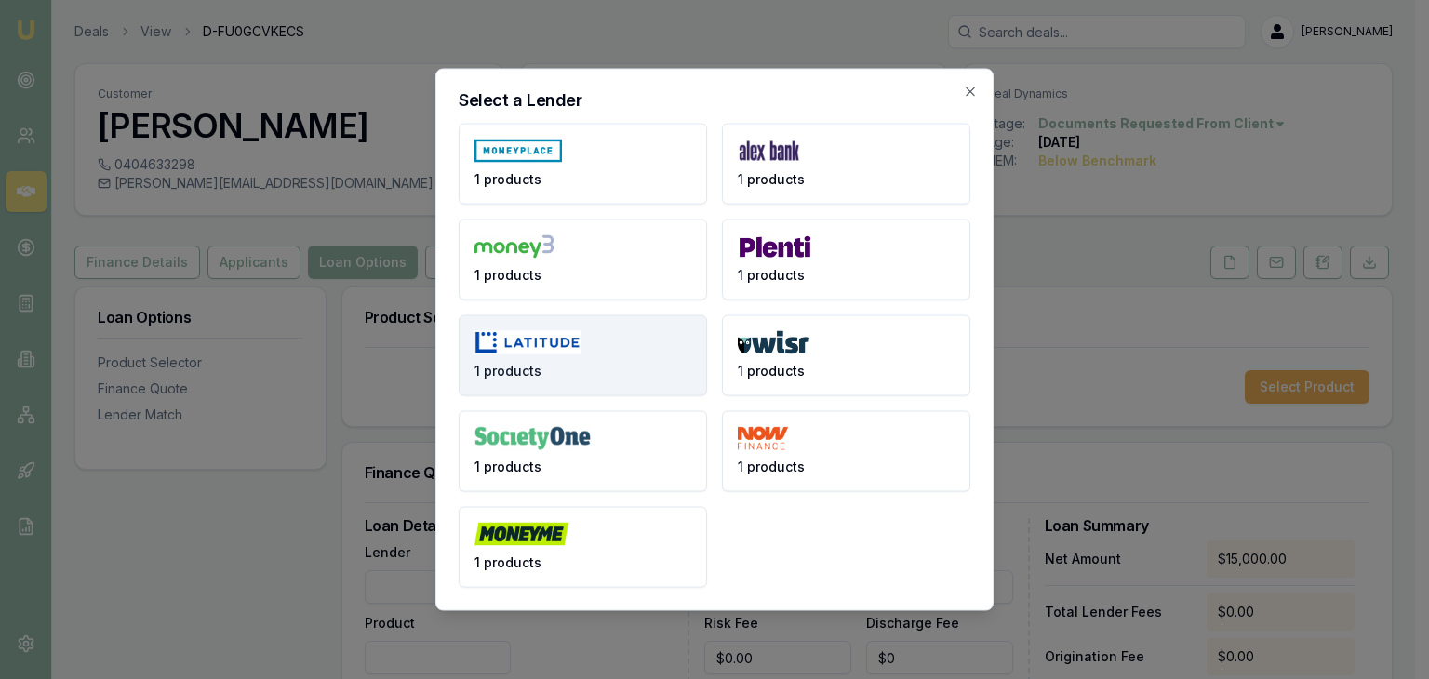
click at [558, 341] on img at bounding box center [528, 342] width 106 height 23
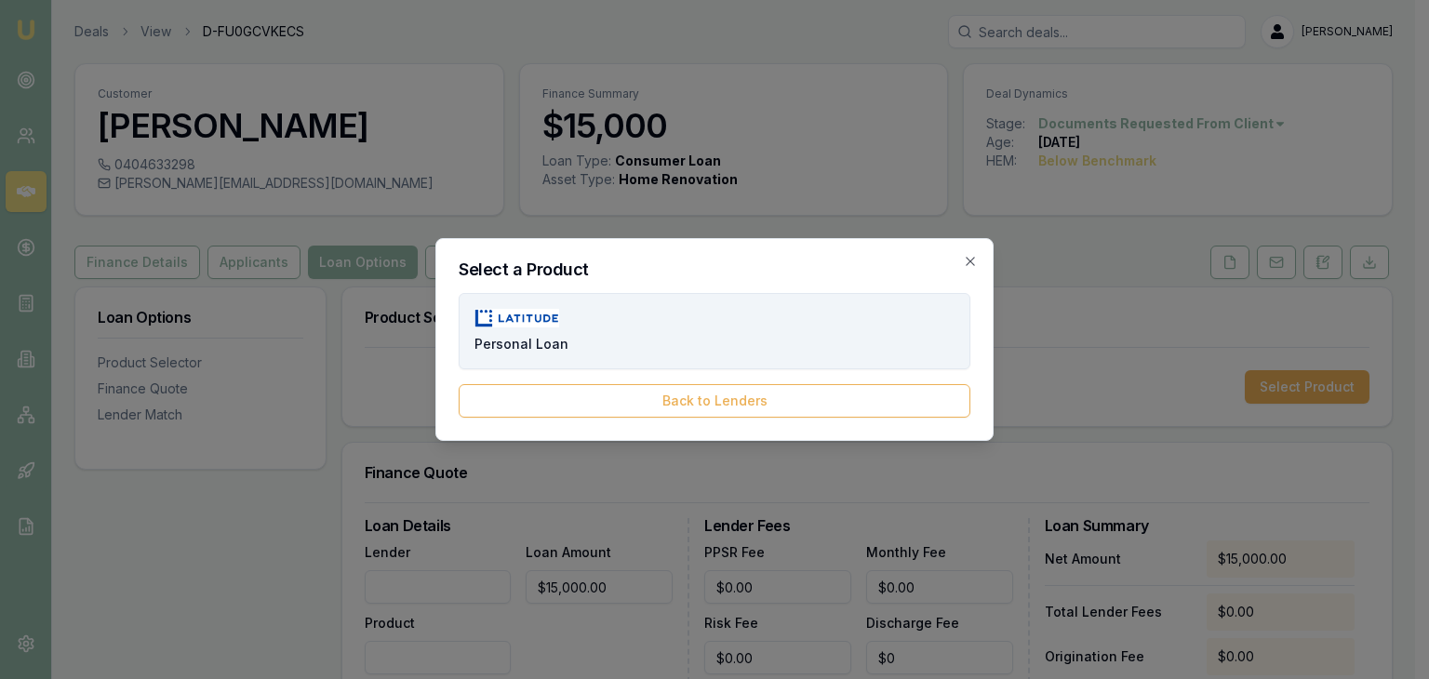
click at [631, 352] on button "Personal Loan" at bounding box center [715, 331] width 512 height 76
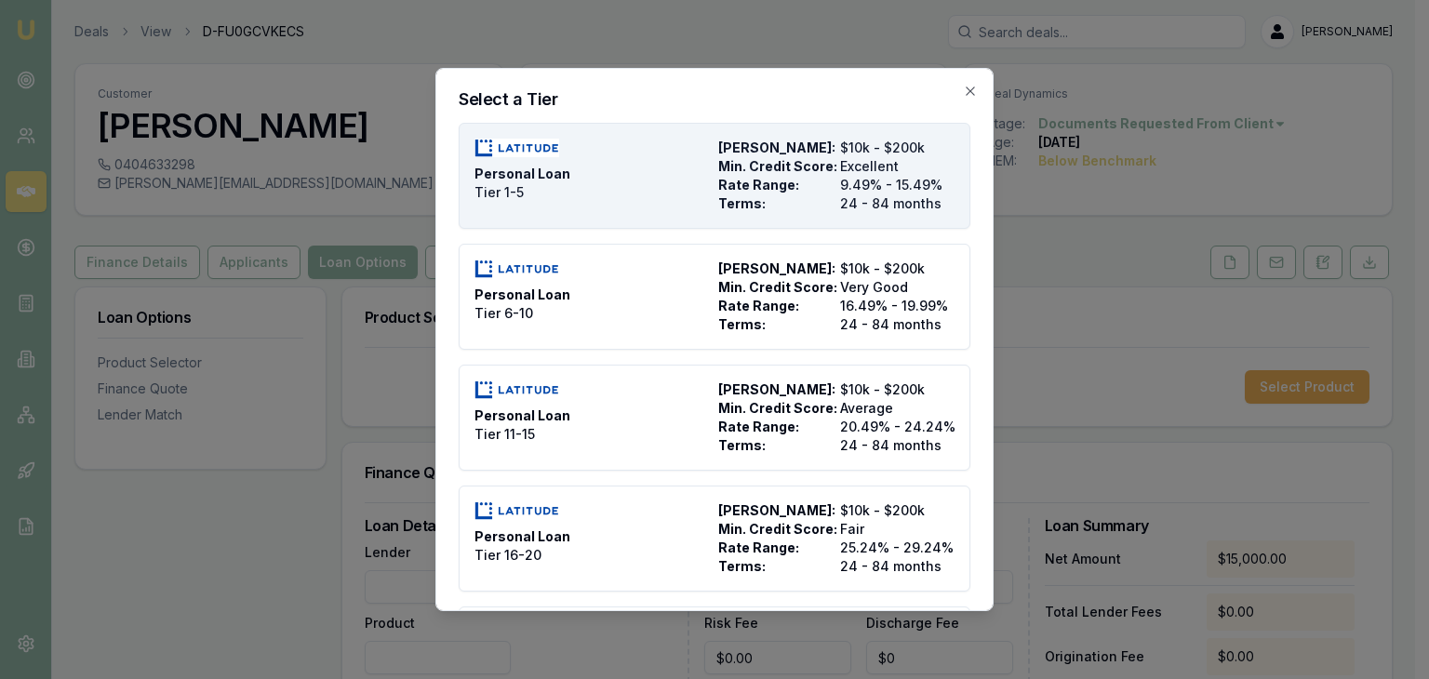
click at [637, 179] on div "Personal Loan Tier 1-5" at bounding box center [593, 176] width 236 height 74
type input "Latitude"
type input "Personal Loan"
type input "Tier 1-5"
type input "9.49"
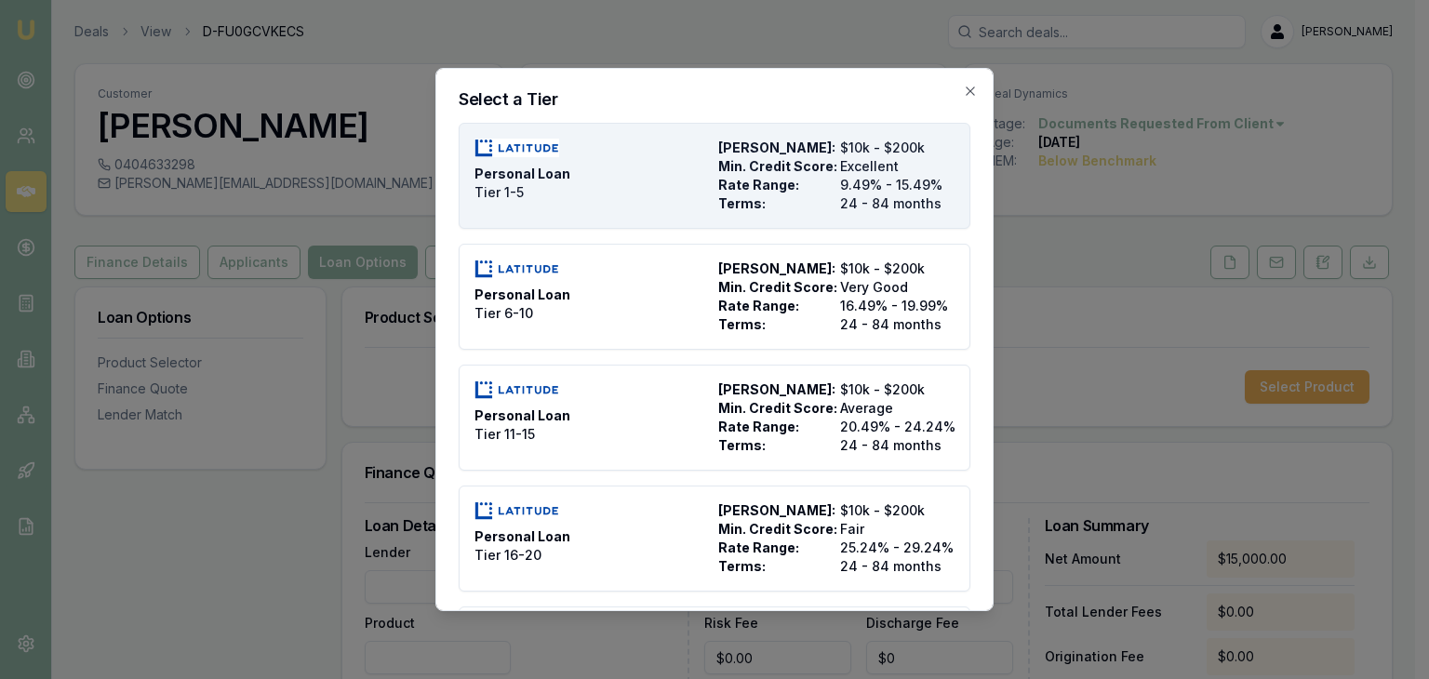
type input "24"
type input "2500"
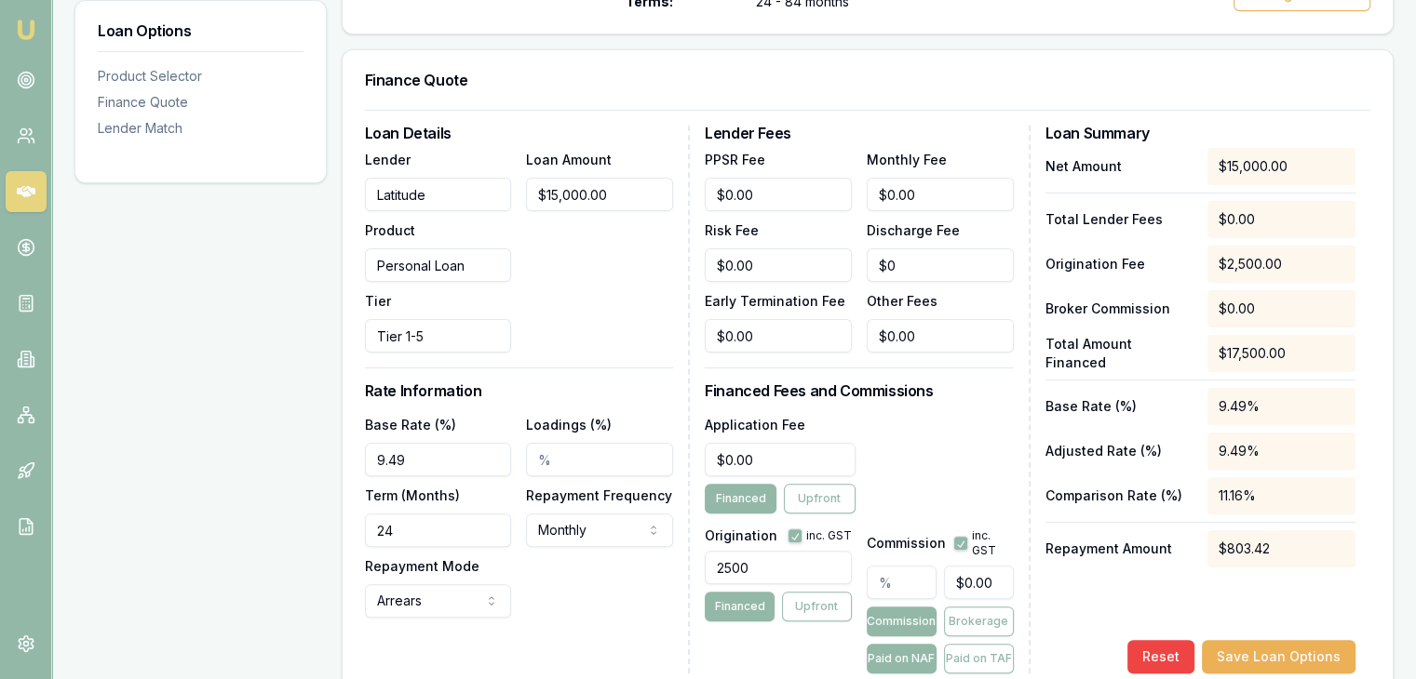
scroll to position [465, 0]
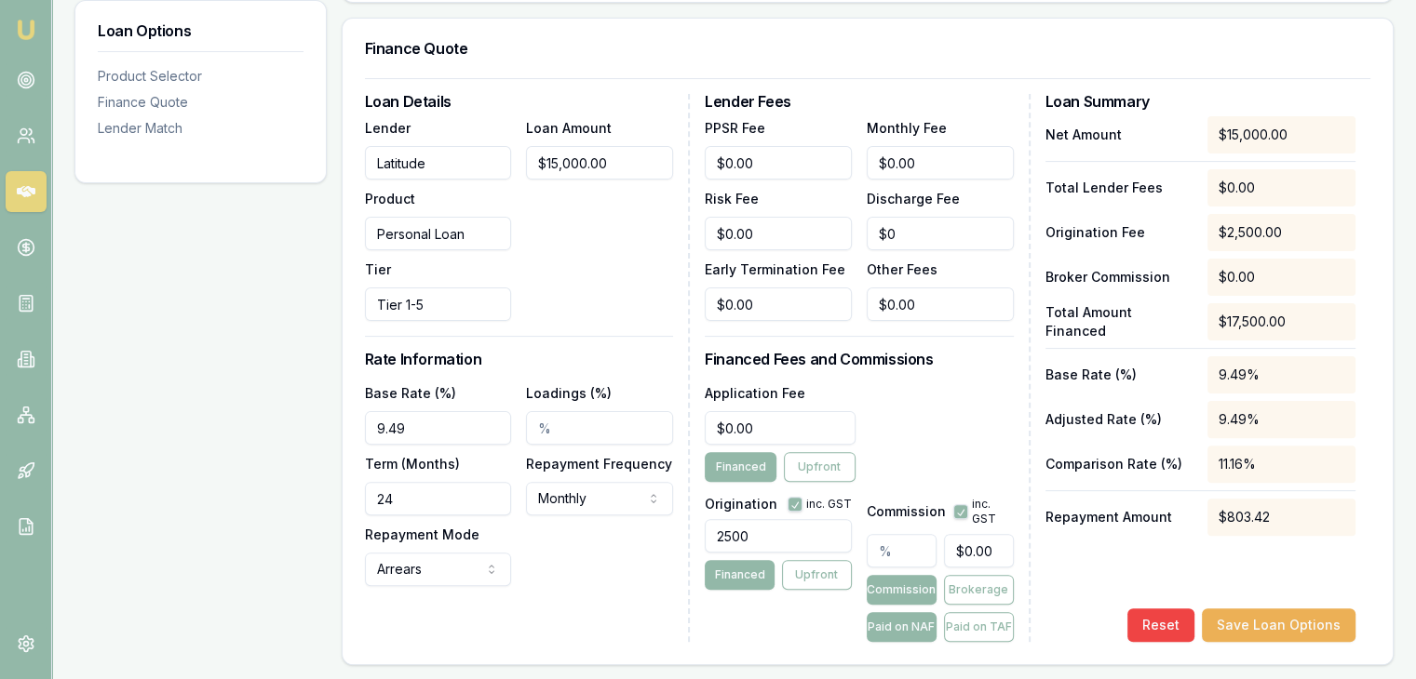
click at [483, 422] on input "9.49" at bounding box center [438, 428] width 147 height 34
type input "9"
type input "11.99%"
click at [326, 500] on div "Loan Options Product Selector Finance Quote Lender Match" at bounding box center [200, 514] width 252 height 1386
click at [406, 486] on input "24" at bounding box center [438, 499] width 147 height 34
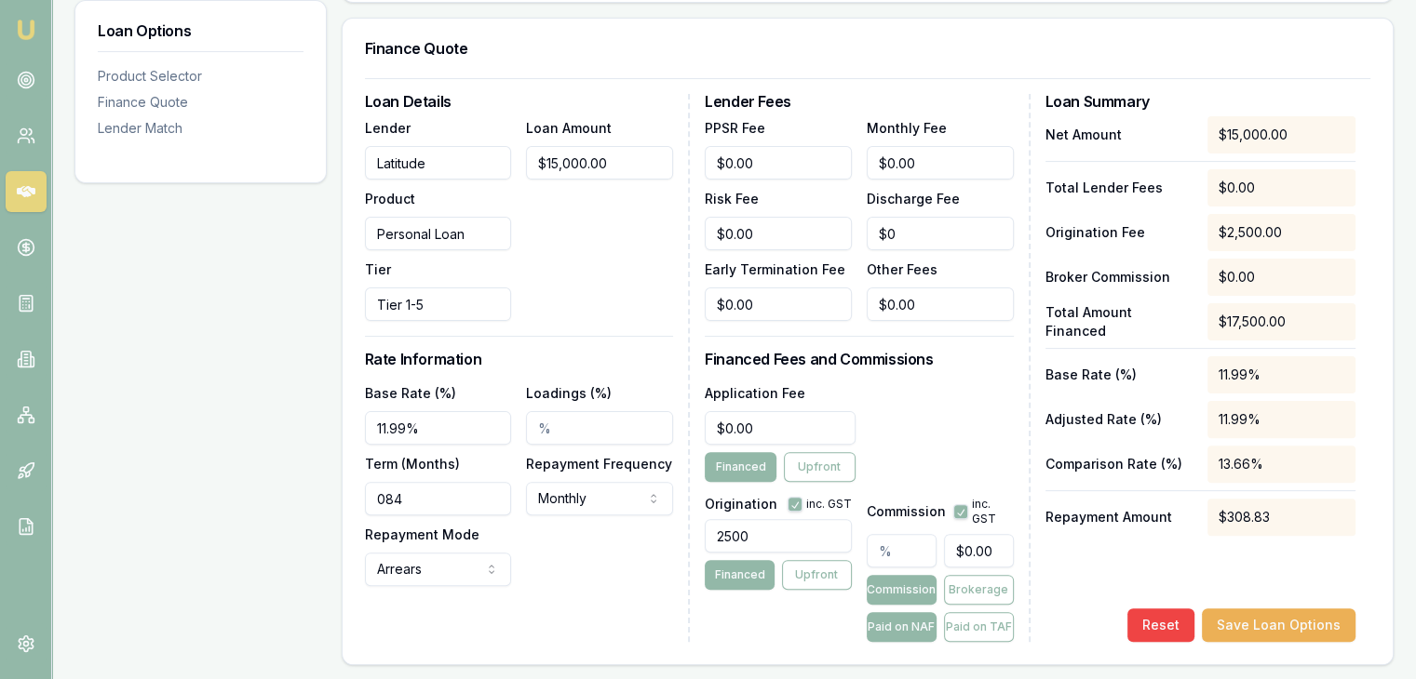
type input "084"
click at [575, 572] on div "Base Rate (%) 11.99% Loadings (%) Term (Months) 084 Repayment Frequency Monthly…" at bounding box center [519, 484] width 308 height 205
click at [1288, 629] on button "Save Loan Options" at bounding box center [1278, 626] width 154 height 34
type input "0"
click at [792, 429] on input "0" at bounding box center [780, 428] width 151 height 34
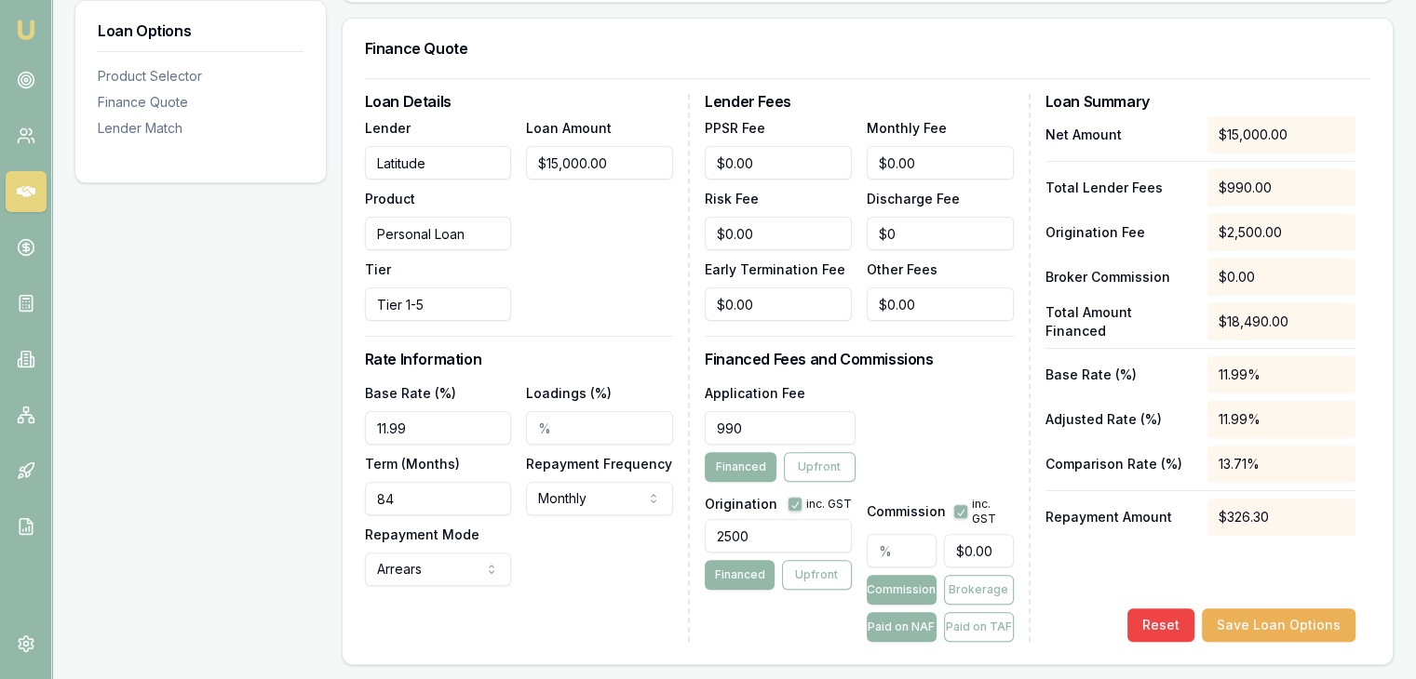
type input "$990.00"
click at [894, 409] on div "Application Fee $990.00 Financed Upfront" at bounding box center [859, 432] width 308 height 101
click at [751, 544] on input "2500" at bounding box center [778, 536] width 147 height 34
type input "2"
click at [740, 531] on input "text" at bounding box center [778, 536] width 147 height 34
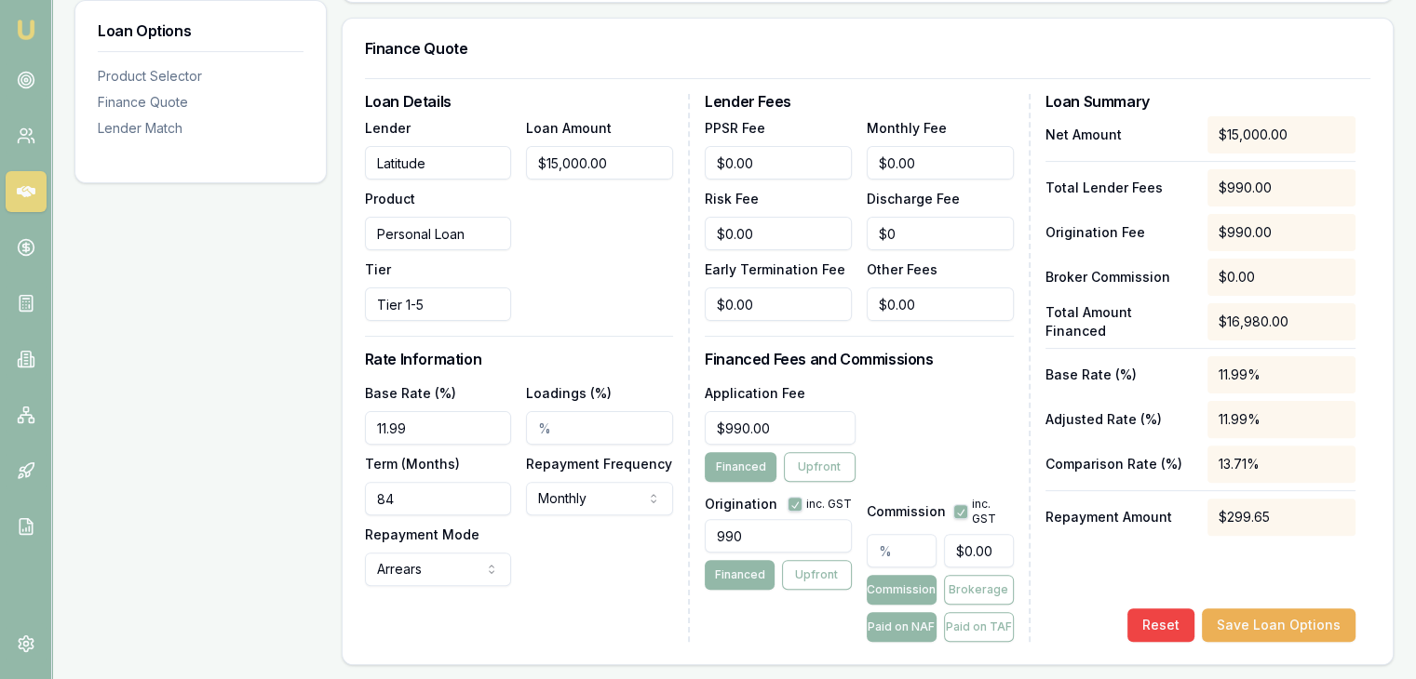
type input "990.00"
click at [919, 470] on div "Application Fee $990.00 Financed Upfront" at bounding box center [859, 432] width 308 height 101
click at [782, 426] on input "990" at bounding box center [780, 428] width 151 height 34
type input "9"
type input "$0.00"
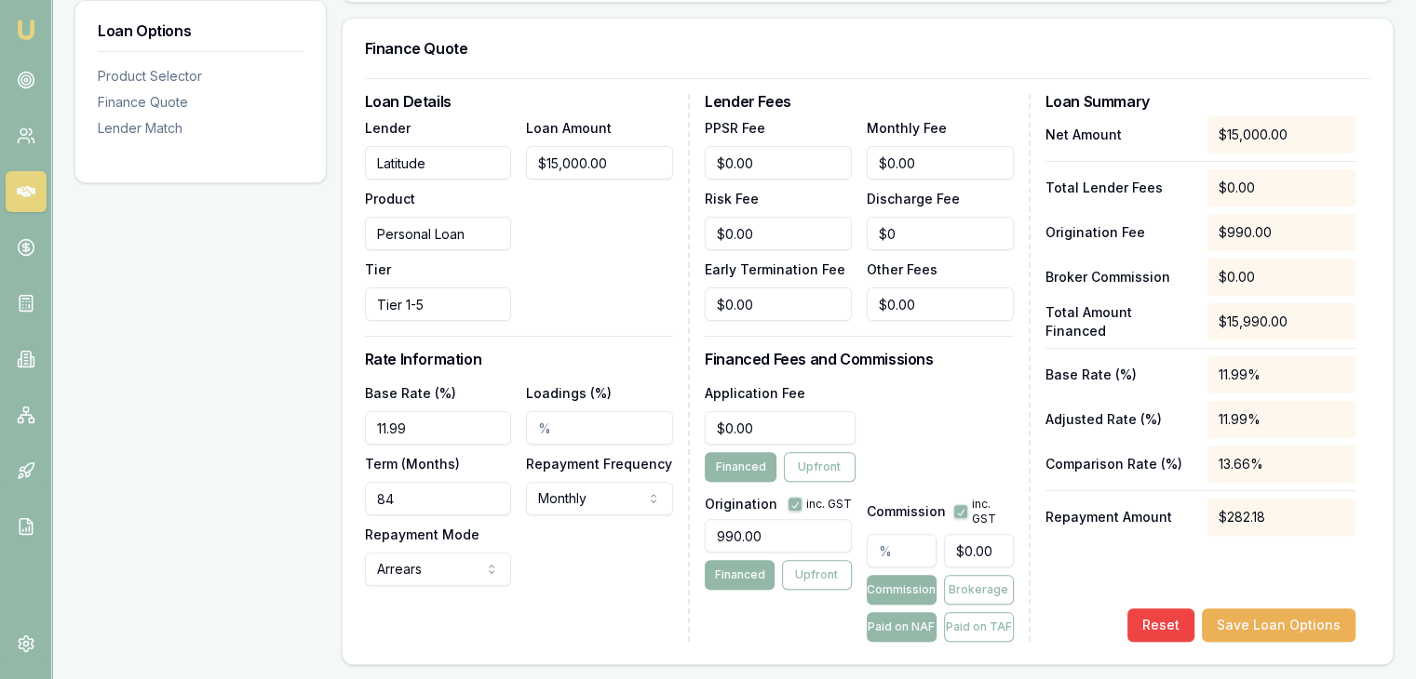
click at [914, 422] on div "Application Fee $0.00 Financed Upfront" at bounding box center [859, 432] width 308 height 101
click at [907, 626] on button "Paid on NAF" at bounding box center [901, 627] width 70 height 30
click at [901, 548] on input "text" at bounding box center [901, 551] width 70 height 34
type input "2"
type input "$319.80"
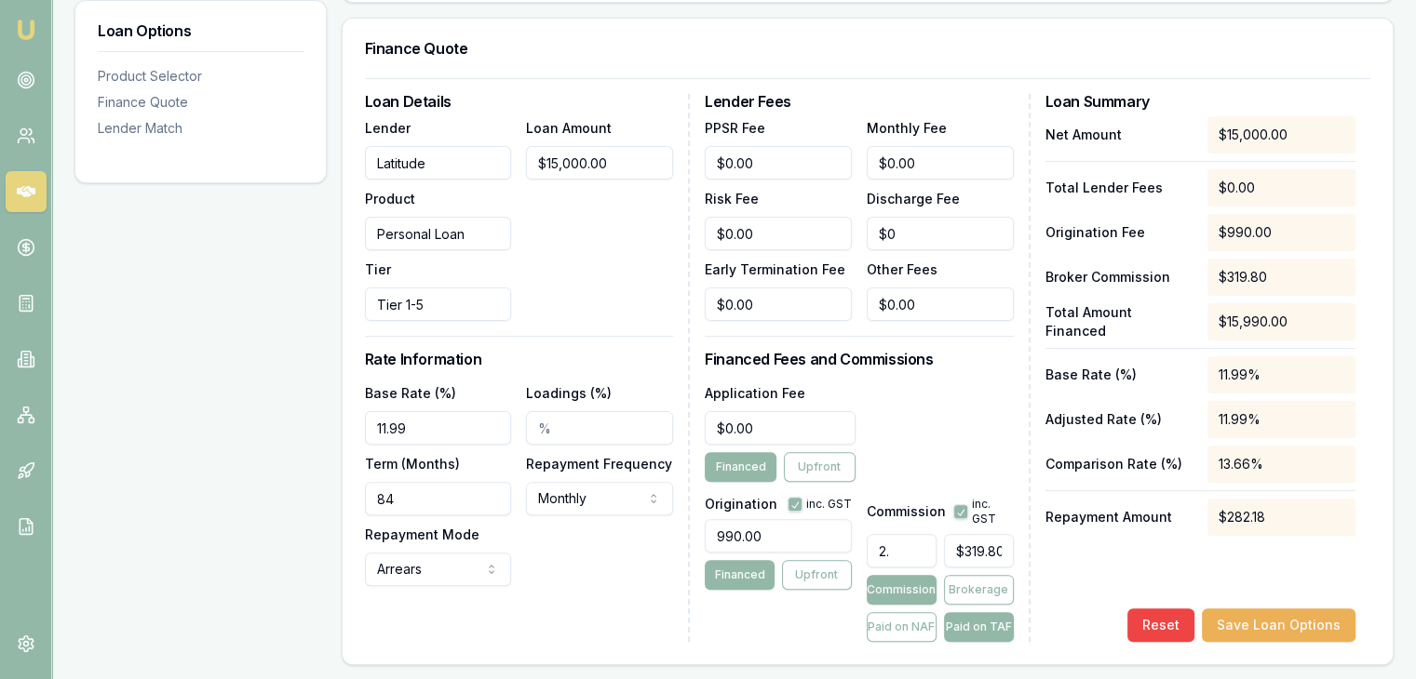
type input "2.4"
type input "$383.76"
type input "2.47"
type input "$394.95"
type input "2.475"
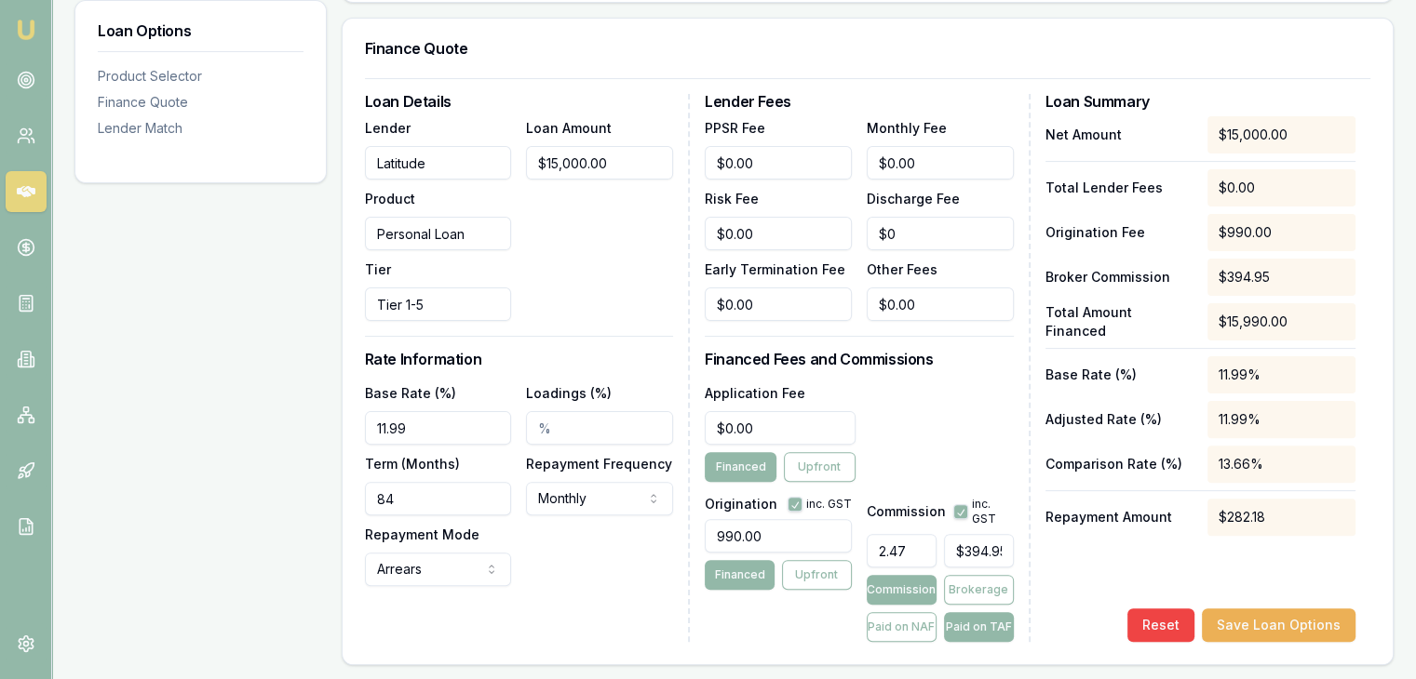
type input "$395.75"
type input "2.48%"
click at [957, 626] on button "Paid on TAF" at bounding box center [979, 627] width 70 height 30
type input "$371.25"
click at [1235, 629] on button "Save Loan Options" at bounding box center [1278, 626] width 154 height 34
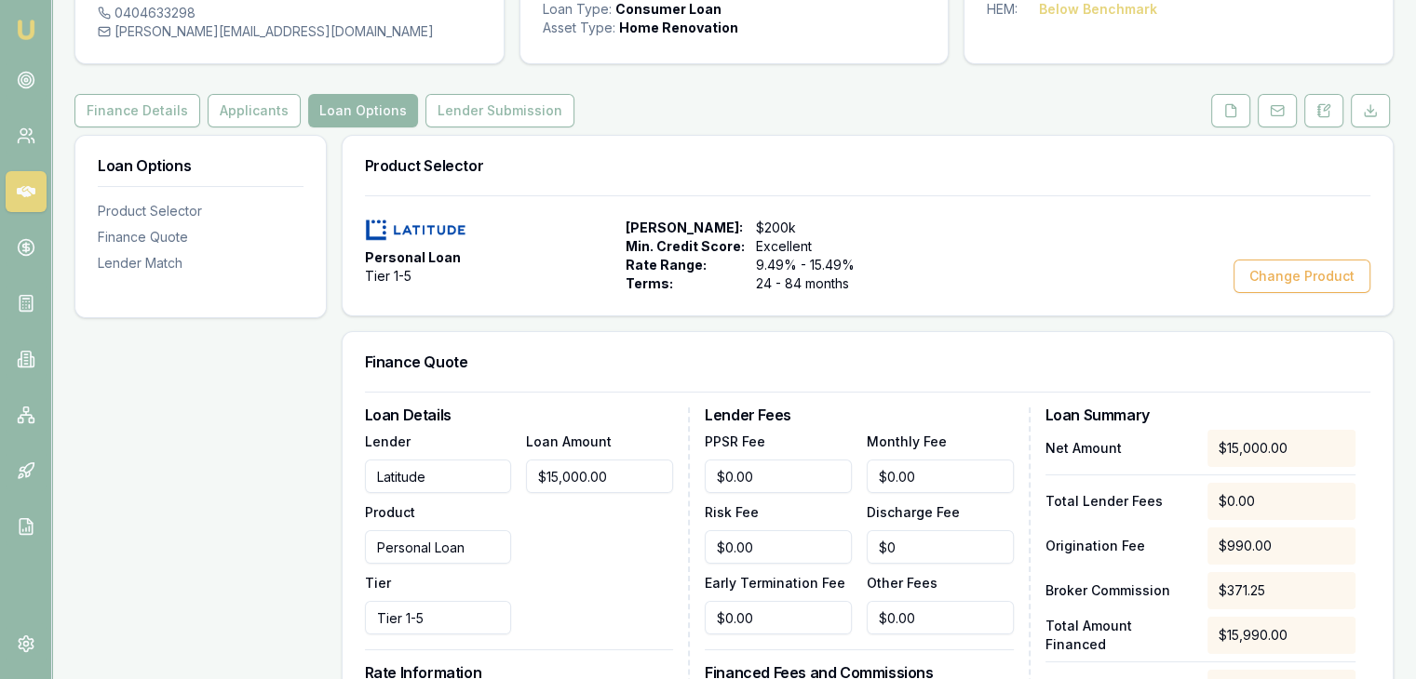
scroll to position [0, 0]
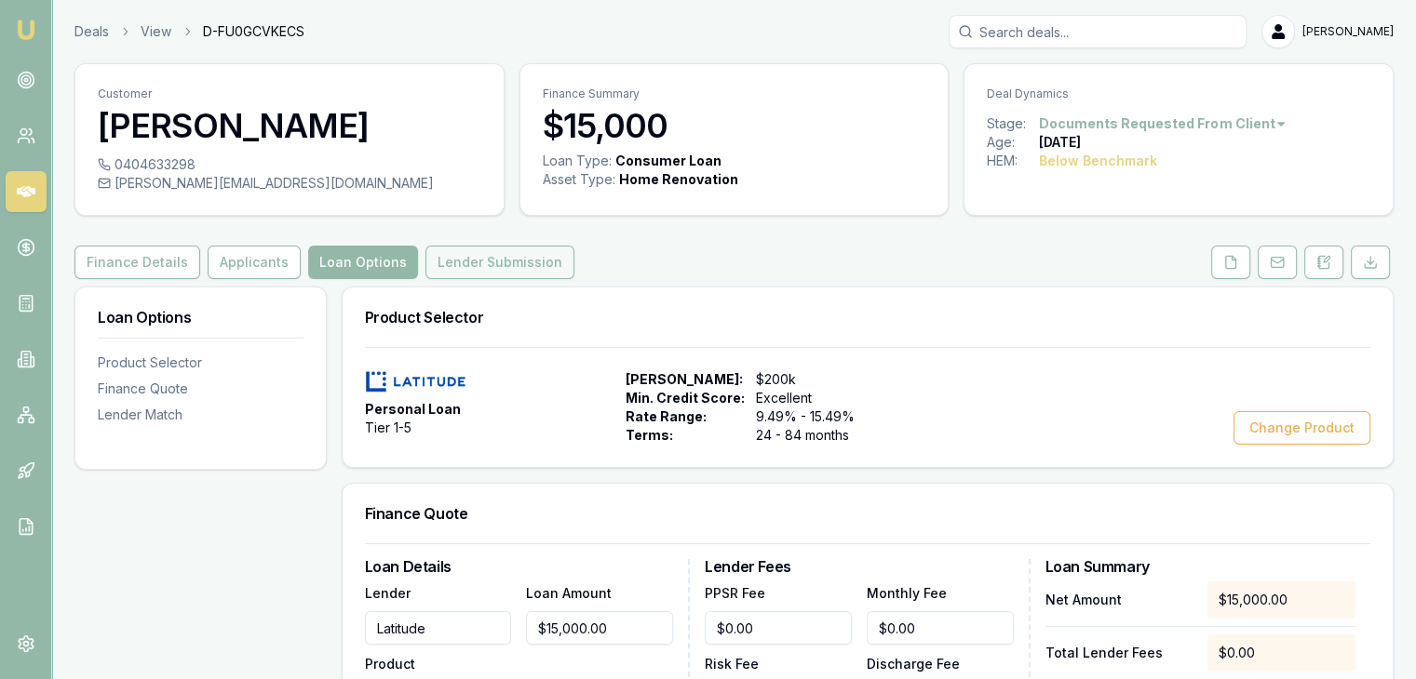
click at [476, 255] on button "Lender Submission" at bounding box center [499, 263] width 149 height 34
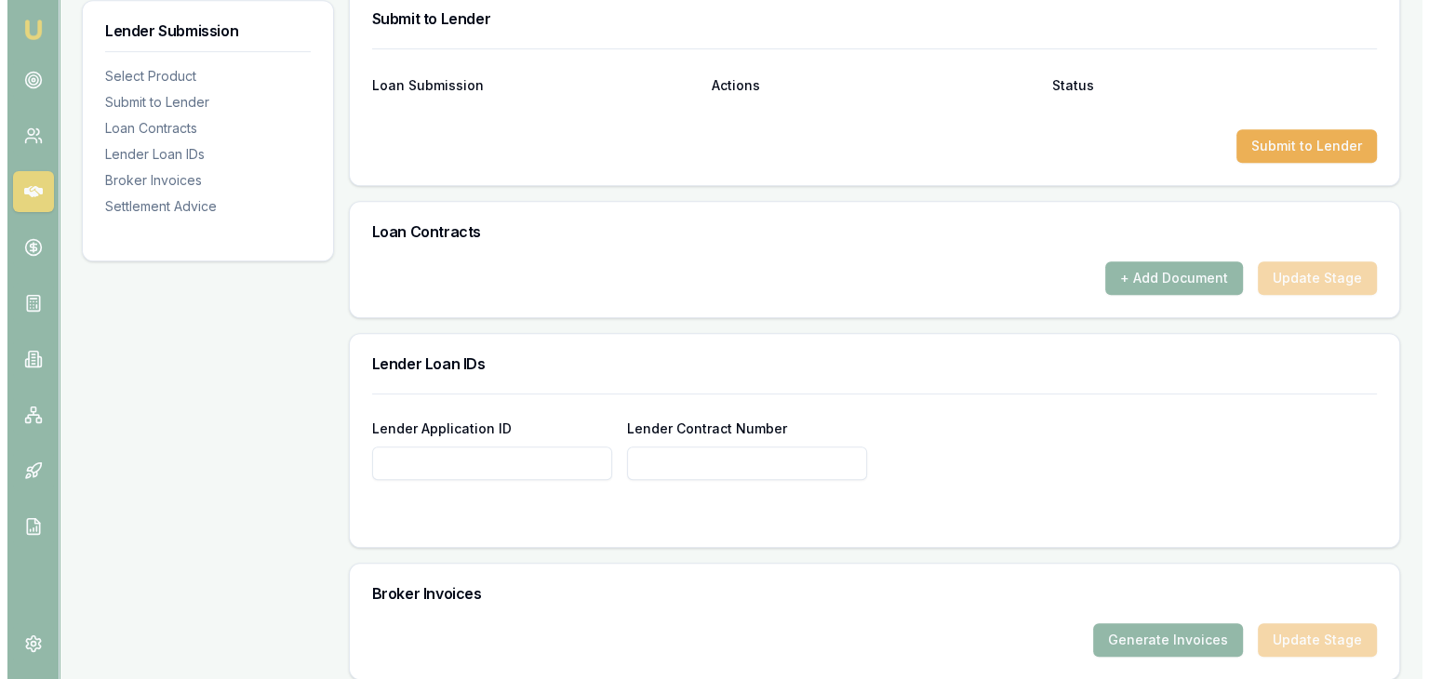
scroll to position [931, 0]
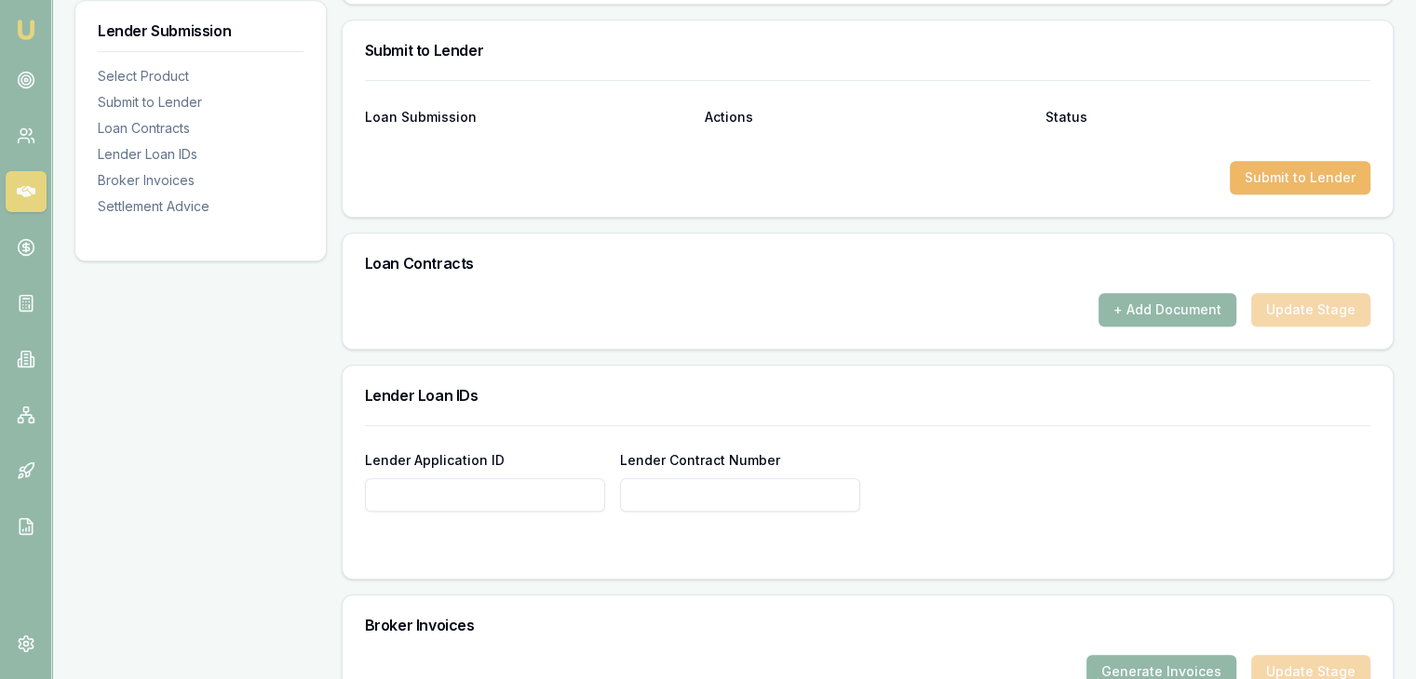
click at [1255, 177] on button "Submit to Lender" at bounding box center [1299, 178] width 141 height 34
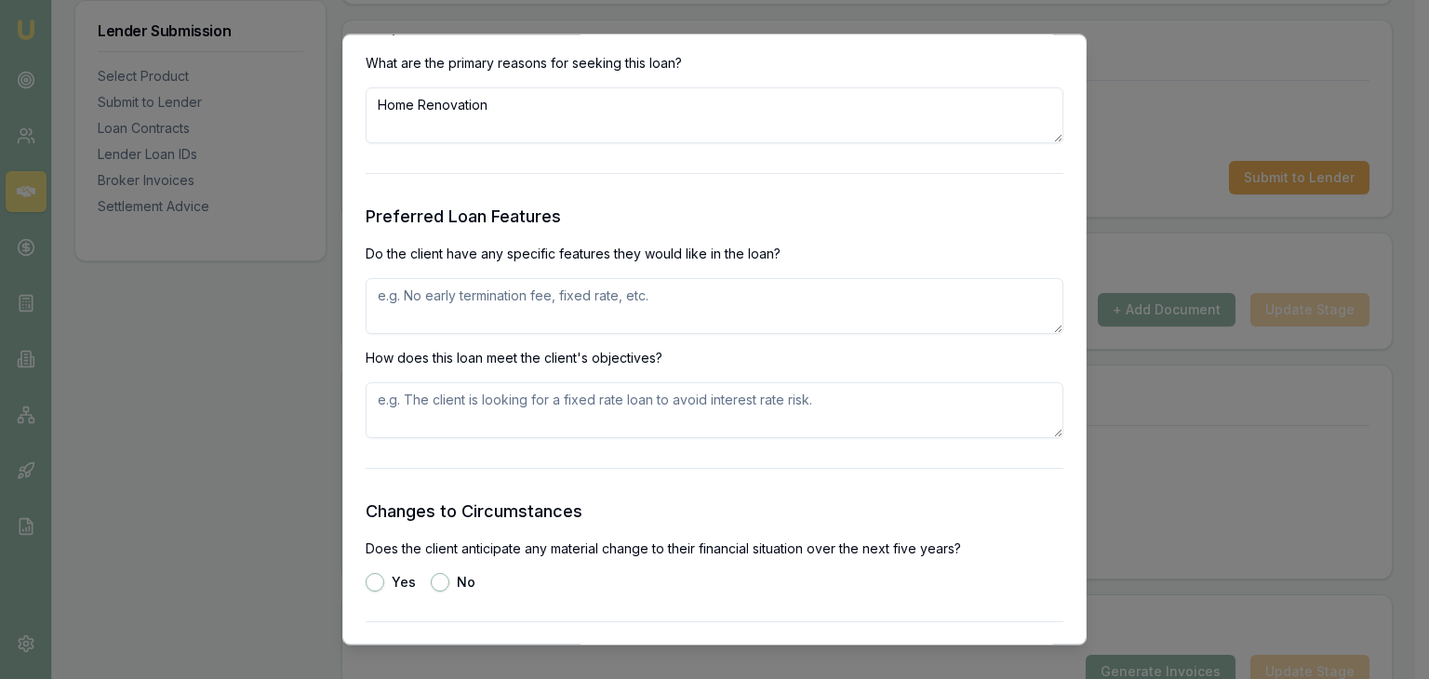
scroll to position [2047, 0]
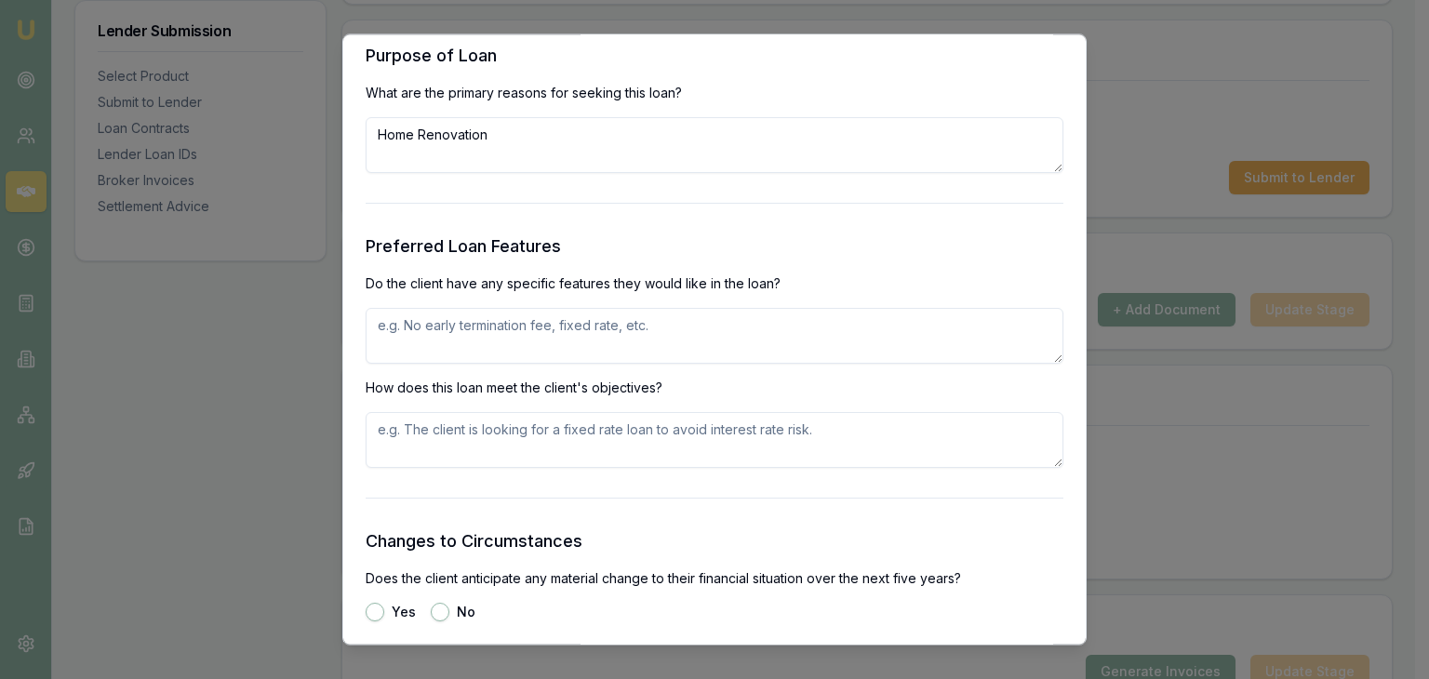
click at [431, 336] on textarea at bounding box center [715, 337] width 698 height 56
type textarea "fixed rate"
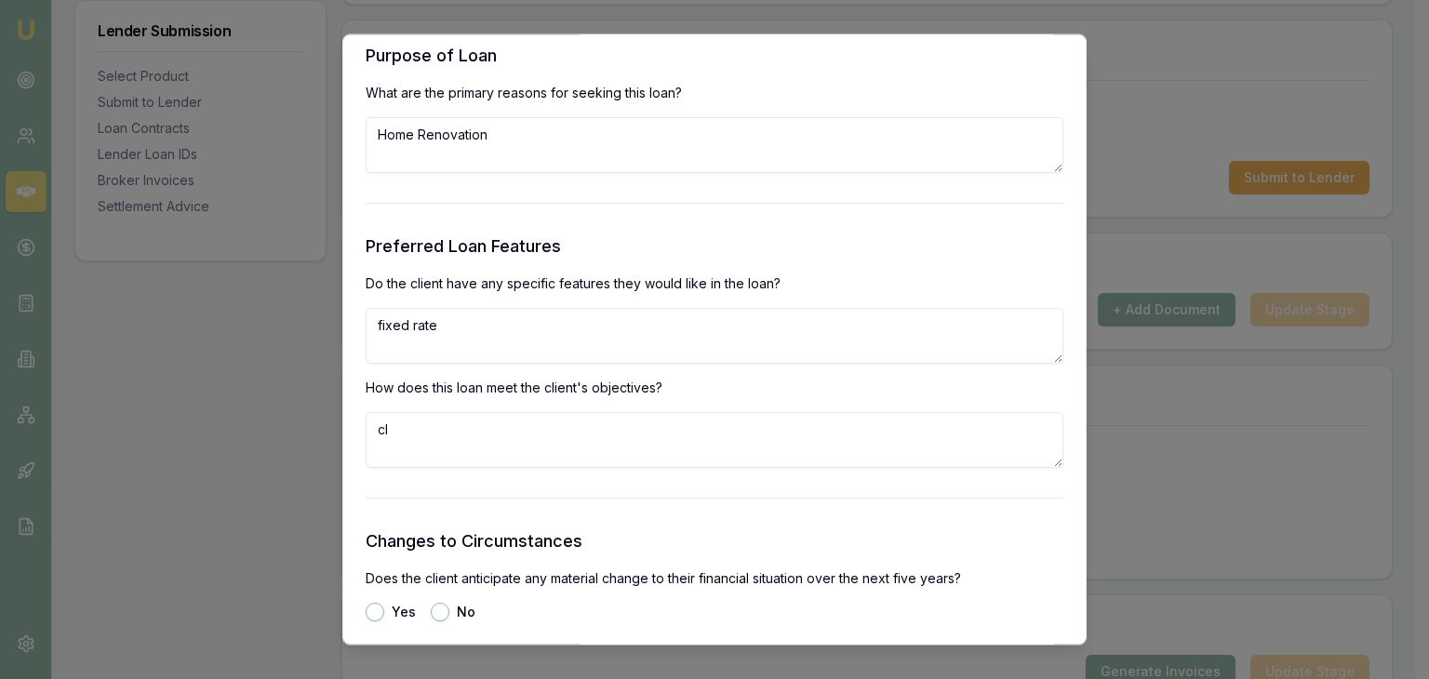
type textarea "c"
type textarea "t"
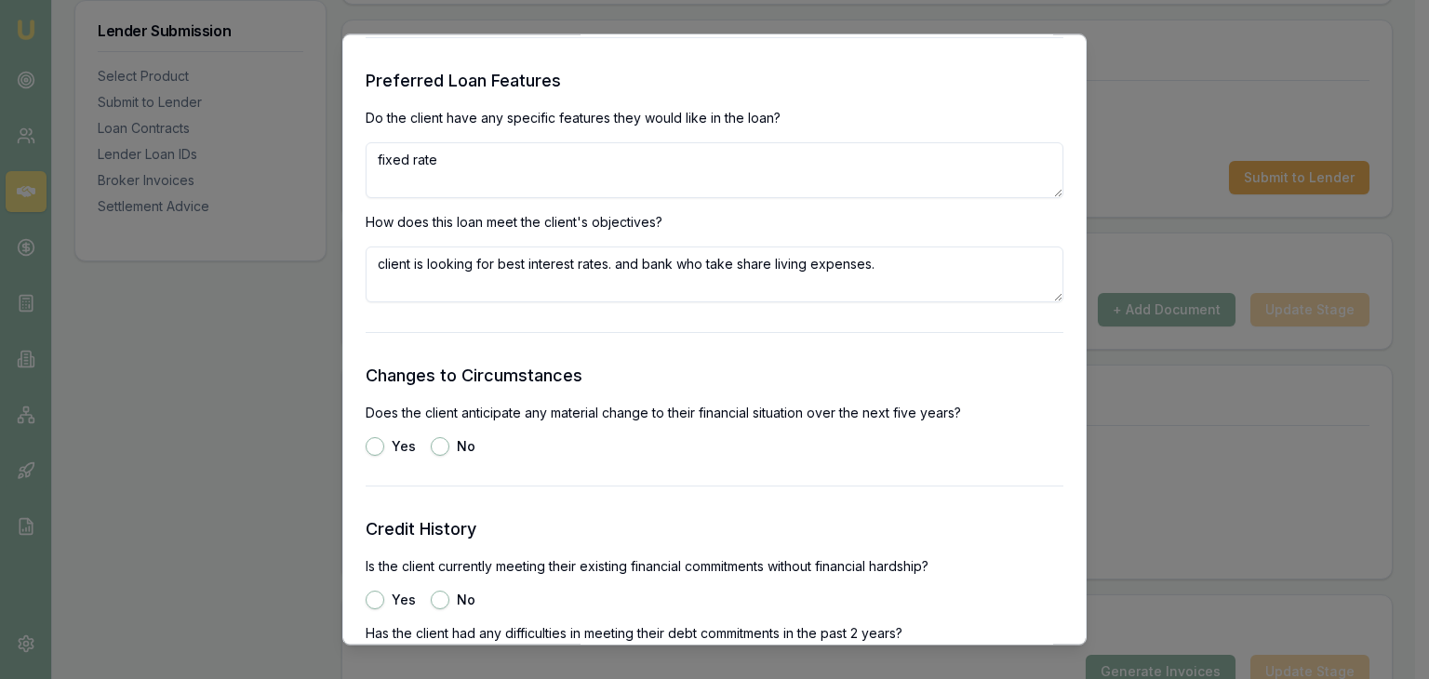
scroll to position [2327, 0]
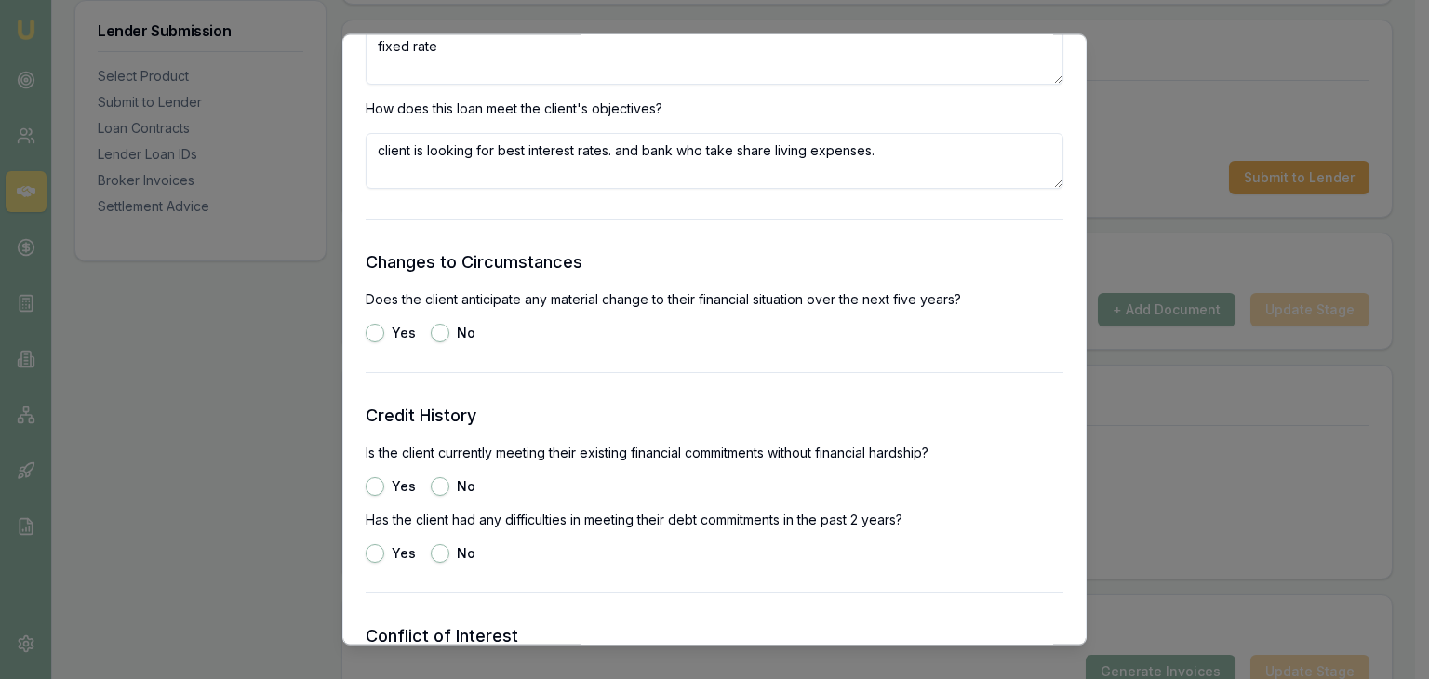
type textarea "client is looking for best interest rates. and bank who take share living expen…"
click at [376, 330] on button "Yes" at bounding box center [375, 334] width 19 height 19
click at [440, 335] on button "No" at bounding box center [440, 334] width 19 height 19
radio input "false"
radio input "true"
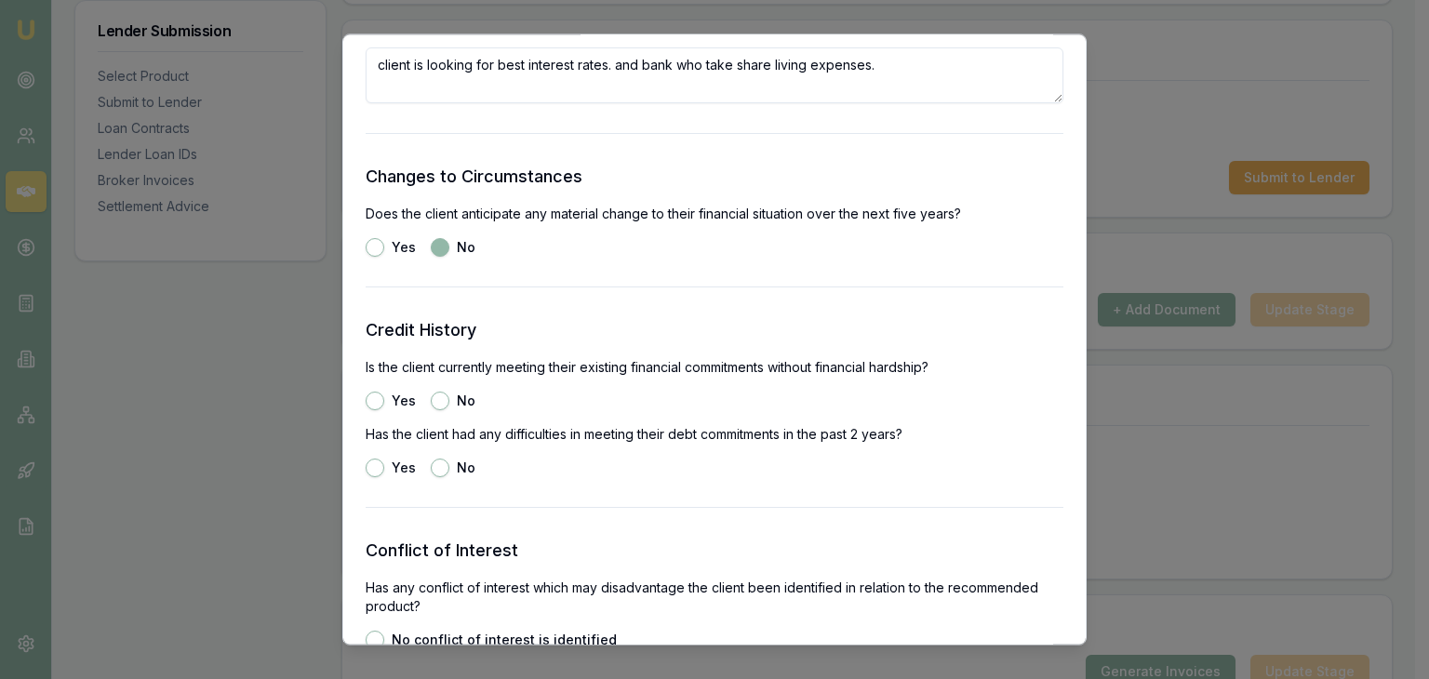
scroll to position [2513, 0]
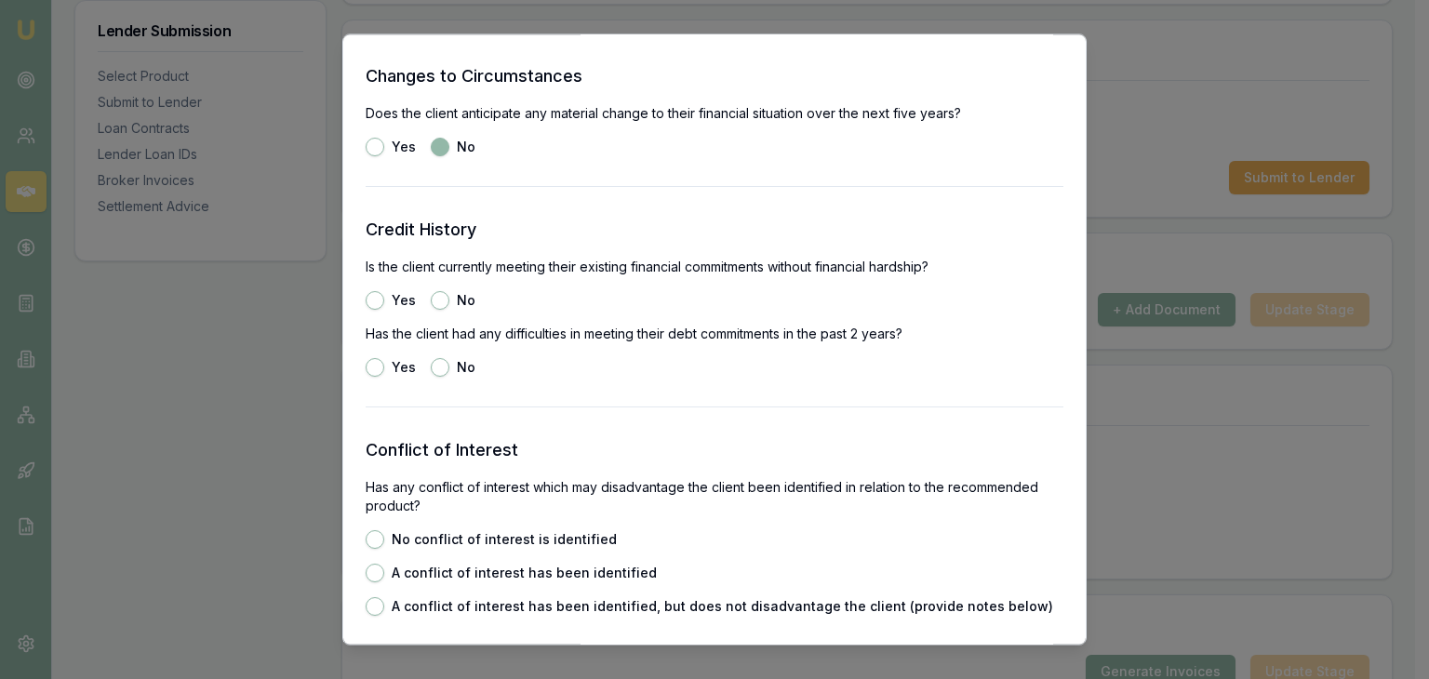
click at [377, 299] on button "Yes" at bounding box center [375, 301] width 19 height 19
radio input "true"
click at [441, 369] on button "No" at bounding box center [440, 368] width 19 height 19
radio input "true"
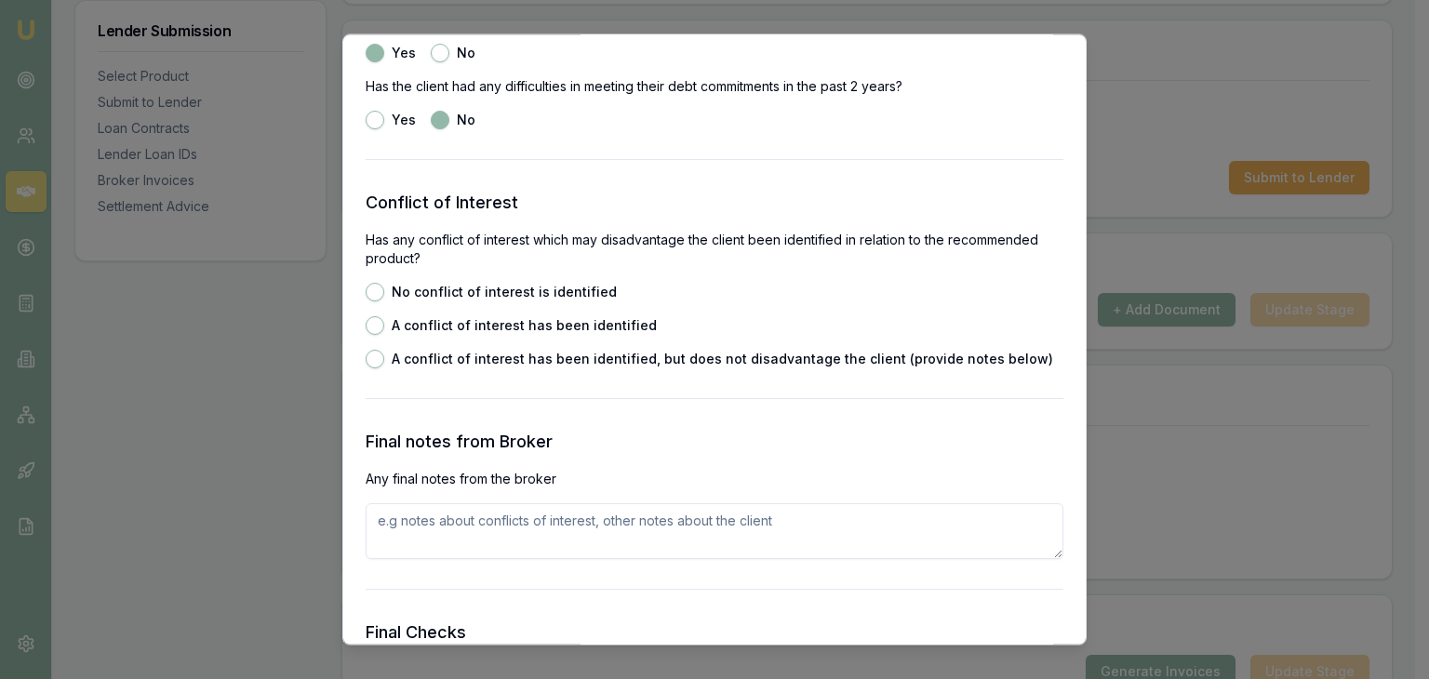
scroll to position [2792, 0]
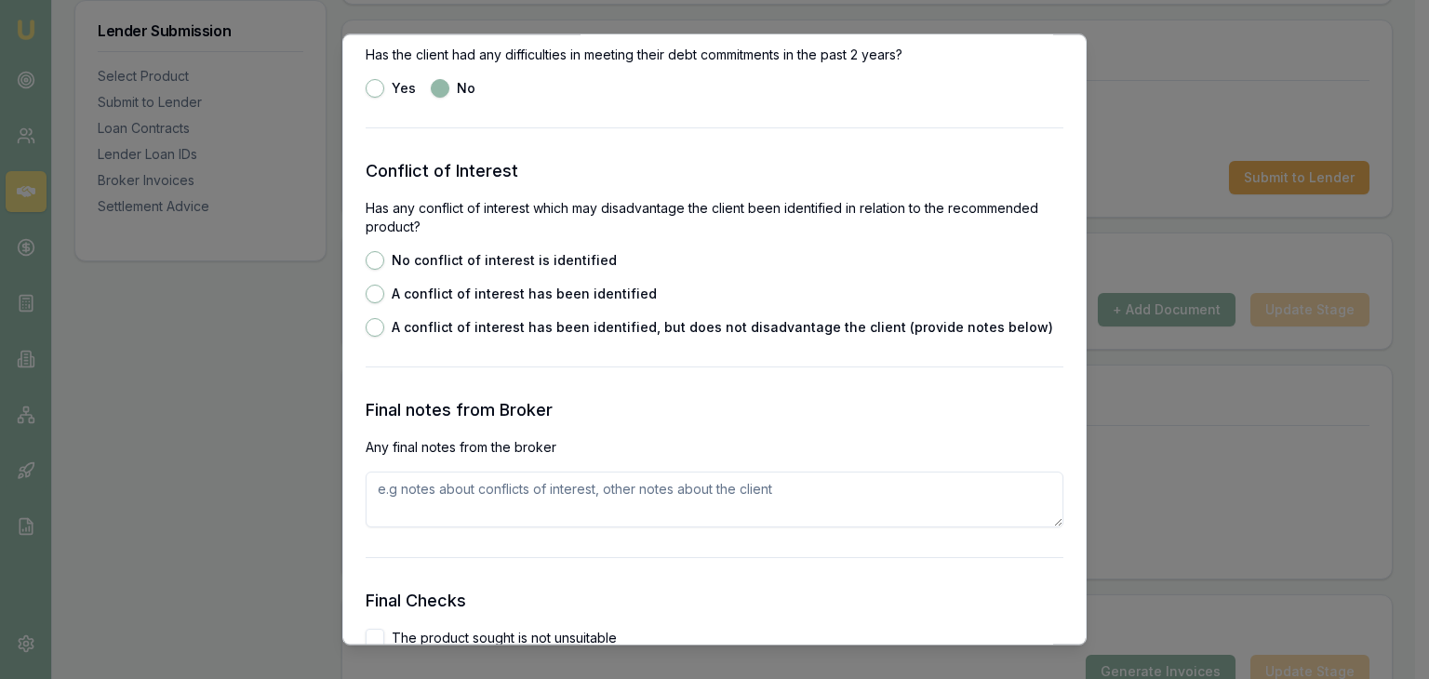
click at [376, 267] on button "No conflict of interest is identified" at bounding box center [375, 261] width 19 height 19
click at [378, 297] on button "A conflict of interest has been identified" at bounding box center [375, 295] width 19 height 19
radio input "false"
radio input "true"
click at [374, 262] on button "No conflict of interest is identified" at bounding box center [375, 261] width 19 height 19
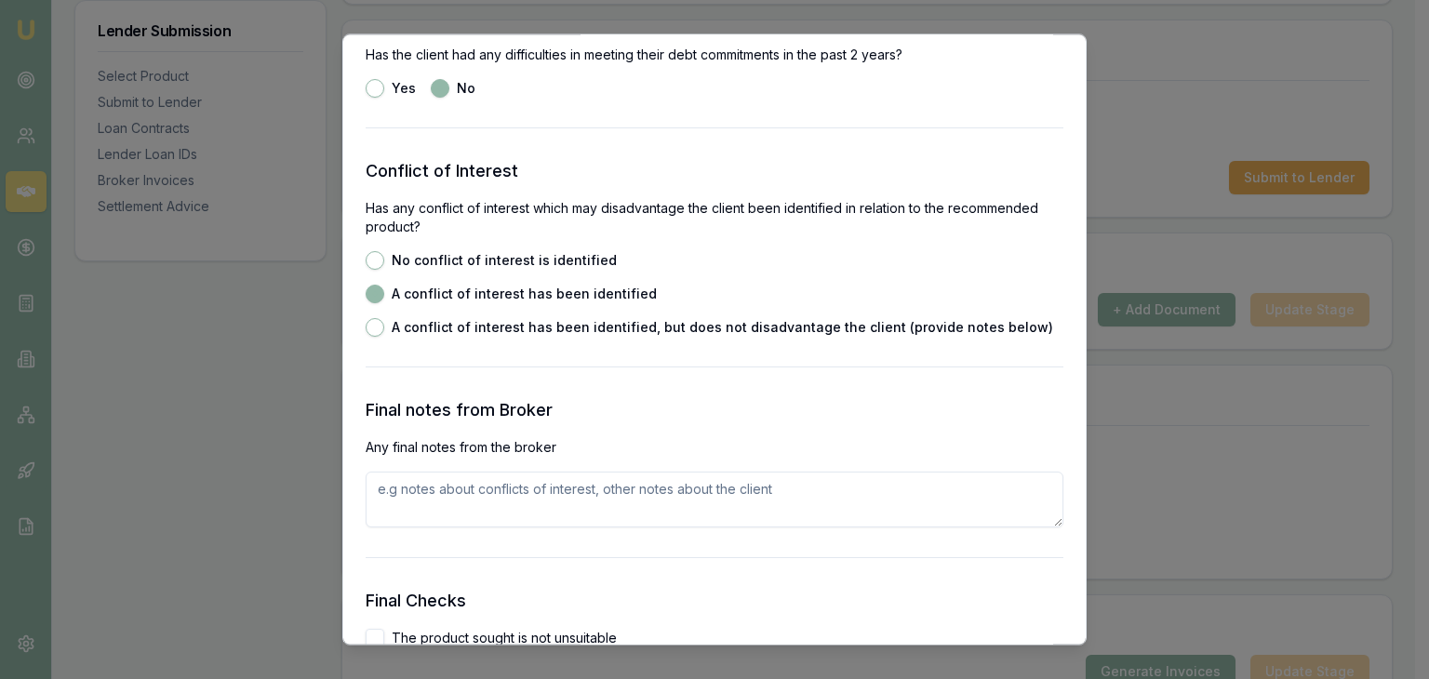
radio input "true"
radio input "false"
click at [409, 503] on textarea at bounding box center [715, 501] width 698 height 56
paste textarea "Client is seeking a loan of $25,000 for home renovations, specifically kitchen …"
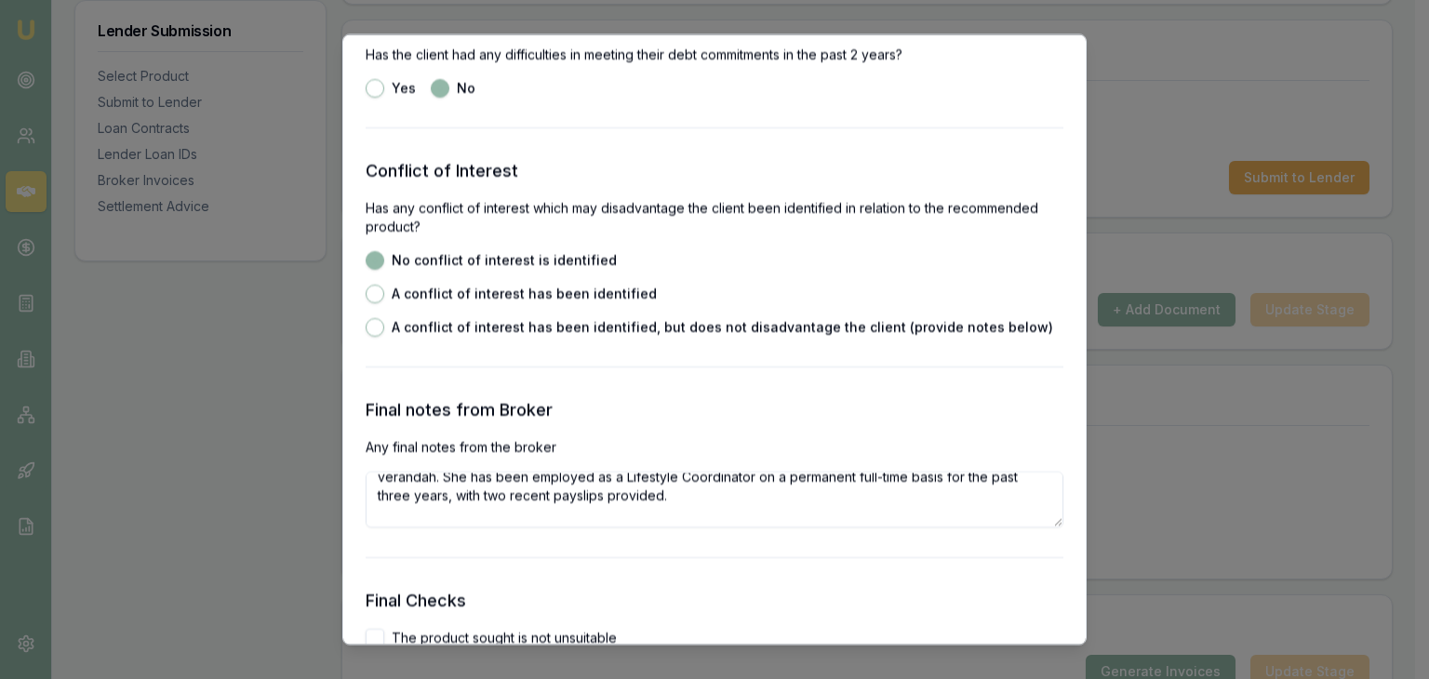
scroll to position [0, 0]
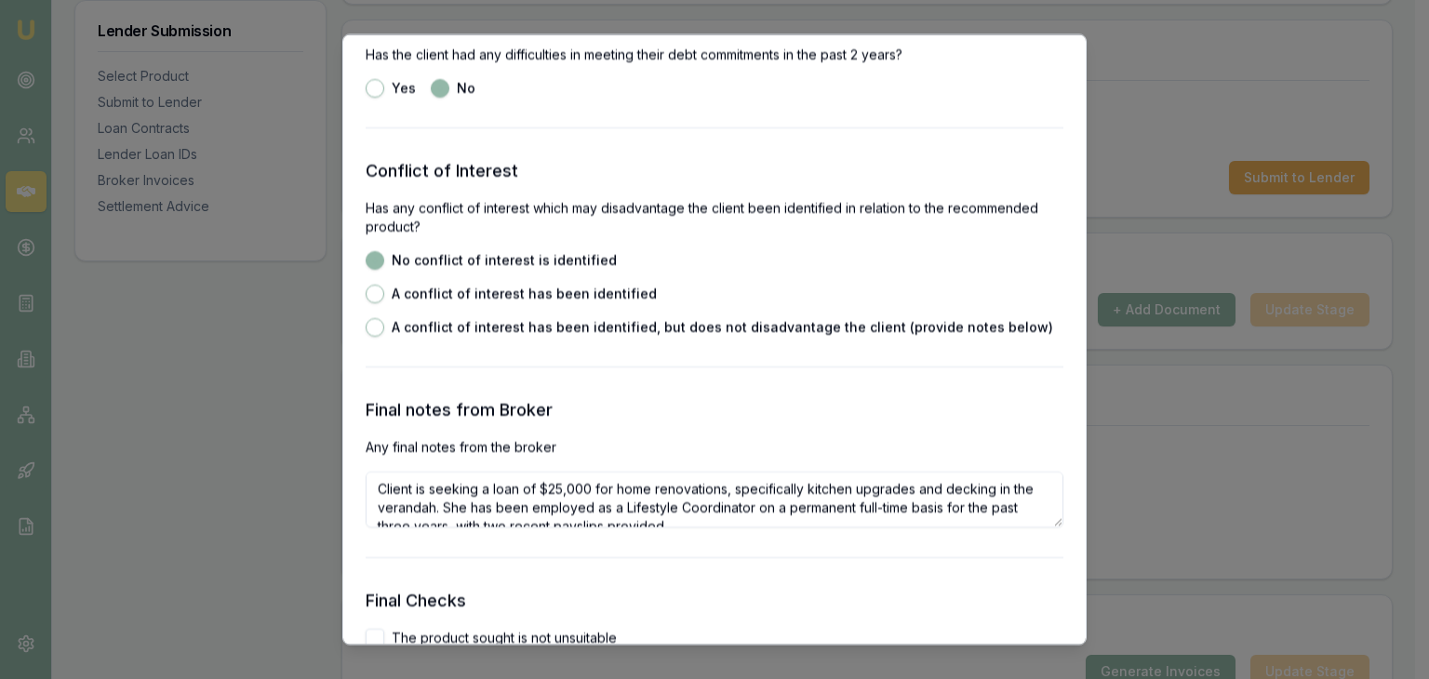
click at [698, 518] on textarea "Client is seeking a loan of $25,000 for home renovations, specifically kitchen …" at bounding box center [715, 501] width 698 height 56
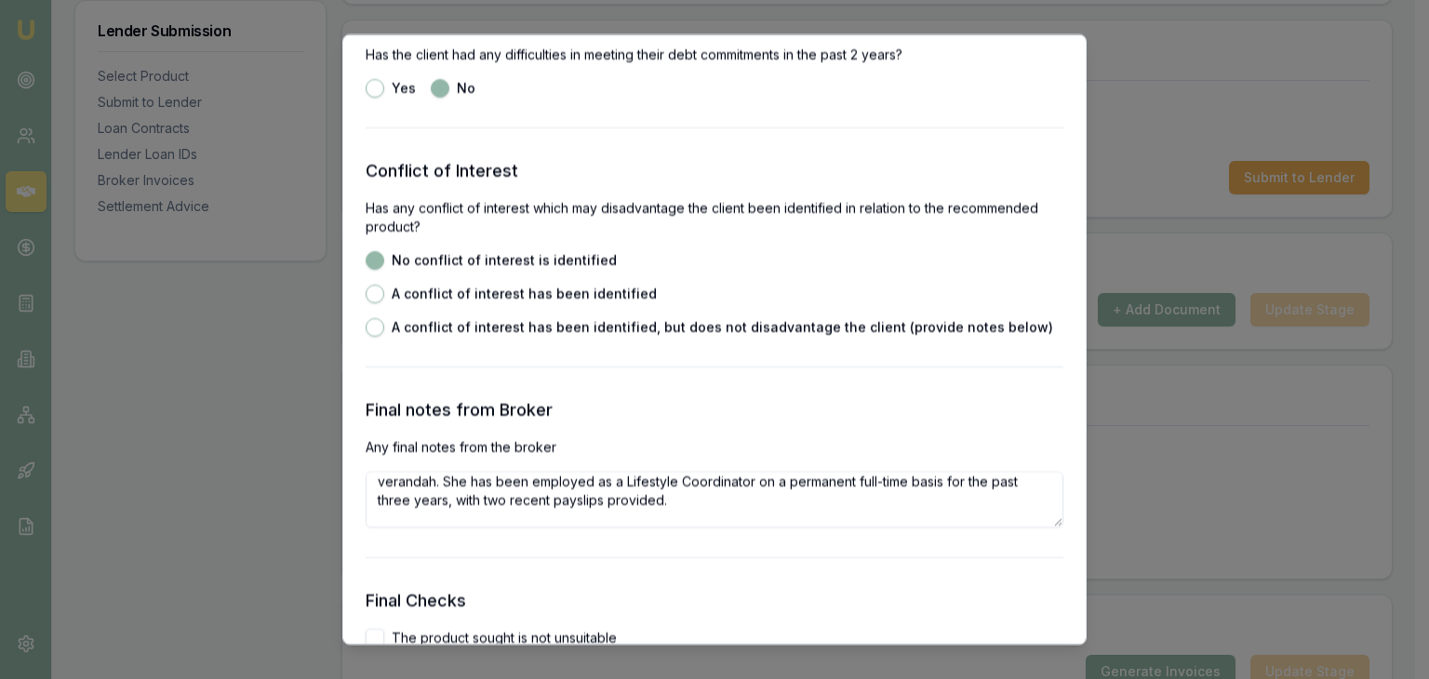
scroll to position [45, 0]
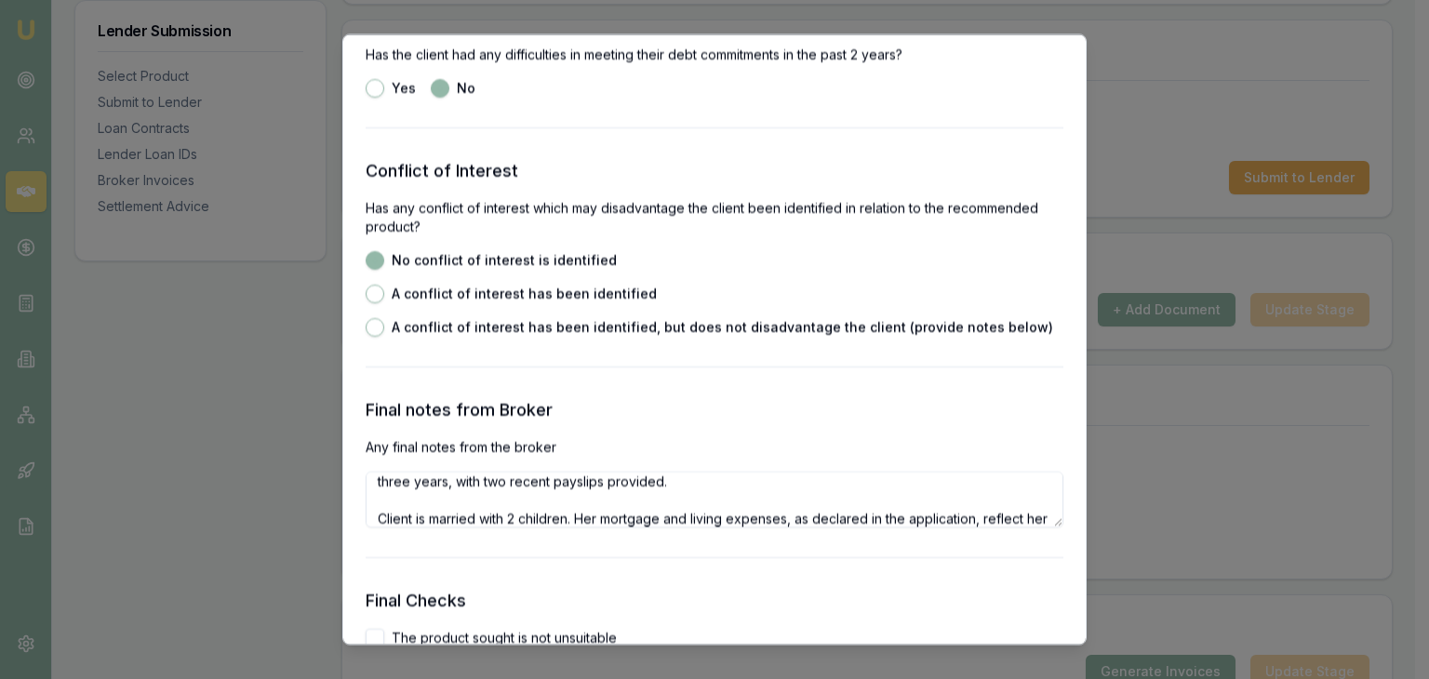
type textarea "Client is seeking a loan of $25,000 for home renovations, specifically kitchen …"
click at [718, 594] on h3 "Final Checks" at bounding box center [715, 602] width 698 height 26
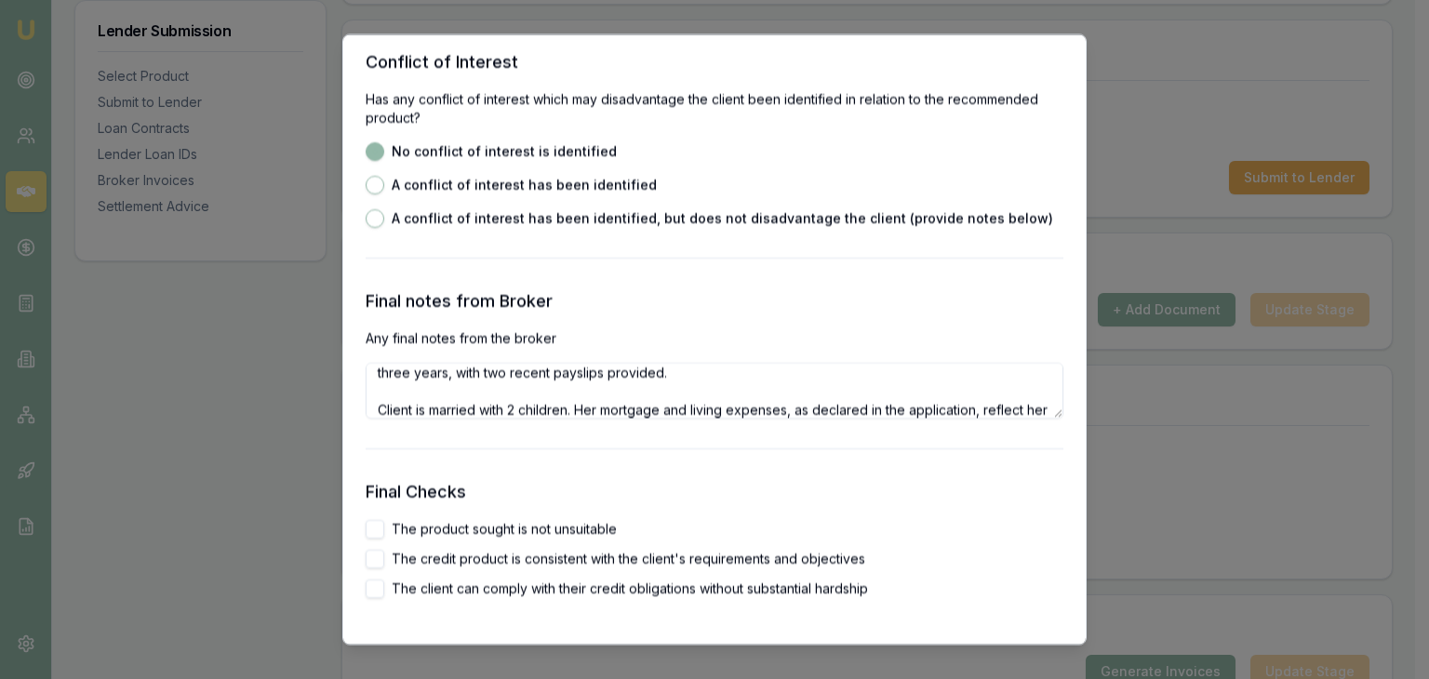
scroll to position [2978, 0]
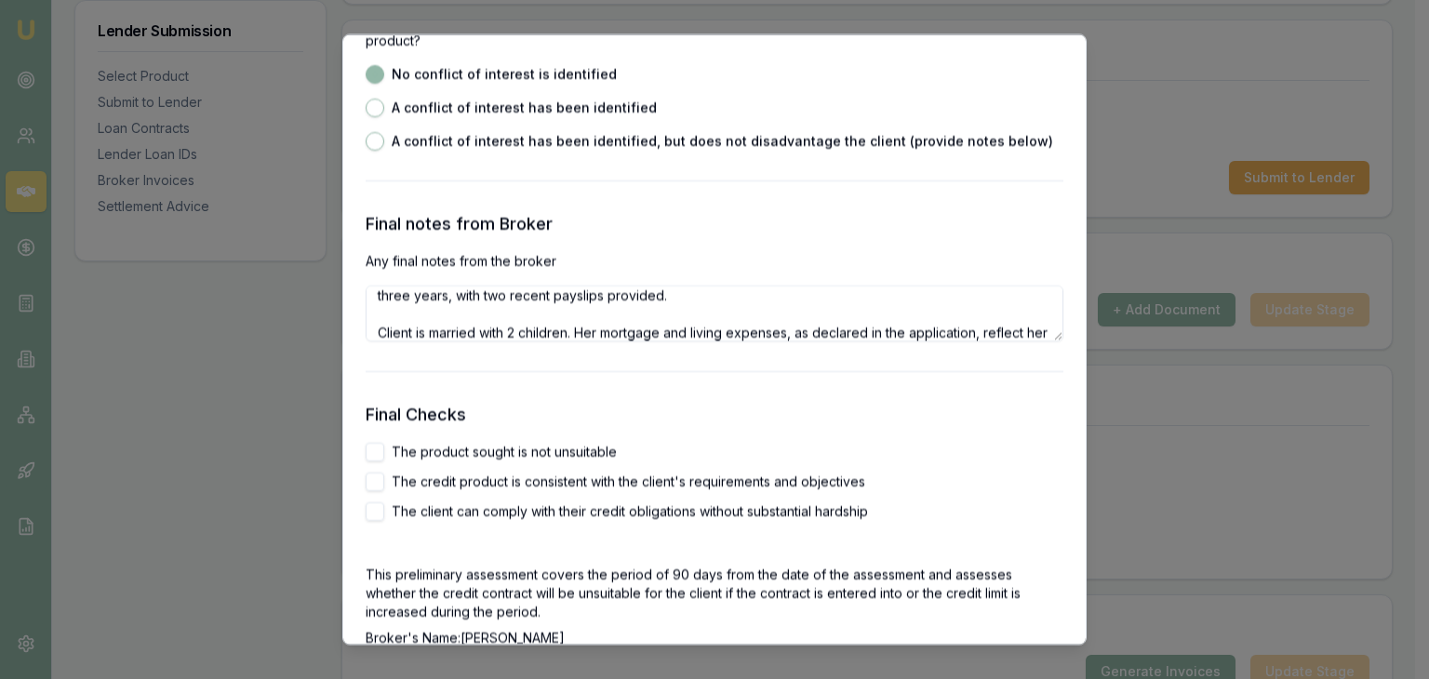
click at [380, 447] on button "The product sought is not unsuitable" at bounding box center [375, 453] width 19 height 19
checkbox input "true"
click at [382, 487] on button "The credit product is consistent with the client's requirements and objectives" at bounding box center [375, 483] width 19 height 19
checkbox input "true"
click at [379, 522] on div "Final Checks The product sought is not unsuitable The credit product is consist…" at bounding box center [715, 565] width 698 height 324
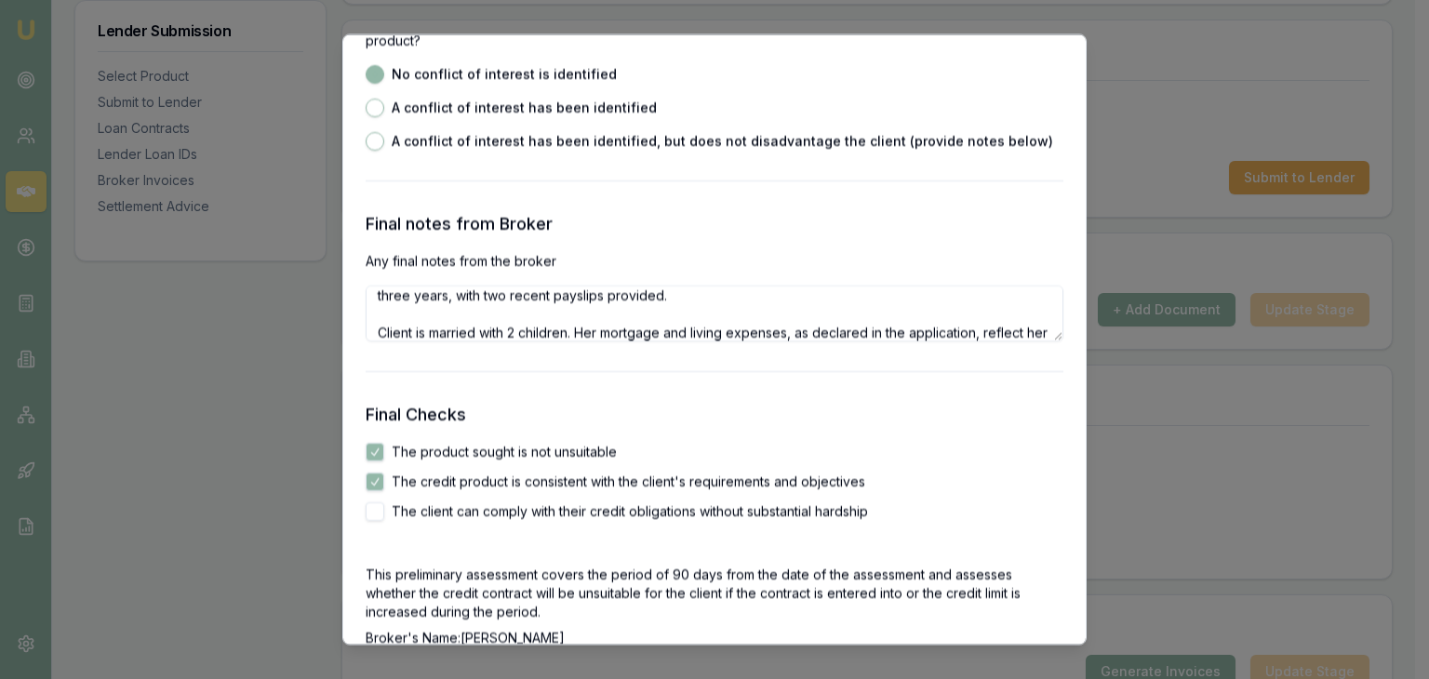
click at [377, 501] on div "The product sought is not unsuitable The credit product is consistent with the …" at bounding box center [715, 483] width 698 height 78
click at [377, 507] on button "The client can comply with their credit obligations without substantial hardship" at bounding box center [375, 512] width 19 height 19
checkbox input "true"
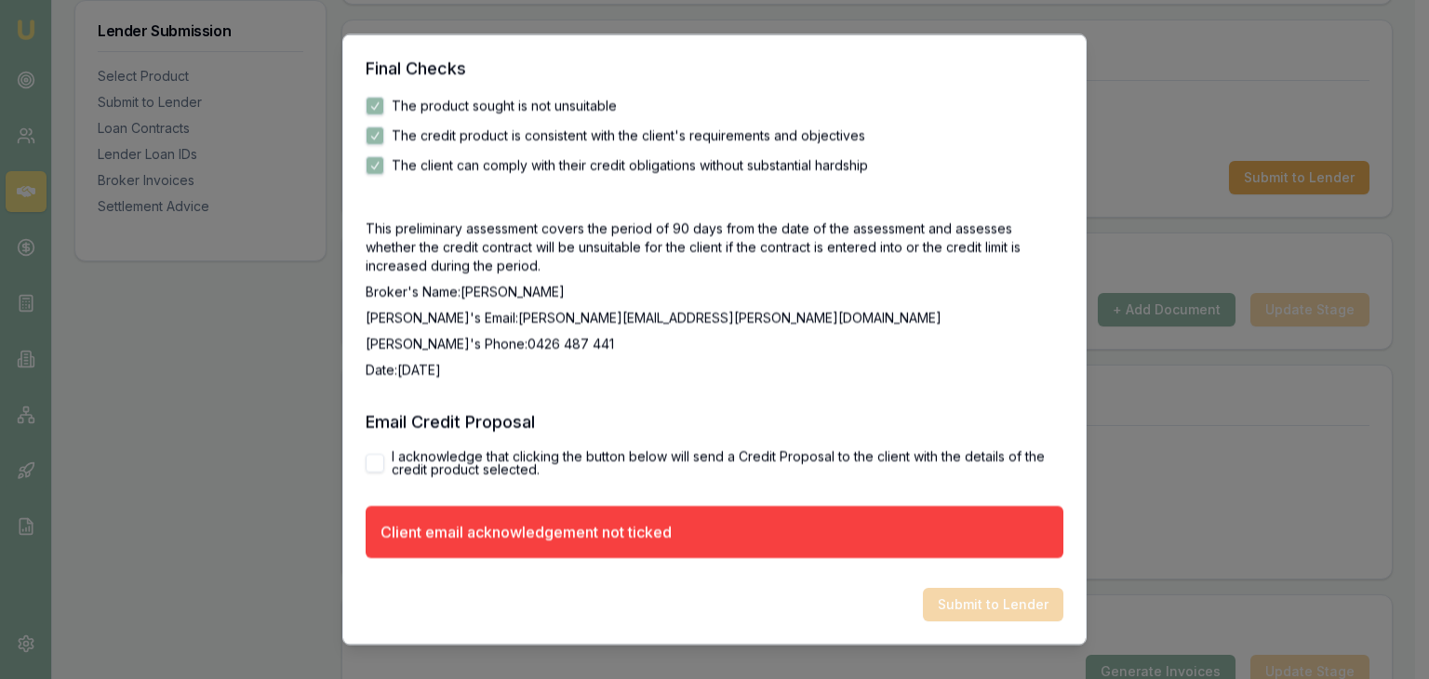
click at [380, 470] on button "I acknowledge that clicking the button below will send a Credit Proposal to the…" at bounding box center [375, 464] width 19 height 19
checkbox input "true"
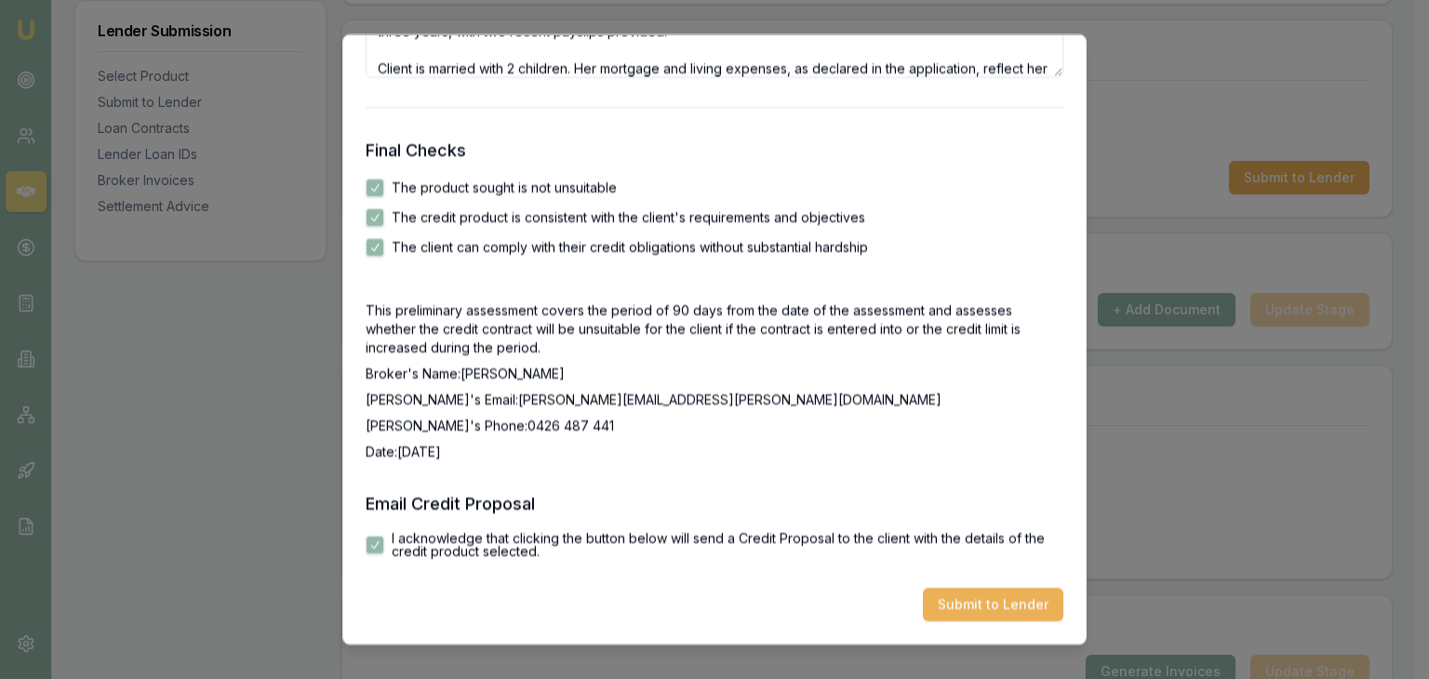
scroll to position [3242, 0]
click at [959, 596] on button "Submit to Lender" at bounding box center [993, 606] width 141 height 34
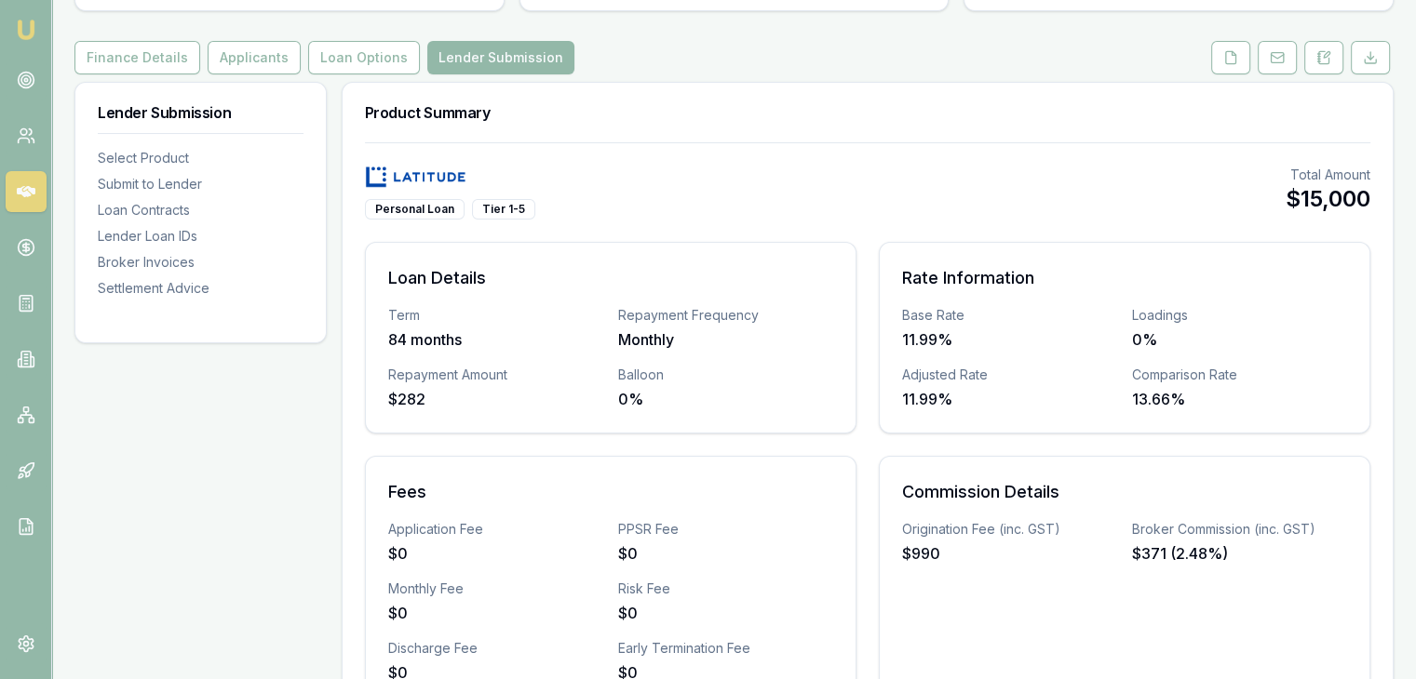
scroll to position [93, 0]
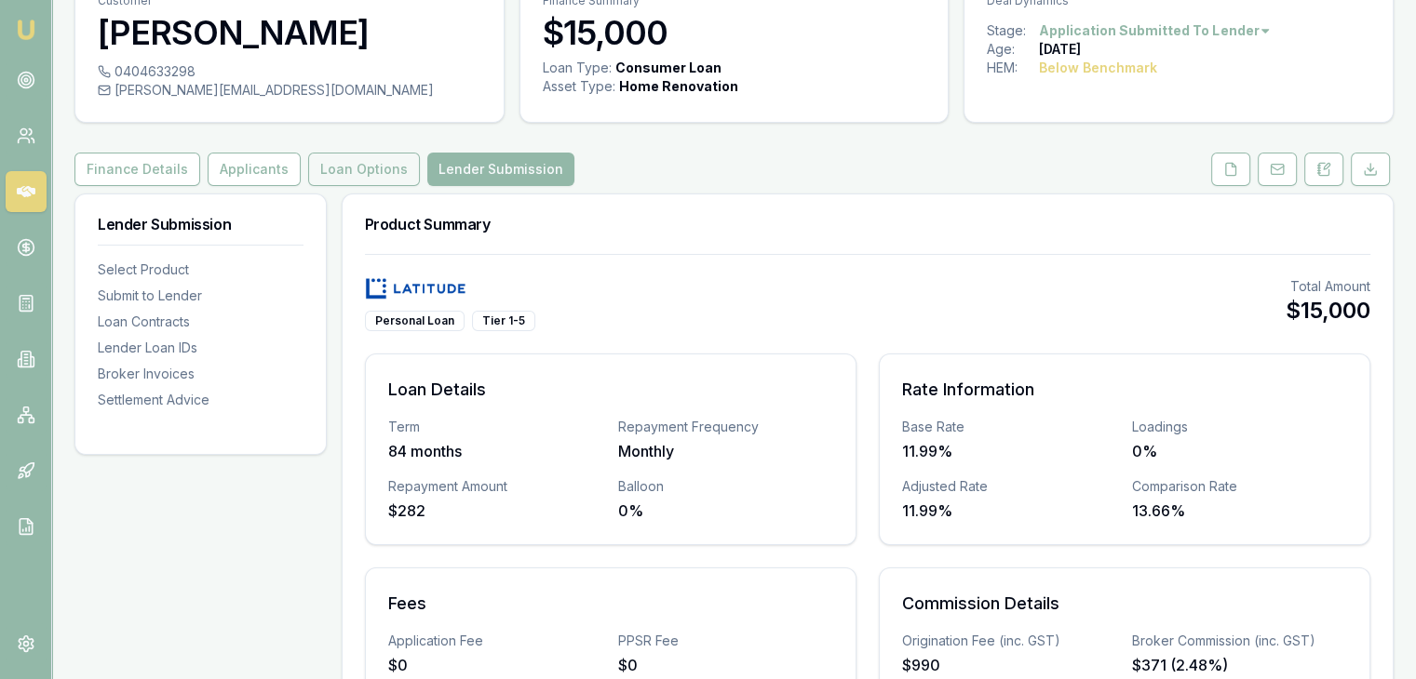
click at [367, 168] on button "Loan Options" at bounding box center [364, 170] width 112 height 34
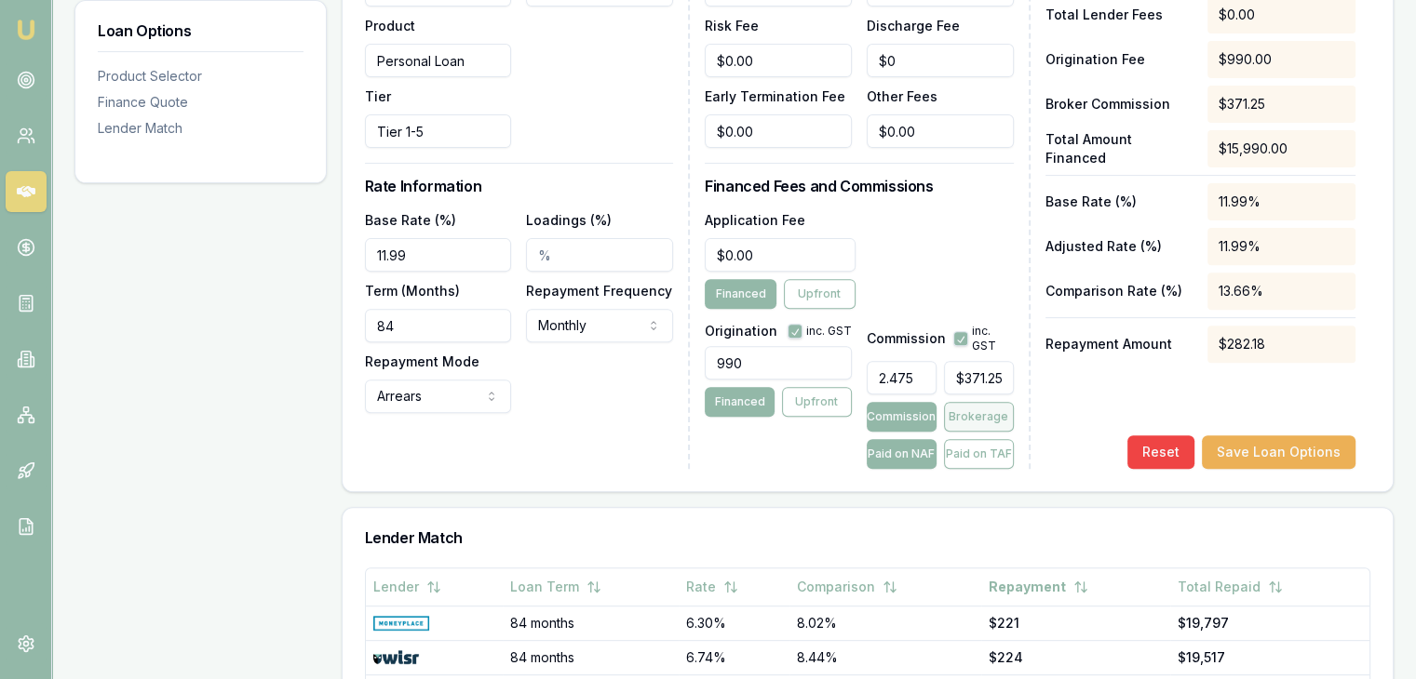
scroll to position [651, 0]
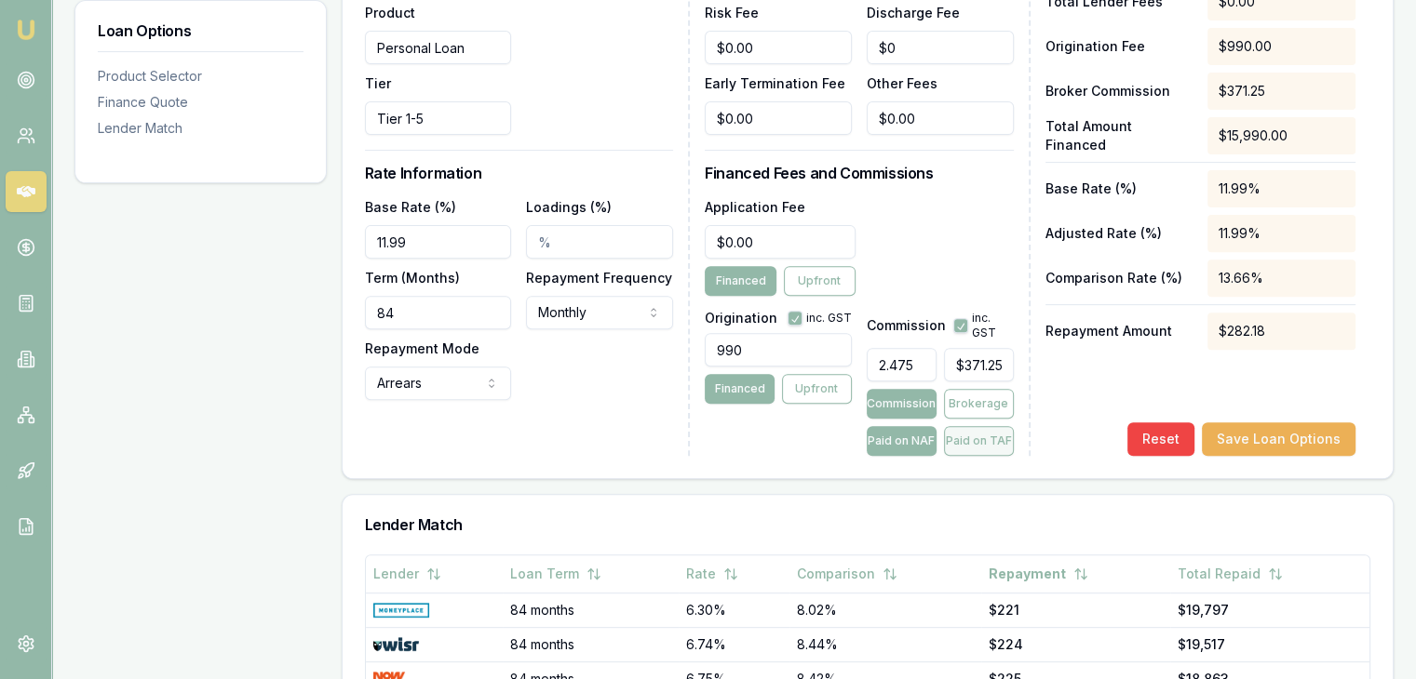
click at [971, 445] on button "Paid on TAF" at bounding box center [979, 441] width 70 height 30
type input "$395.75"
click at [1275, 436] on button "Save Loan Options" at bounding box center [1278, 440] width 154 height 34
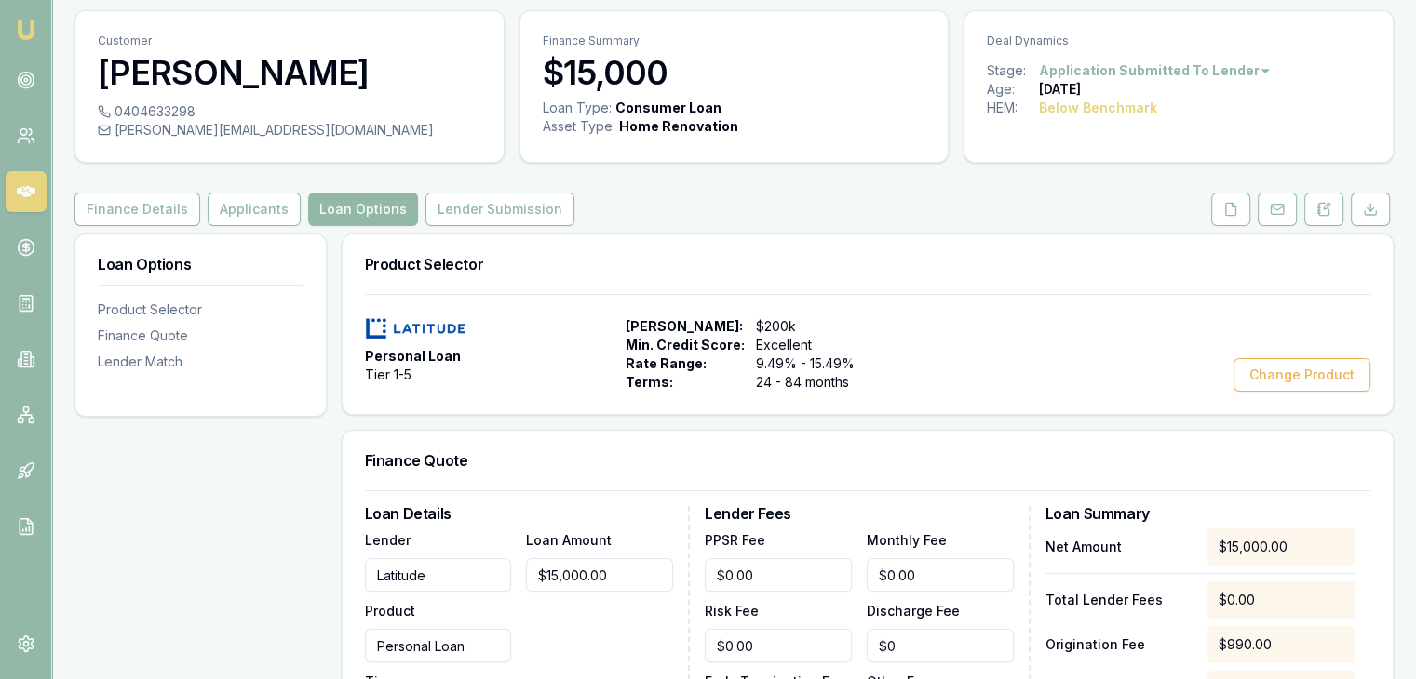
scroll to position [0, 0]
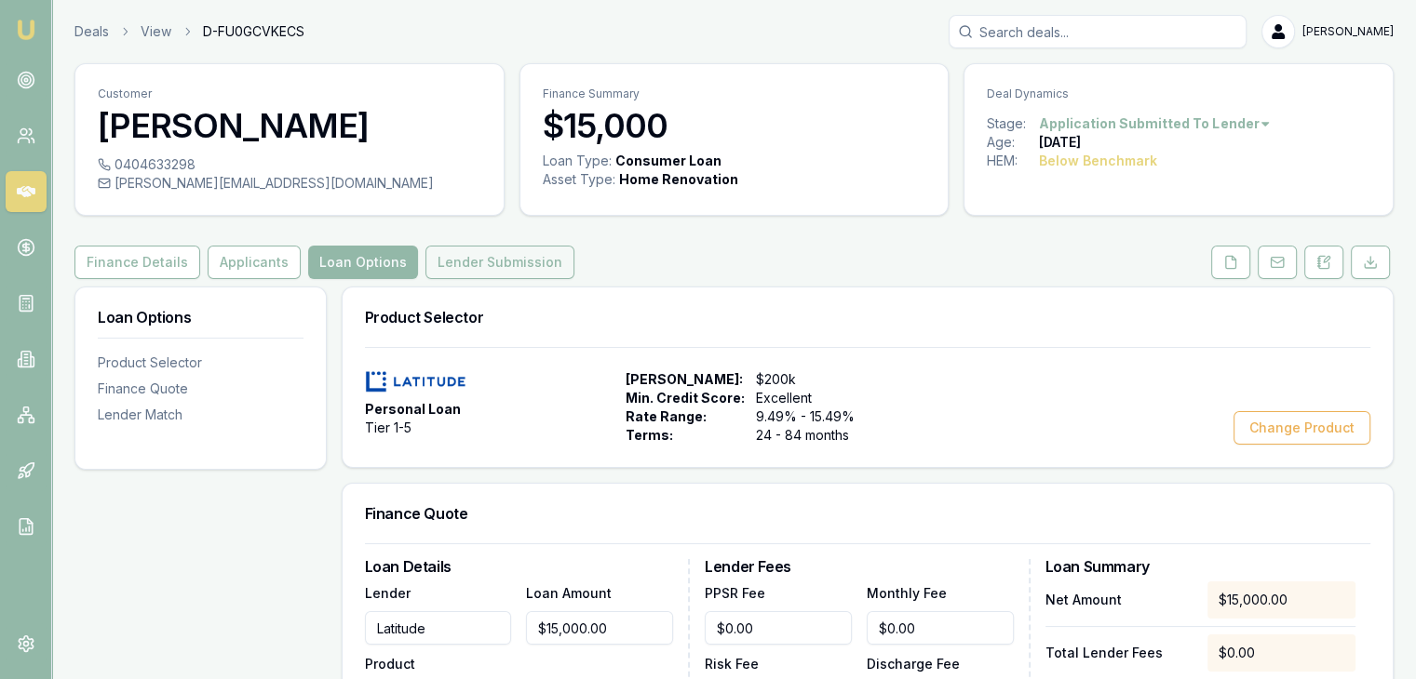
click at [513, 254] on button "Lender Submission" at bounding box center [499, 263] width 149 height 34
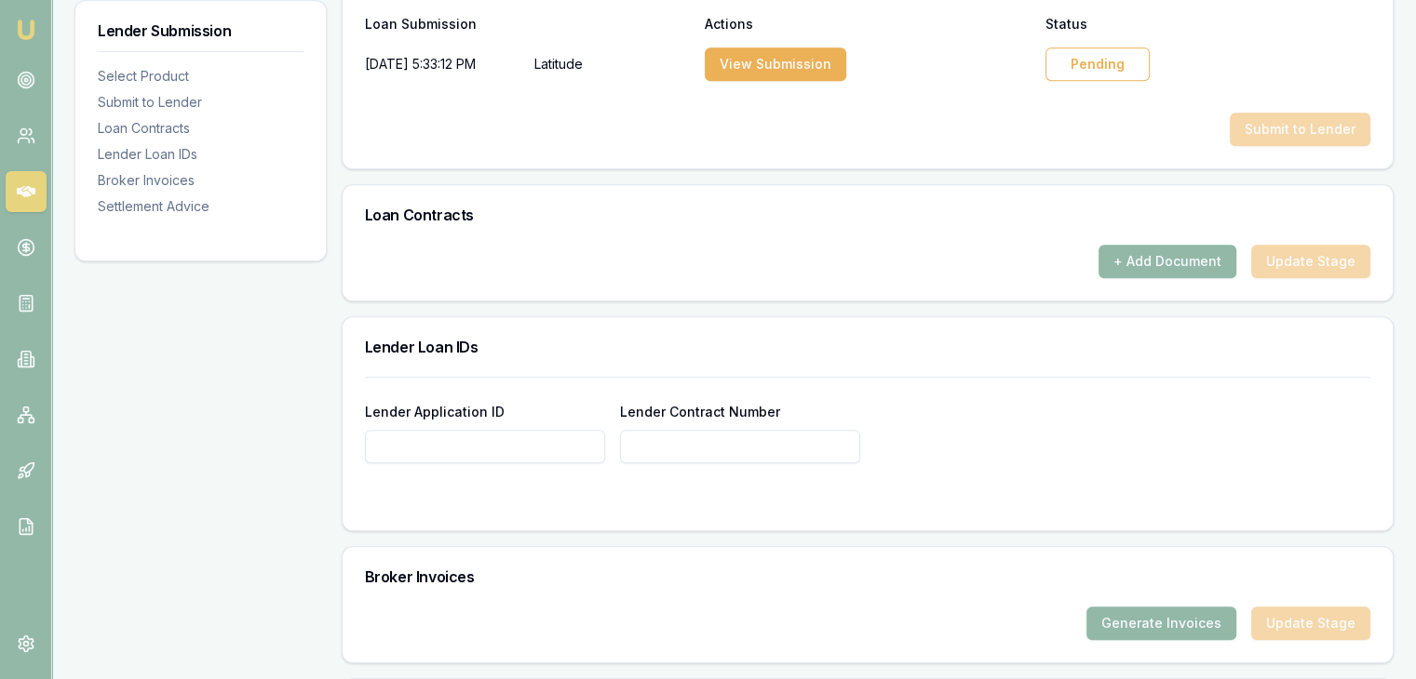
scroll to position [1284, 0]
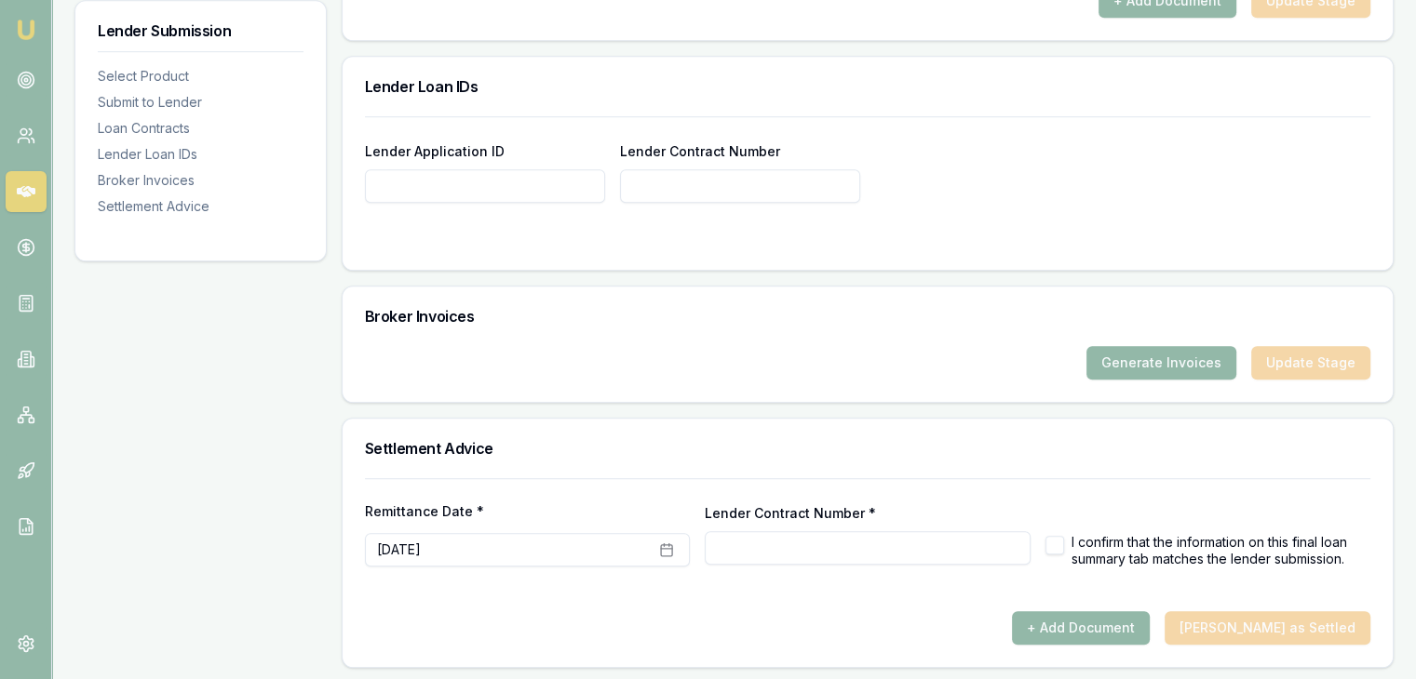
click at [507, 181] on input "Lender Application ID" at bounding box center [485, 186] width 240 height 34
paste input "APP-0000656389"
type input "APP-0000656389"
click at [761, 541] on input "Lender Contract Number *" at bounding box center [867, 548] width 325 height 34
paste input "APP-0000656389"
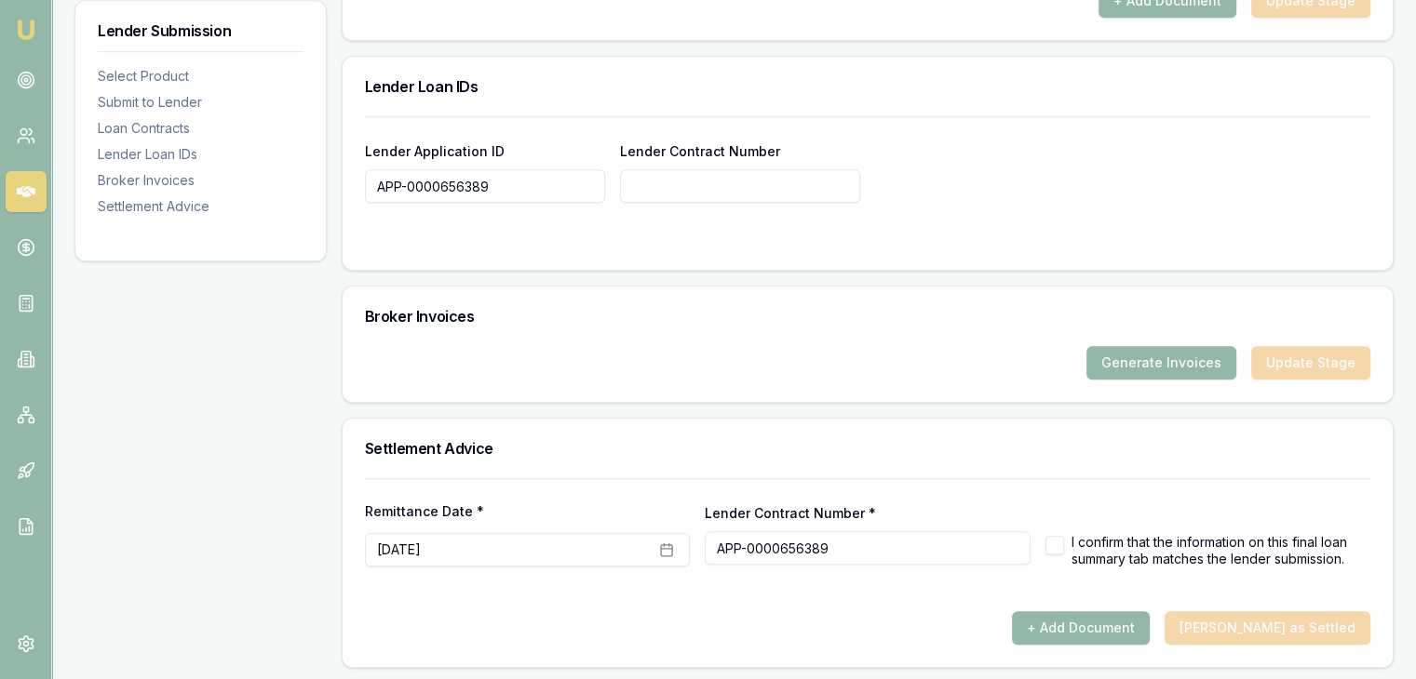
type input "APP-0000656389"
click at [1051, 542] on button "button" at bounding box center [1054, 545] width 19 height 19
checkbox input "true"
click at [1257, 627] on div "+ Add Document [PERSON_NAME] as Settled" at bounding box center [867, 628] width 1005 height 34
checkbox input "false"
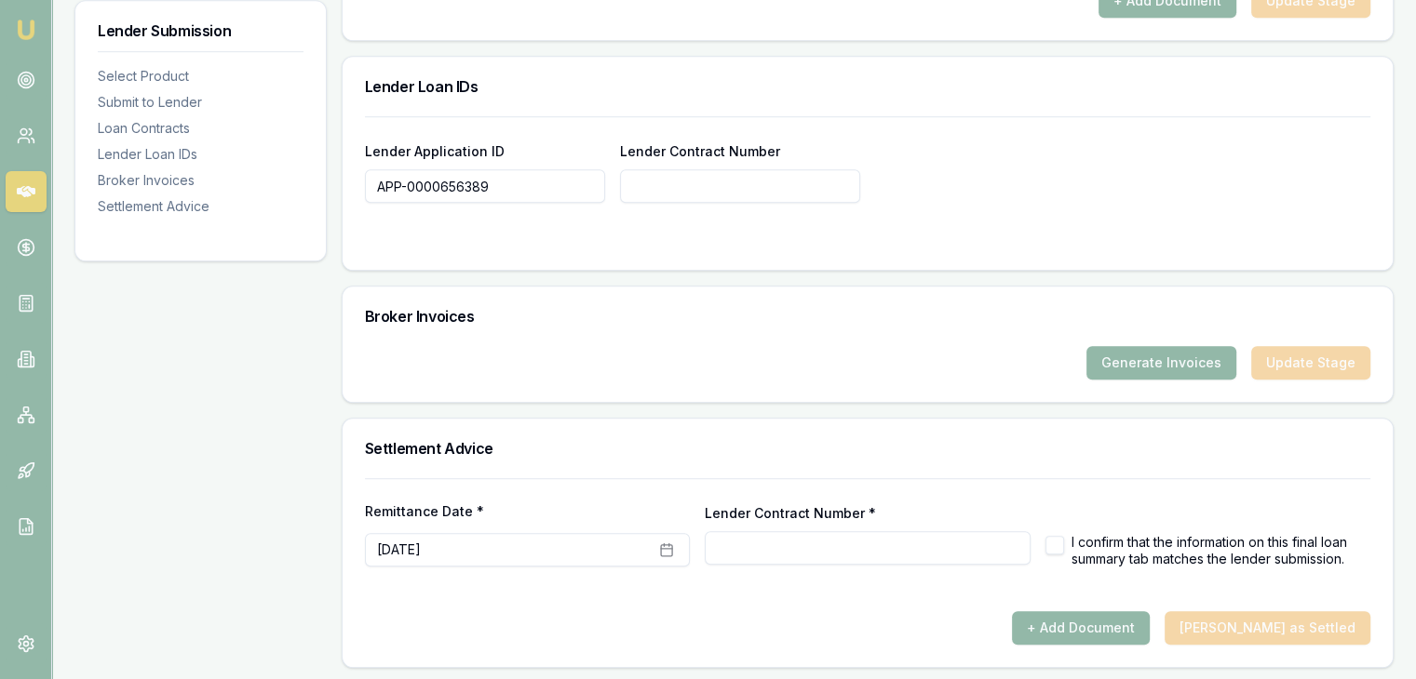
click at [911, 541] on input "Lender Contract Number *" at bounding box center [867, 548] width 325 height 34
paste input "APP-0000656389"
type input "APP-0000656389"
click at [1056, 544] on button "button" at bounding box center [1054, 545] width 19 height 19
checkbox input "true"
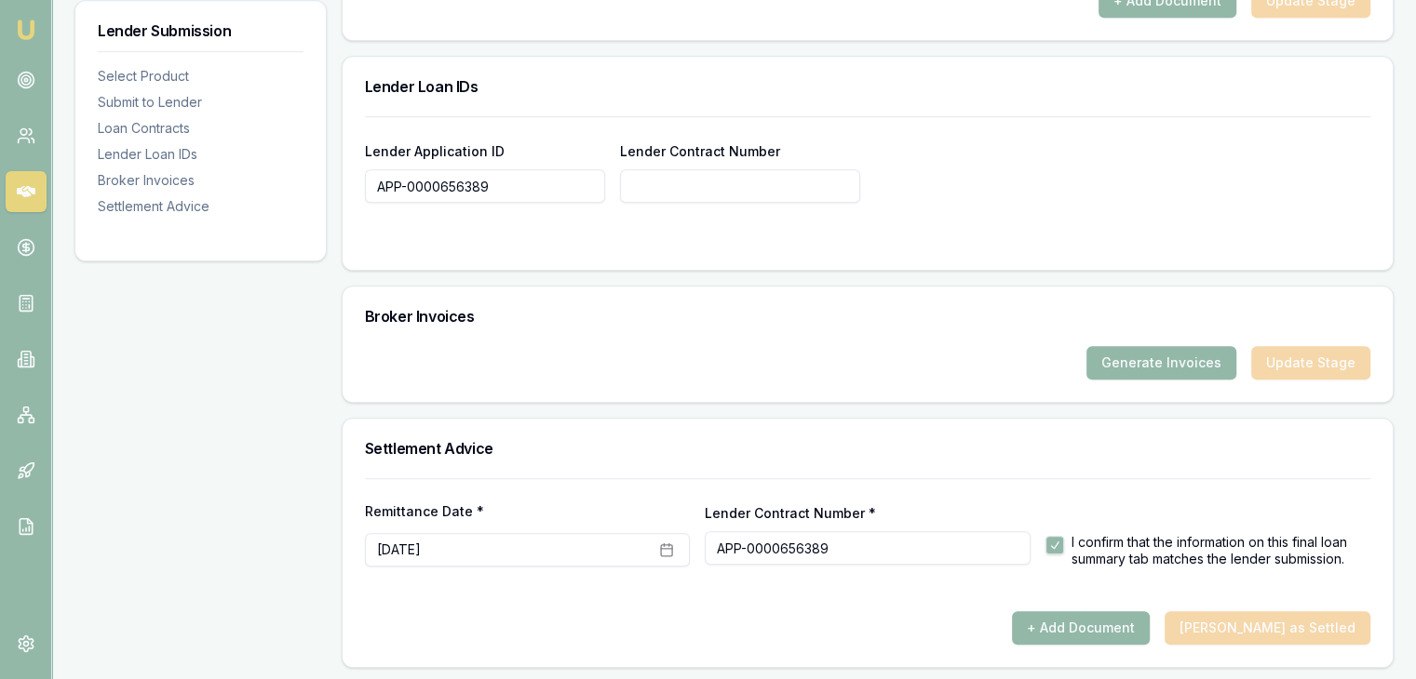
click at [1052, 448] on h3 "Settlement Advice" at bounding box center [867, 448] width 1005 height 15
type input "APP-0000656389"
click at [1118, 627] on button "+ Add Document" at bounding box center [1081, 628] width 138 height 34
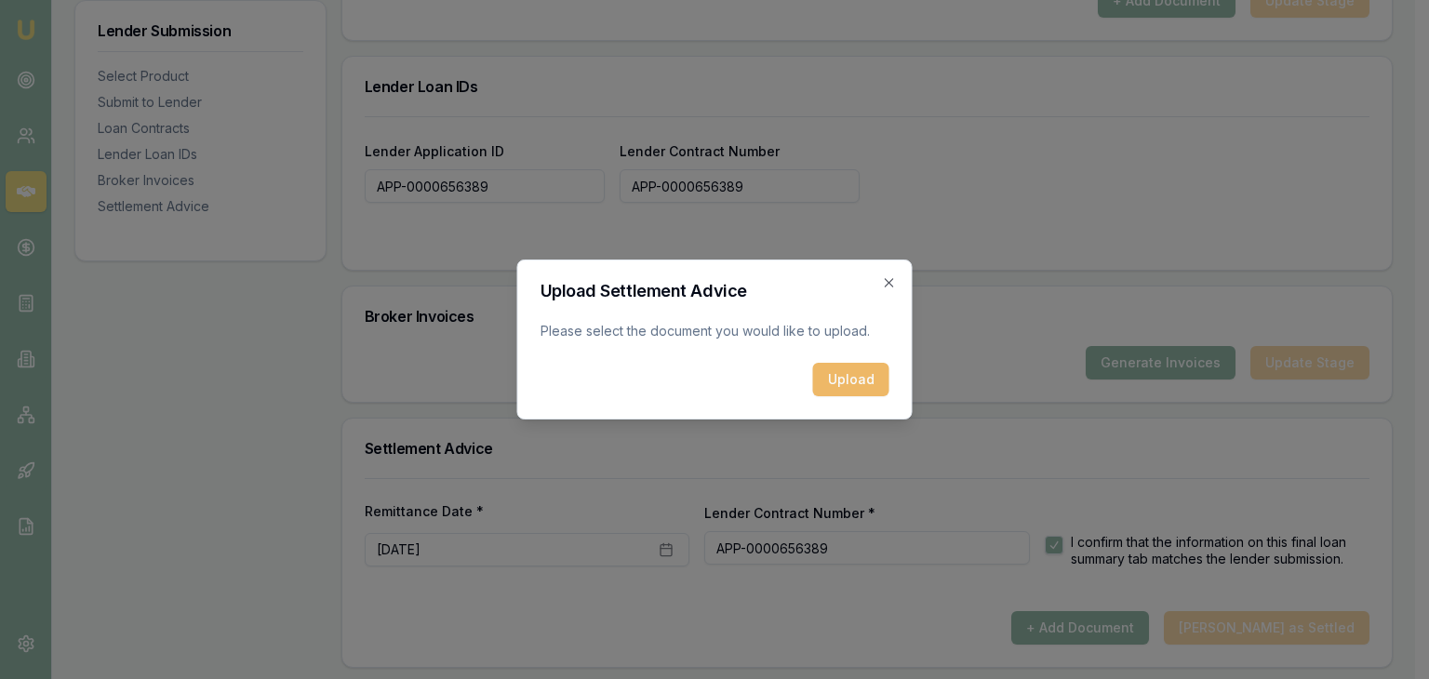
click at [846, 382] on button "Upload" at bounding box center [851, 380] width 76 height 34
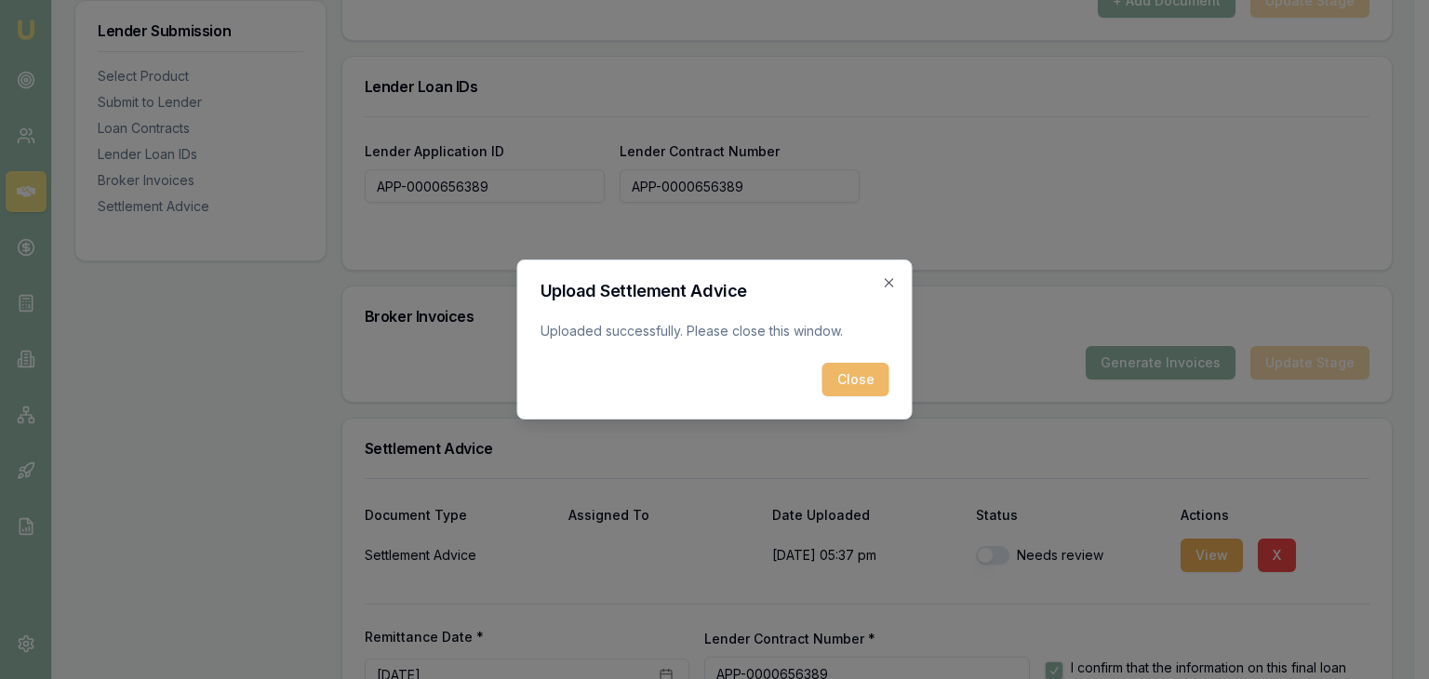
click at [861, 377] on button "Close" at bounding box center [856, 380] width 67 height 34
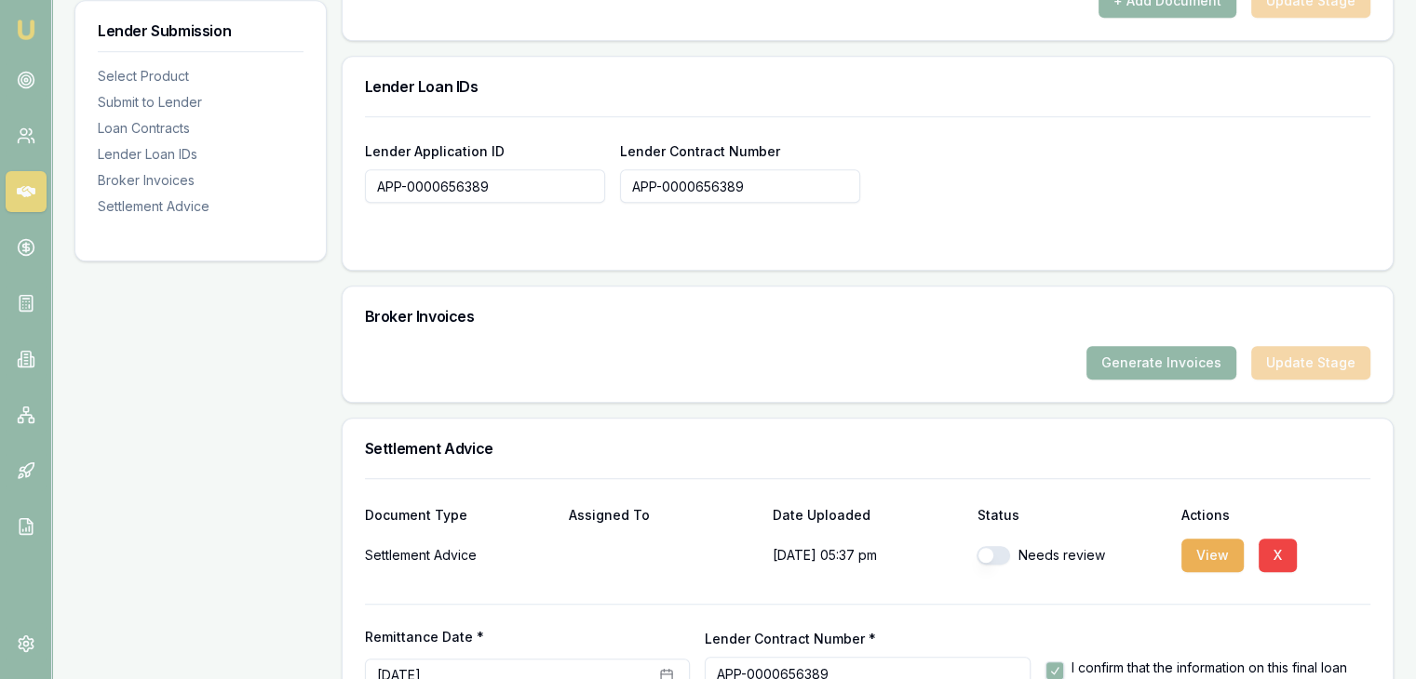
click at [986, 556] on button "button" at bounding box center [993, 555] width 34 height 19
checkbox input "true"
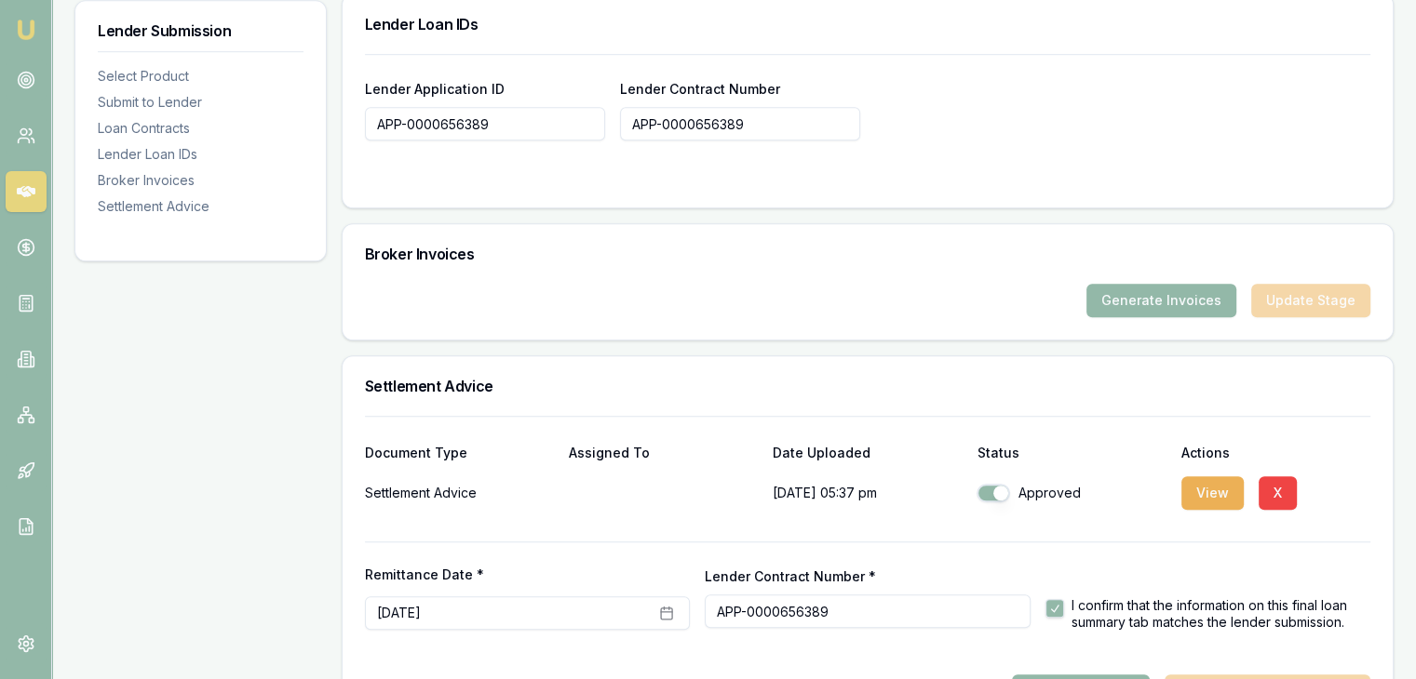
scroll to position [1410, 0]
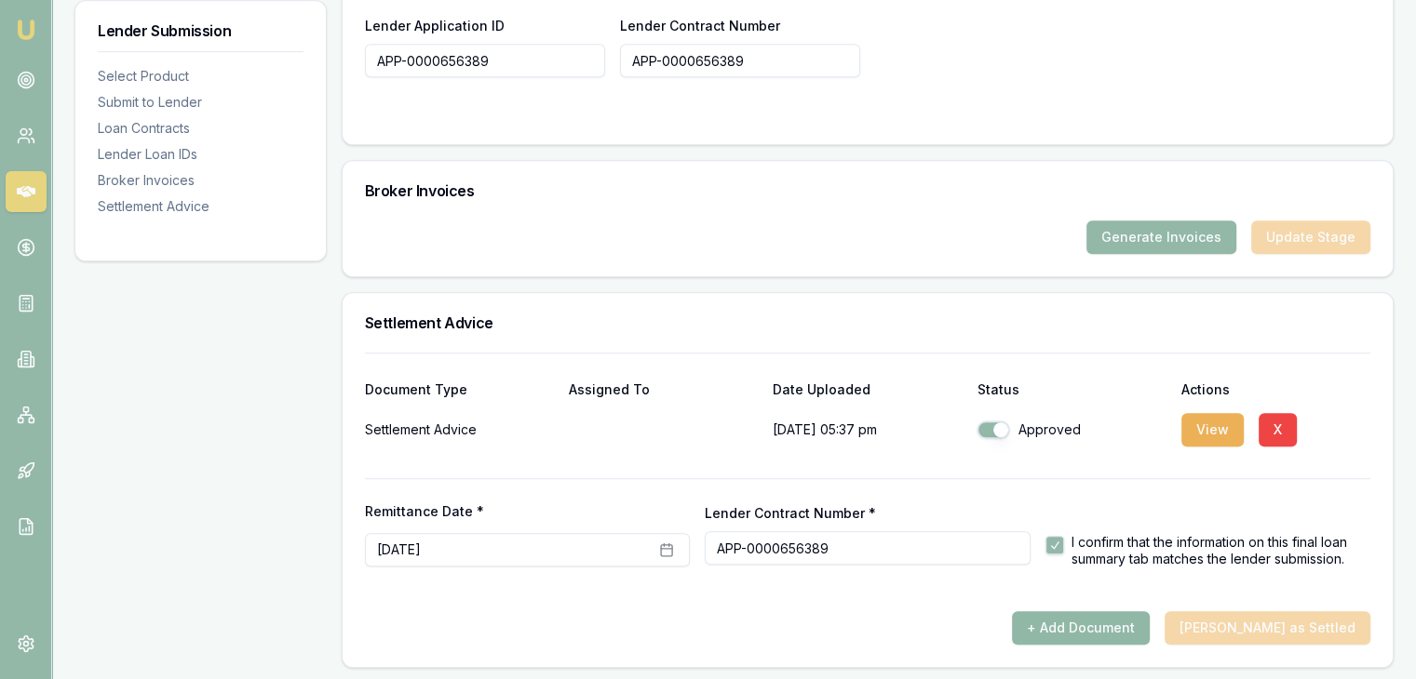
click at [1092, 623] on button "+ Add Document" at bounding box center [1081, 628] width 138 height 34
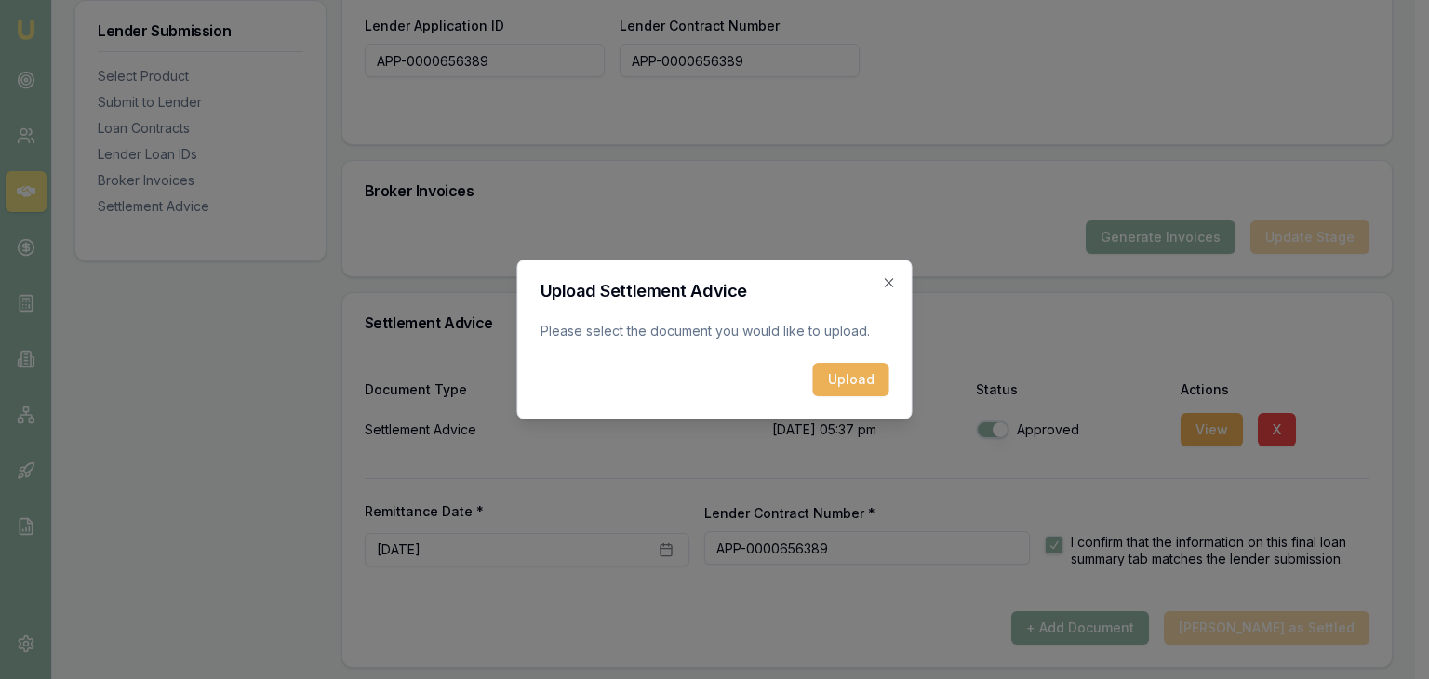
click at [856, 396] on div "Upload Settlement Advice Please select the document you would like to upload. U…" at bounding box center [715, 340] width 396 height 160
click at [886, 277] on icon "button" at bounding box center [889, 282] width 15 height 15
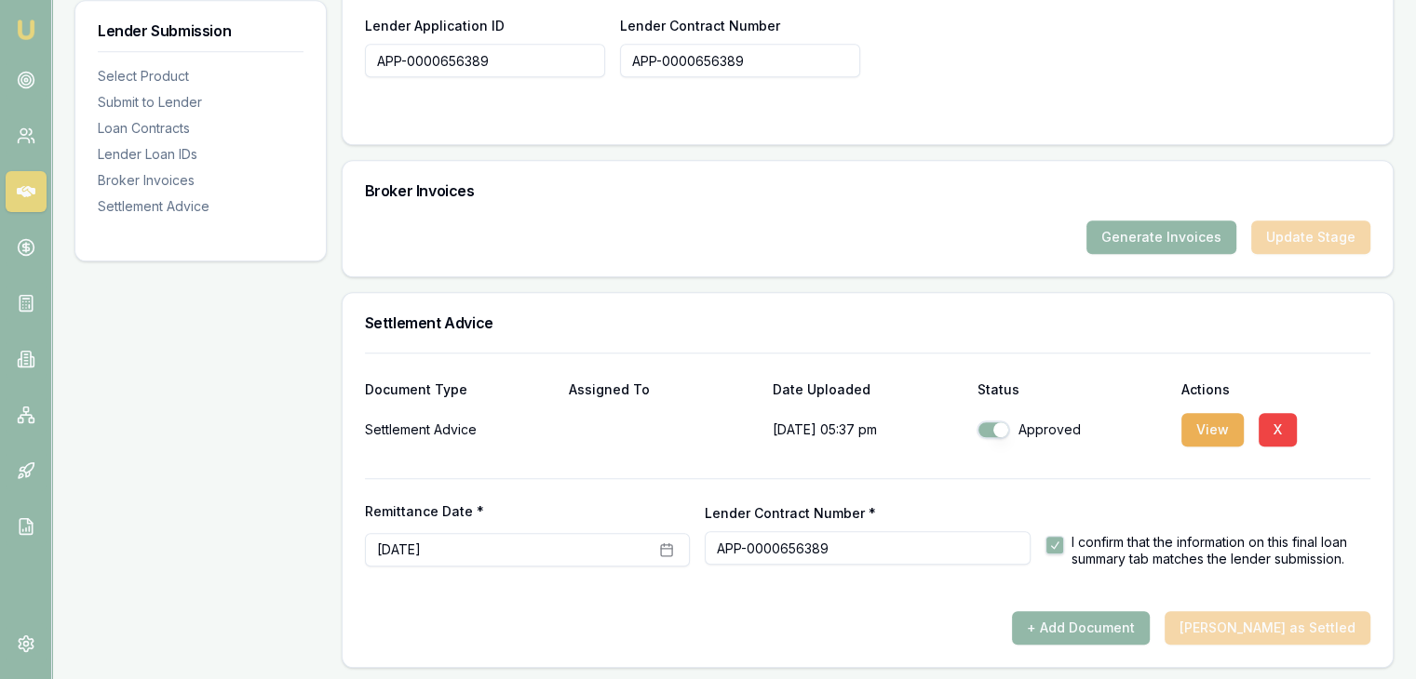
click at [1267, 625] on div "+ Add Document [PERSON_NAME] as Settled" at bounding box center [867, 628] width 1005 height 34
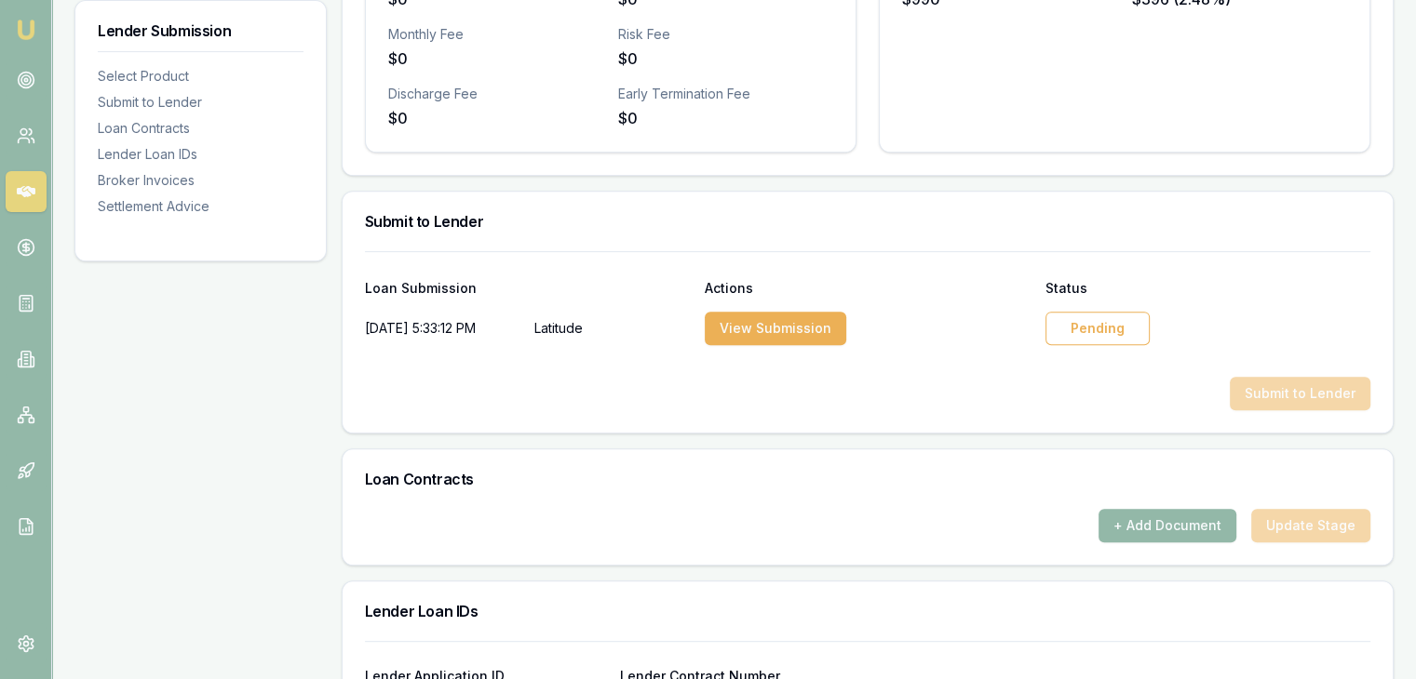
scroll to position [665, 0]
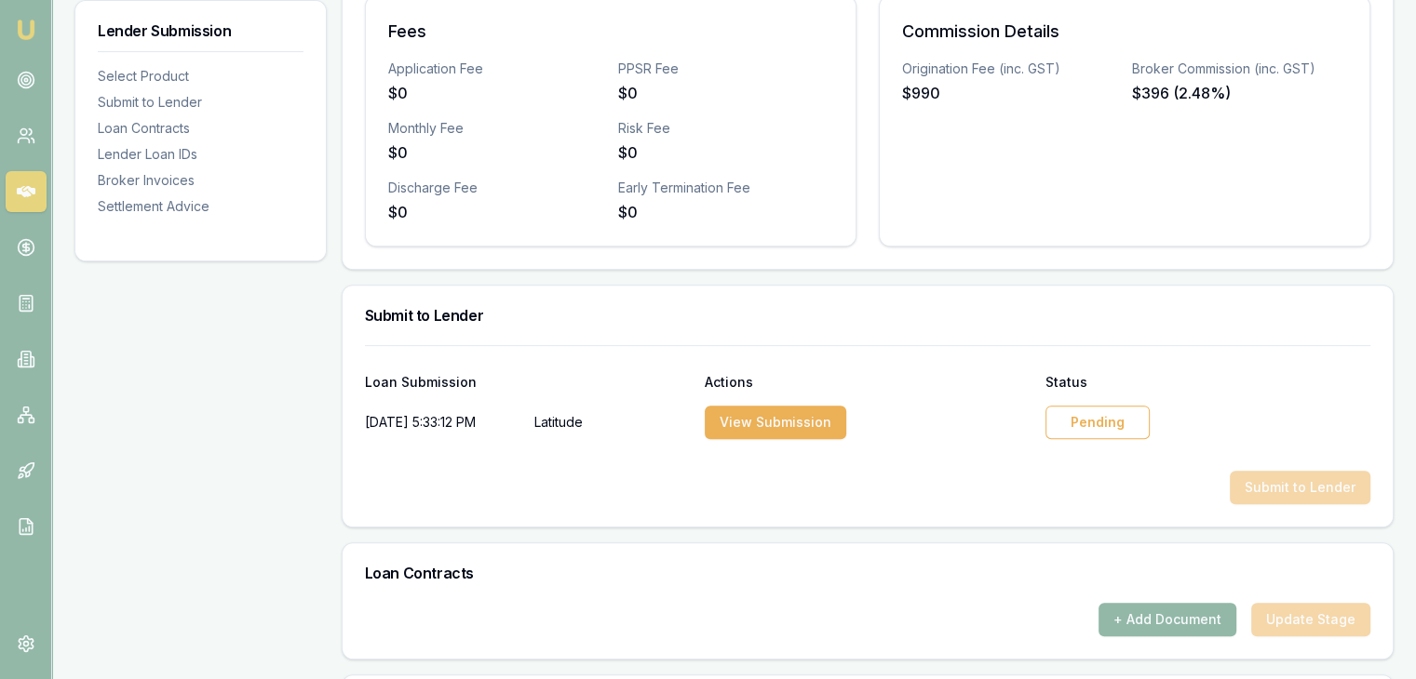
click at [1105, 420] on div "Pending" at bounding box center [1097, 423] width 104 height 34
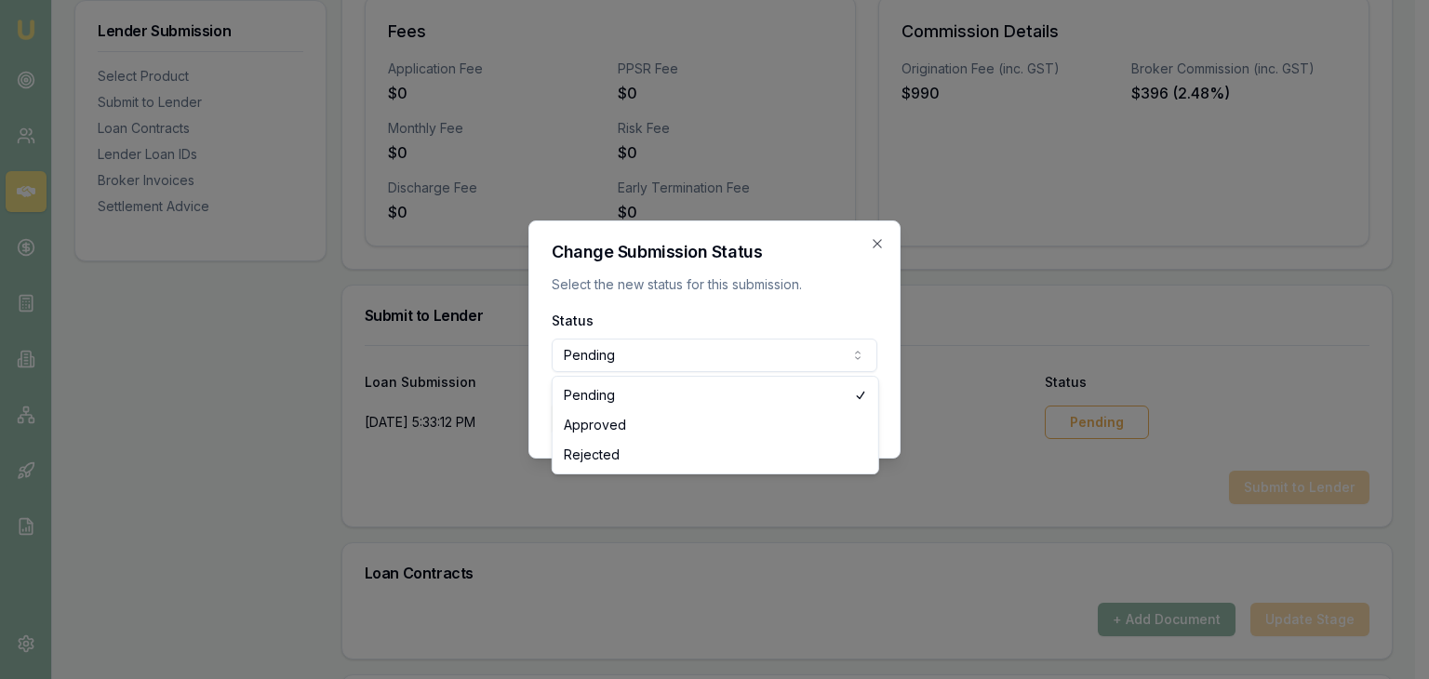
select select "APPROVED"
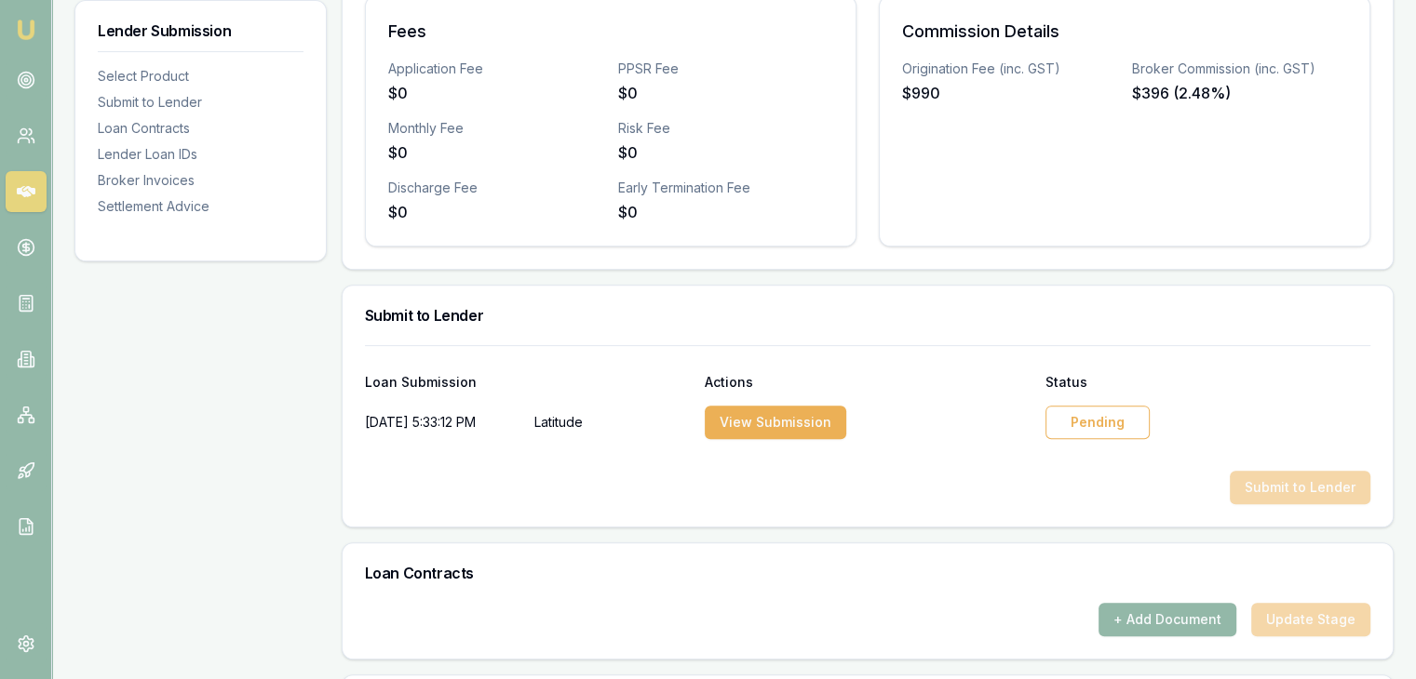
click at [1096, 414] on div "Pending" at bounding box center [1097, 423] width 104 height 34
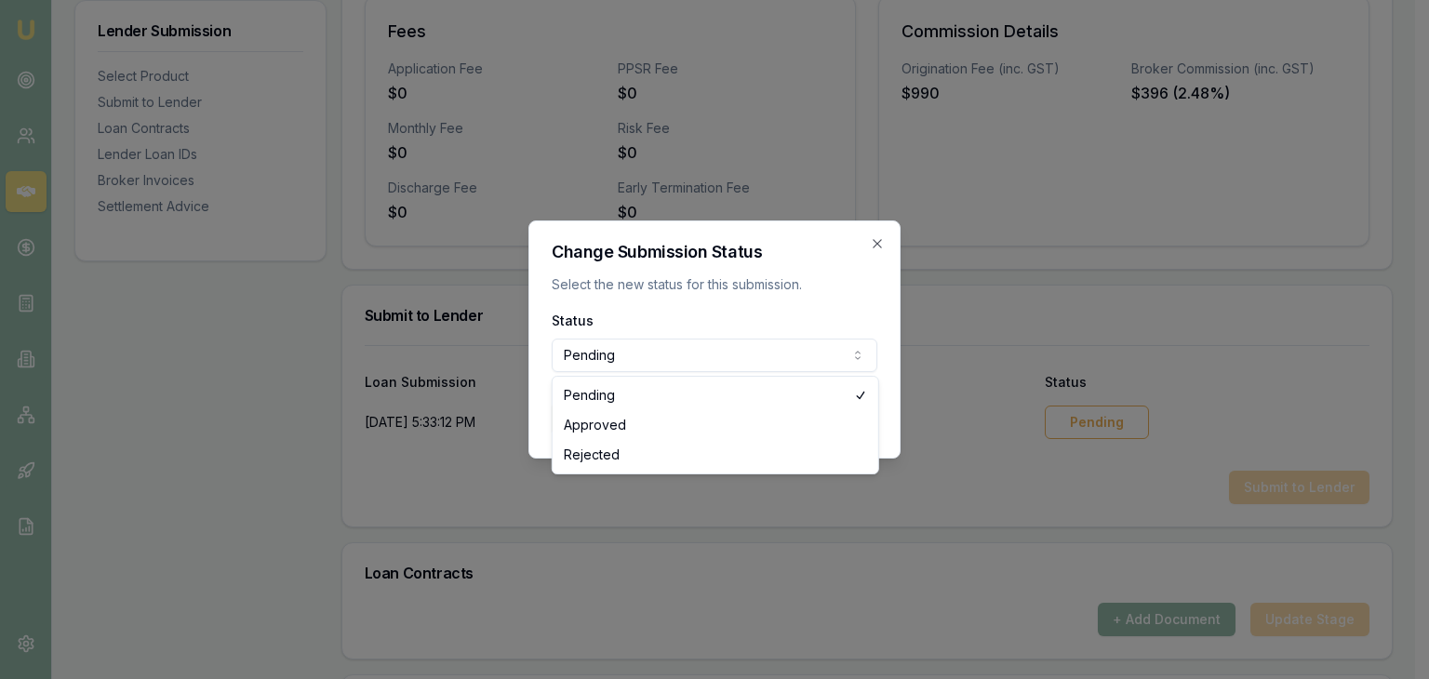
select select "APPROVED"
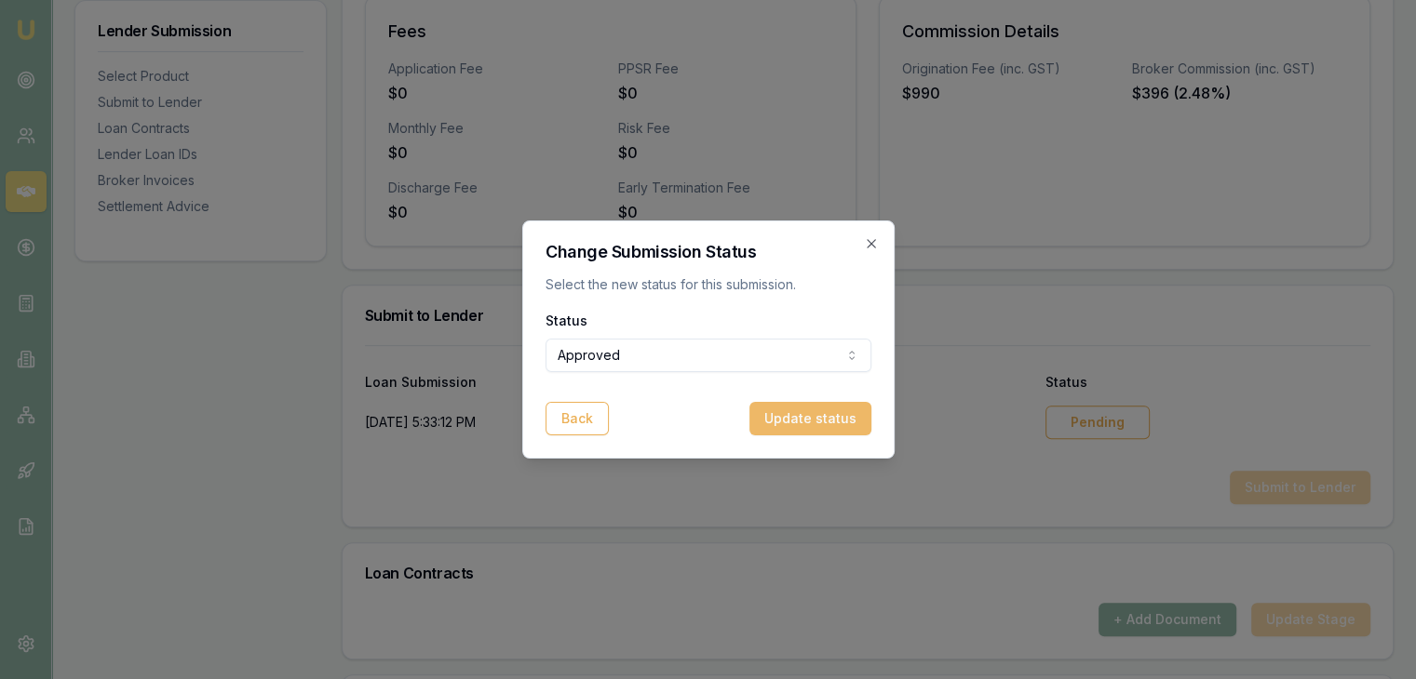
click at [775, 427] on button "Update status" at bounding box center [810, 419] width 122 height 34
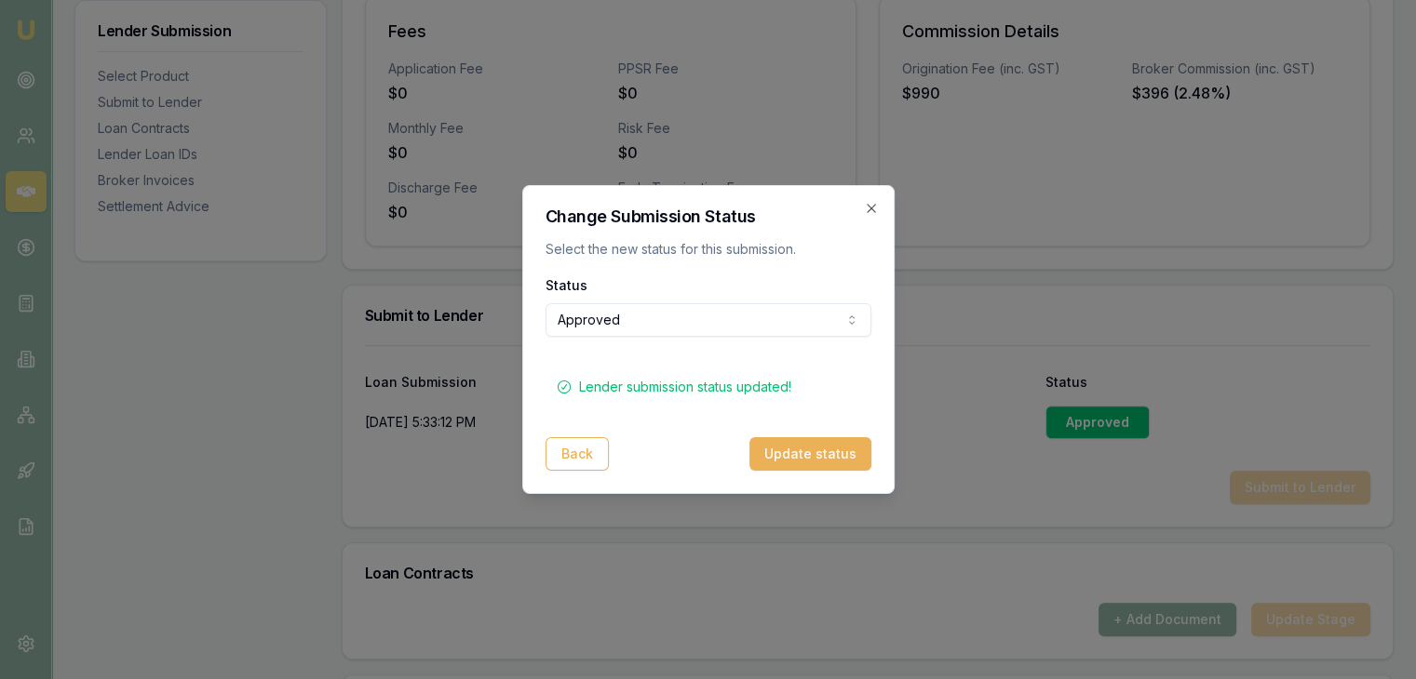
click at [868, 211] on icon "button" at bounding box center [871, 208] width 15 height 15
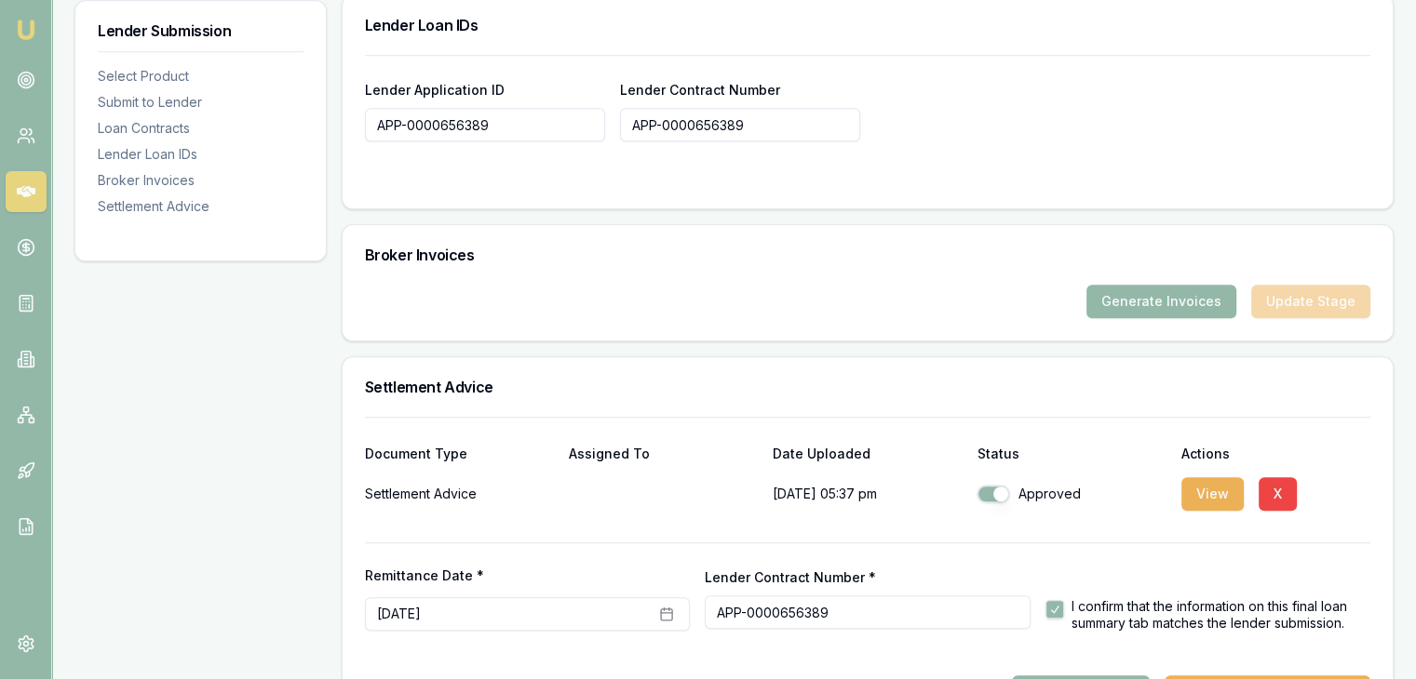
scroll to position [1410, 0]
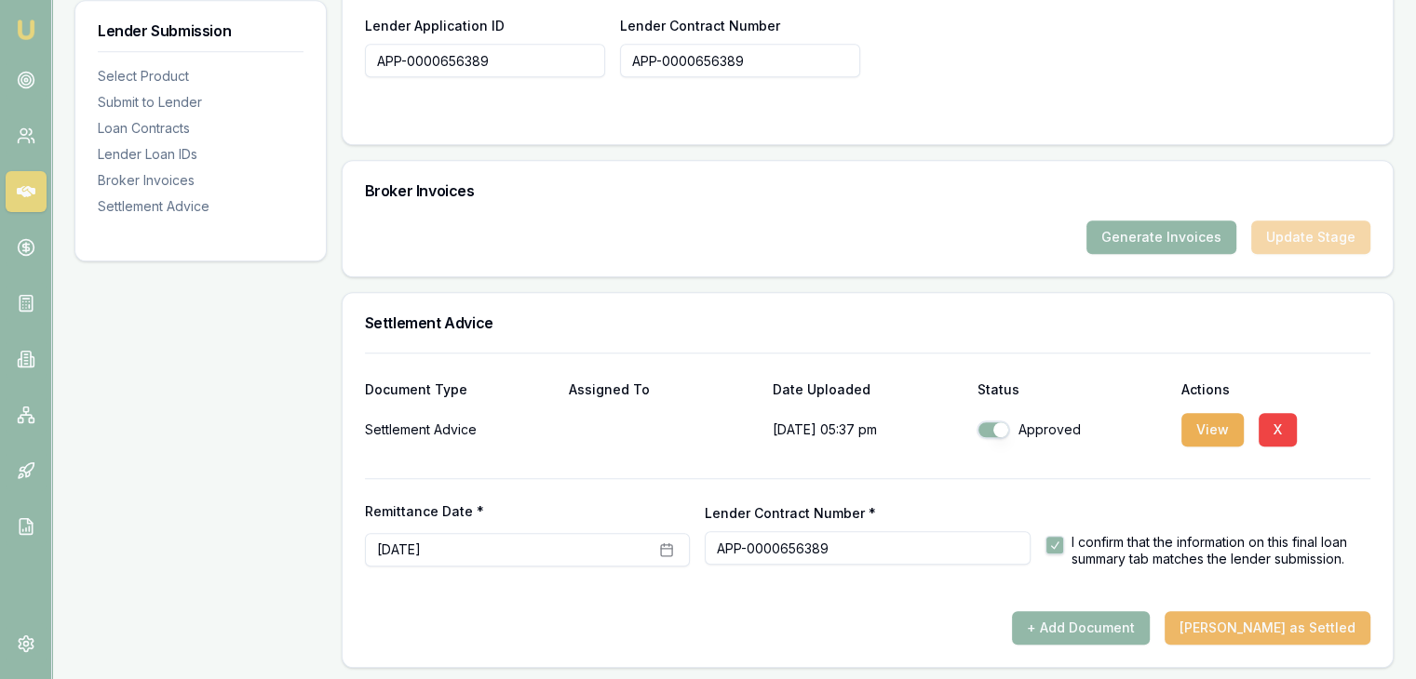
click at [1256, 616] on button "[PERSON_NAME] as Settled" at bounding box center [1267, 628] width 206 height 34
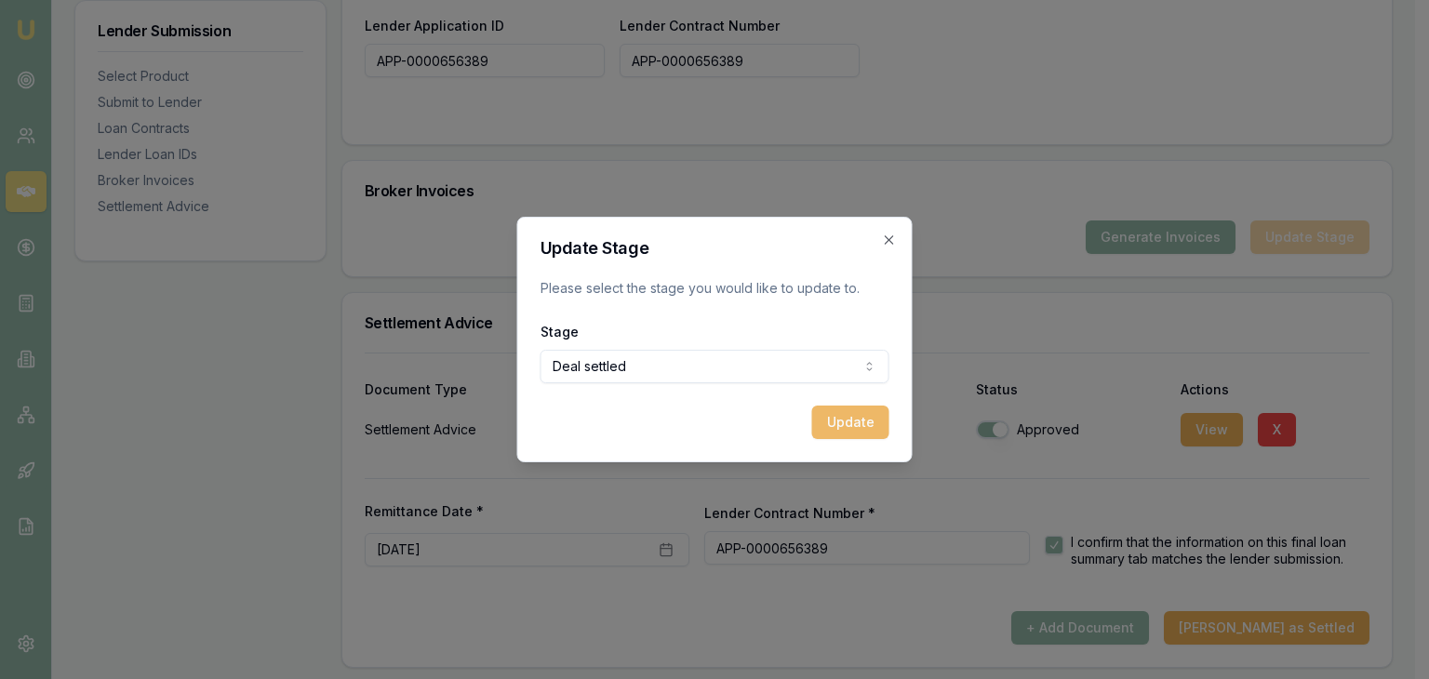
click at [854, 431] on button "Update" at bounding box center [850, 423] width 77 height 34
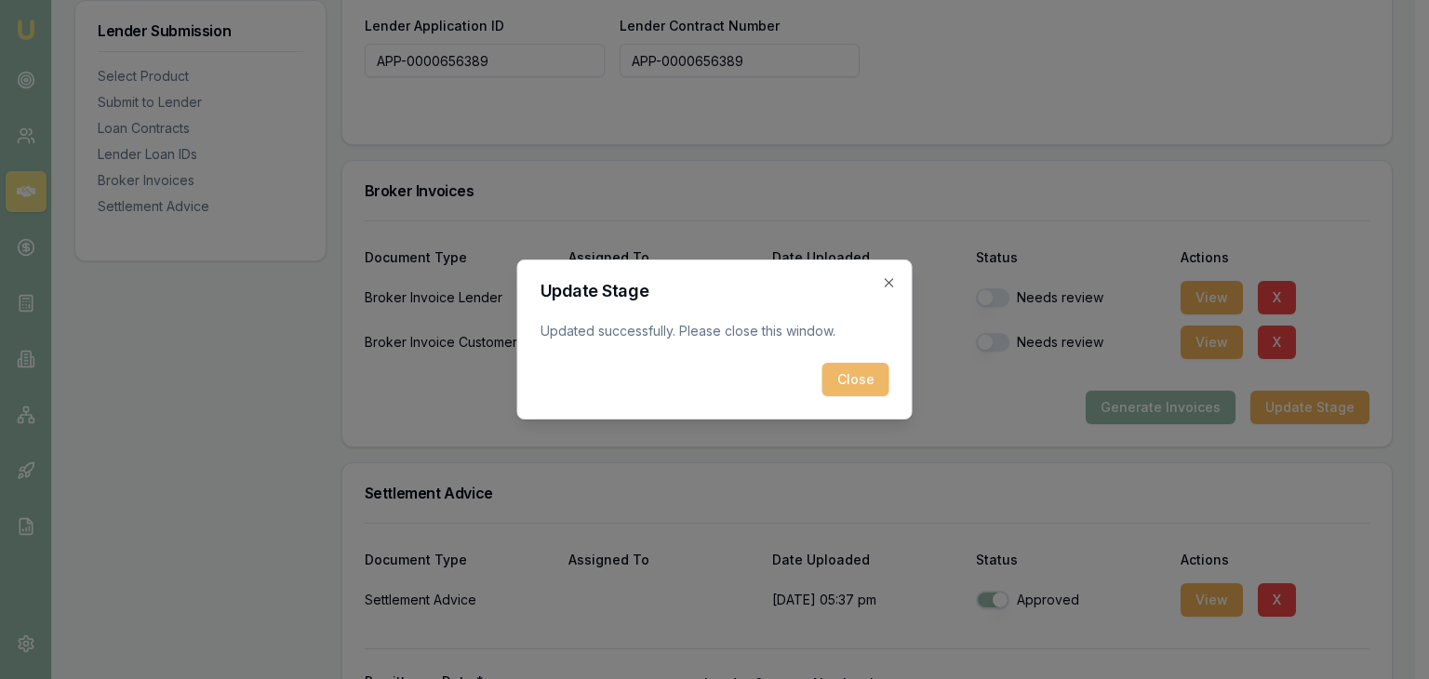
click at [849, 375] on button "Close" at bounding box center [856, 380] width 67 height 34
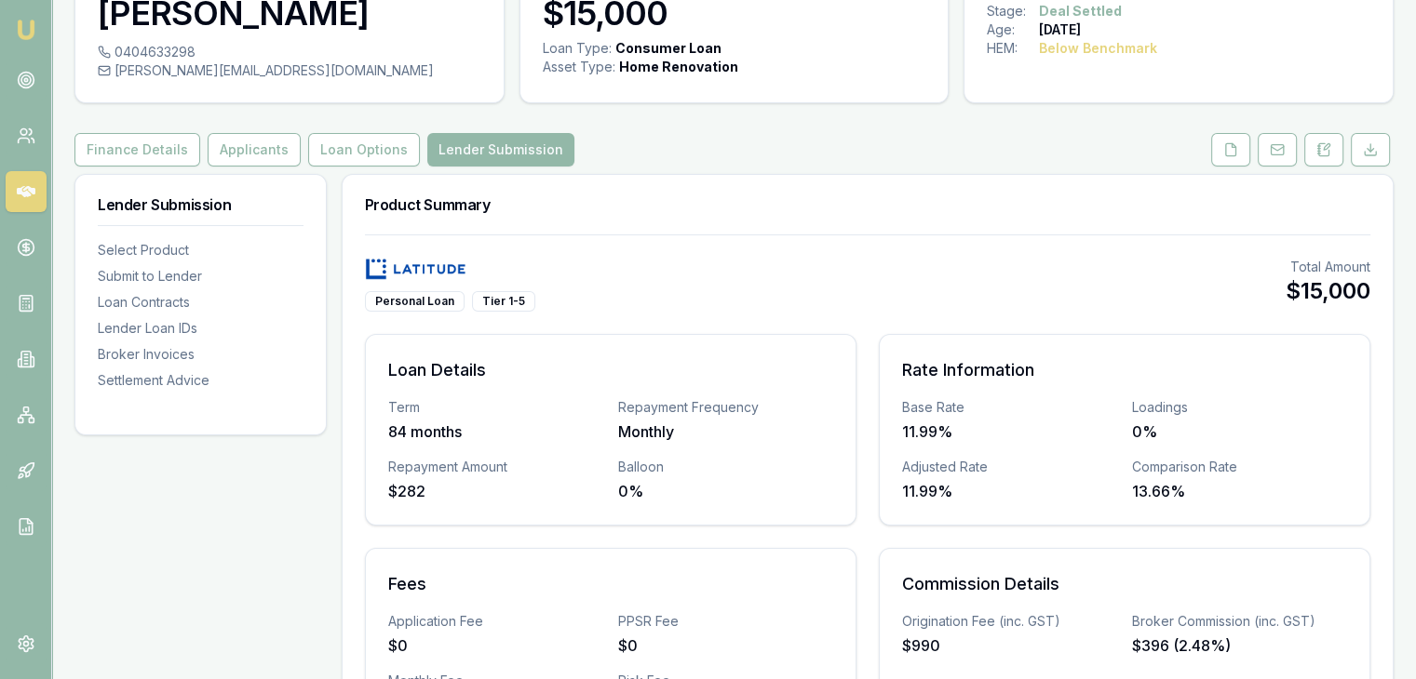
scroll to position [0, 0]
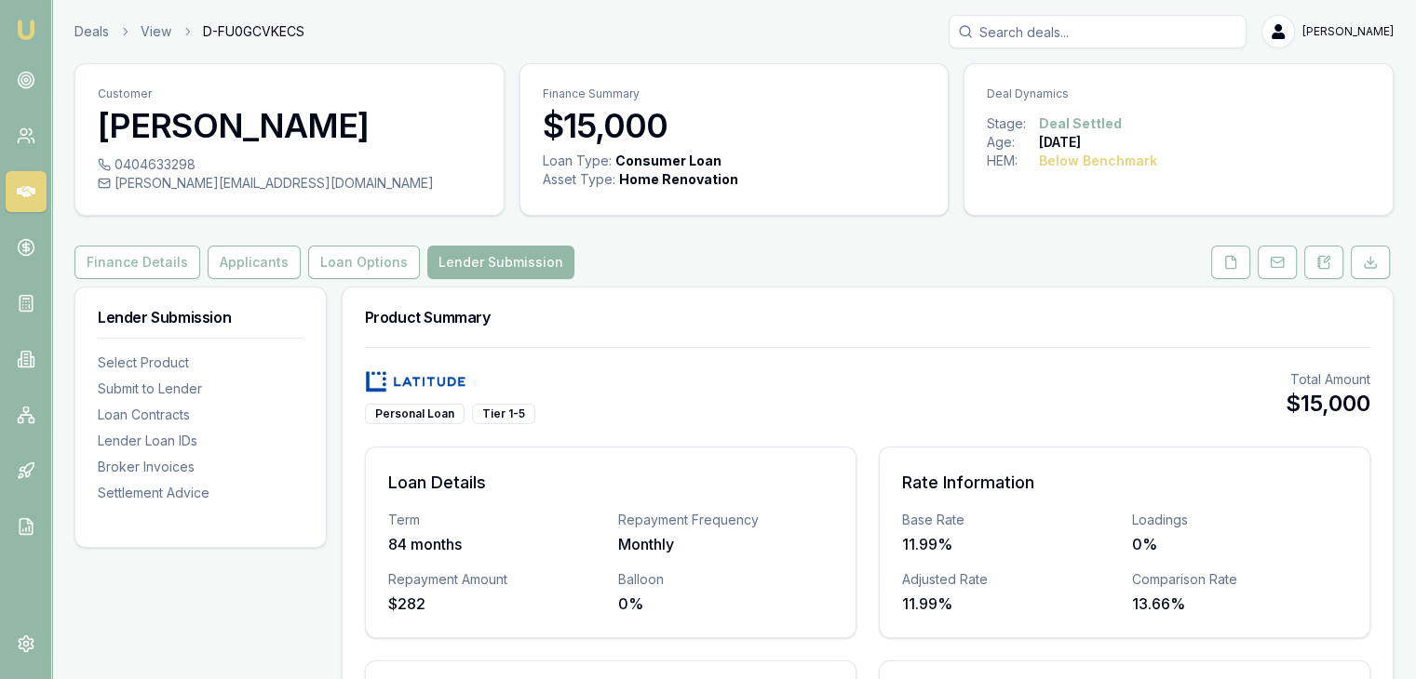
click at [20, 29] on img at bounding box center [26, 30] width 22 height 22
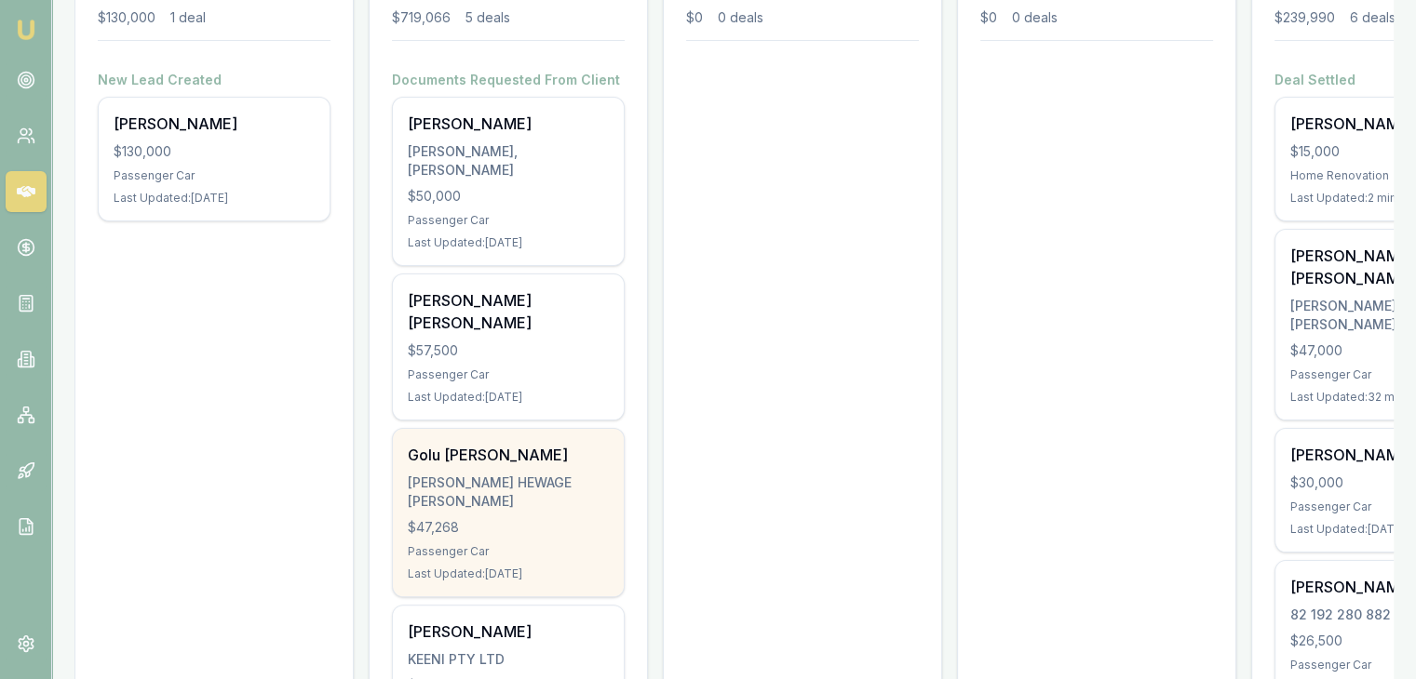
scroll to position [279, 0]
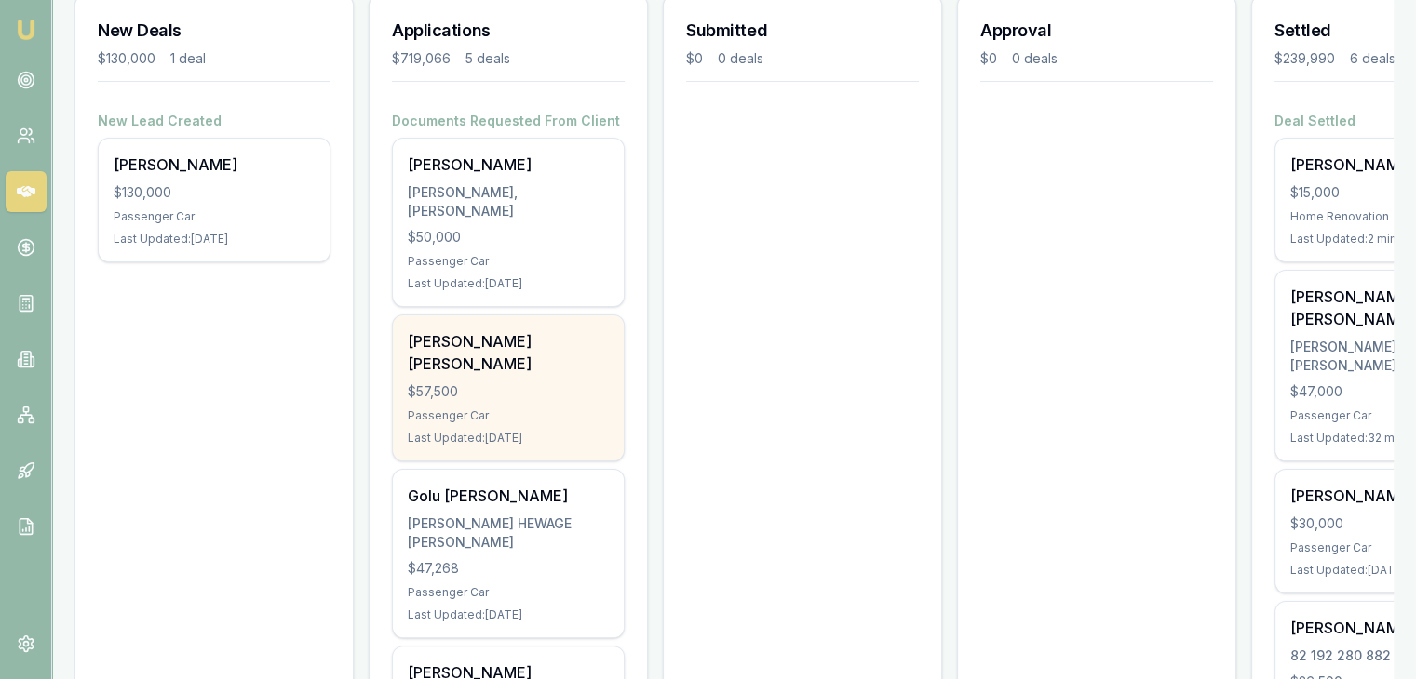
click at [462, 409] on div "Passenger Car" at bounding box center [508, 416] width 201 height 15
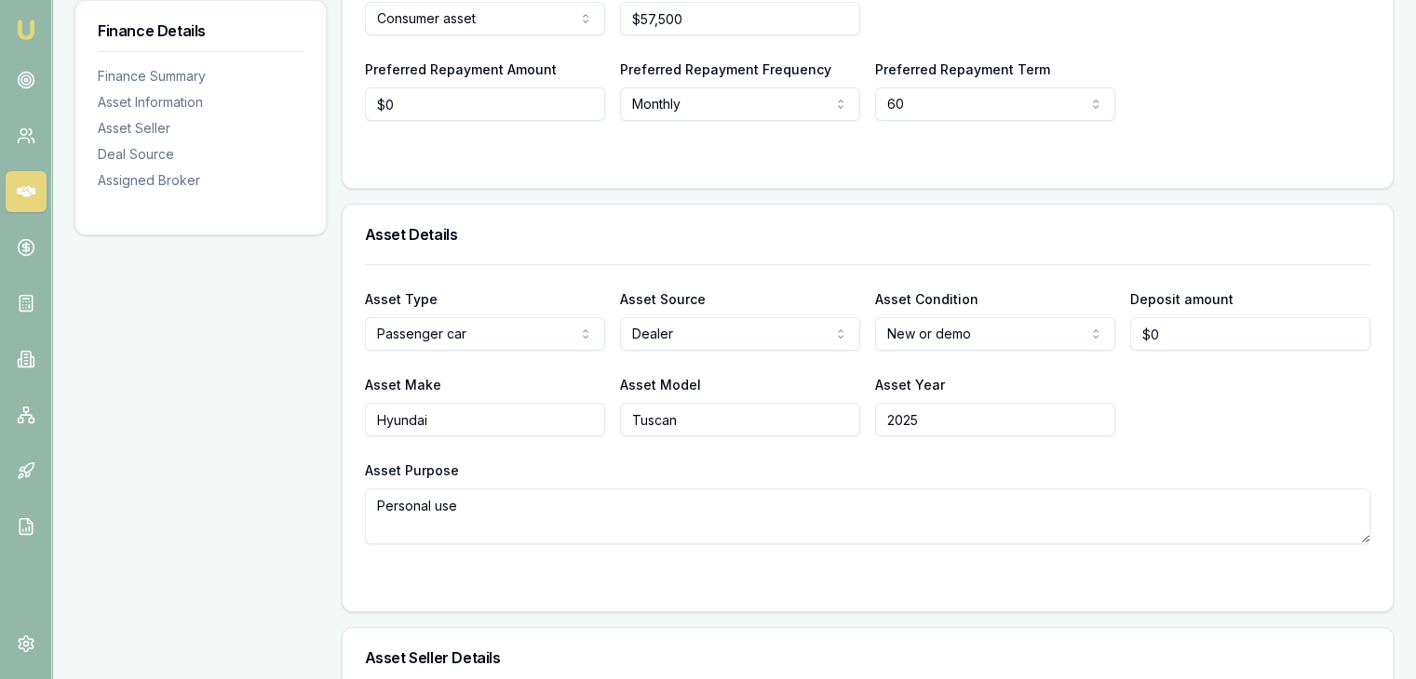
scroll to position [465, 0]
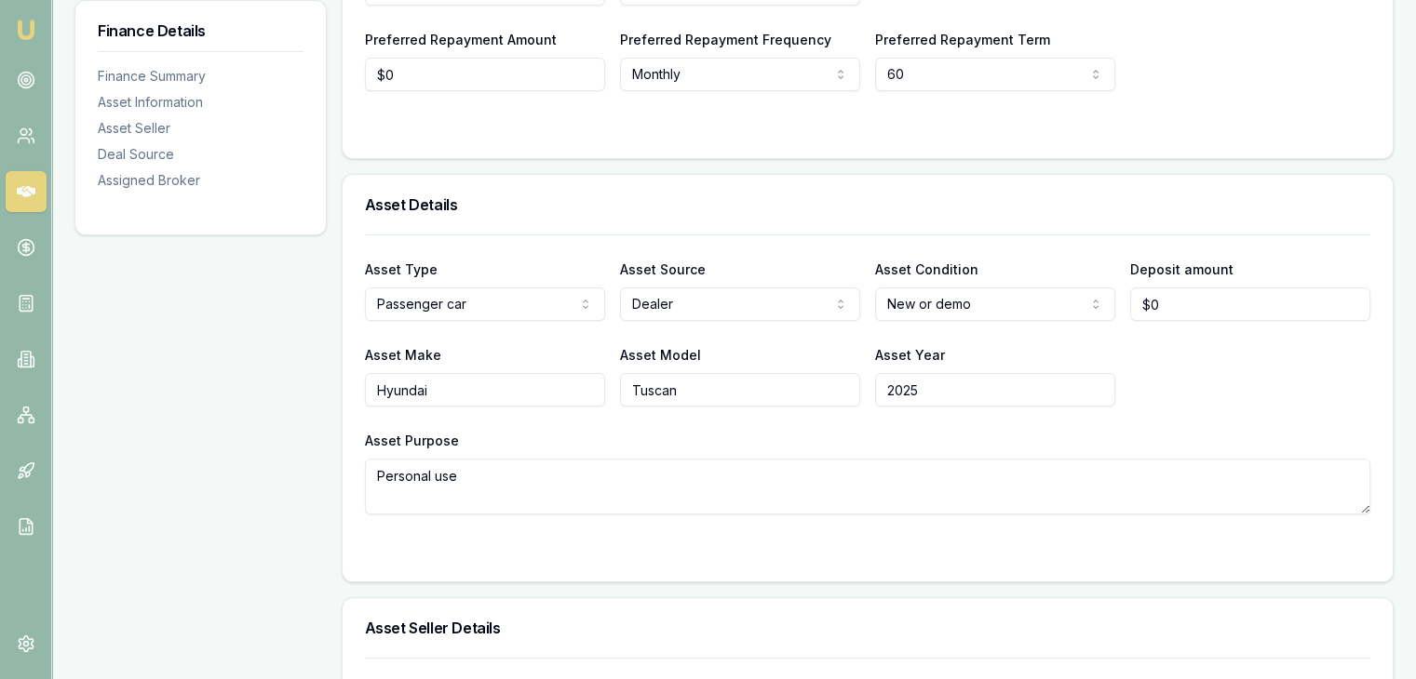
type input "0"
click at [1185, 288] on input "0" at bounding box center [1250, 305] width 240 height 34
type input "$500"
click at [1202, 343] on div "Asset Make Hyundai Asset Model Tuscan Asset Year [DATE]" at bounding box center [867, 374] width 1005 height 63
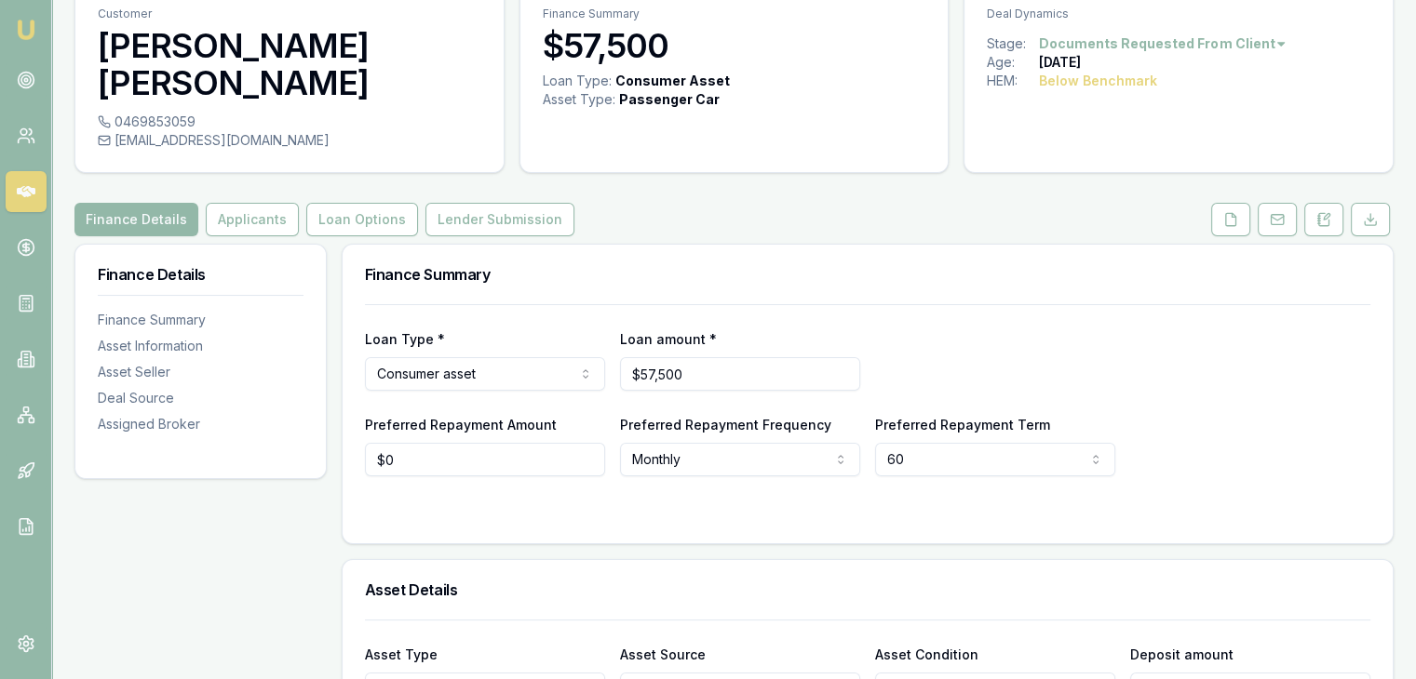
scroll to position [0, 0]
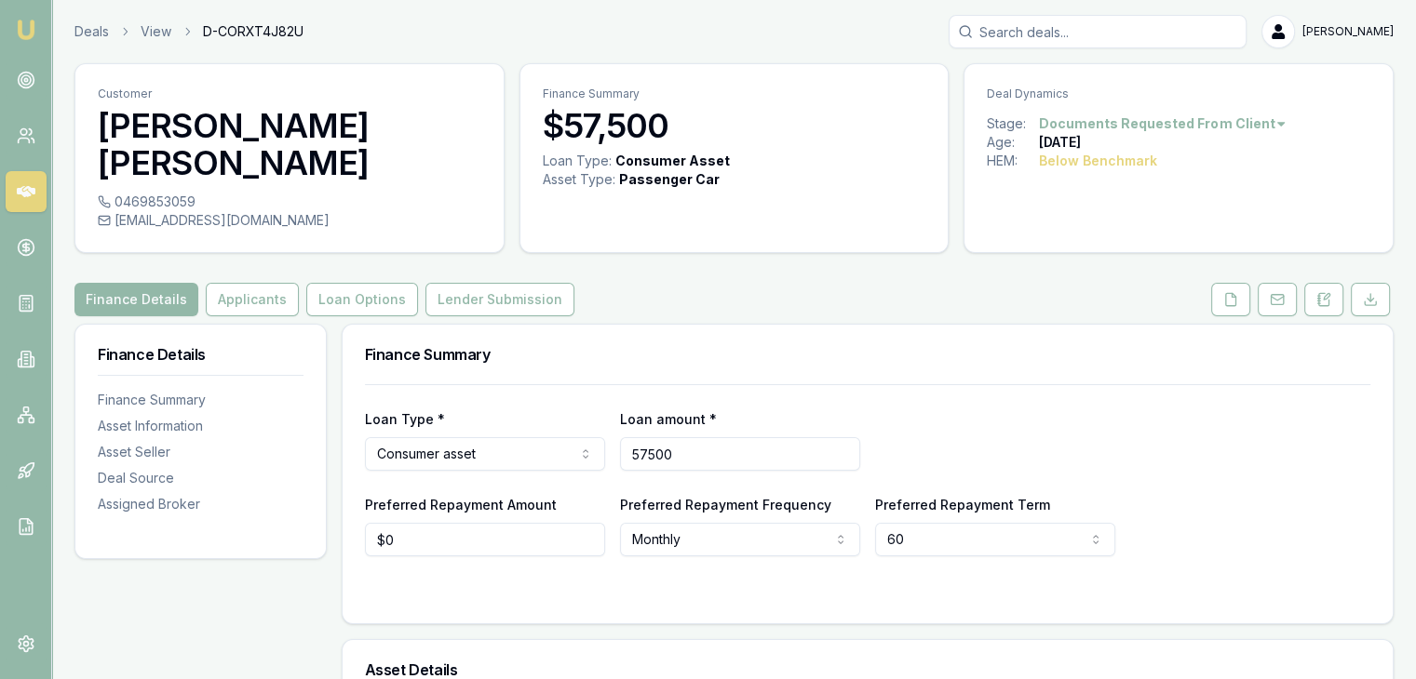
click at [651, 437] on input "57500" at bounding box center [740, 454] width 240 height 34
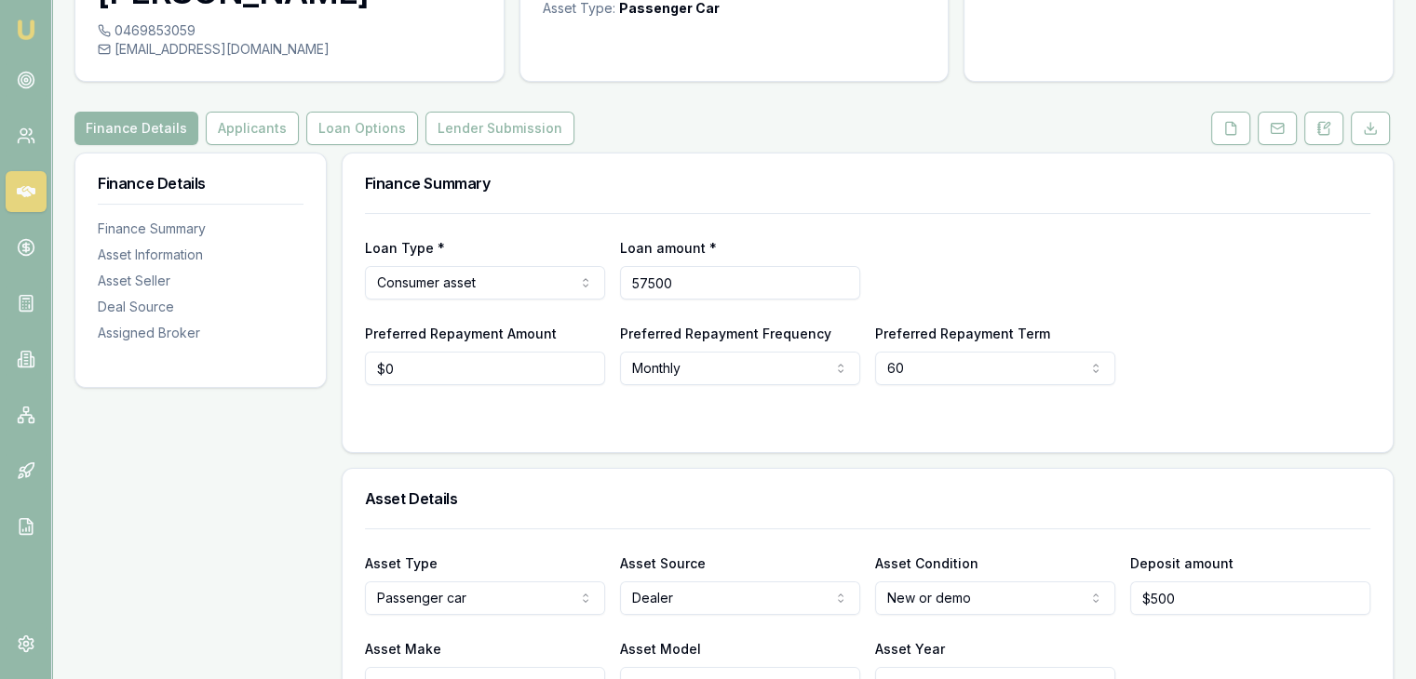
scroll to position [372, 0]
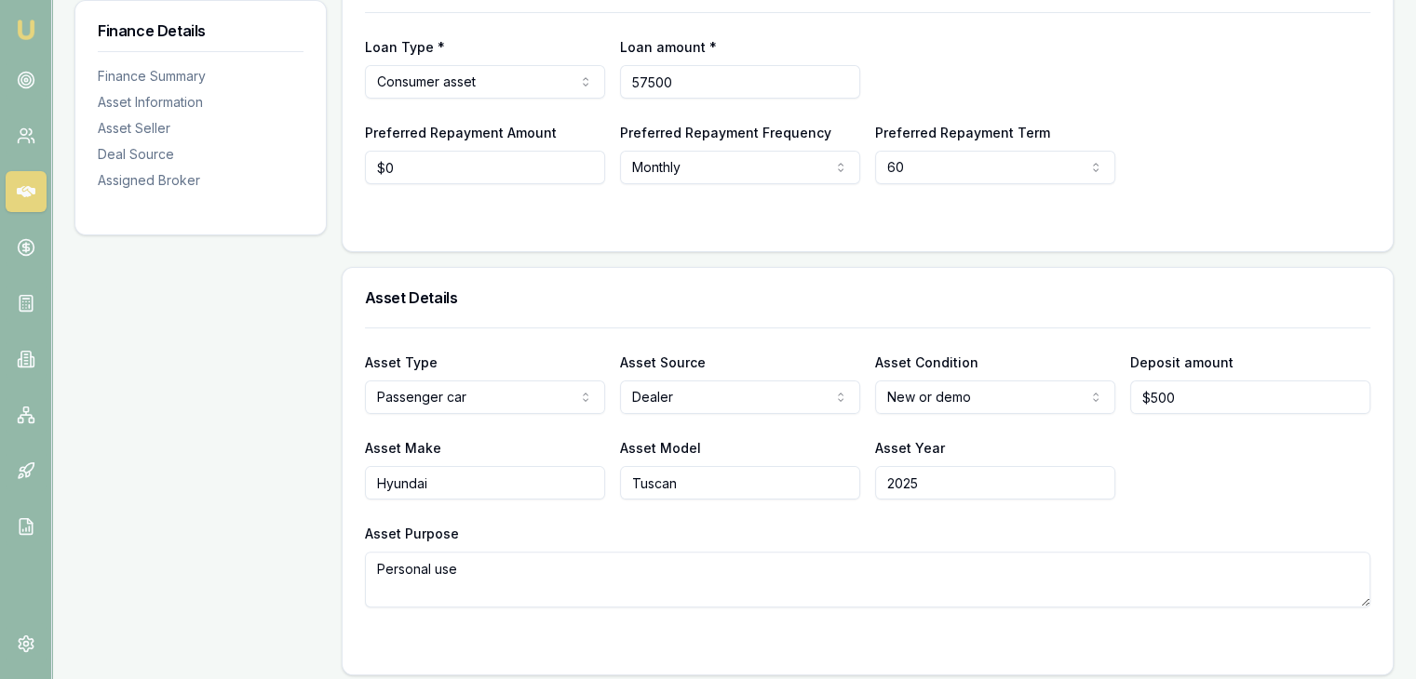
type input "$57,500"
click at [1188, 381] on input "500" at bounding box center [1250, 398] width 240 height 34
type input "5"
type input "$1,000"
click at [1162, 449] on div "Asset Make Hyundai Asset Model Tuscan Asset Year [DATE]" at bounding box center [867, 467] width 1005 height 63
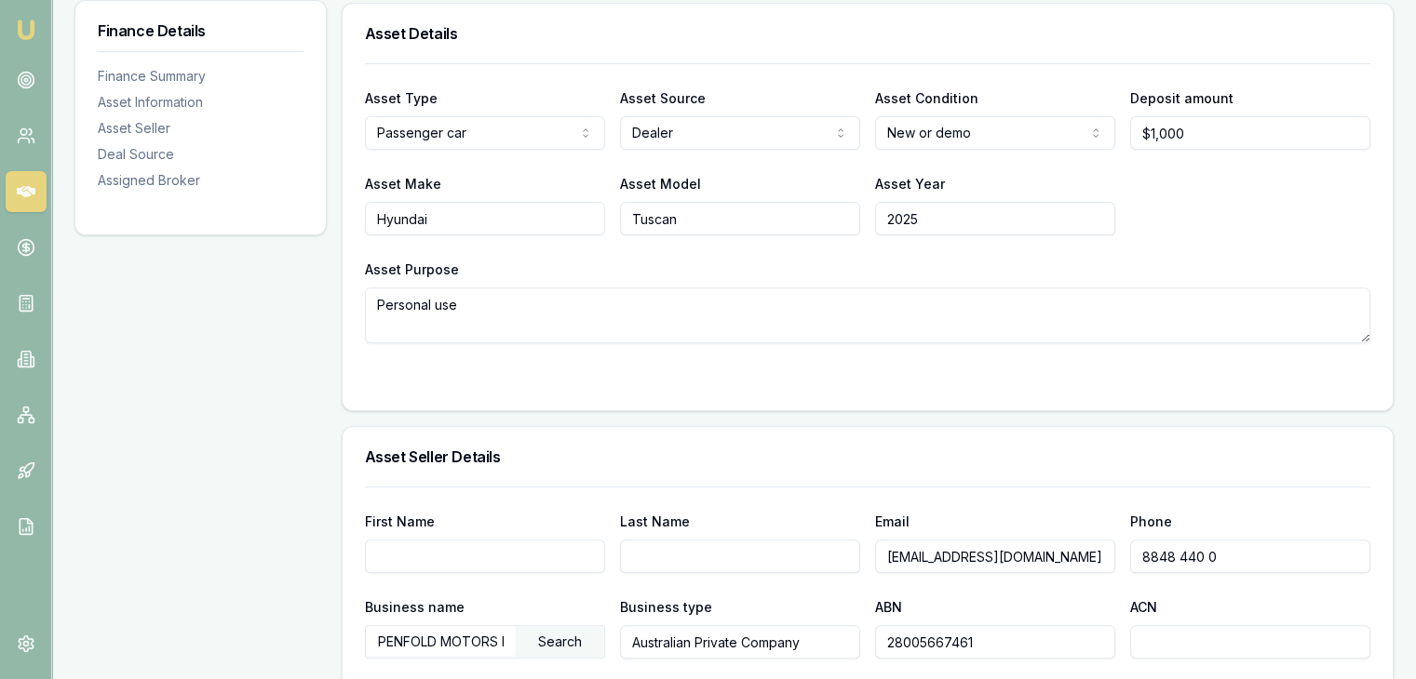
scroll to position [745, 0]
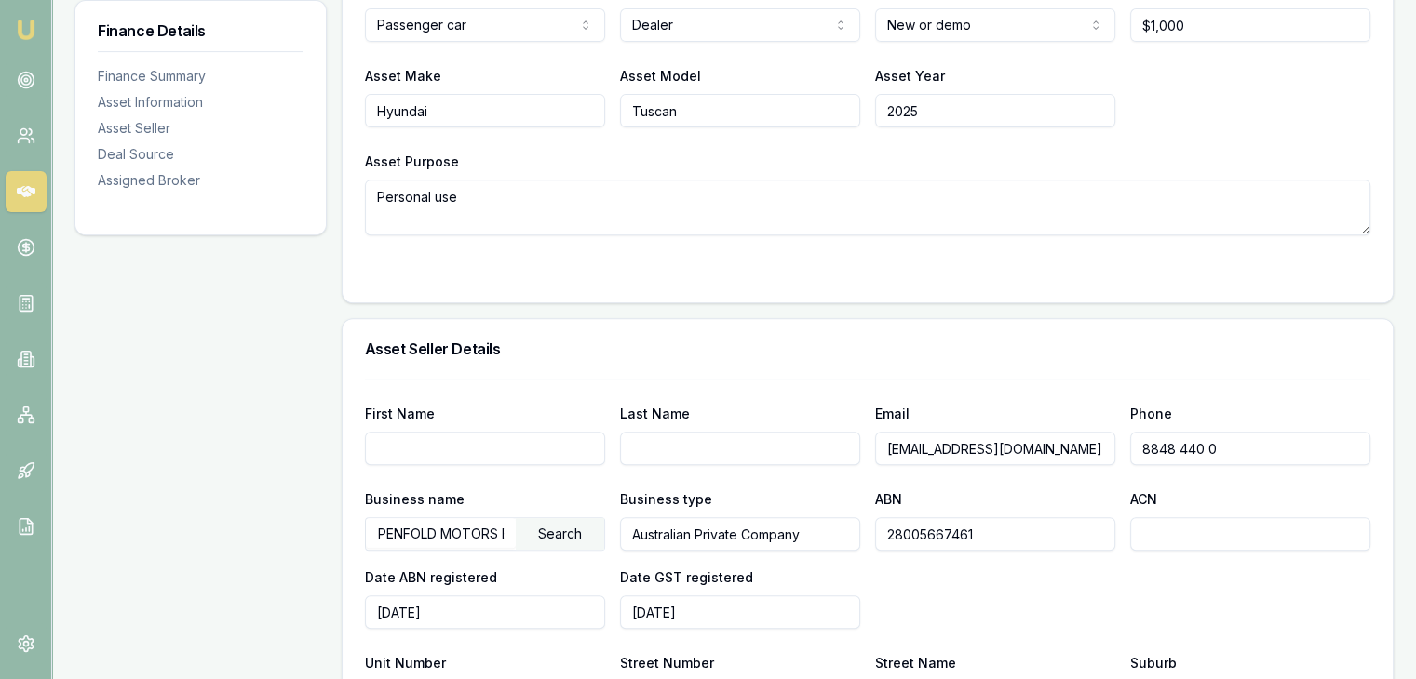
click at [494, 432] on input "First Name" at bounding box center [485, 449] width 240 height 34
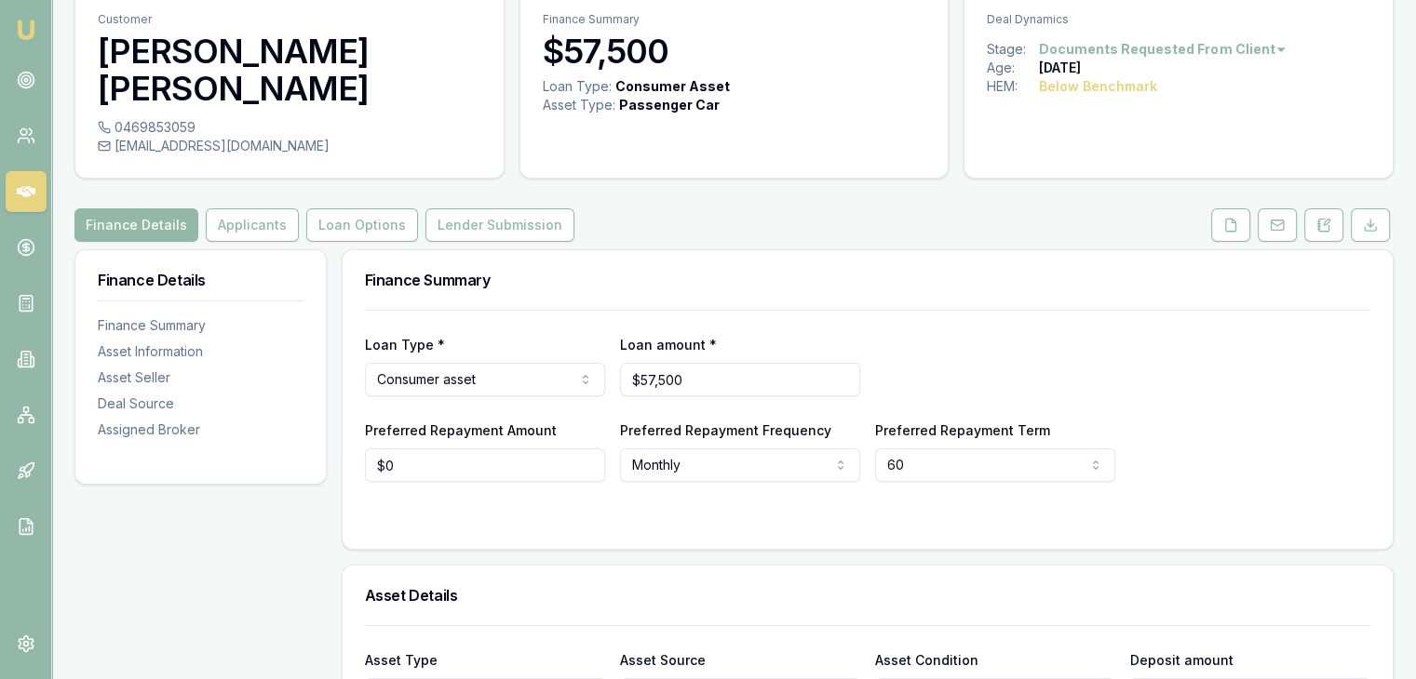
scroll to position [0, 0]
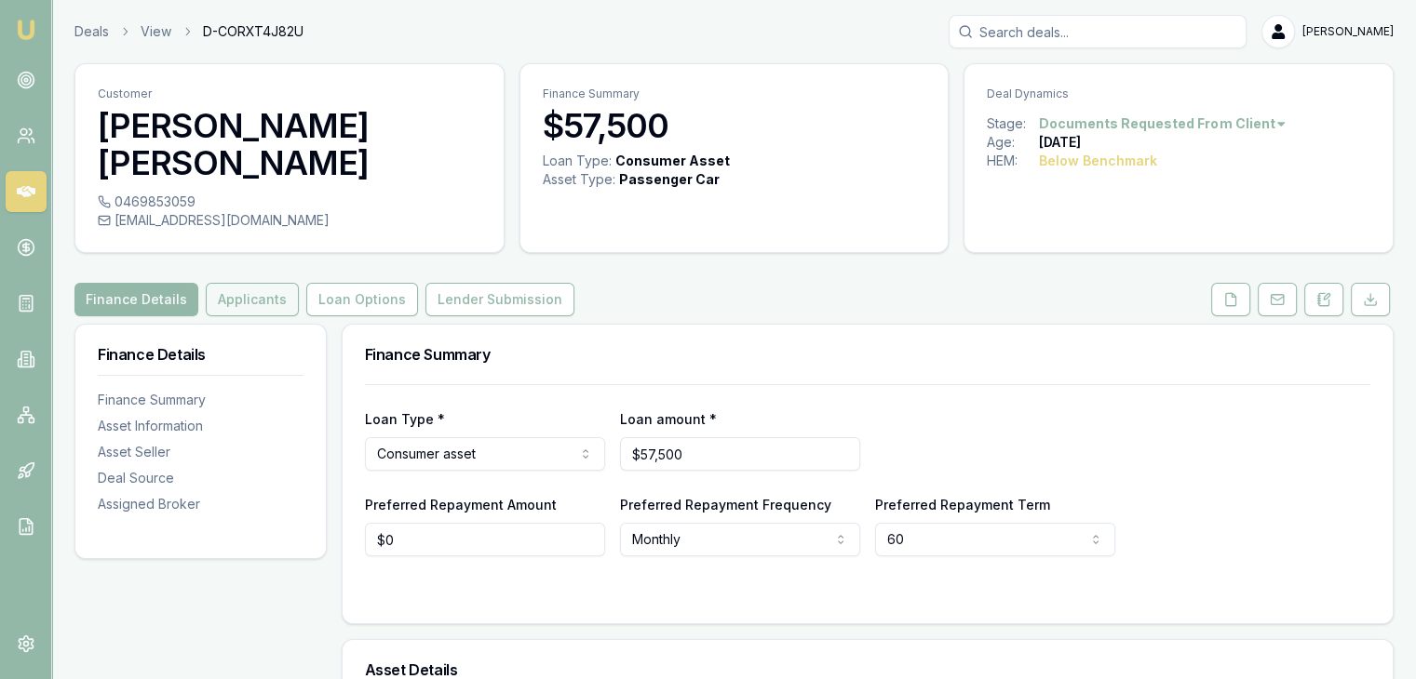
click at [223, 283] on button "Applicants" at bounding box center [252, 300] width 93 height 34
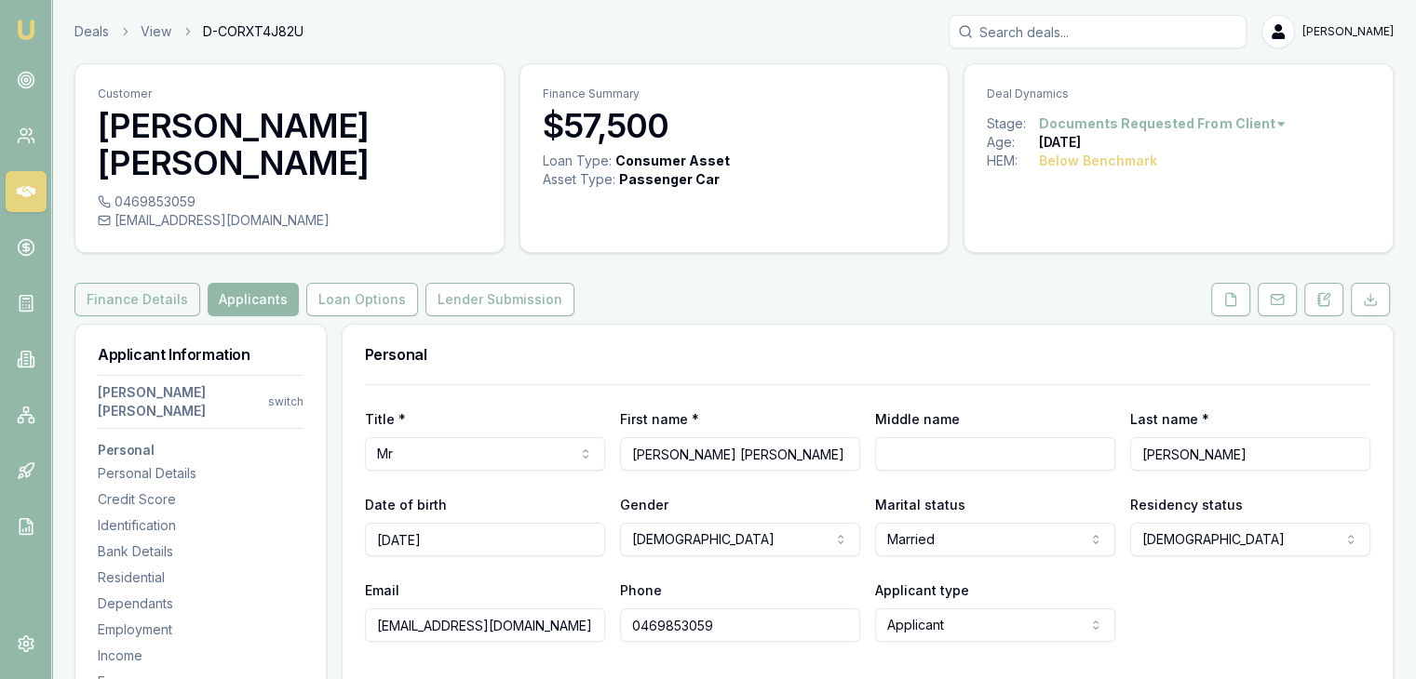
click at [149, 283] on button "Finance Details" at bounding box center [137, 300] width 126 height 34
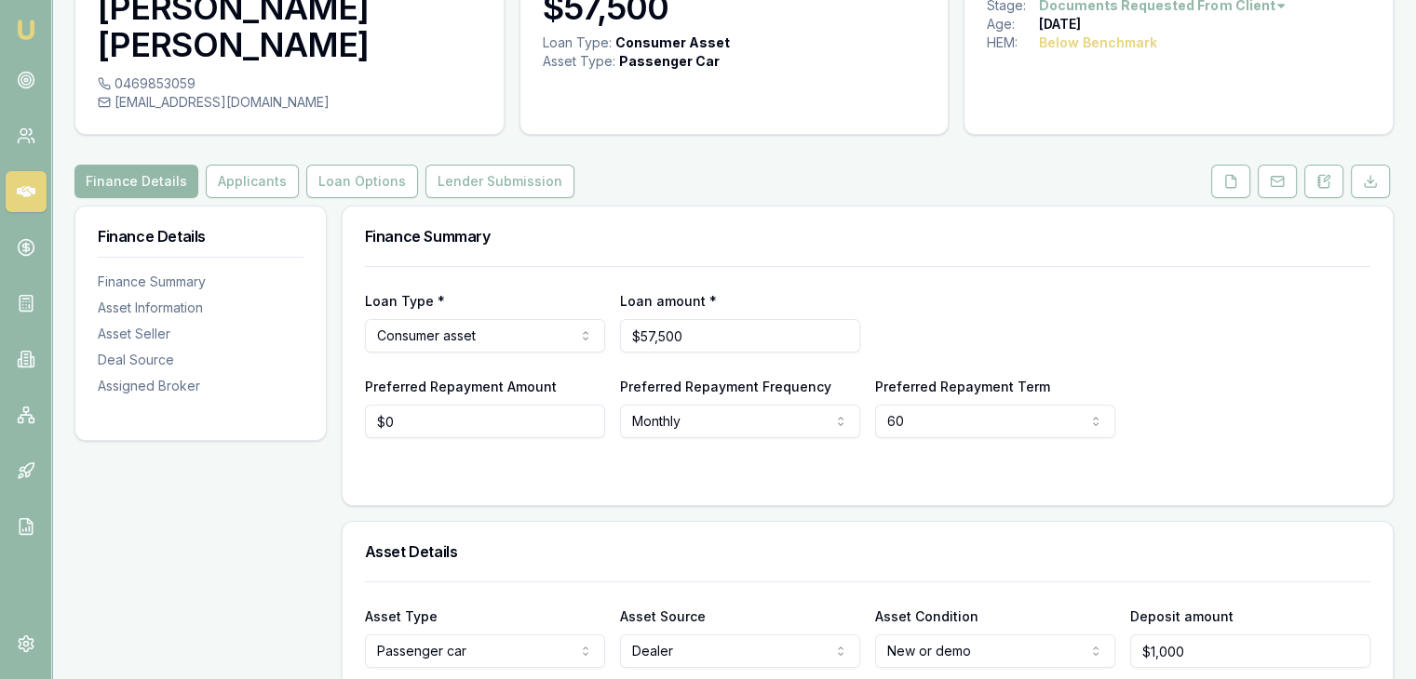
scroll to position [93, 0]
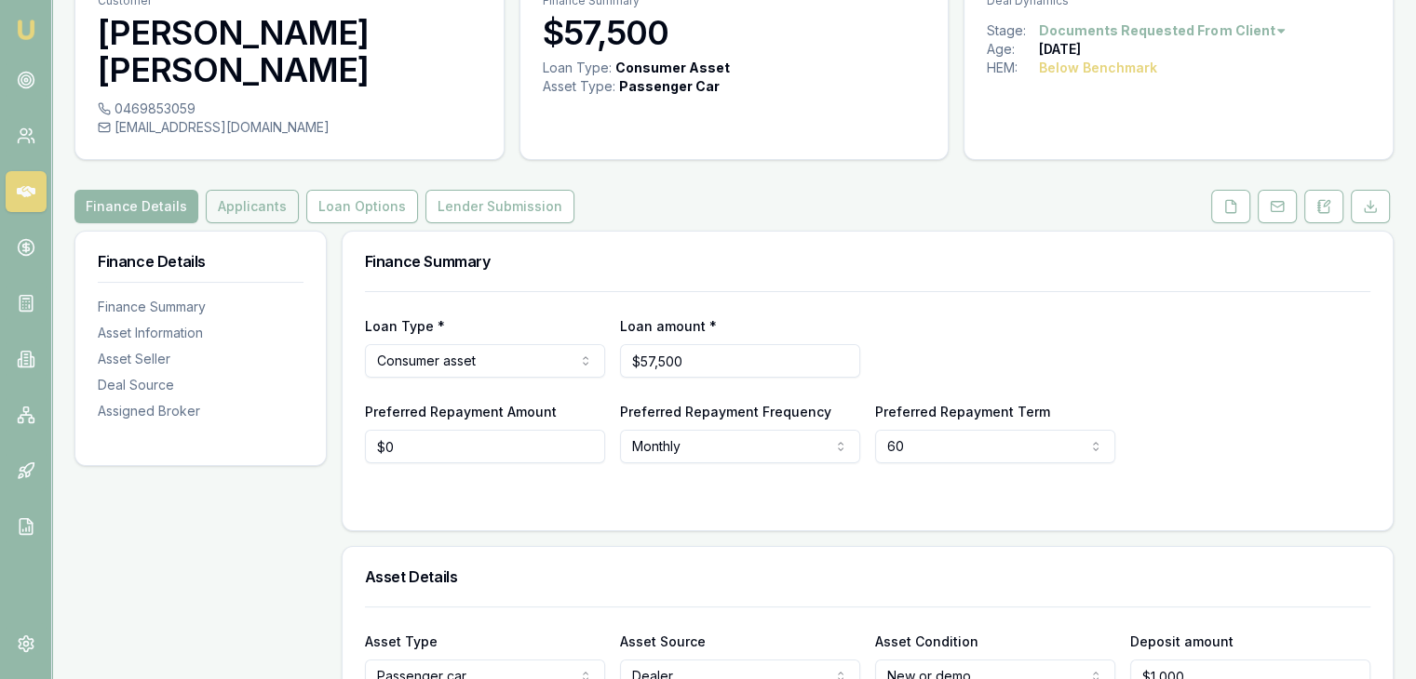
click at [245, 190] on button "Applicants" at bounding box center [252, 207] width 93 height 34
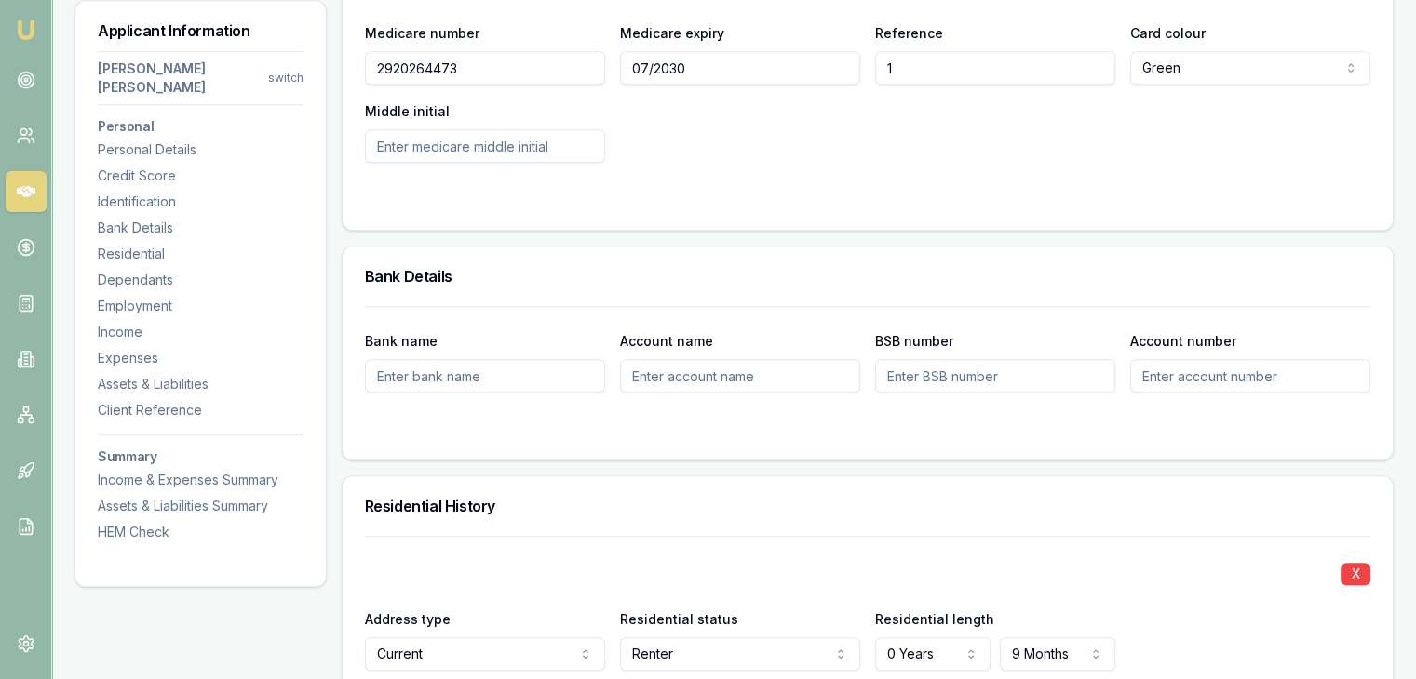
scroll to position [1303, 0]
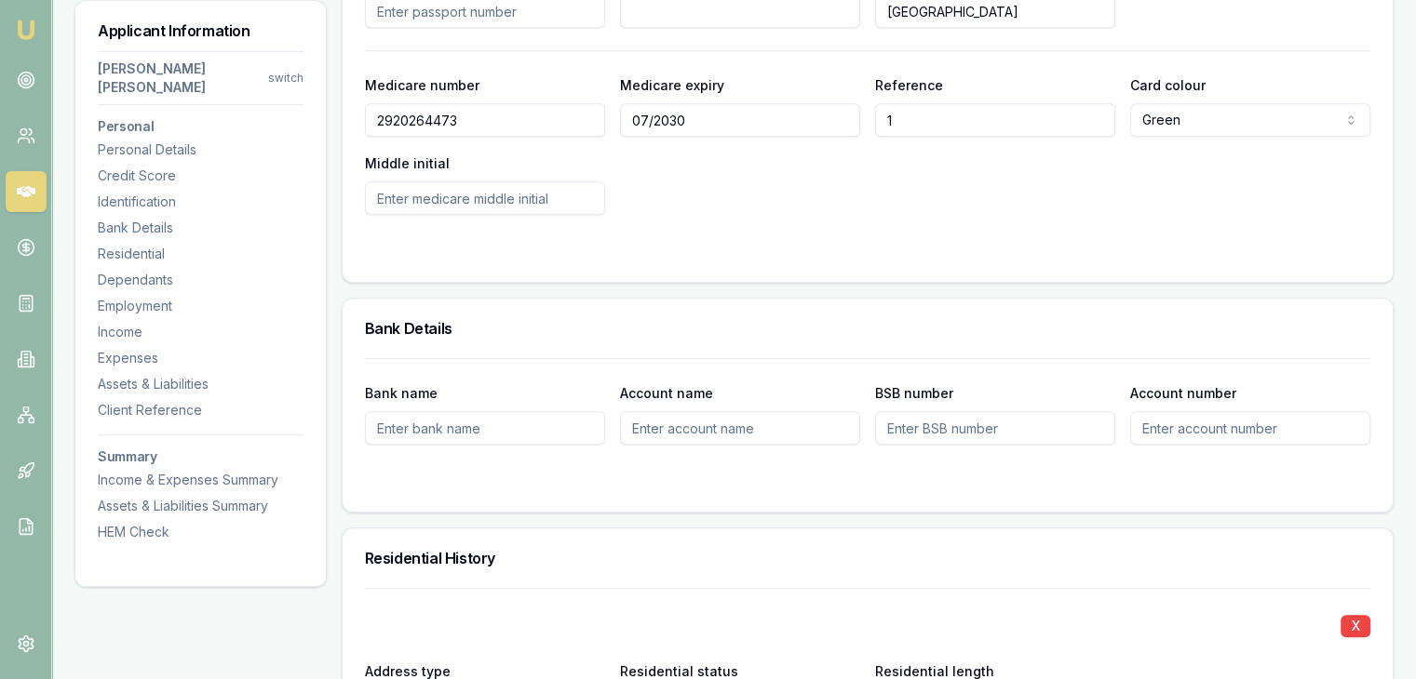
click at [485, 411] on input "Bank name" at bounding box center [485, 428] width 240 height 34
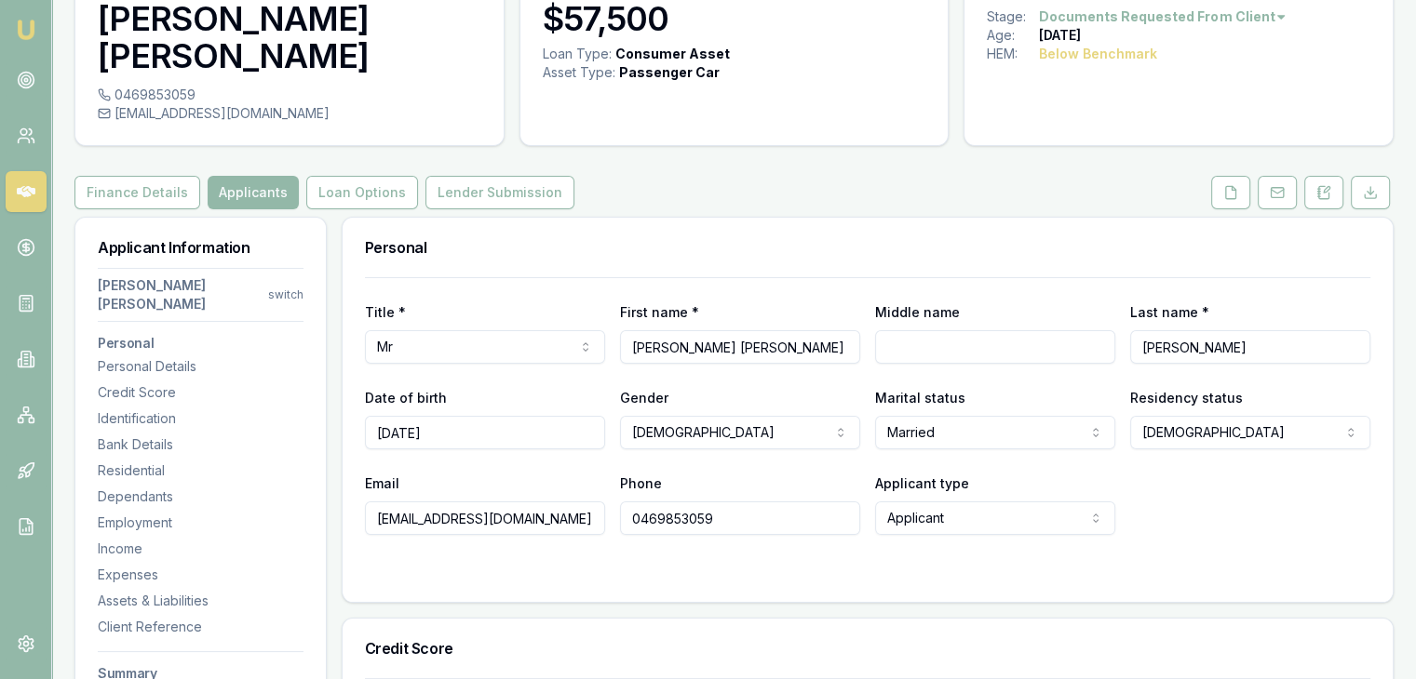
scroll to position [0, 0]
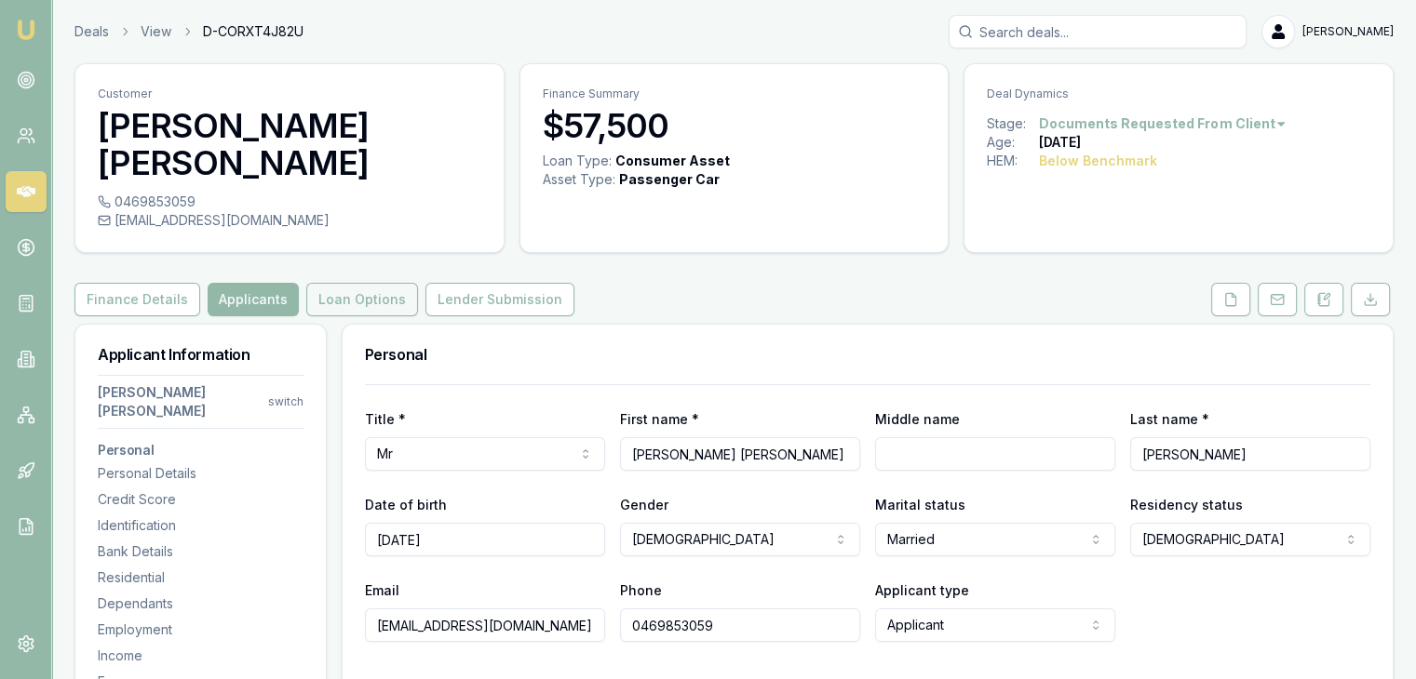
click at [327, 283] on button "Loan Options" at bounding box center [362, 300] width 112 height 34
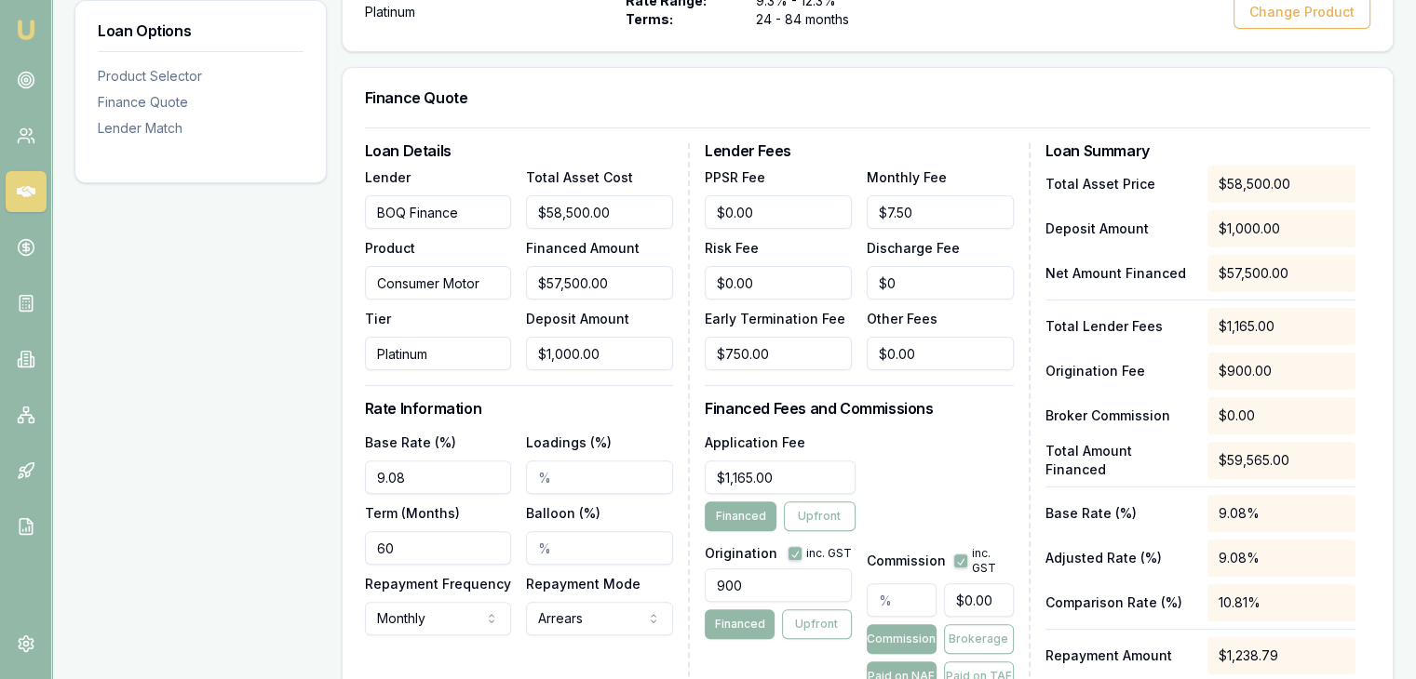
scroll to position [558, 0]
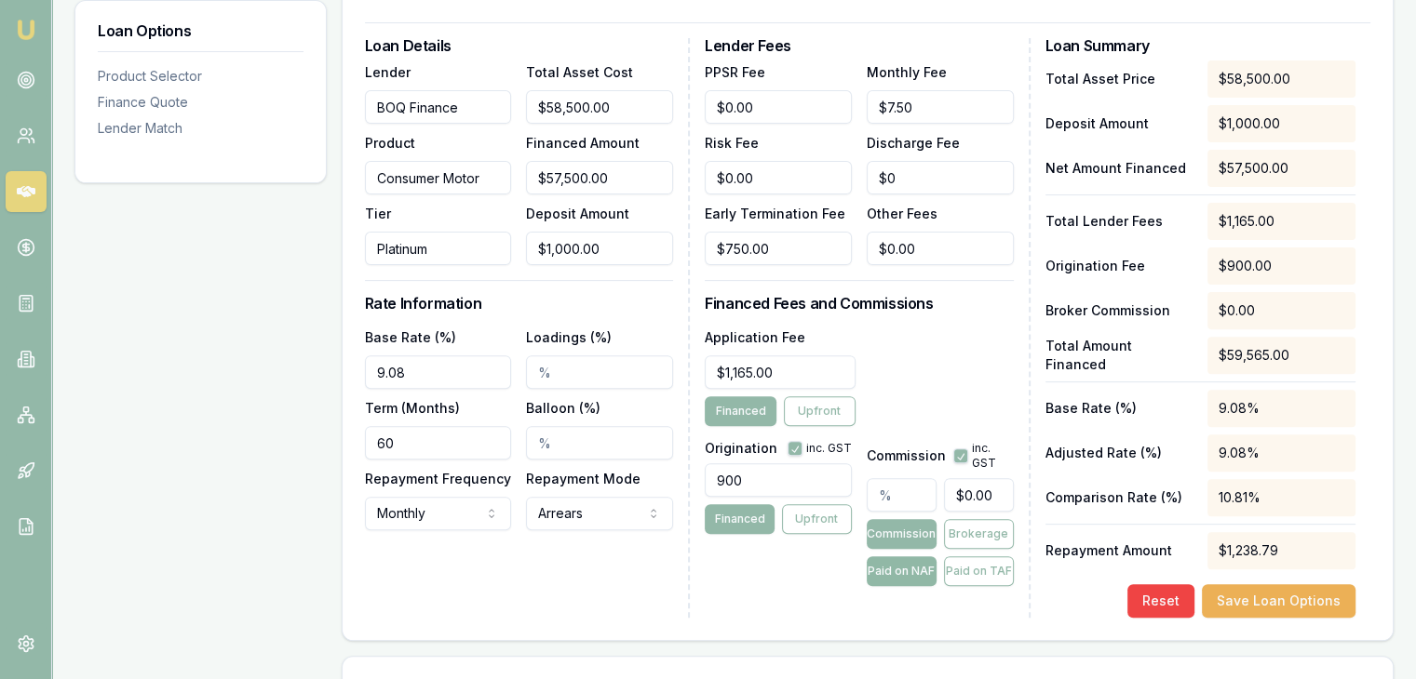
click at [873, 557] on button "Paid on NAF" at bounding box center [901, 572] width 70 height 30
click at [893, 478] on input "text" at bounding box center [901, 495] width 70 height 34
type input "6"
type input "$3,573.90"
type input "6.2"
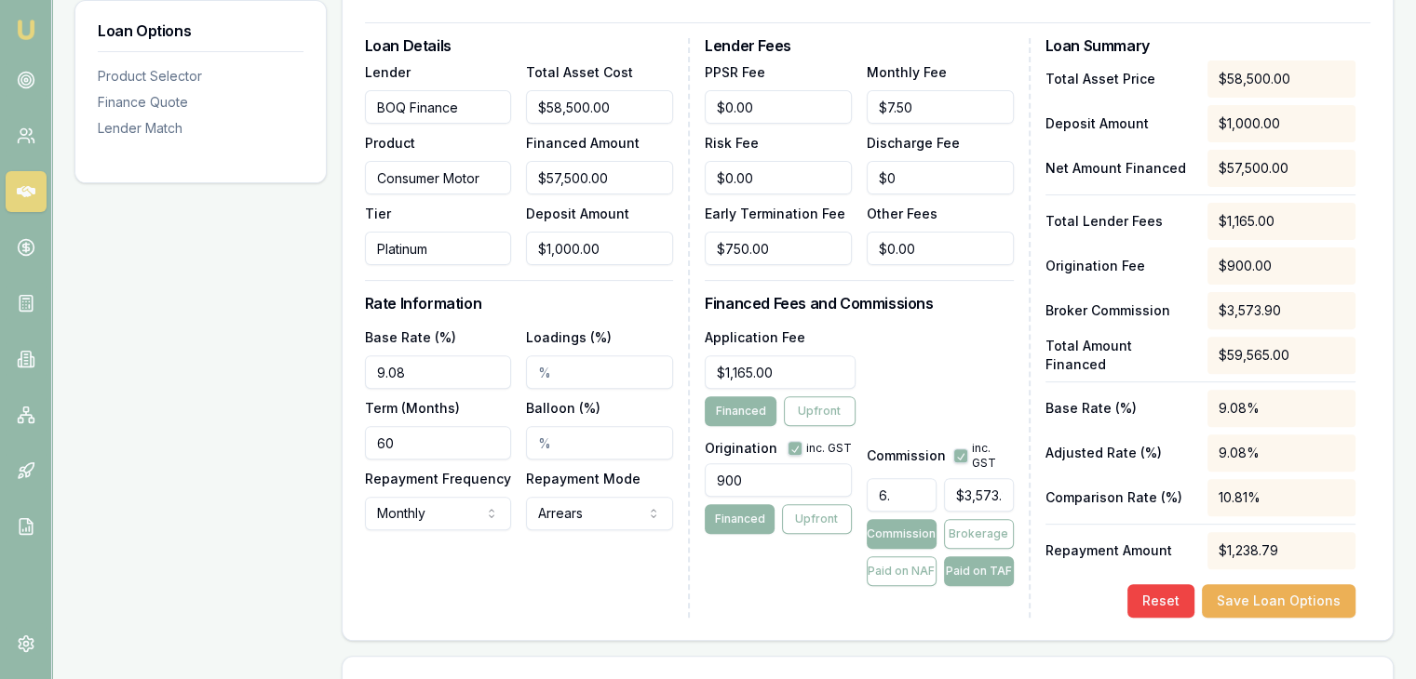
type input "$3,693.03"
type input "6.20%"
click at [805, 541] on div "Origination inc. GST 900 Financed Upfront" at bounding box center [778, 510] width 147 height 153
click at [884, 557] on button "Paid on NAF" at bounding box center [901, 572] width 70 height 30
click at [767, 548] on div "Lender Fees PPSR Fee $0.00 Monthly Fee $7.50 Risk Fee $0.00 Discharge Fee $0 Ea…" at bounding box center [867, 328] width 325 height 580
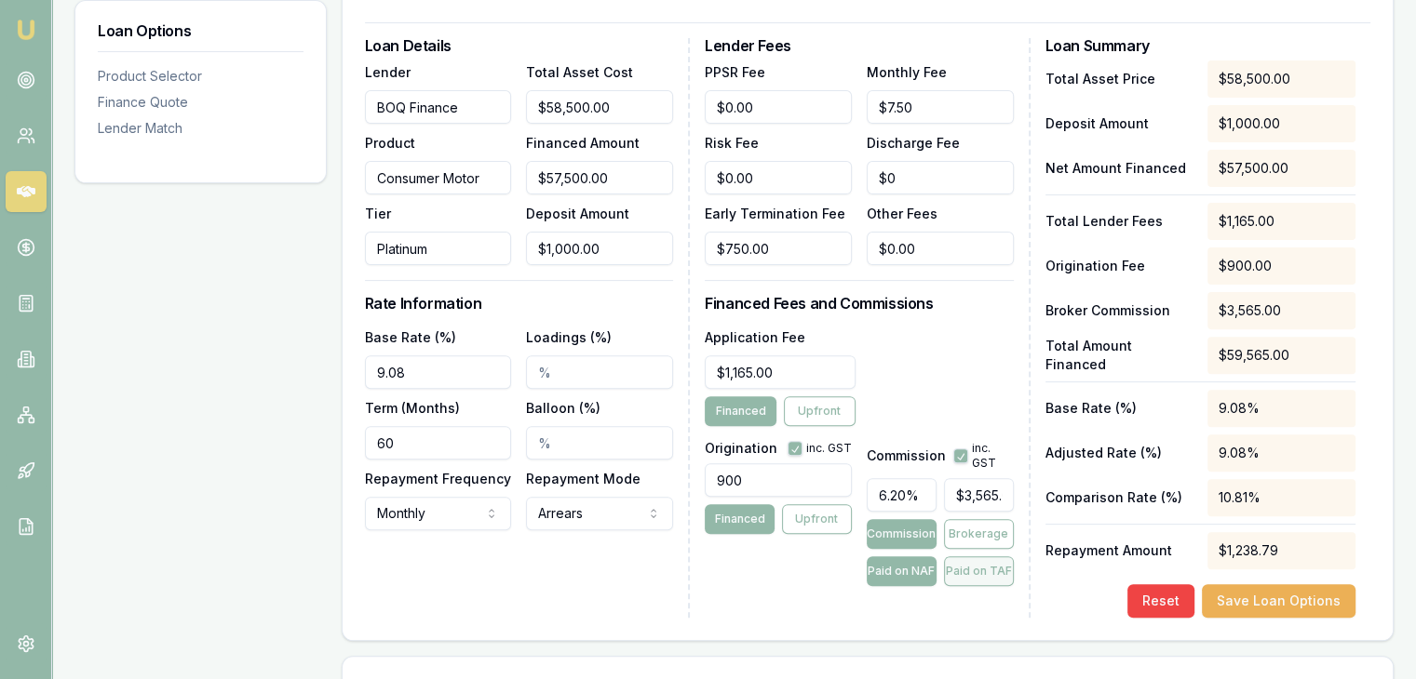
click at [976, 557] on button "Paid on TAF" at bounding box center [979, 572] width 70 height 30
click at [881, 557] on button "Paid on NAF" at bounding box center [901, 572] width 70 height 30
type input "$3,565.00"
click at [799, 545] on div "Origination inc. GST 900 Financed Upfront" at bounding box center [778, 510] width 147 height 153
click at [1264, 584] on button "Save Loan Options" at bounding box center [1278, 601] width 154 height 34
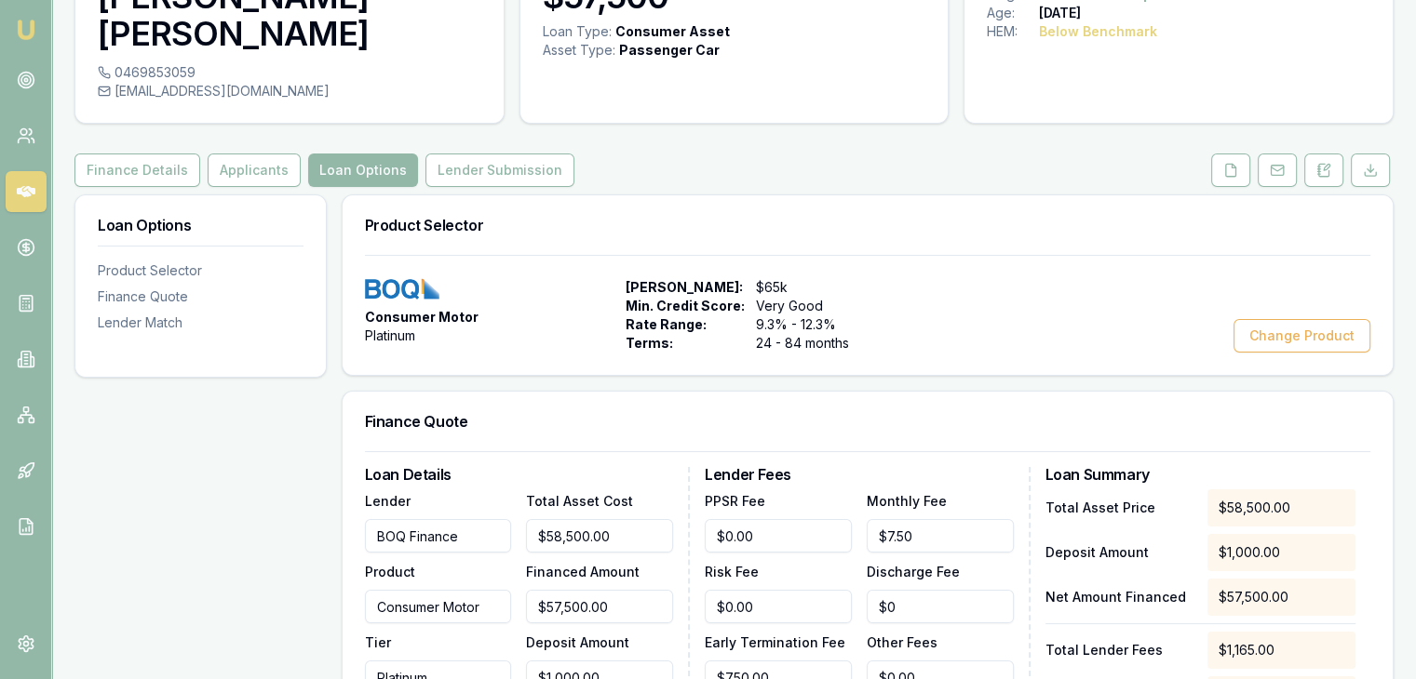
scroll to position [0, 0]
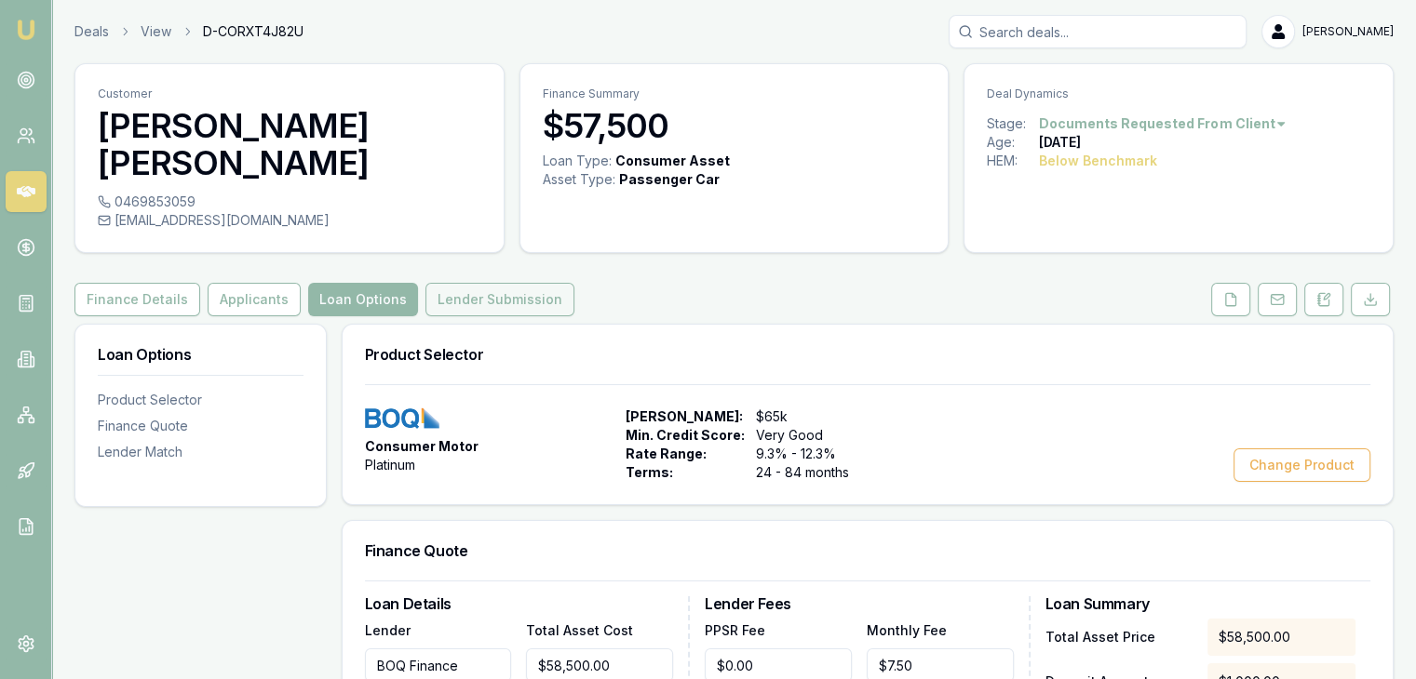
click at [494, 283] on button "Lender Submission" at bounding box center [499, 300] width 149 height 34
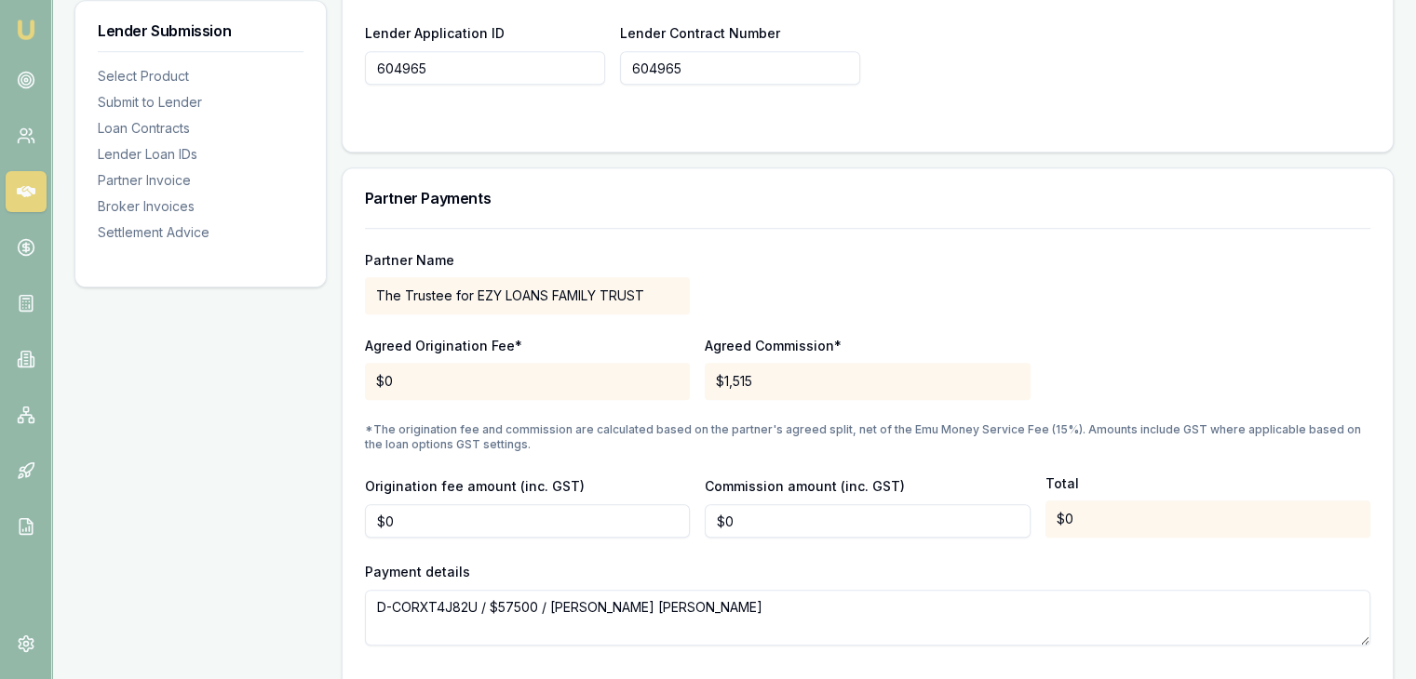
scroll to position [1396, 0]
click at [735, 503] on input "0" at bounding box center [867, 520] width 325 height 34
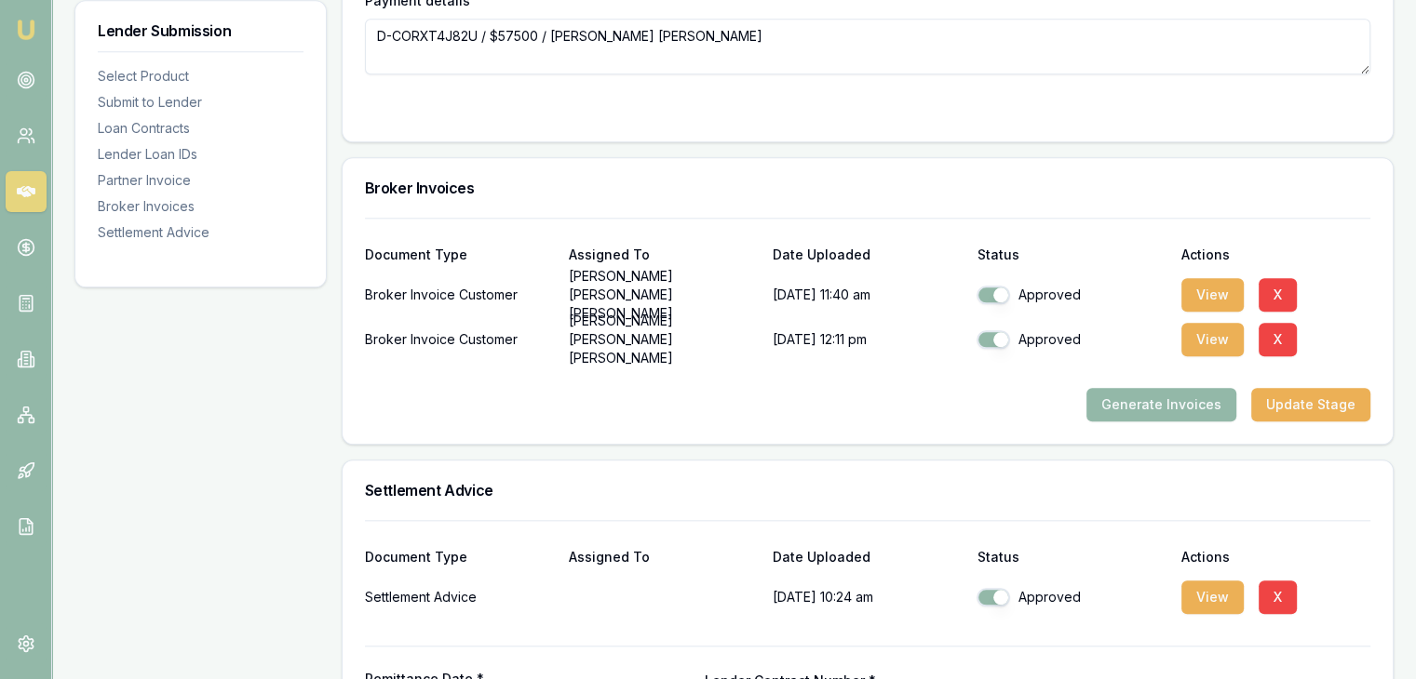
scroll to position [2096, 0]
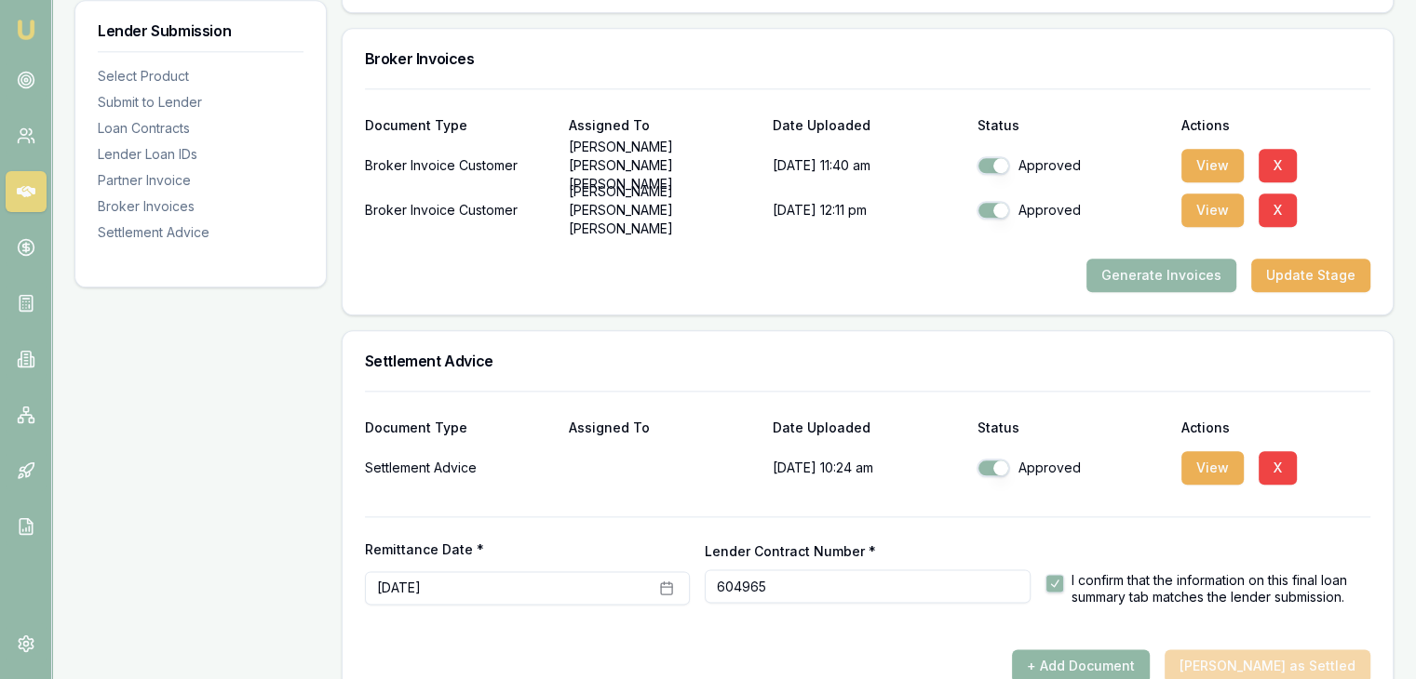
type input "$0"
click at [1080, 650] on button "+ Add Document" at bounding box center [1081, 667] width 138 height 34
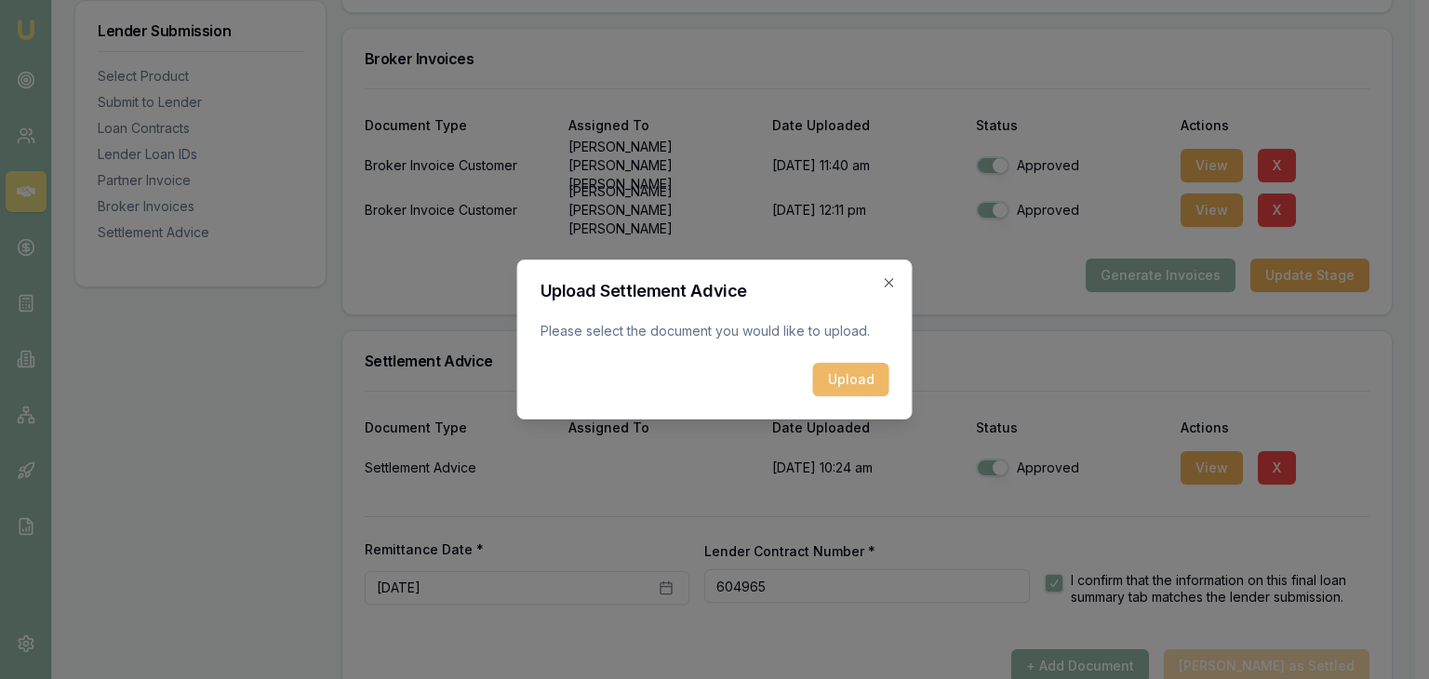
click at [830, 373] on button "Upload" at bounding box center [851, 380] width 76 height 34
click at [891, 283] on icon "button" at bounding box center [889, 282] width 15 height 15
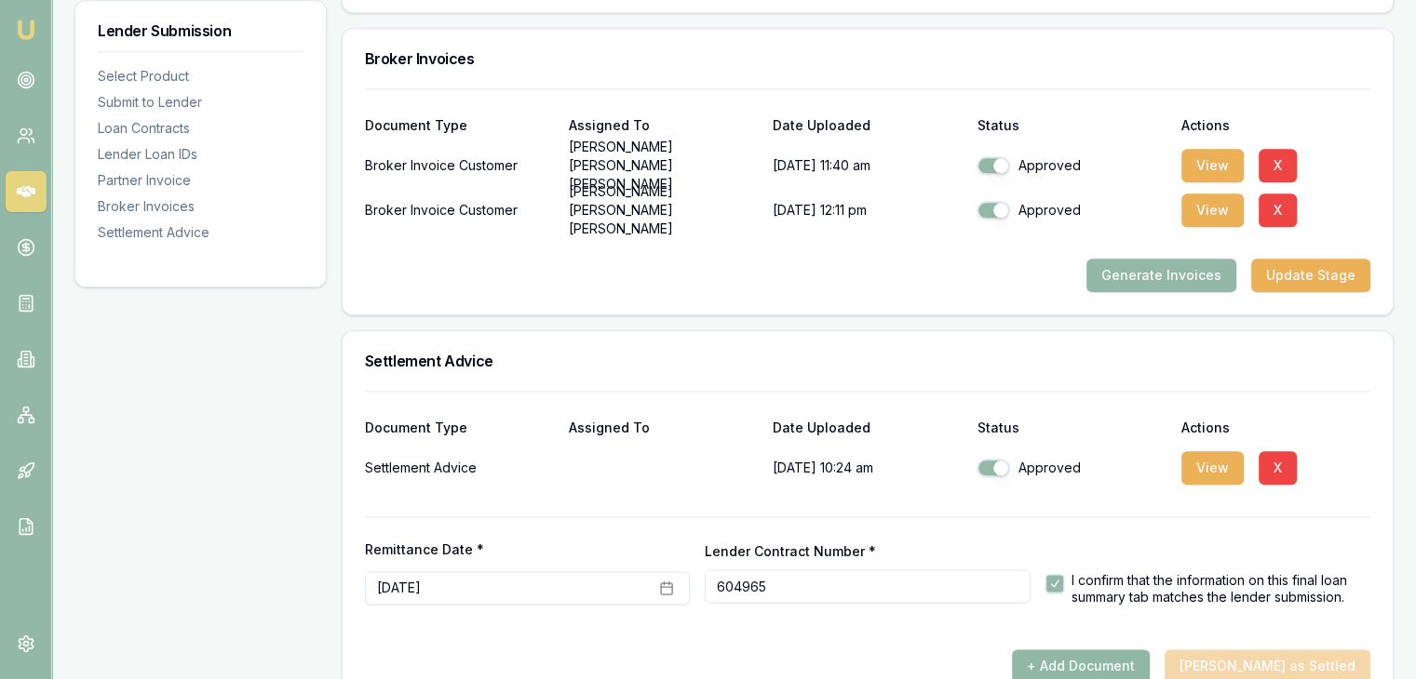
click at [1094, 650] on button "+ Add Document" at bounding box center [1081, 667] width 138 height 34
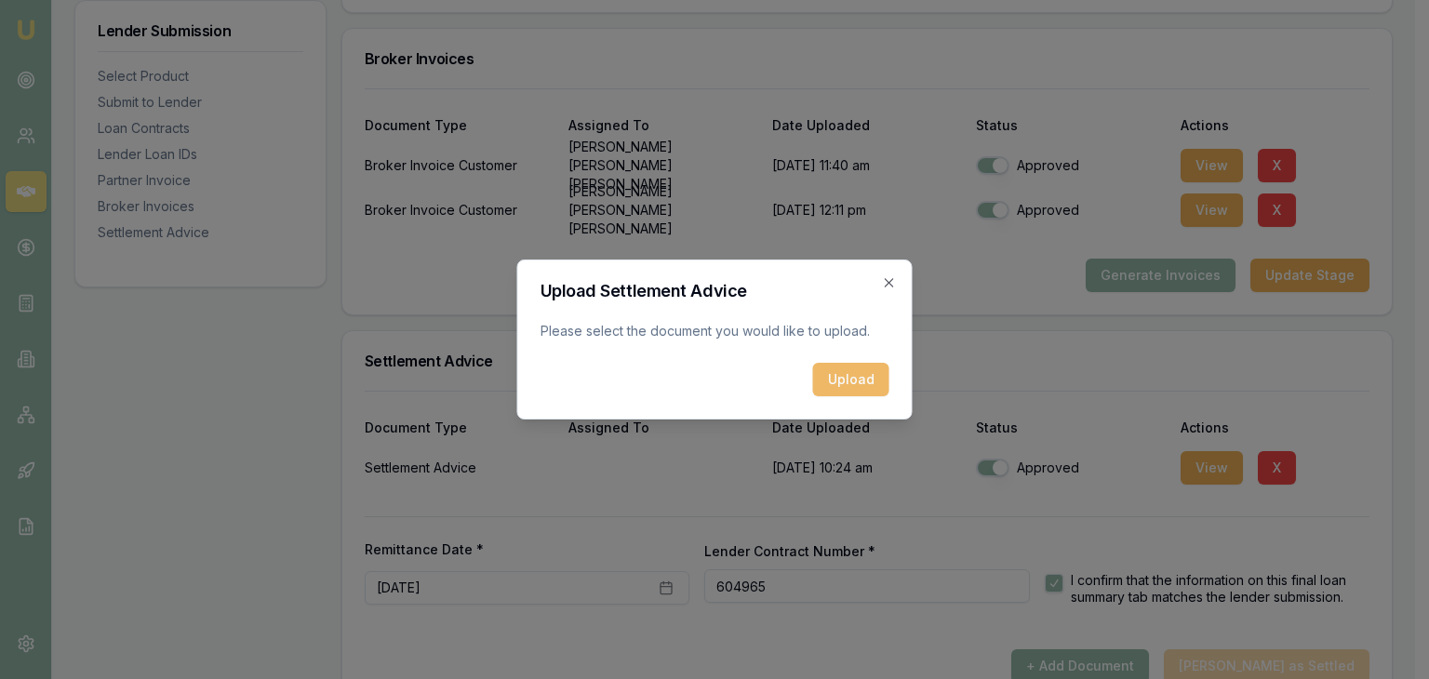
click at [838, 390] on button "Upload" at bounding box center [851, 380] width 76 height 34
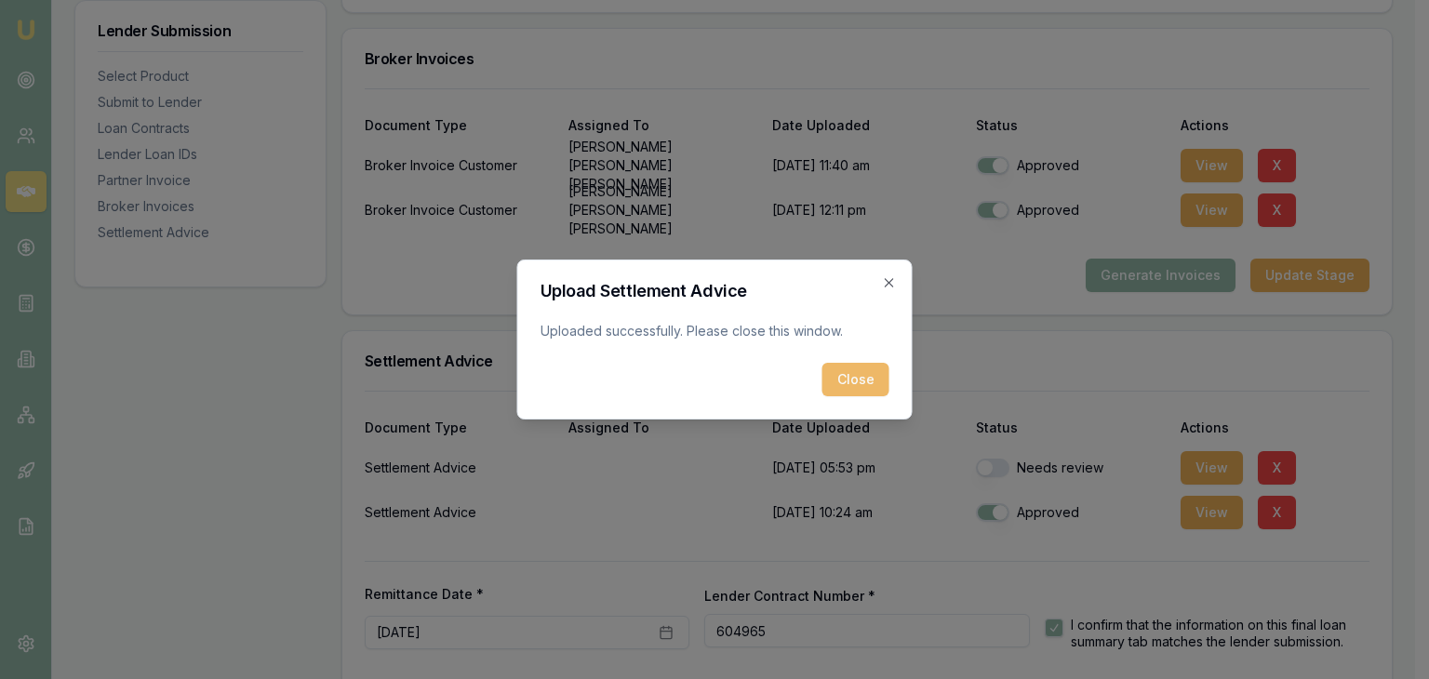
click at [861, 393] on button "Close" at bounding box center [856, 380] width 67 height 34
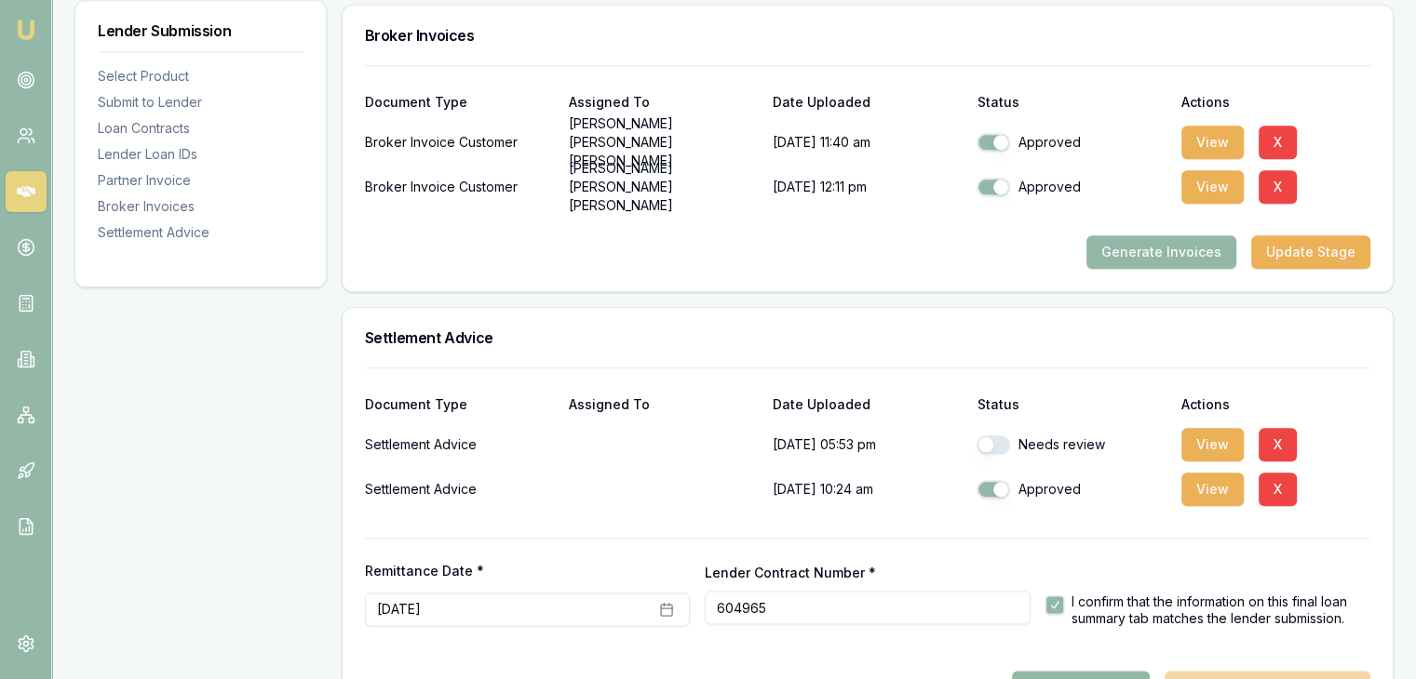
scroll to position [2141, 0]
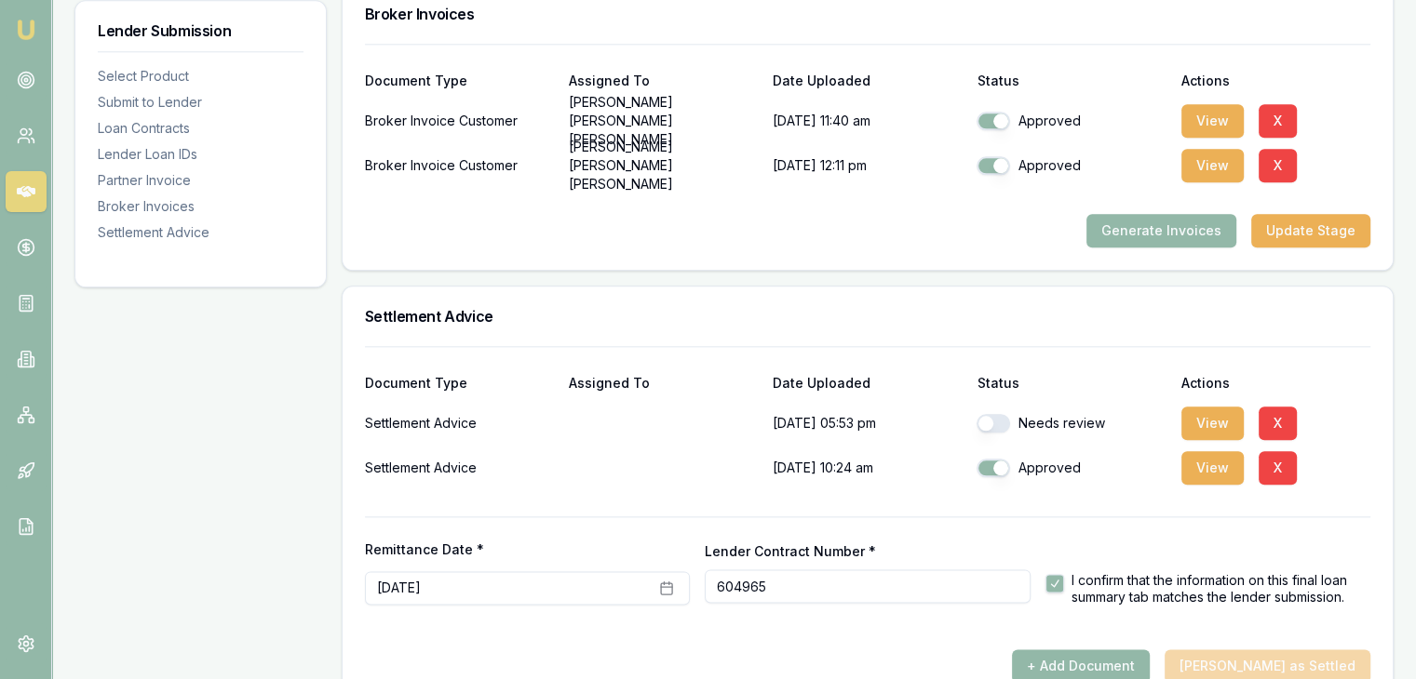
click at [1281, 650] on div "+ Add Document [PERSON_NAME] as Settled" at bounding box center [867, 667] width 1005 height 34
click at [994, 414] on button "button" at bounding box center [993, 423] width 34 height 19
checkbox input "true"
click at [1200, 407] on button "View" at bounding box center [1212, 424] width 62 height 34
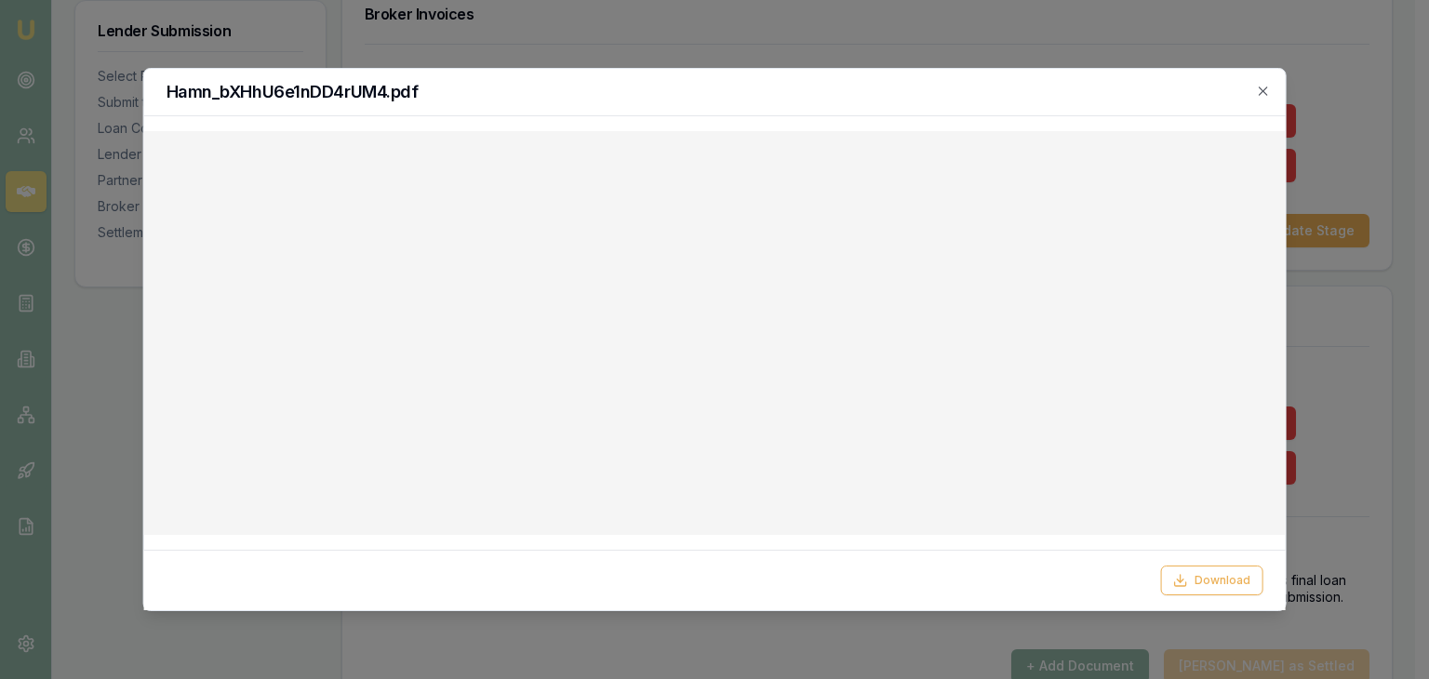
click at [1270, 83] on div "Hamn_bXHhU6e1nDD4rUM4.pdf" at bounding box center [715, 92] width 1142 height 47
click at [1268, 87] on icon "button" at bounding box center [1262, 91] width 15 height 15
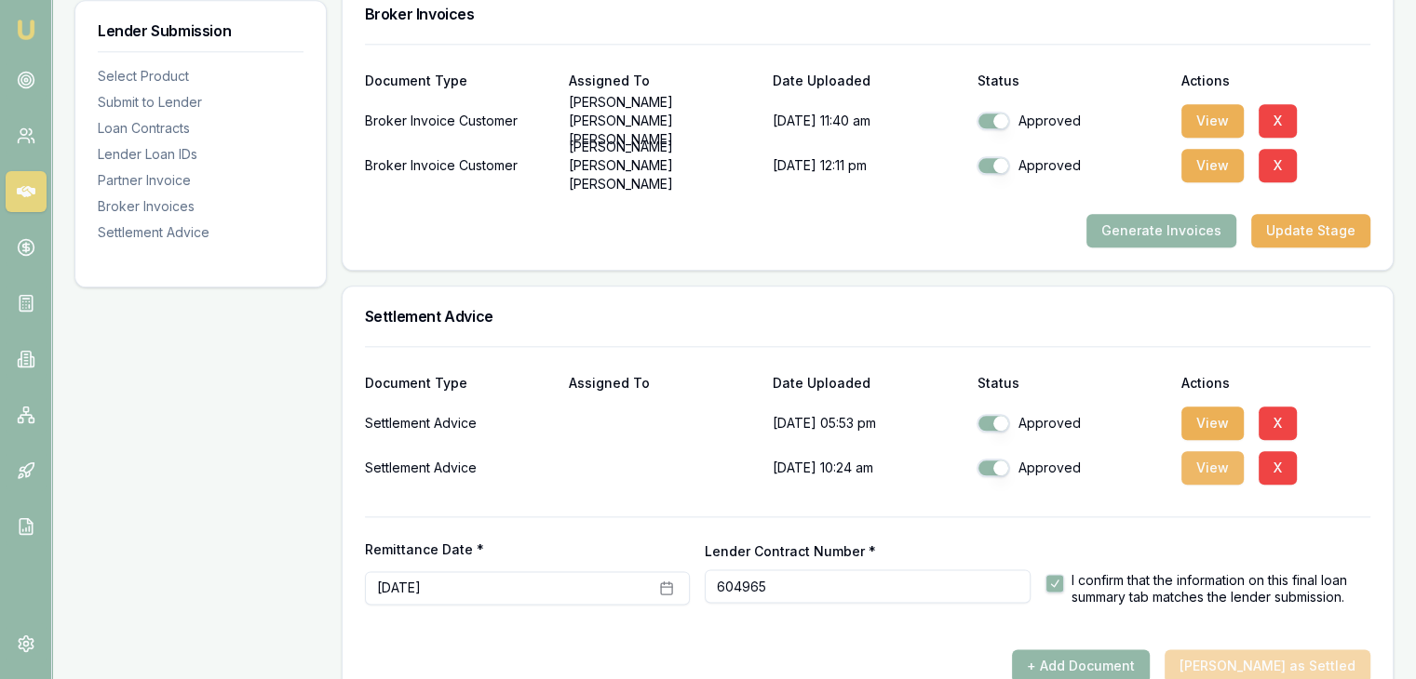
click at [1199, 451] on button "View" at bounding box center [1212, 468] width 62 height 34
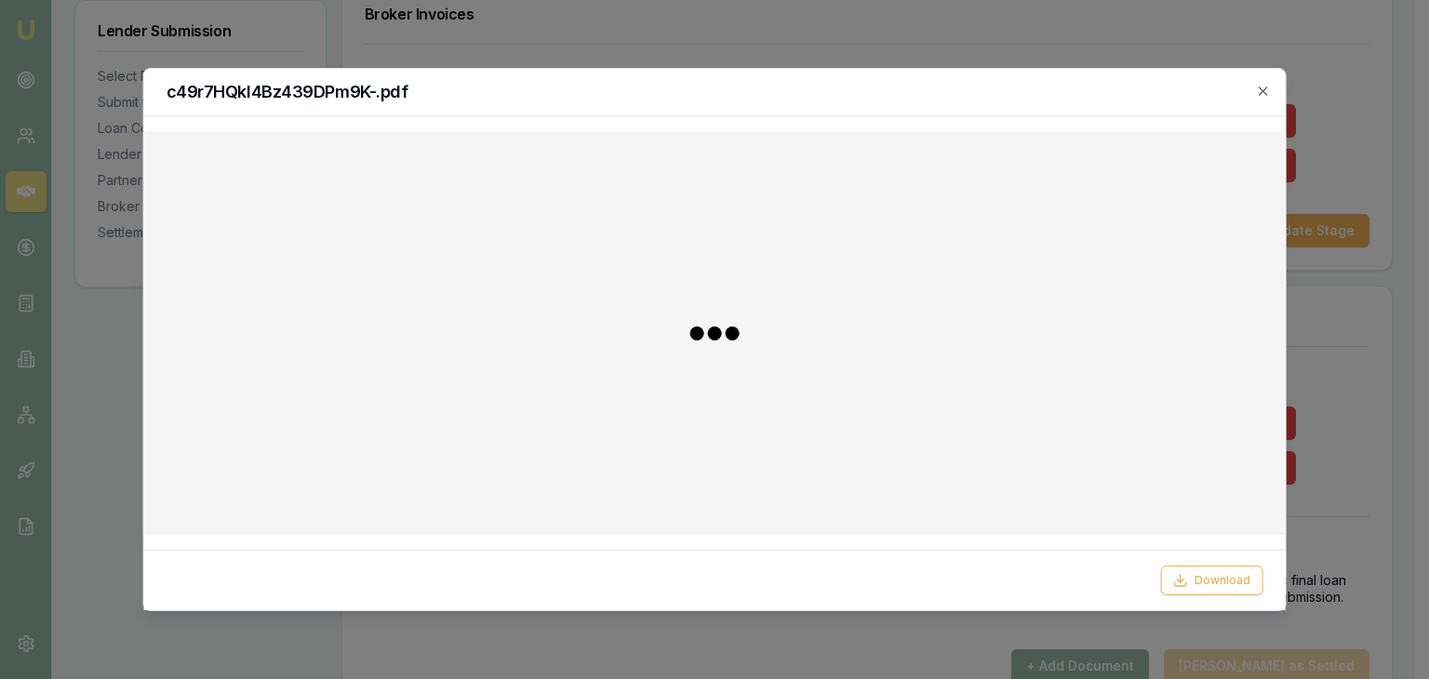
click at [1197, 423] on div at bounding box center [715, 333] width 1112 height 374
click at [1271, 87] on div "c49r7HQkI4Bz439DPm9K-.pdf" at bounding box center [715, 92] width 1142 height 47
click at [1264, 87] on icon "button" at bounding box center [1262, 91] width 15 height 15
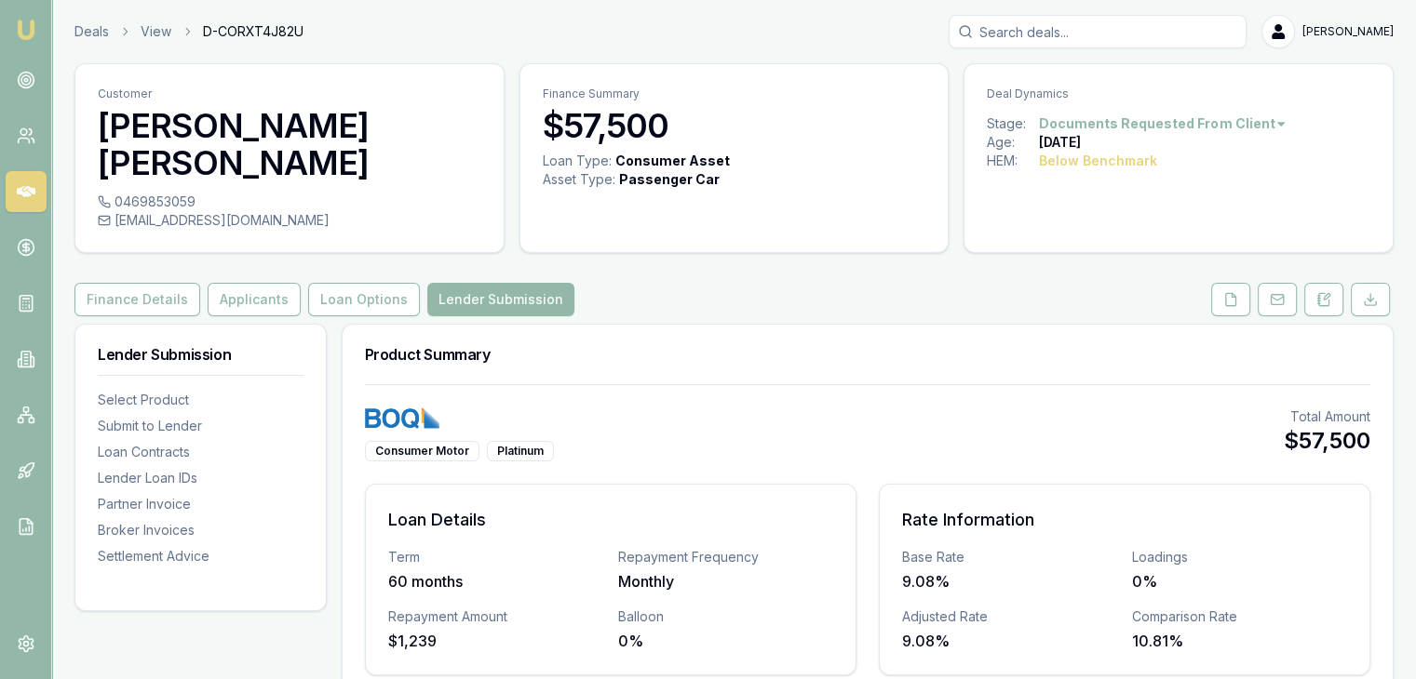
scroll to position [0, 0]
click at [333, 283] on button "Loan Options" at bounding box center [364, 300] width 112 height 34
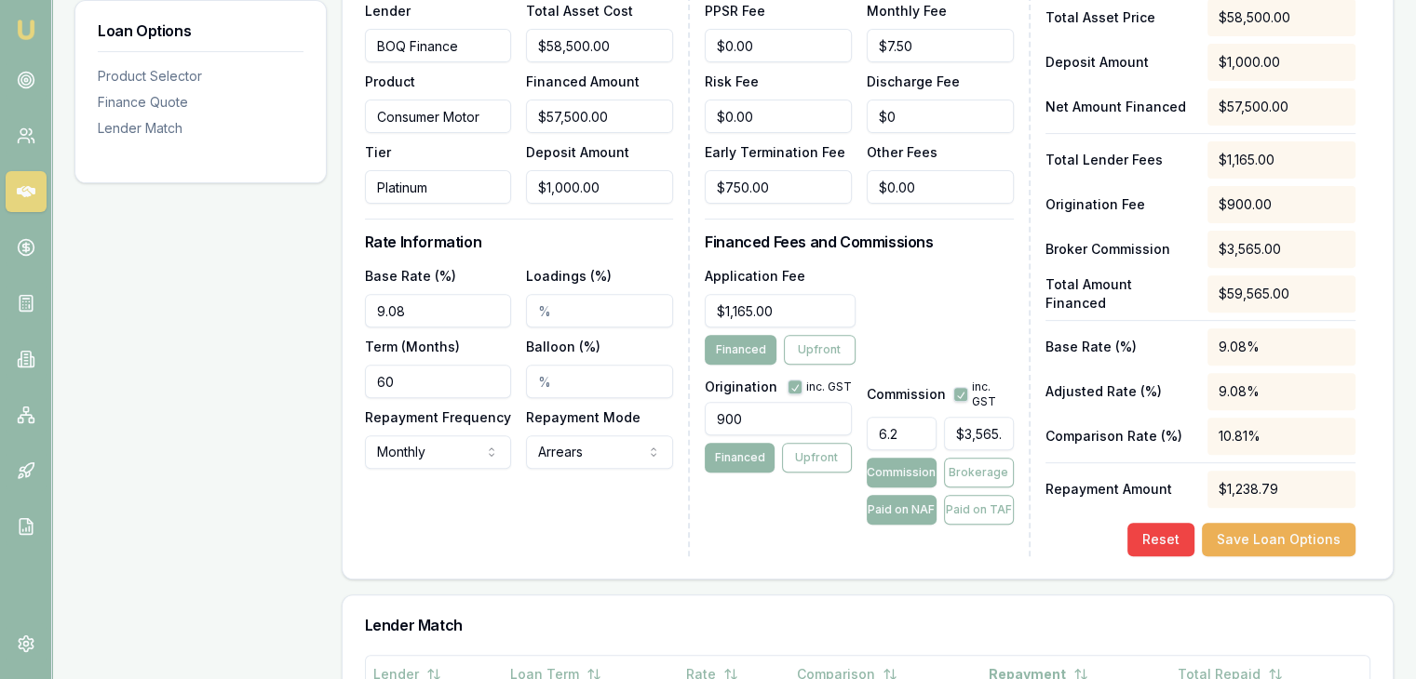
scroll to position [651, 0]
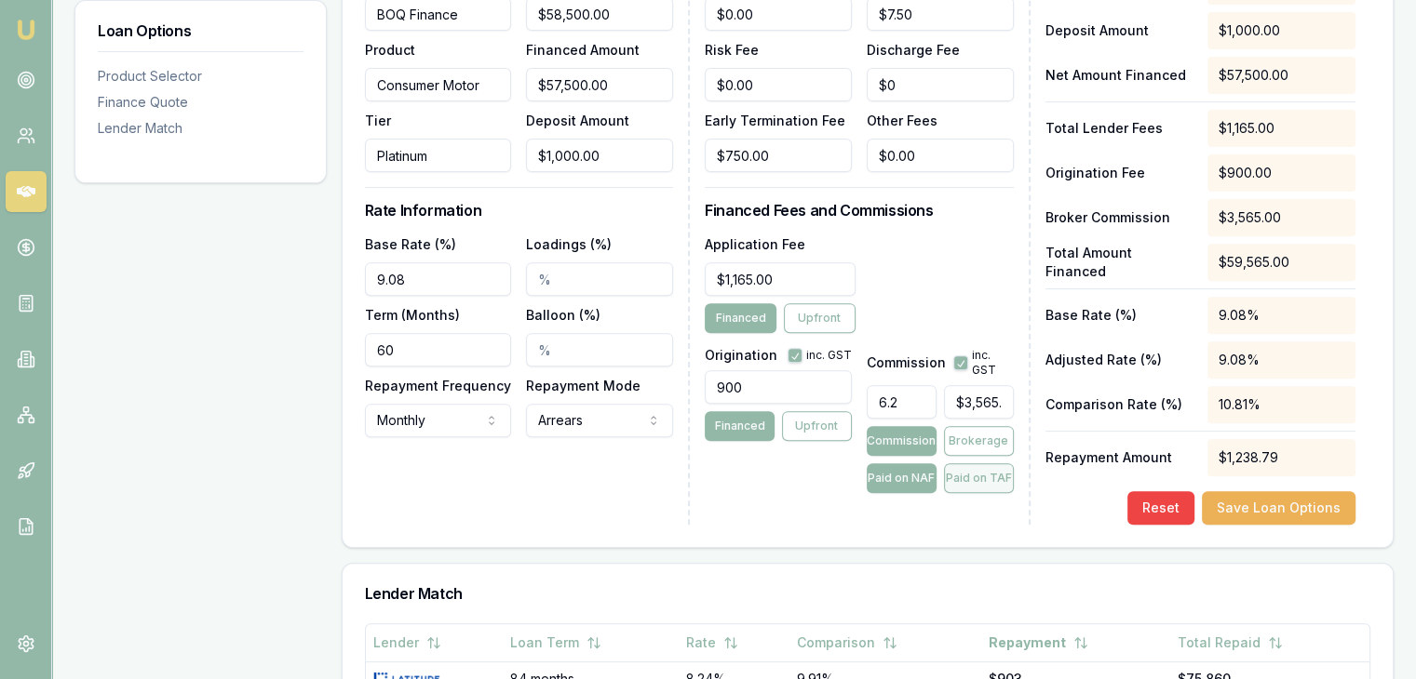
click at [975, 463] on button "Paid on TAF" at bounding box center [979, 478] width 70 height 30
type input "$3,693.03"
click at [772, 455] on div "Lender Fees PPSR Fee $0.00 Monthly Fee $7.50 Risk Fee $0.00 Discharge Fee $0 Ea…" at bounding box center [867, 235] width 325 height 580
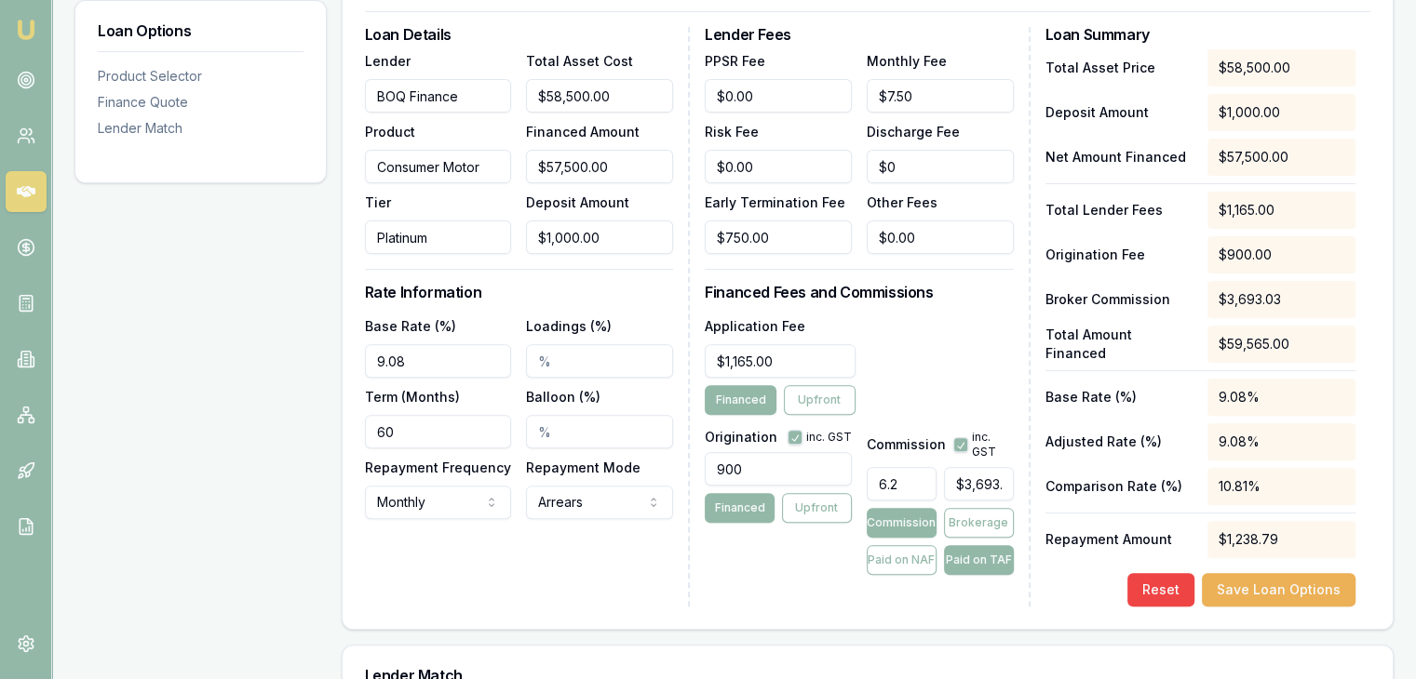
scroll to position [104, 0]
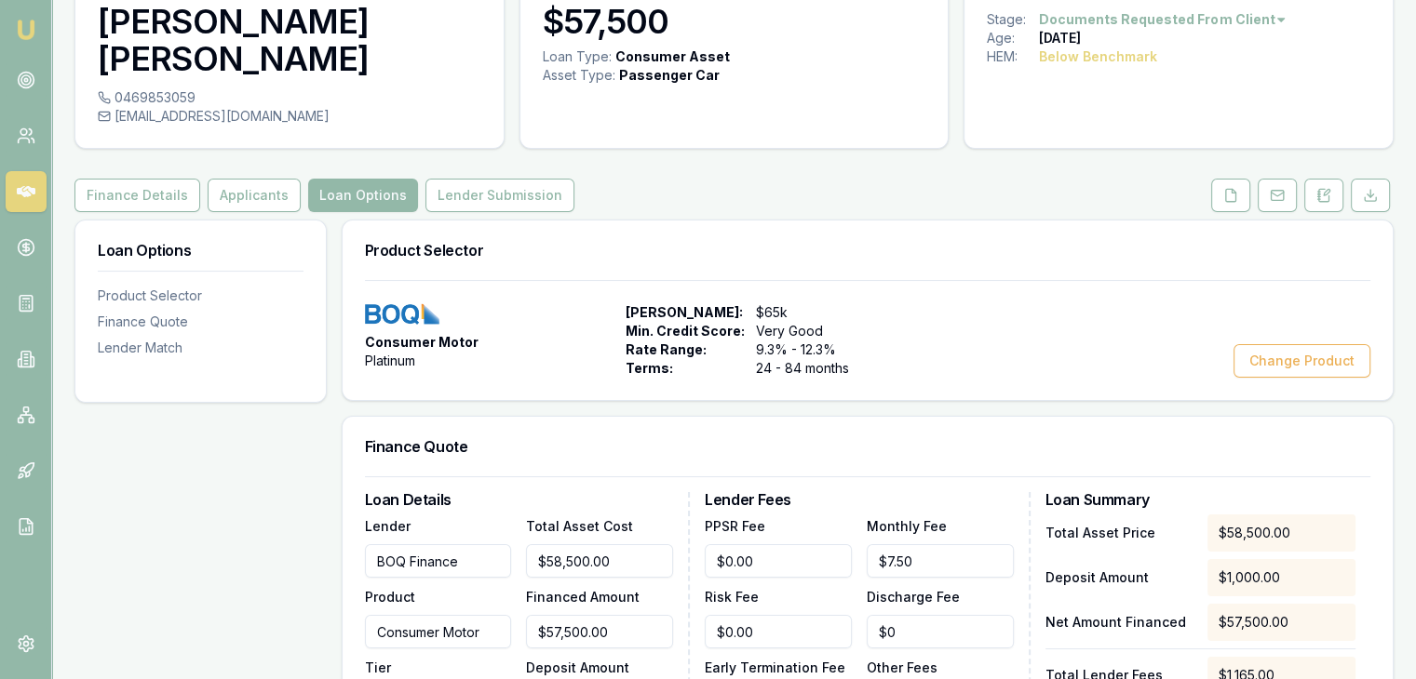
click at [16, 24] on img at bounding box center [26, 30] width 22 height 22
